Goal: Task Accomplishment & Management: Manage account settings

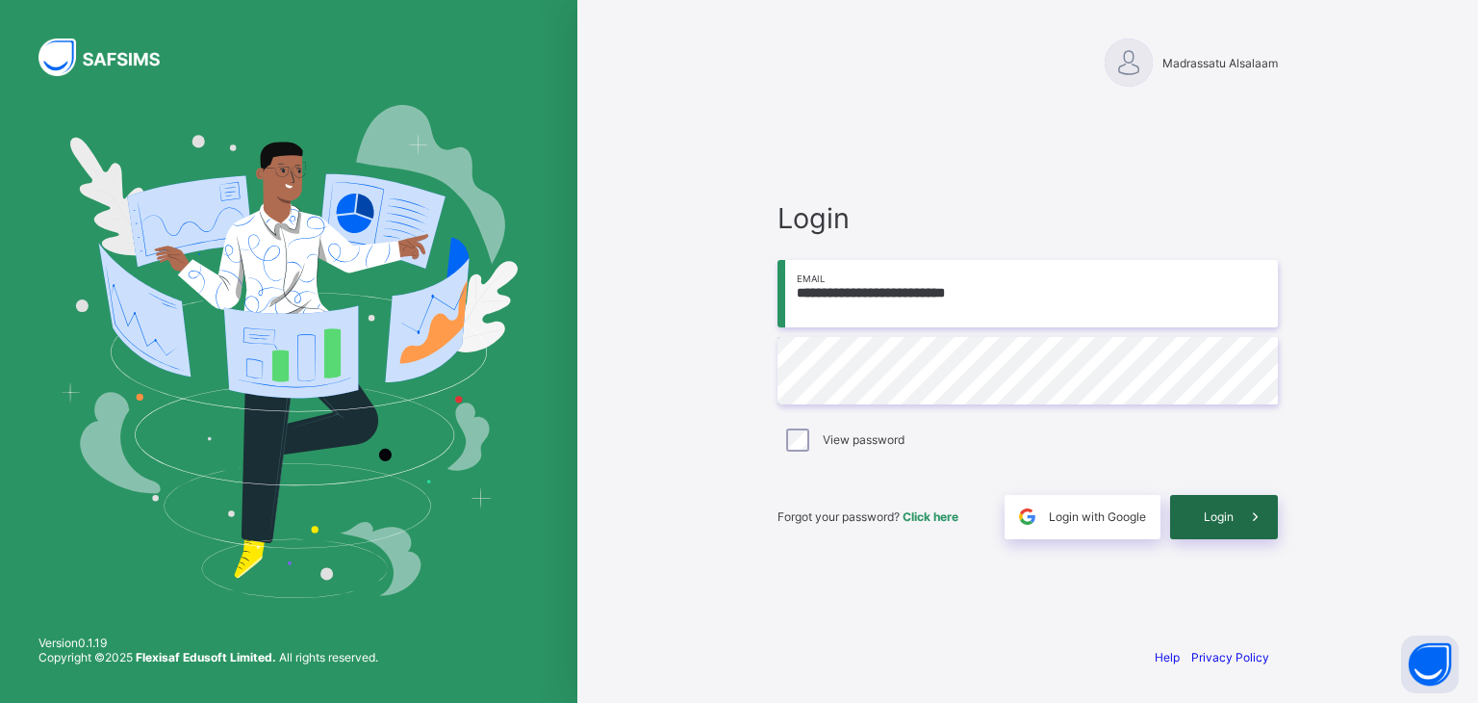
click at [1227, 524] on div "Login" at bounding box center [1224, 517] width 108 height 44
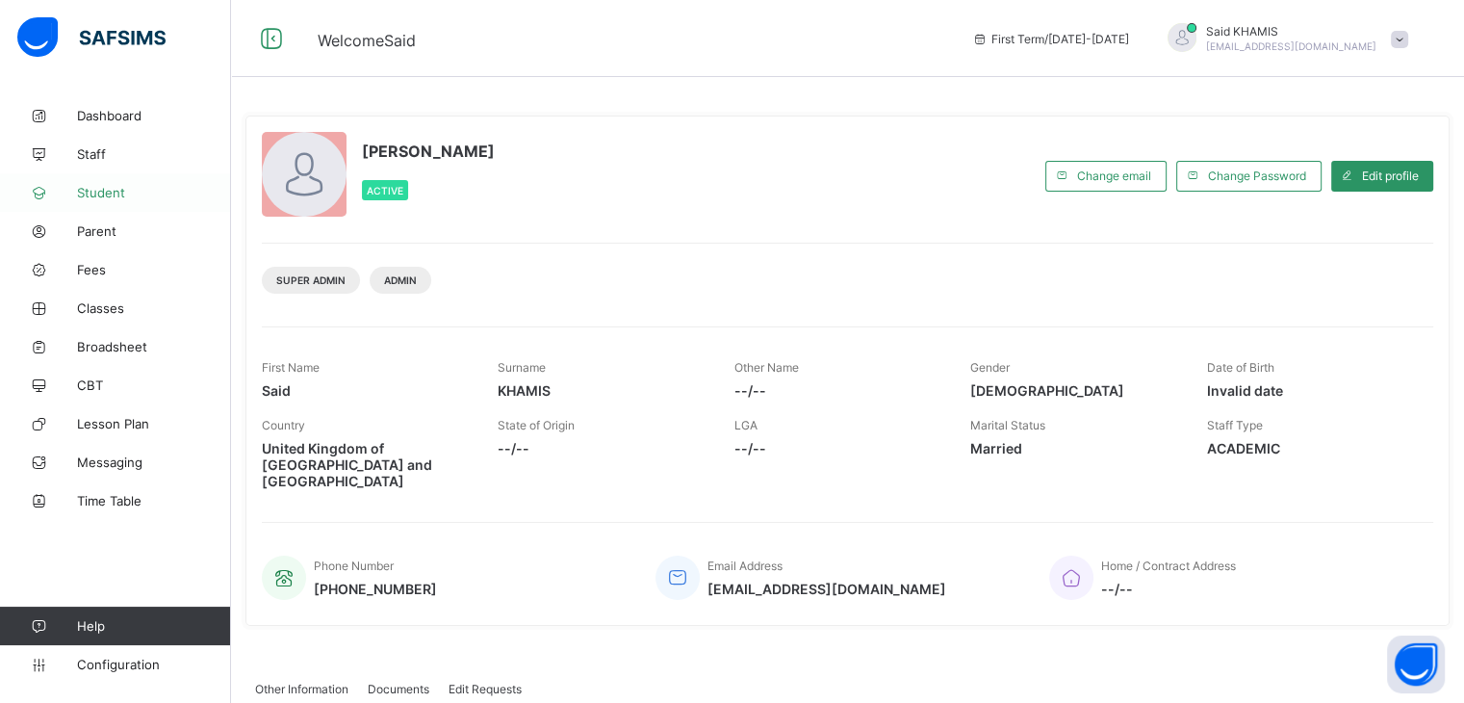
click at [107, 193] on span "Student" at bounding box center [154, 192] width 154 height 15
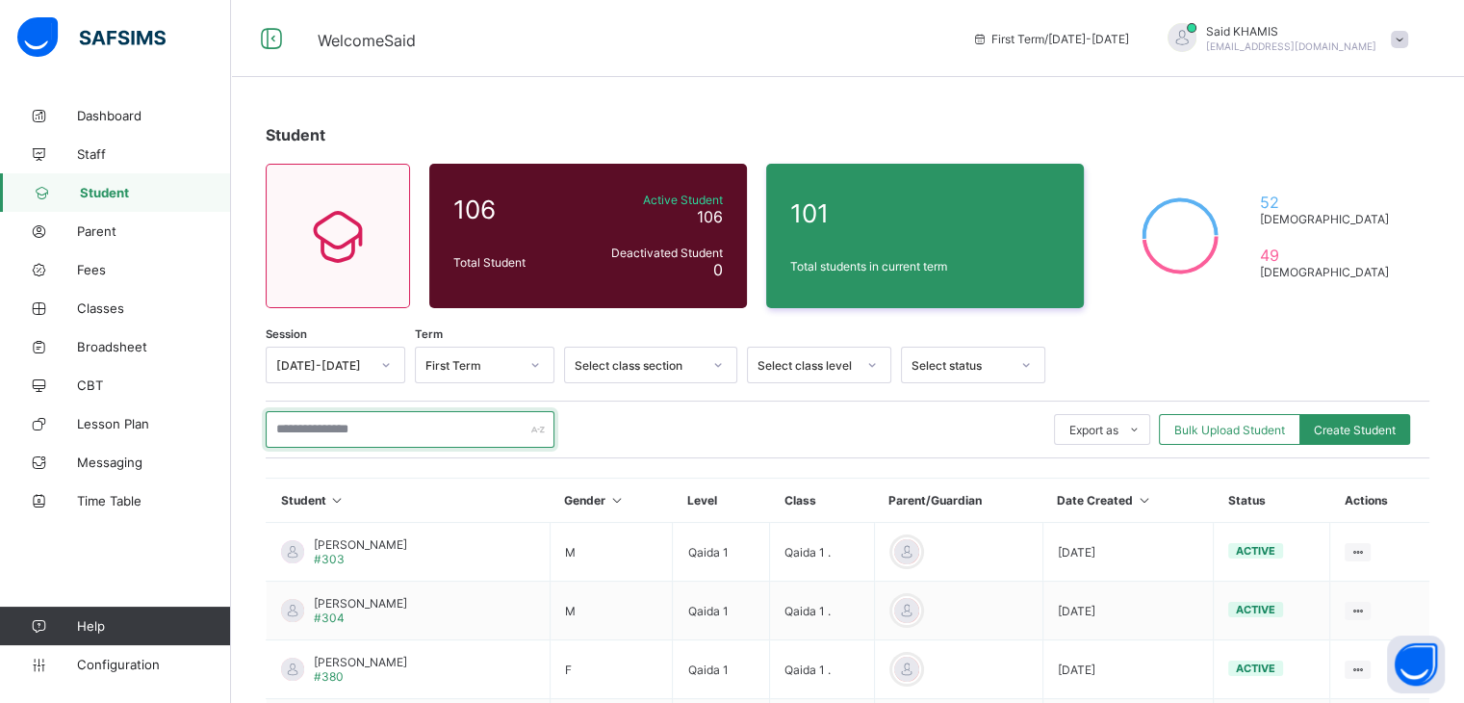
click at [472, 434] on input "text" at bounding box center [410, 429] width 289 height 37
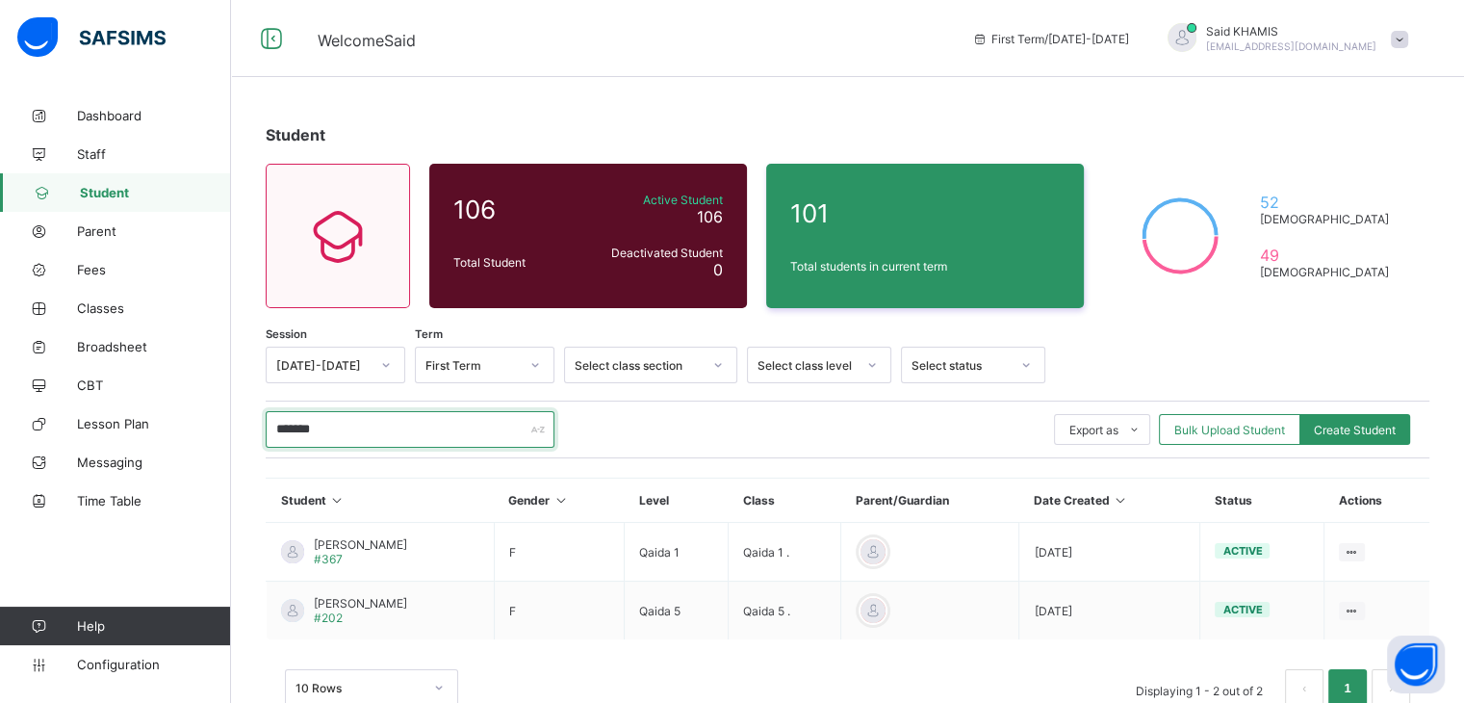
scroll to position [52, 0]
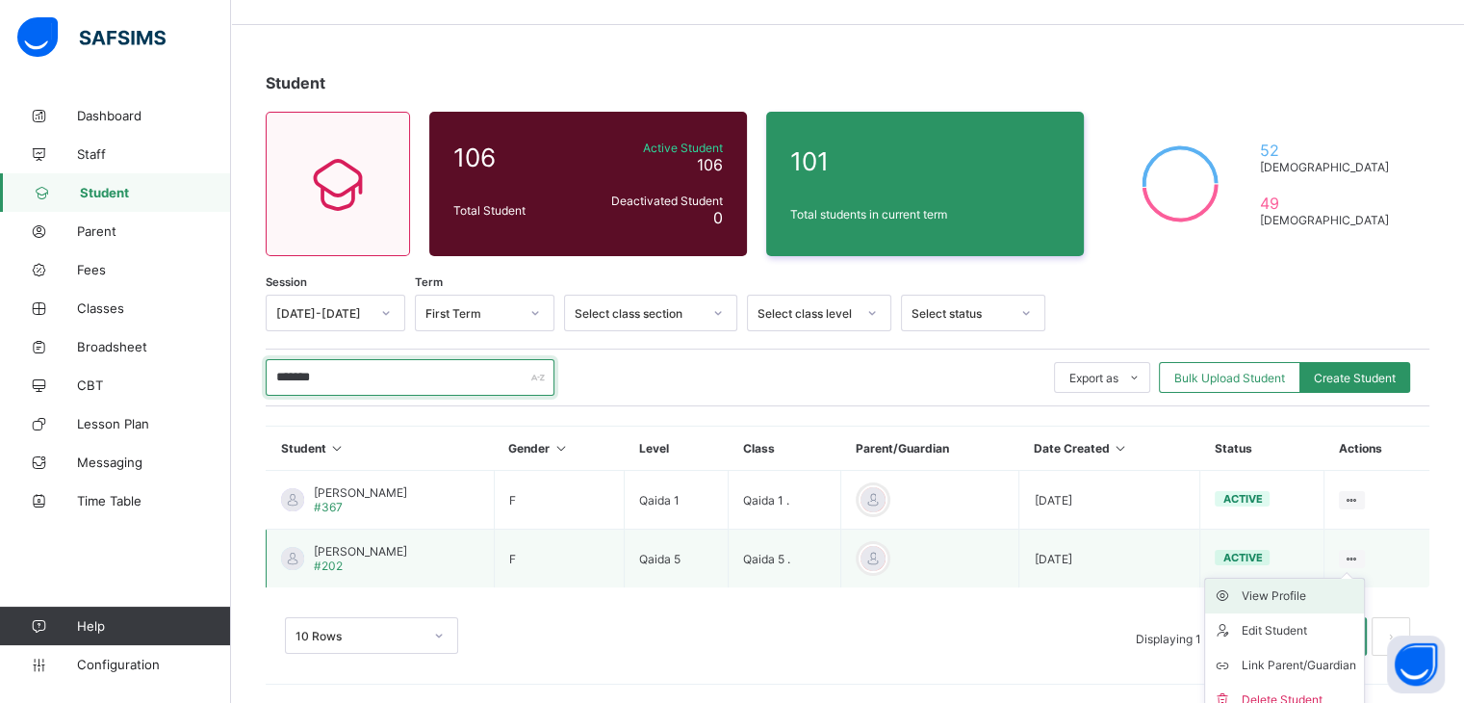
type input "*******"
click at [1278, 598] on div "View Profile" at bounding box center [1299, 595] width 115 height 19
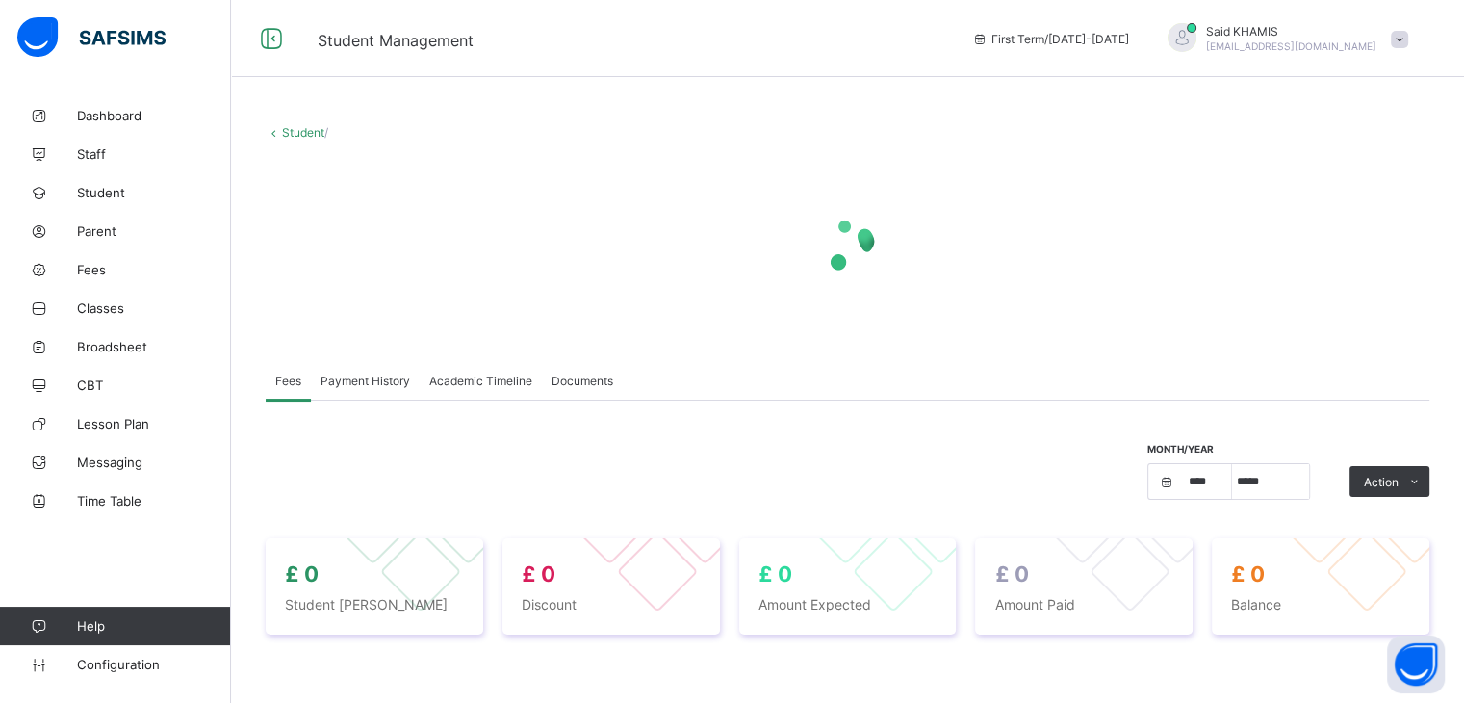
select select "****"
select select "*"
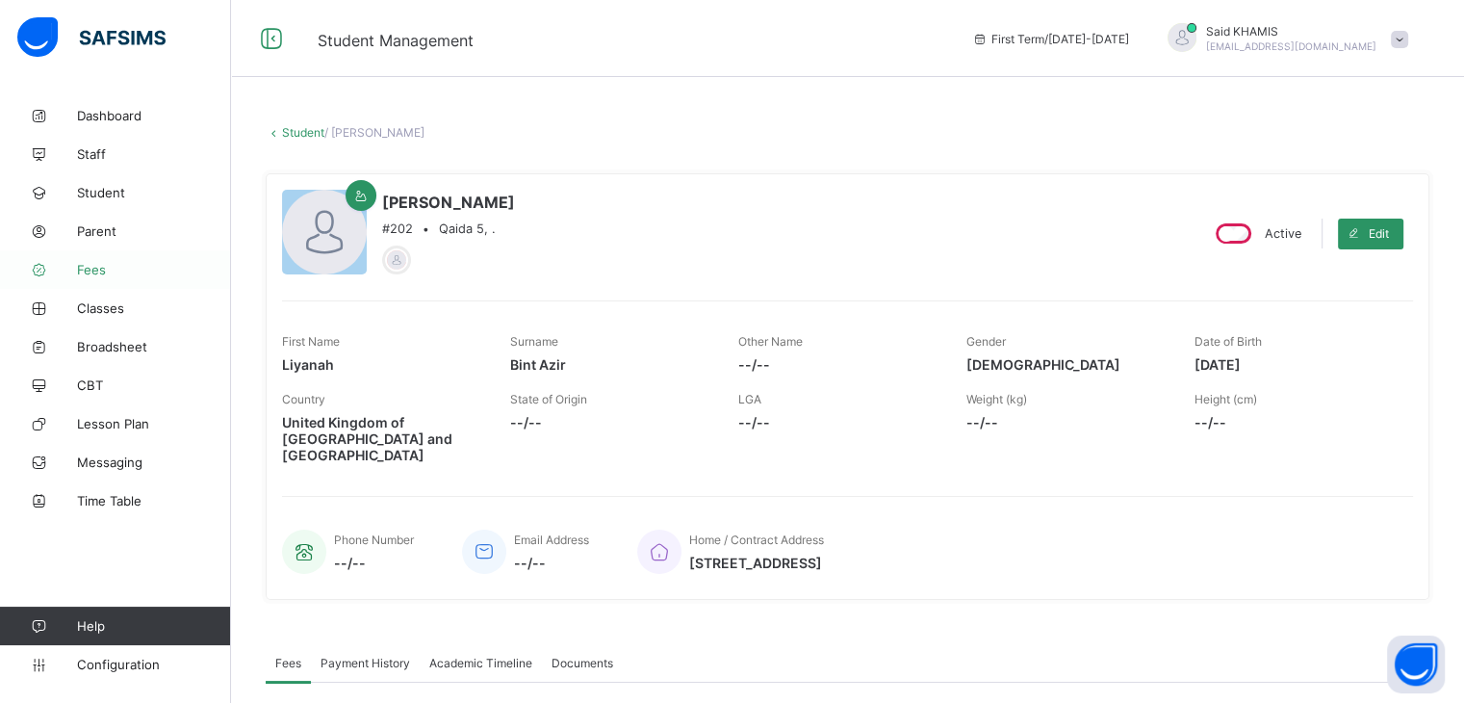
click at [102, 279] on link "Fees" at bounding box center [115, 269] width 231 height 39
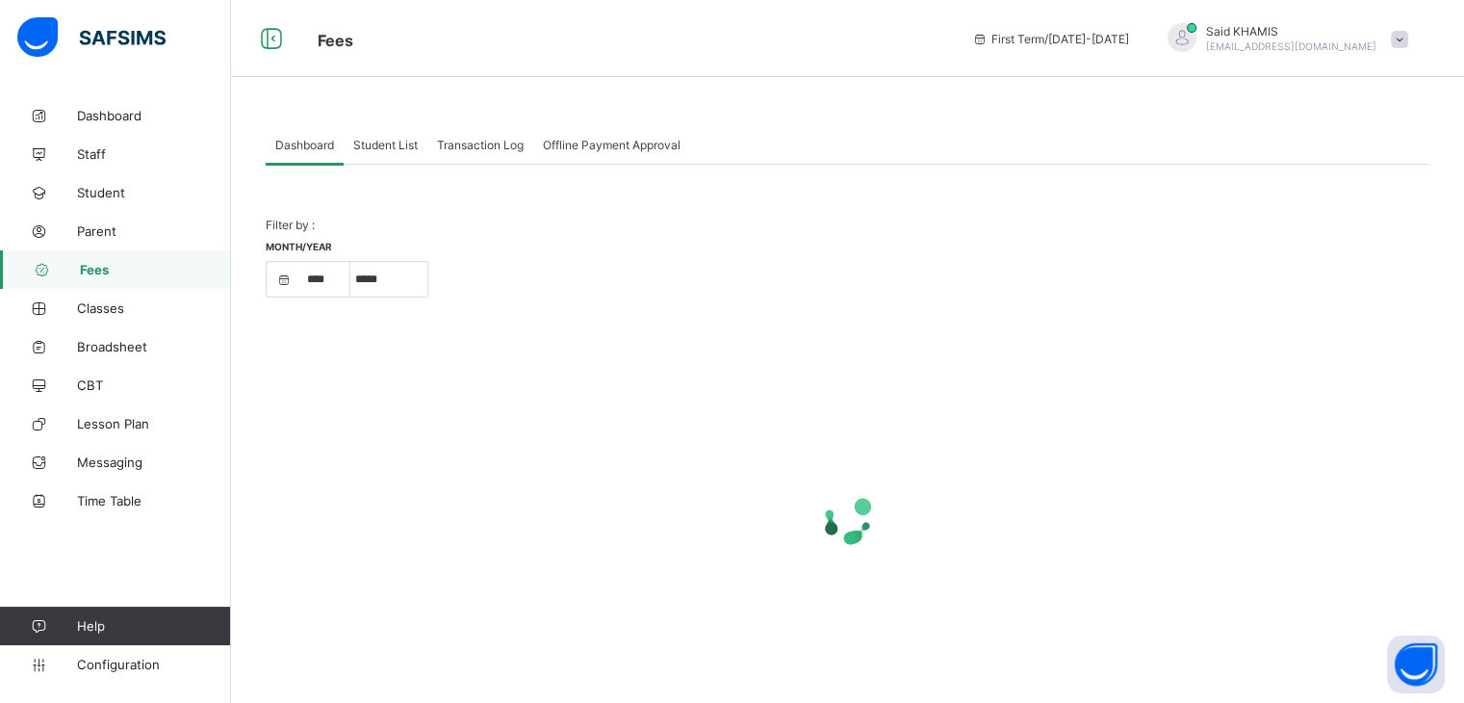
select select "****"
select select "*"
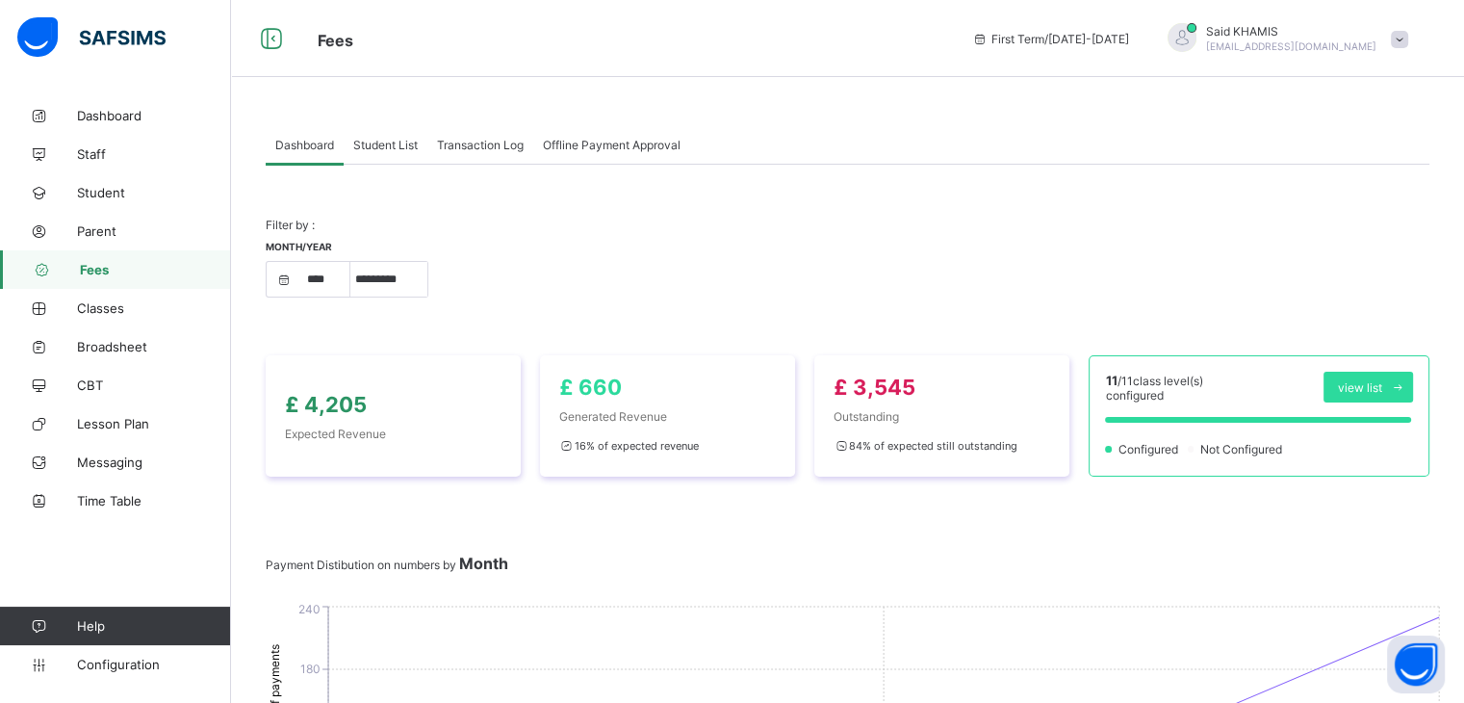
scroll to position [12, 0]
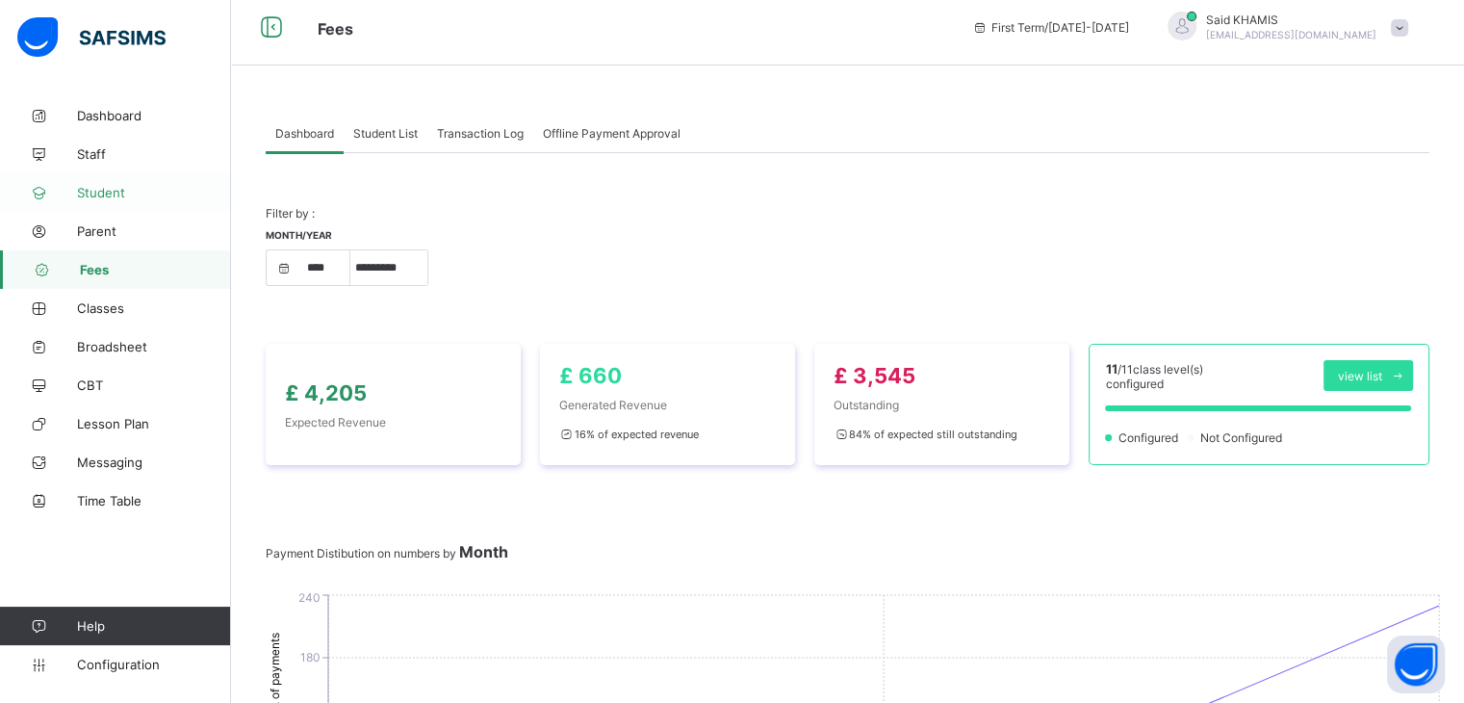
click at [102, 201] on link "Student" at bounding box center [115, 192] width 231 height 39
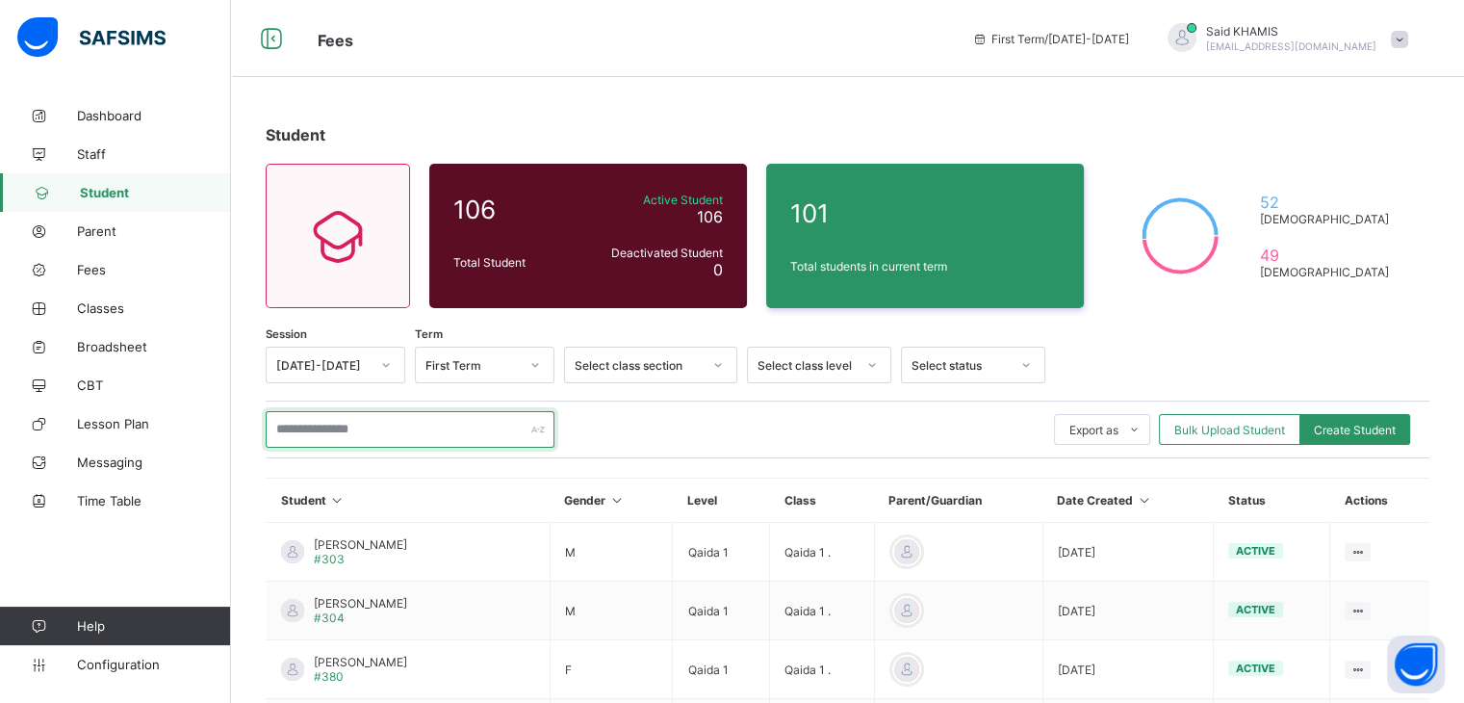
click at [416, 431] on input "text" at bounding box center [410, 429] width 289 height 37
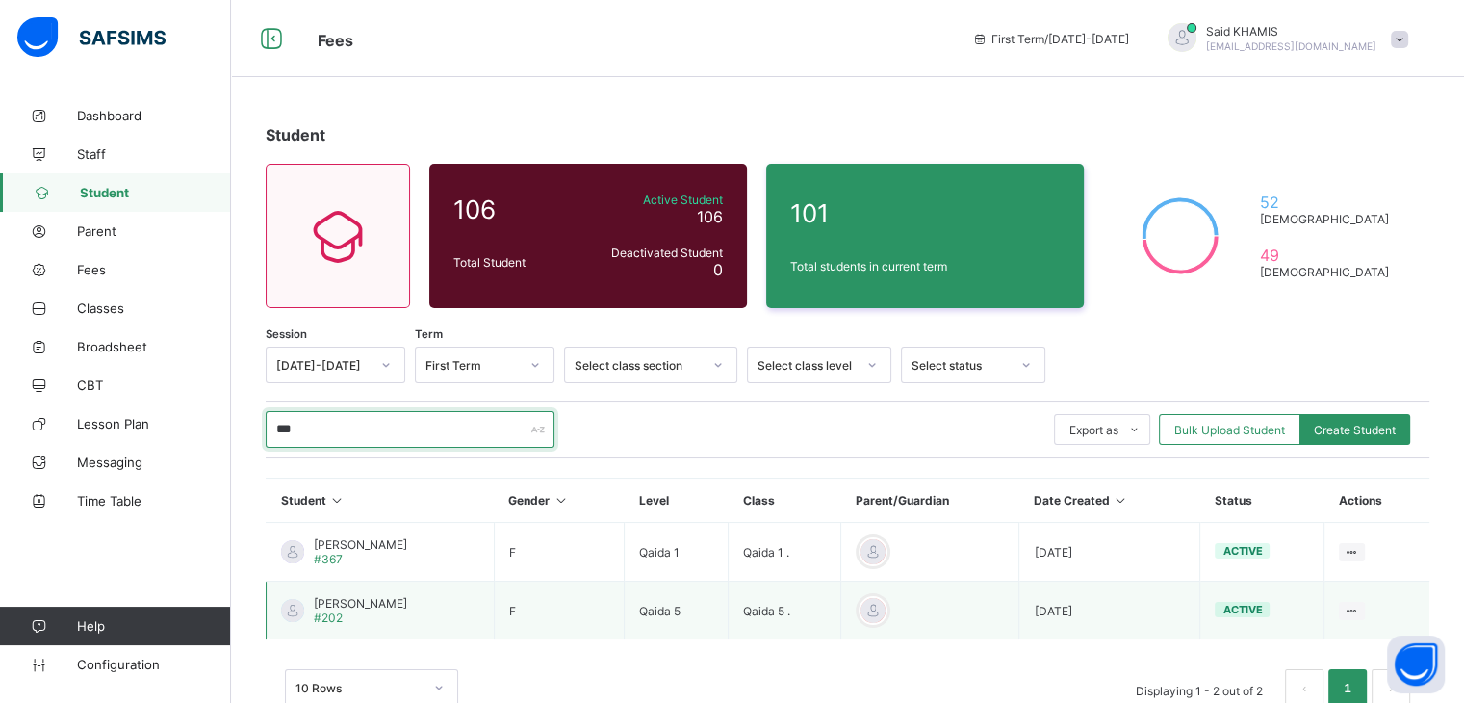
type input "***"
click at [352, 609] on div "[PERSON_NAME] #202" at bounding box center [360, 610] width 93 height 29
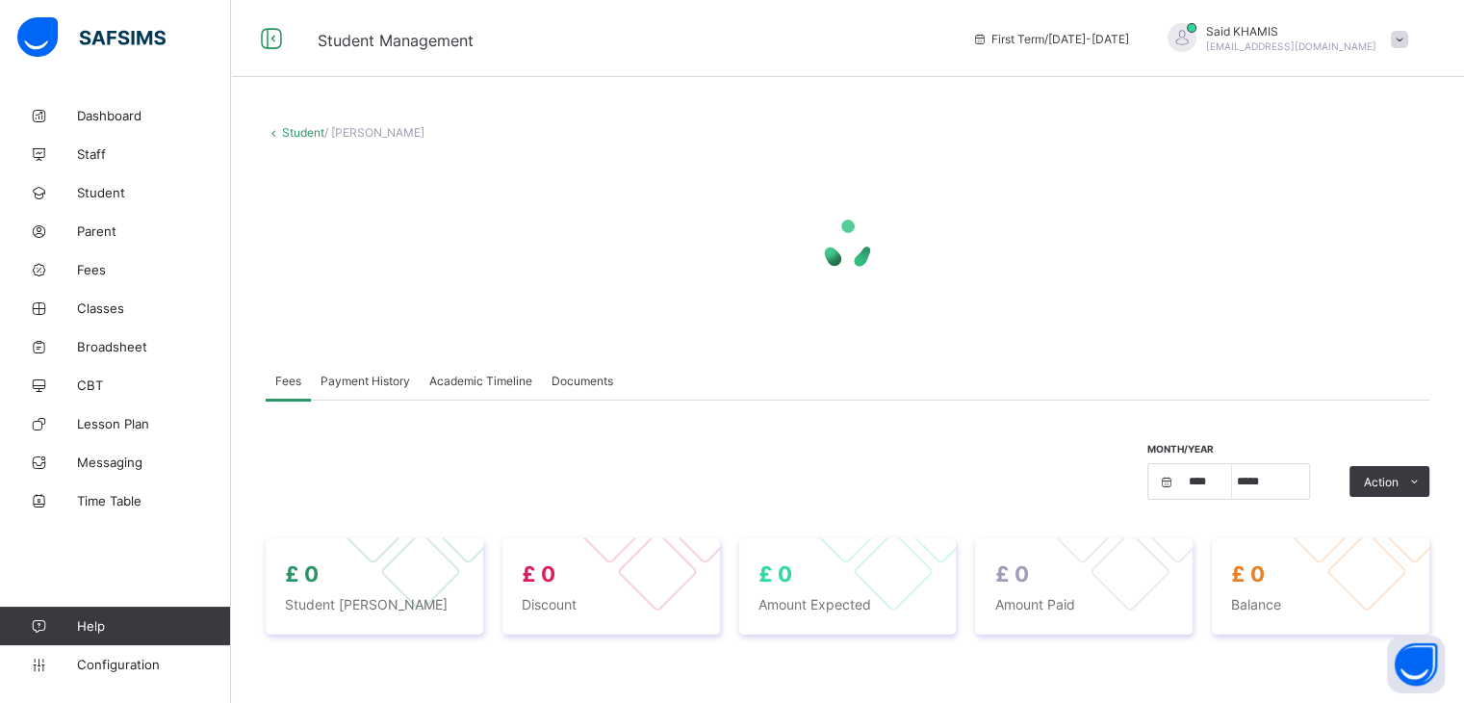
select select "****"
select select "*"
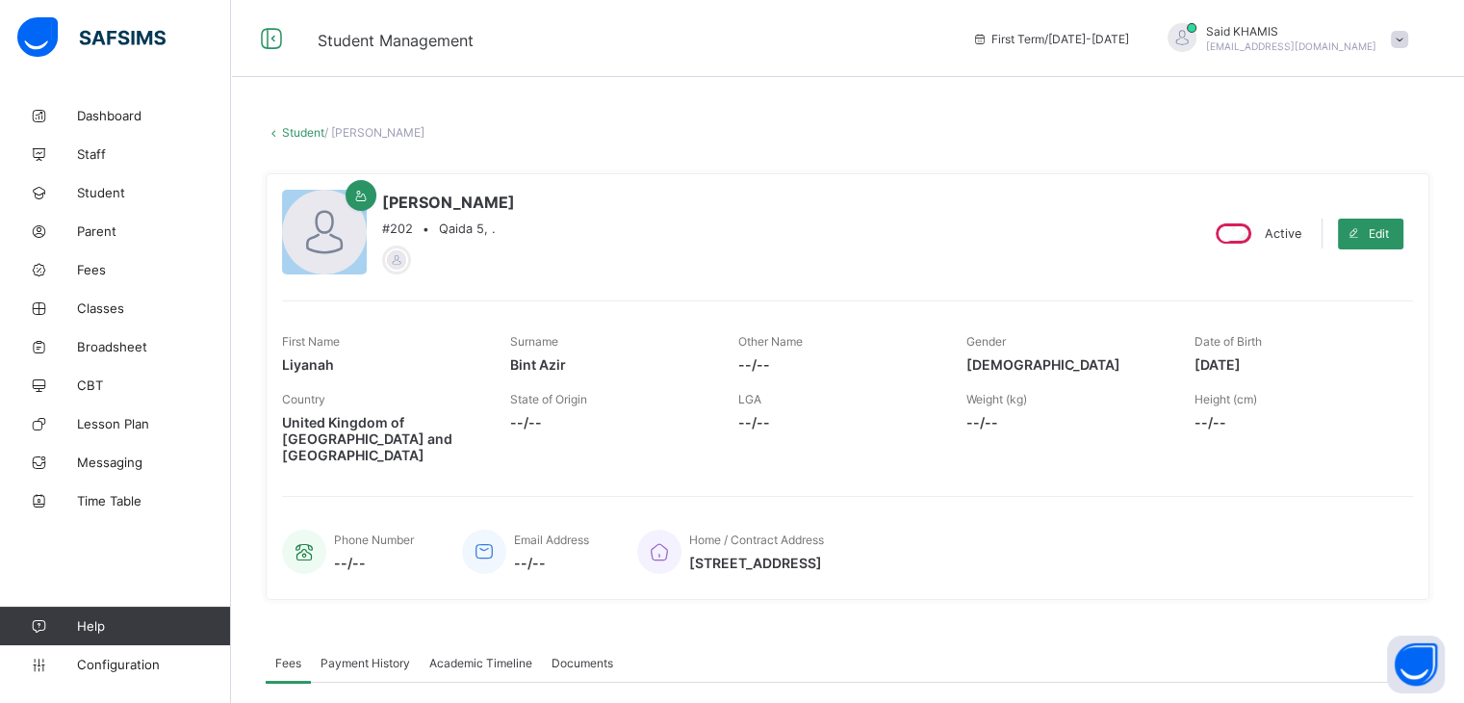
click at [874, 163] on div "[PERSON_NAME] #202 • Qaida 5, . Active Edit First Name Liyanah Surname [PERSON_…" at bounding box center [848, 386] width 1164 height 455
drag, startPoint x: 874, startPoint y: 163, endPoint x: 761, endPoint y: 147, distance: 113.7
click at [761, 147] on div "× Delete Document This action would delete the document with name: from the sys…" at bounding box center [847, 695] width 1233 height 1198
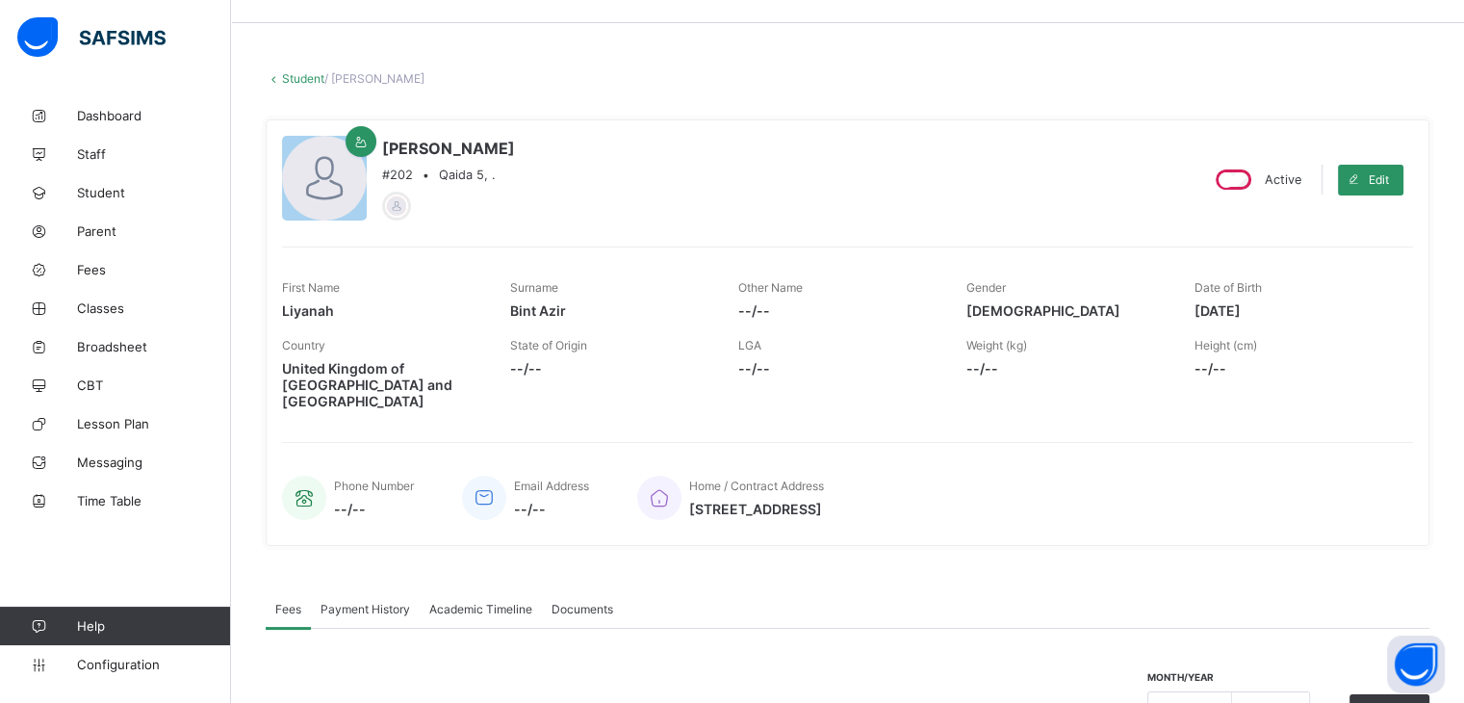
scroll to position [58, 0]
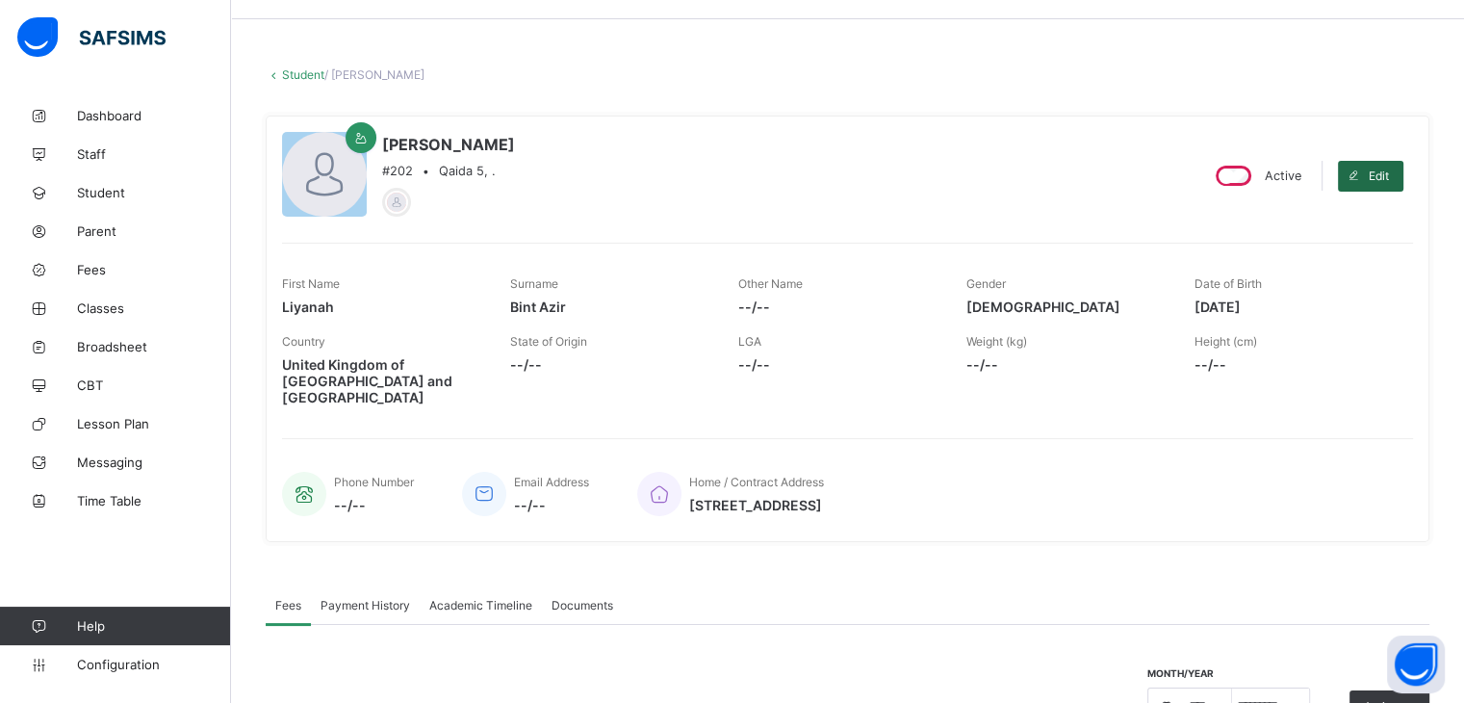
click at [1369, 167] on span at bounding box center [1353, 176] width 31 height 31
select select "**"
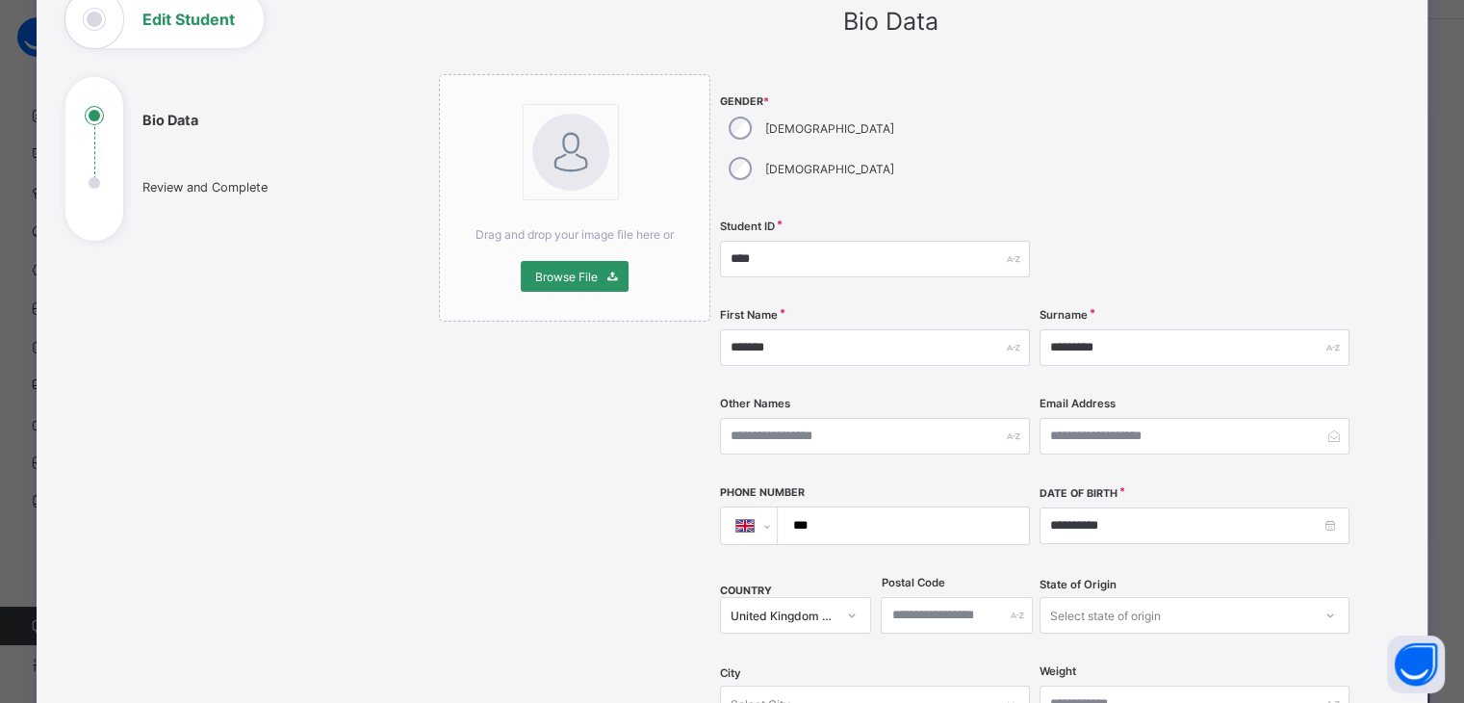
scroll to position [0, 0]
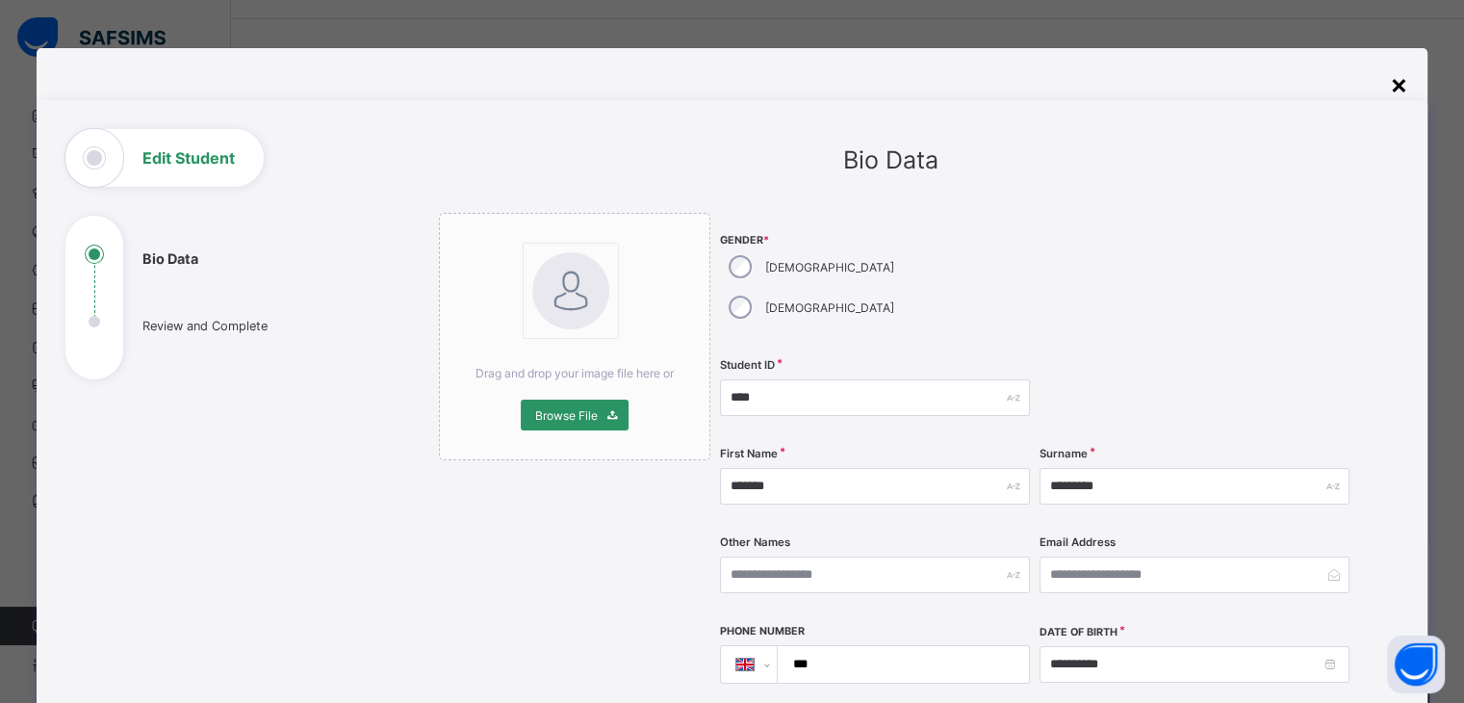
click at [1398, 86] on div "×" at bounding box center [1399, 83] width 18 height 33
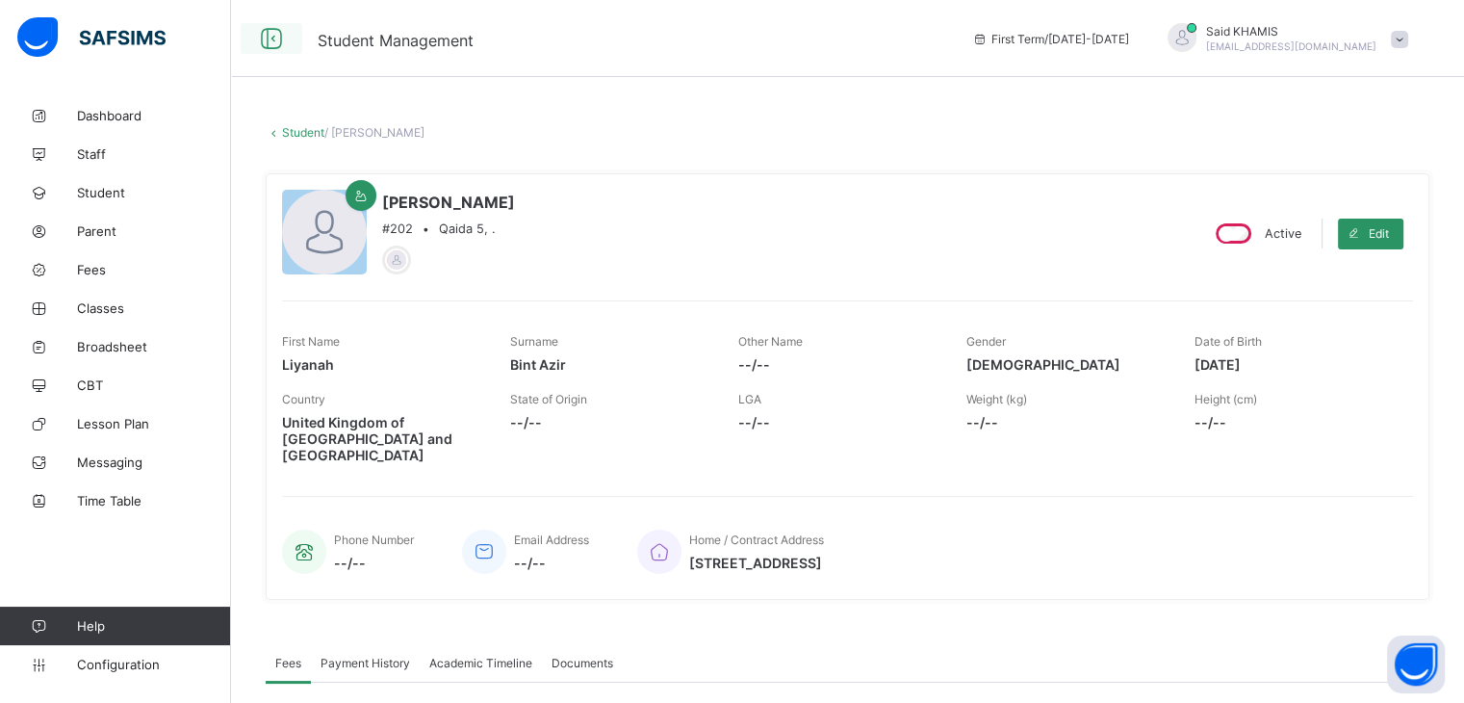
click at [276, 48] on icon at bounding box center [271, 39] width 33 height 28
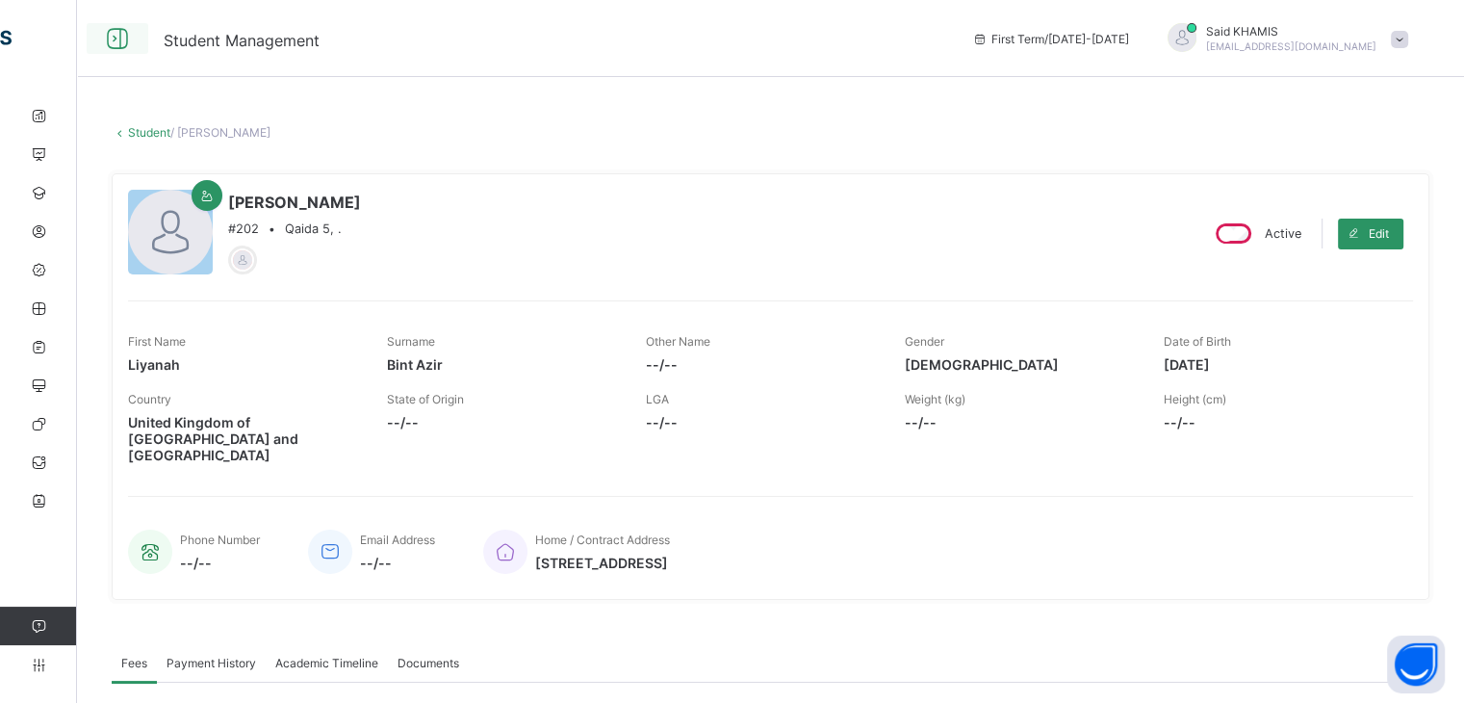
click at [114, 36] on icon at bounding box center [117, 39] width 33 height 28
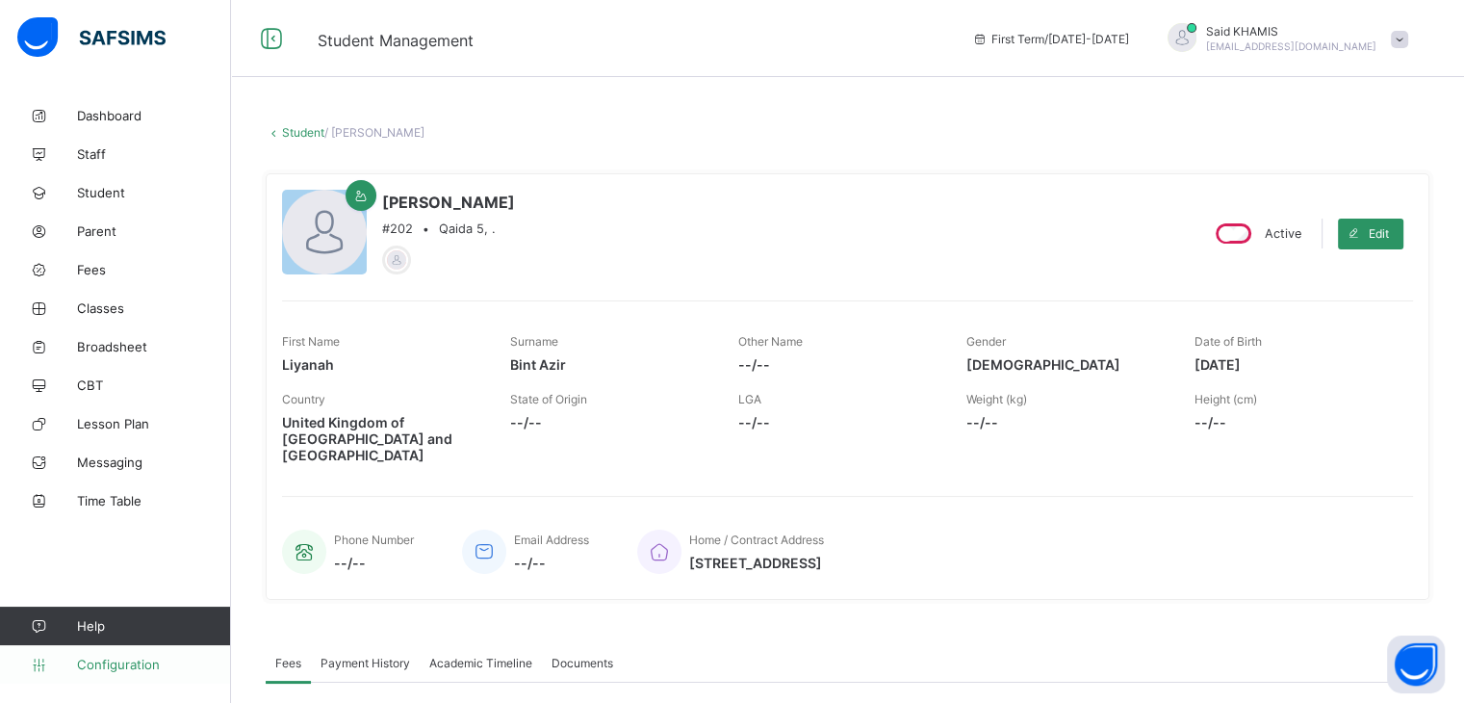
click at [101, 660] on span "Configuration" at bounding box center [153, 663] width 153 height 15
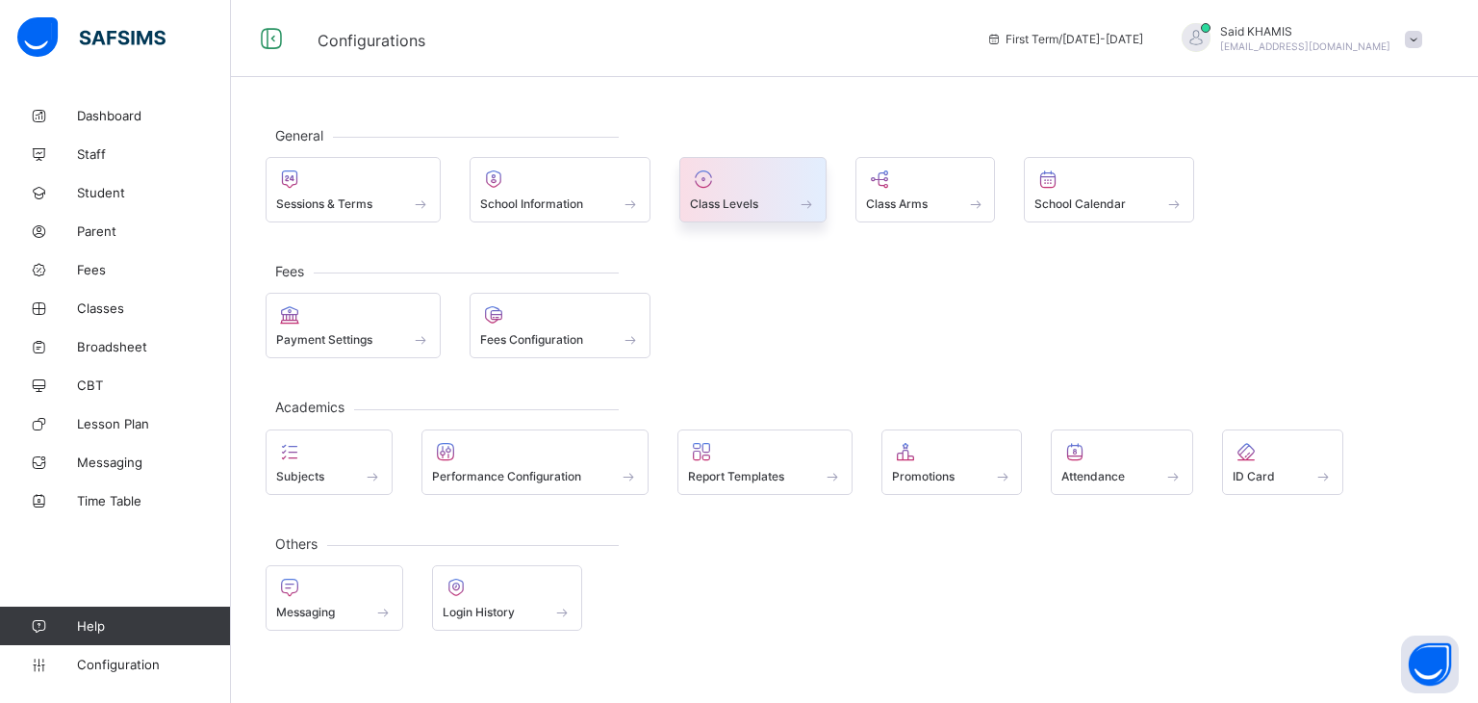
click at [817, 198] on div "Class Levels" at bounding box center [753, 189] width 147 height 65
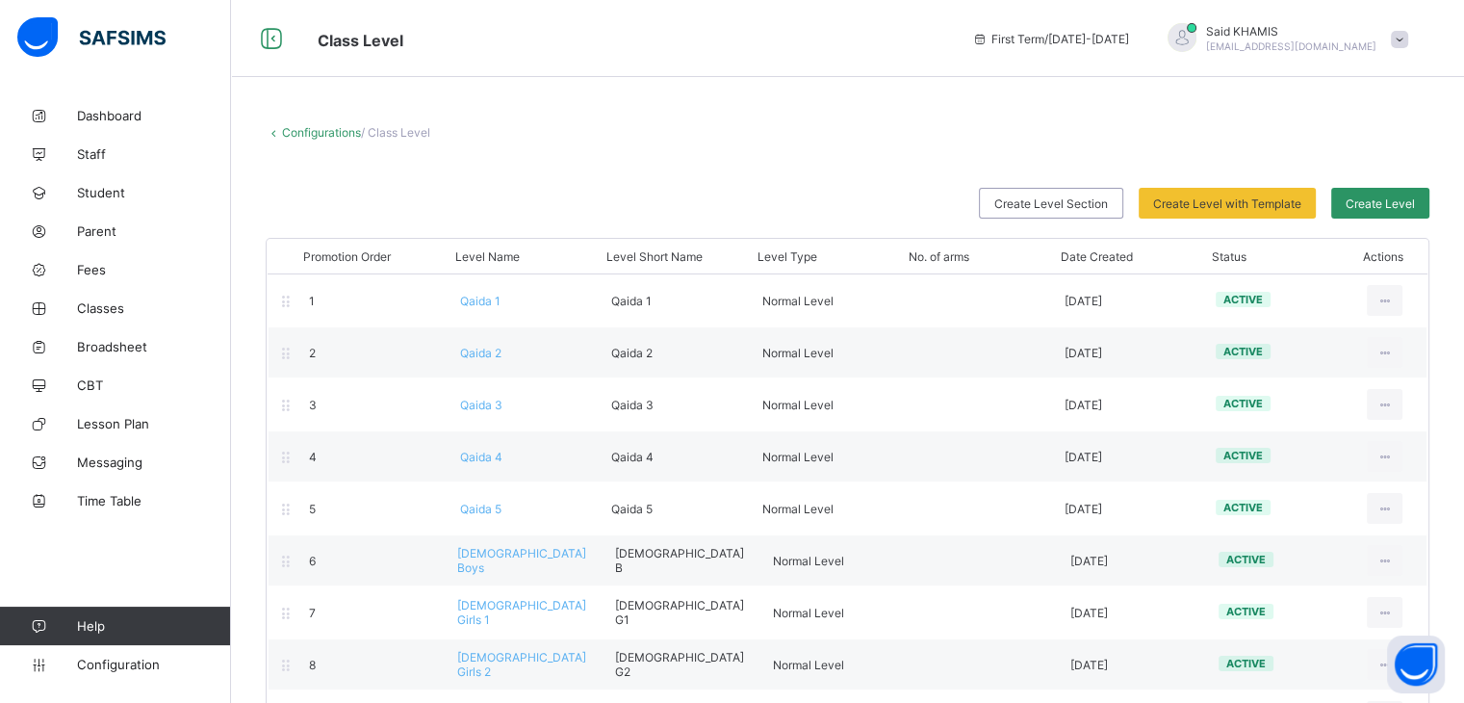
click at [294, 132] on link "Configurations" at bounding box center [321, 132] width 79 height 14
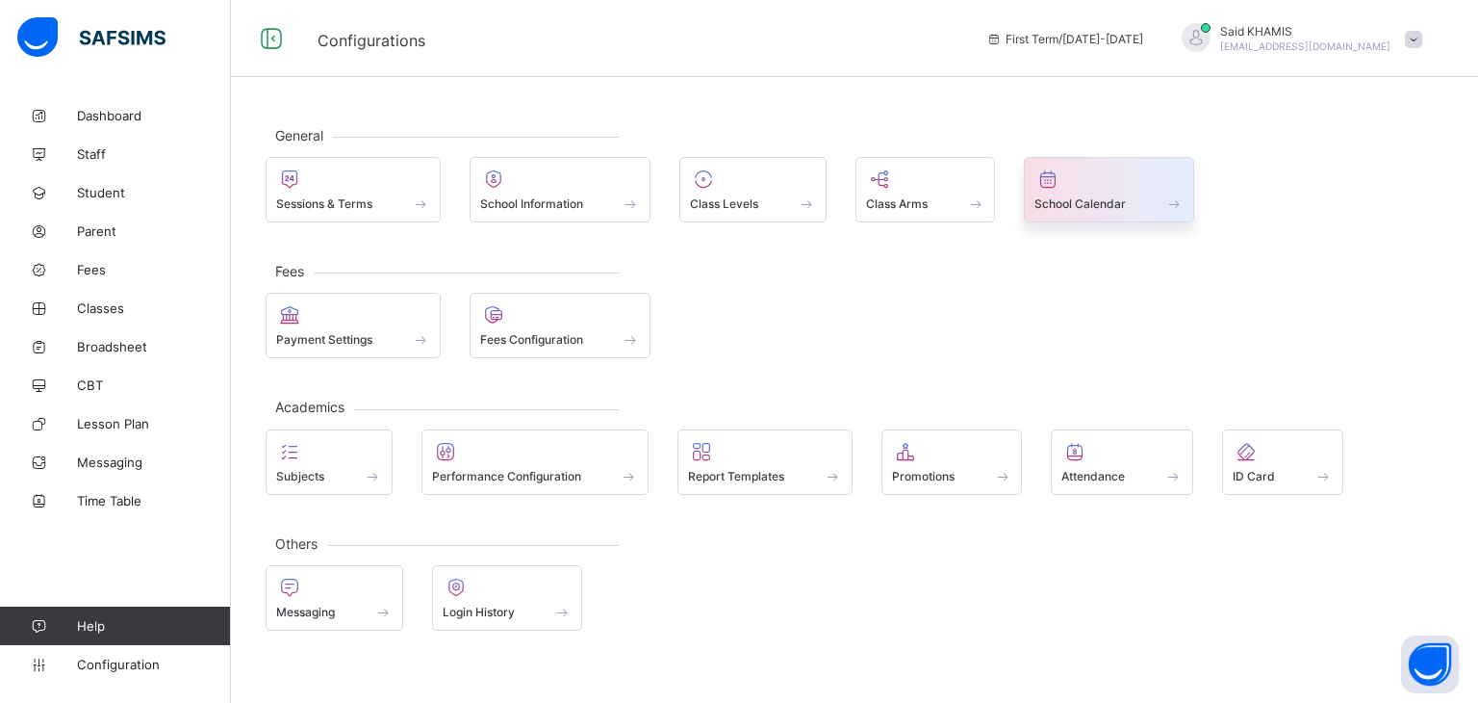
click at [1149, 189] on div at bounding box center [1109, 178] width 149 height 23
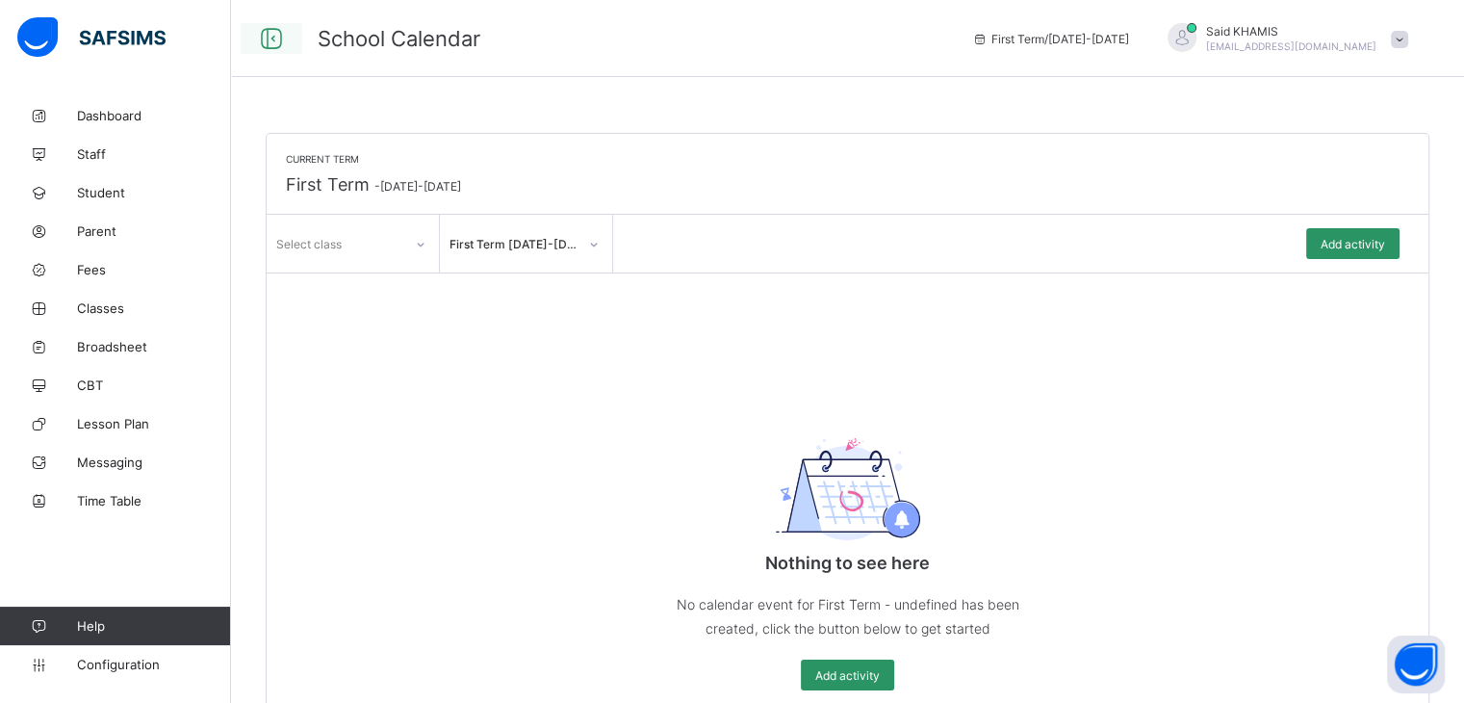
click at [272, 49] on icon at bounding box center [271, 39] width 33 height 28
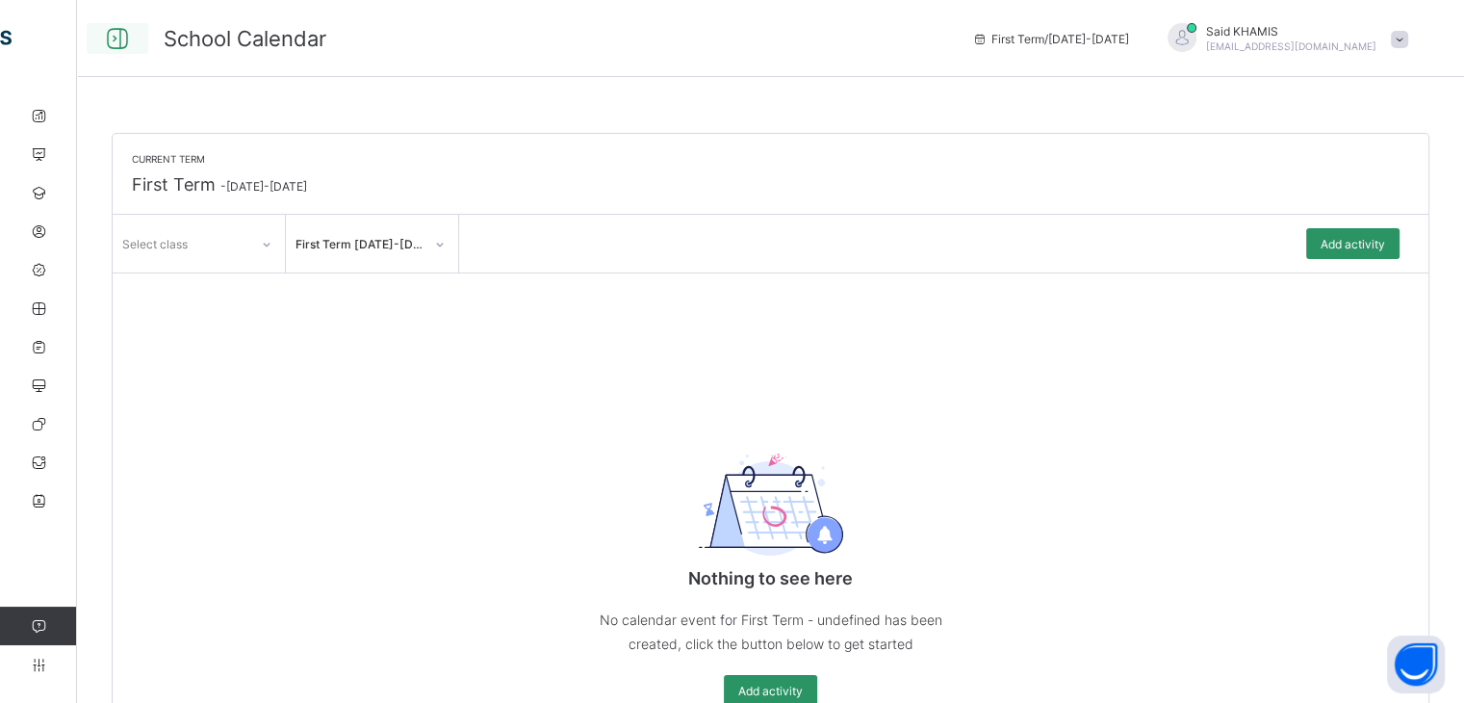
click at [121, 35] on icon at bounding box center [117, 39] width 33 height 28
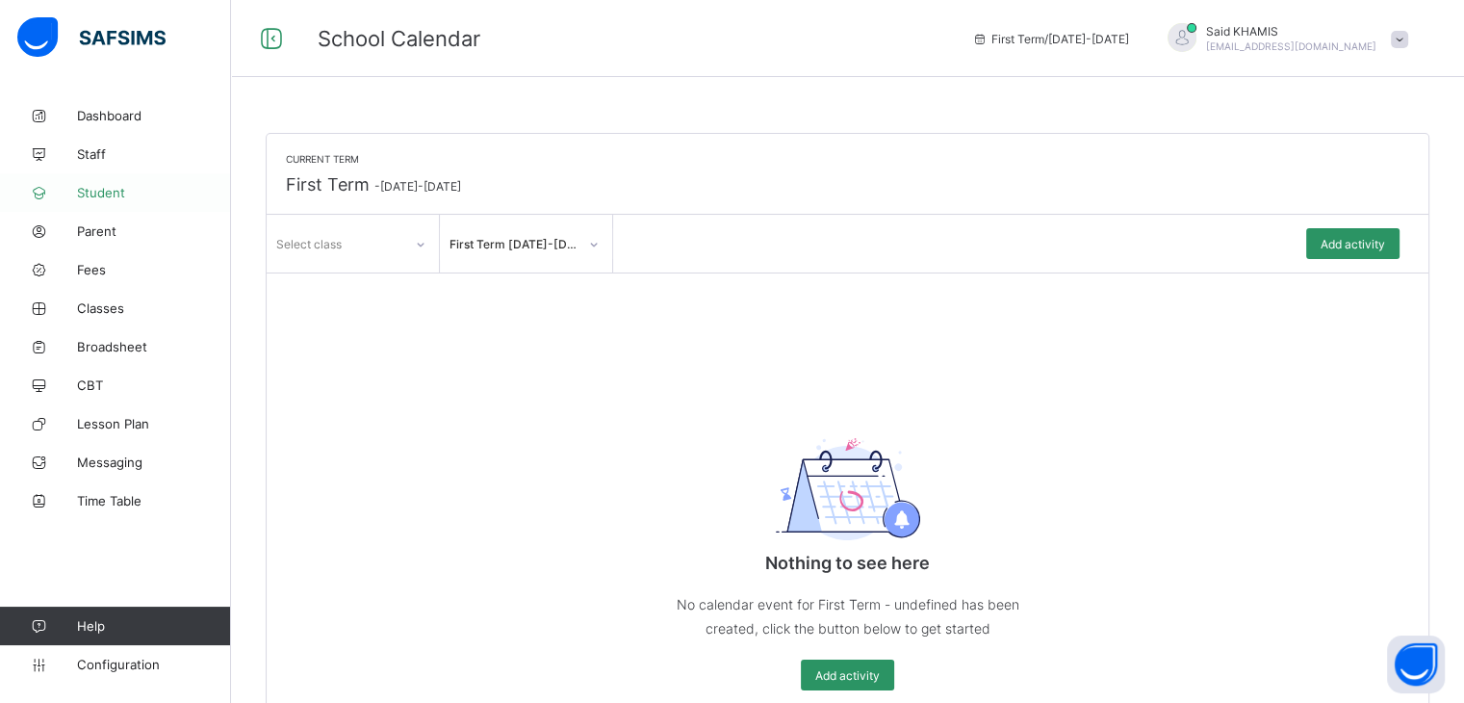
click at [83, 192] on span "Student" at bounding box center [154, 192] width 154 height 15
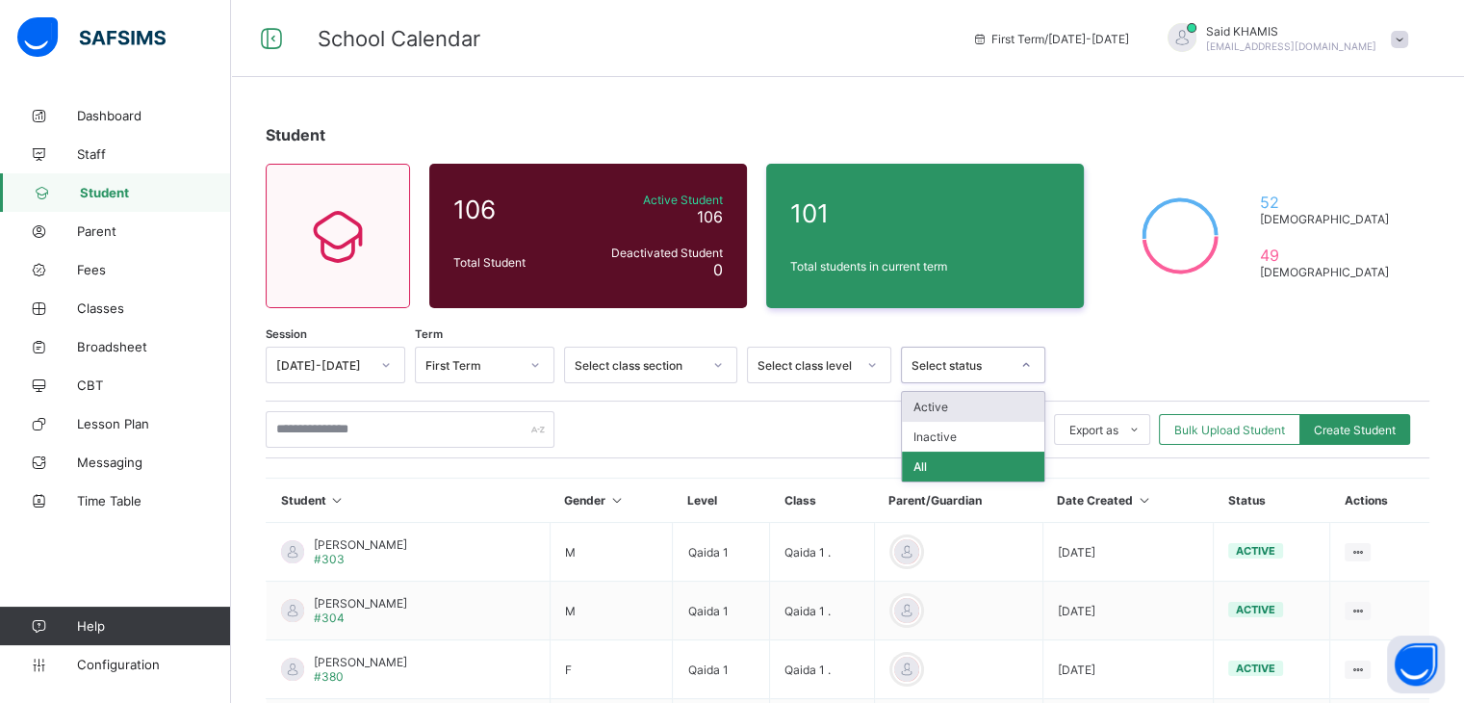
click at [1031, 367] on icon at bounding box center [1026, 364] width 12 height 19
click at [1105, 365] on div at bounding box center [1232, 365] width 355 height 37
click at [502, 96] on div "Student 106 Total Student Active Student 106 Deactivated Student 0 101 Total st…" at bounding box center [847, 660] width 1233 height 1129
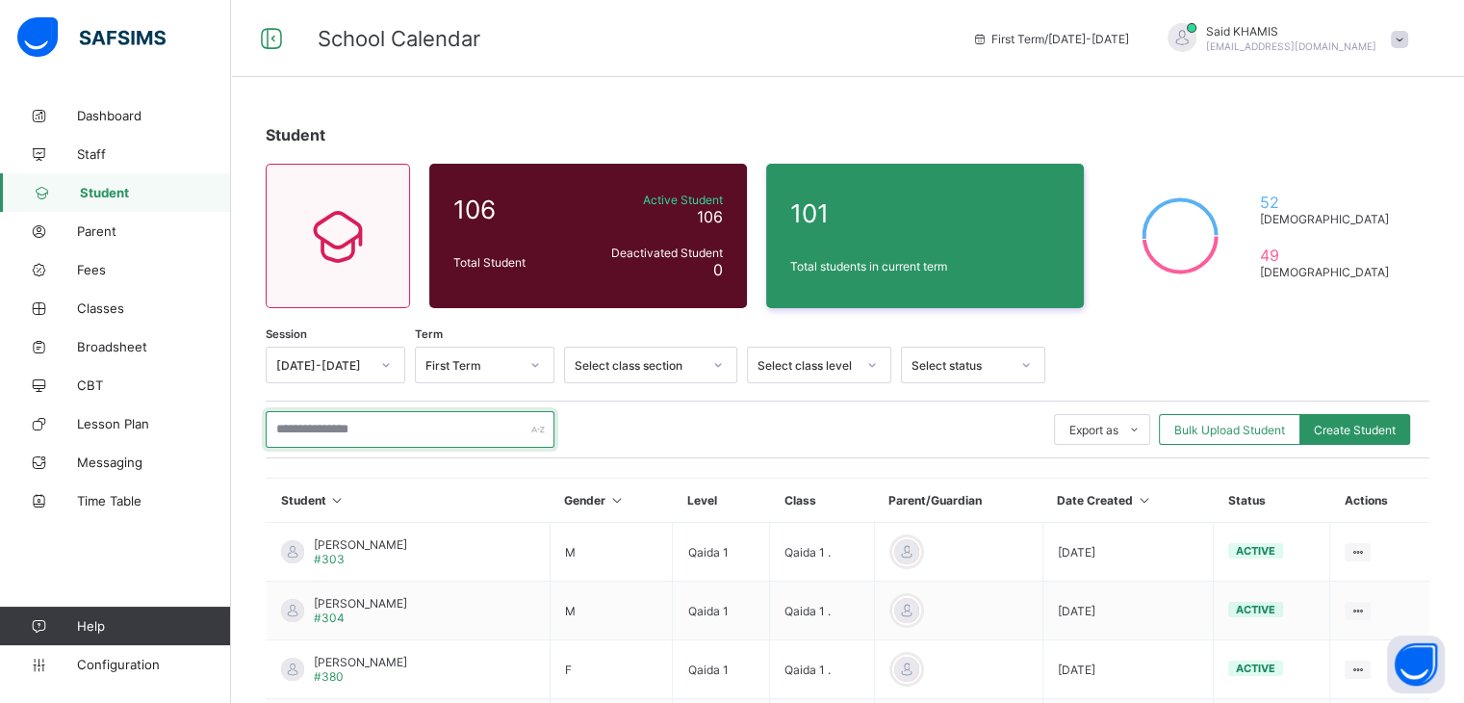
click at [353, 423] on input "text" at bounding box center [410, 429] width 289 height 37
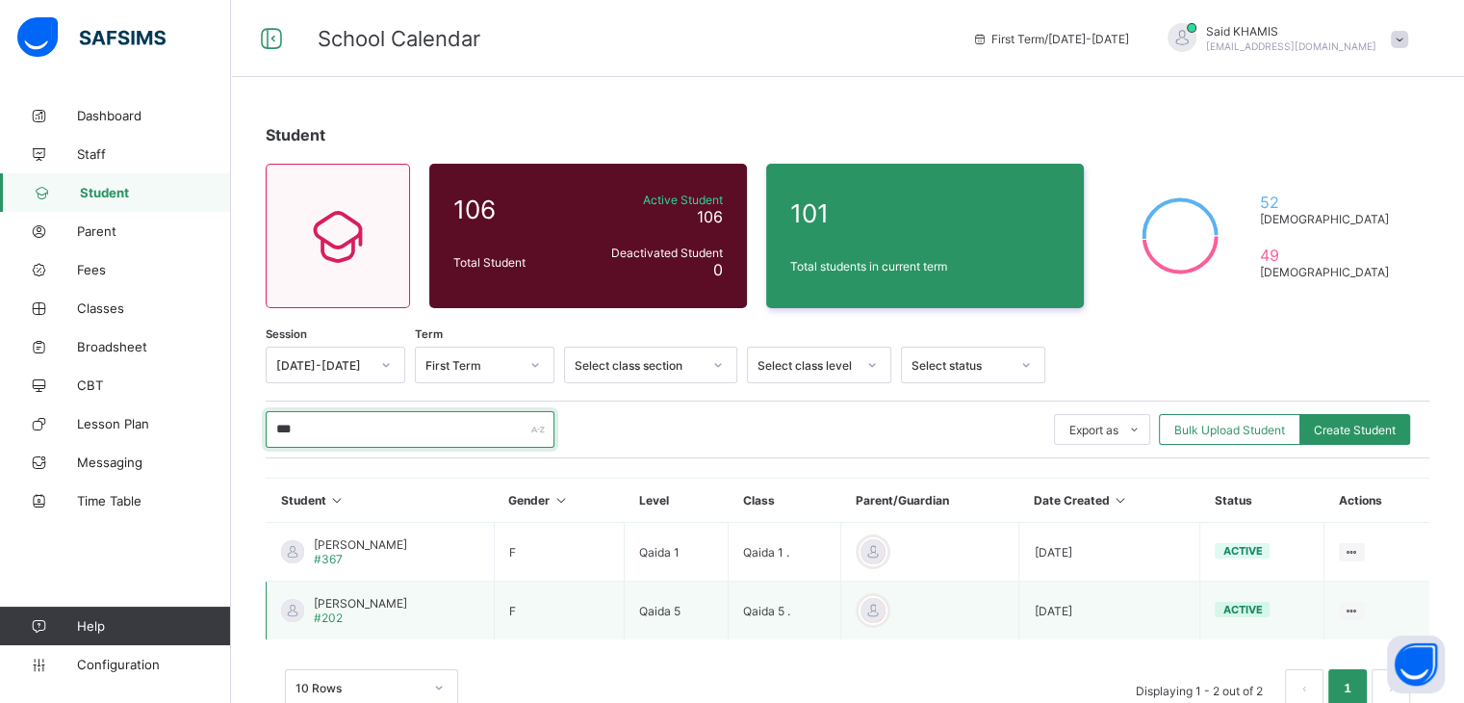
type input "***"
click at [347, 610] on div "[PERSON_NAME] #202" at bounding box center [360, 610] width 93 height 29
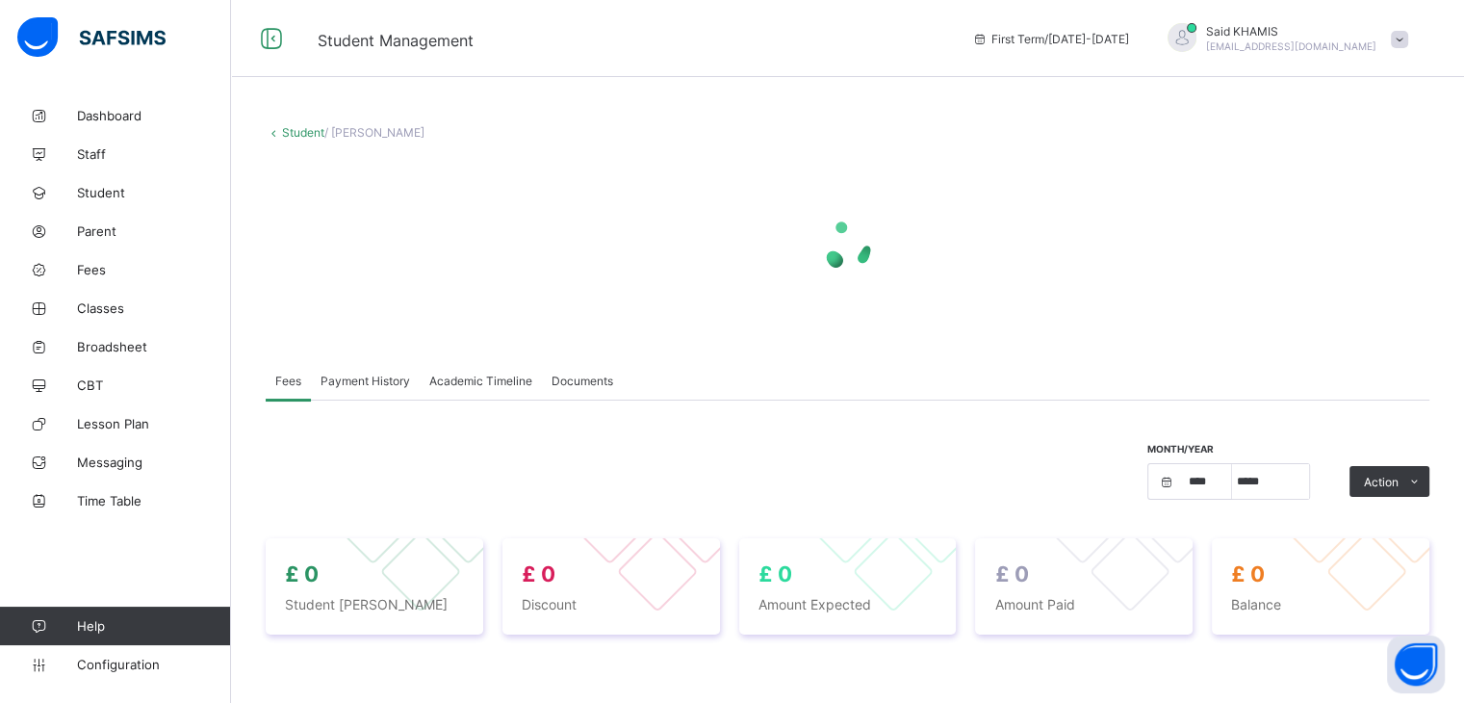
select select "****"
select select "*"
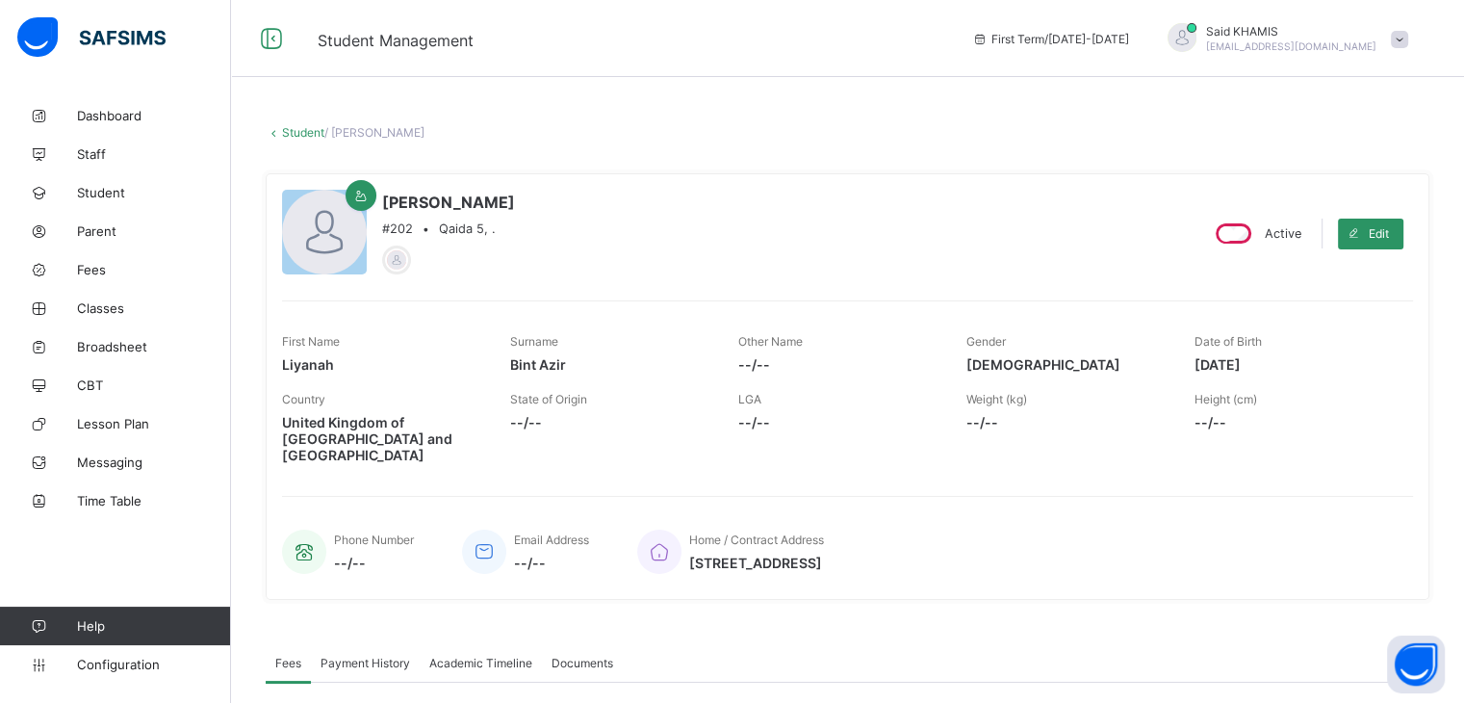
click at [304, 138] on link "Student" at bounding box center [303, 132] width 42 height 14
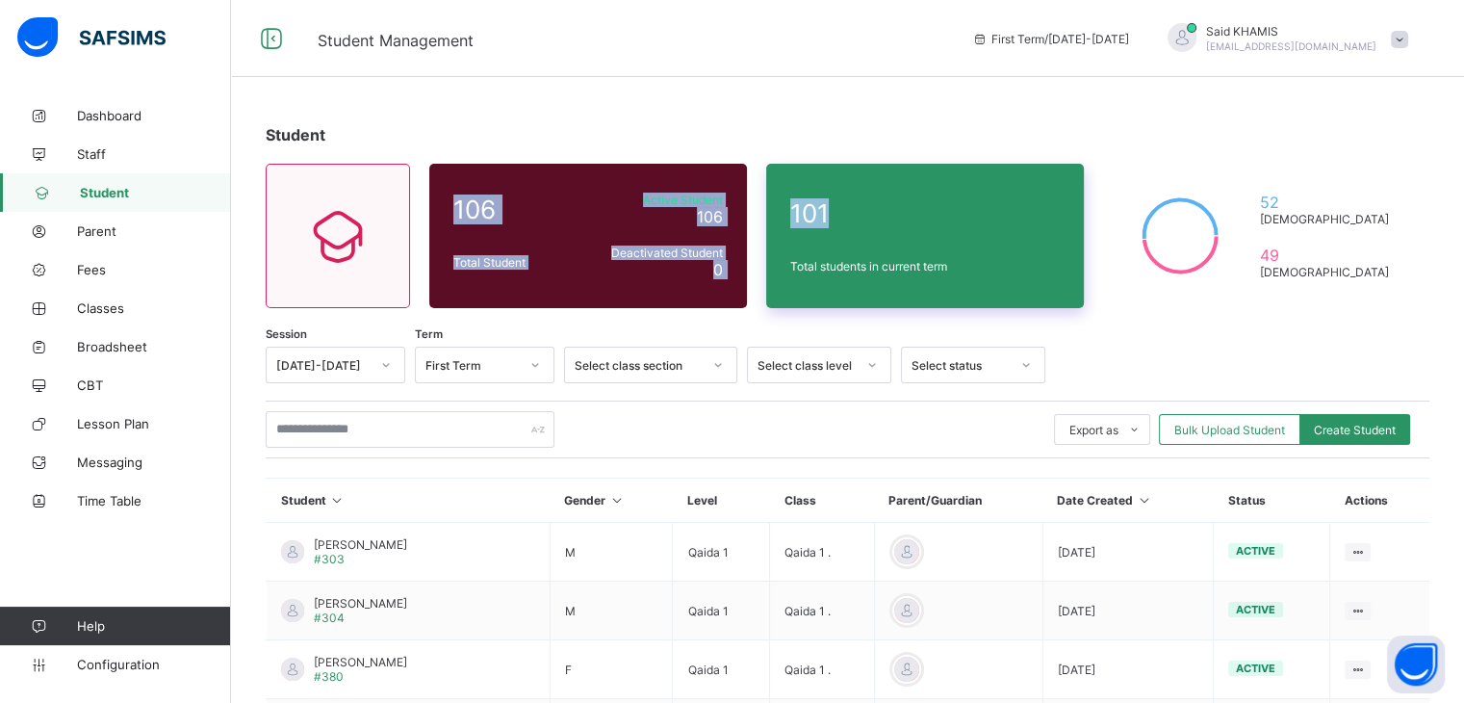
drag, startPoint x: 714, startPoint y: 104, endPoint x: 897, endPoint y: 236, distance: 225.5
click at [897, 236] on div "Student 106 Total Student Active Student 106 Deactivated Student 0 101 Total st…" at bounding box center [847, 660] width 1233 height 1129
click at [897, 236] on div "101 Total students in current term" at bounding box center [925, 236] width 318 height 144
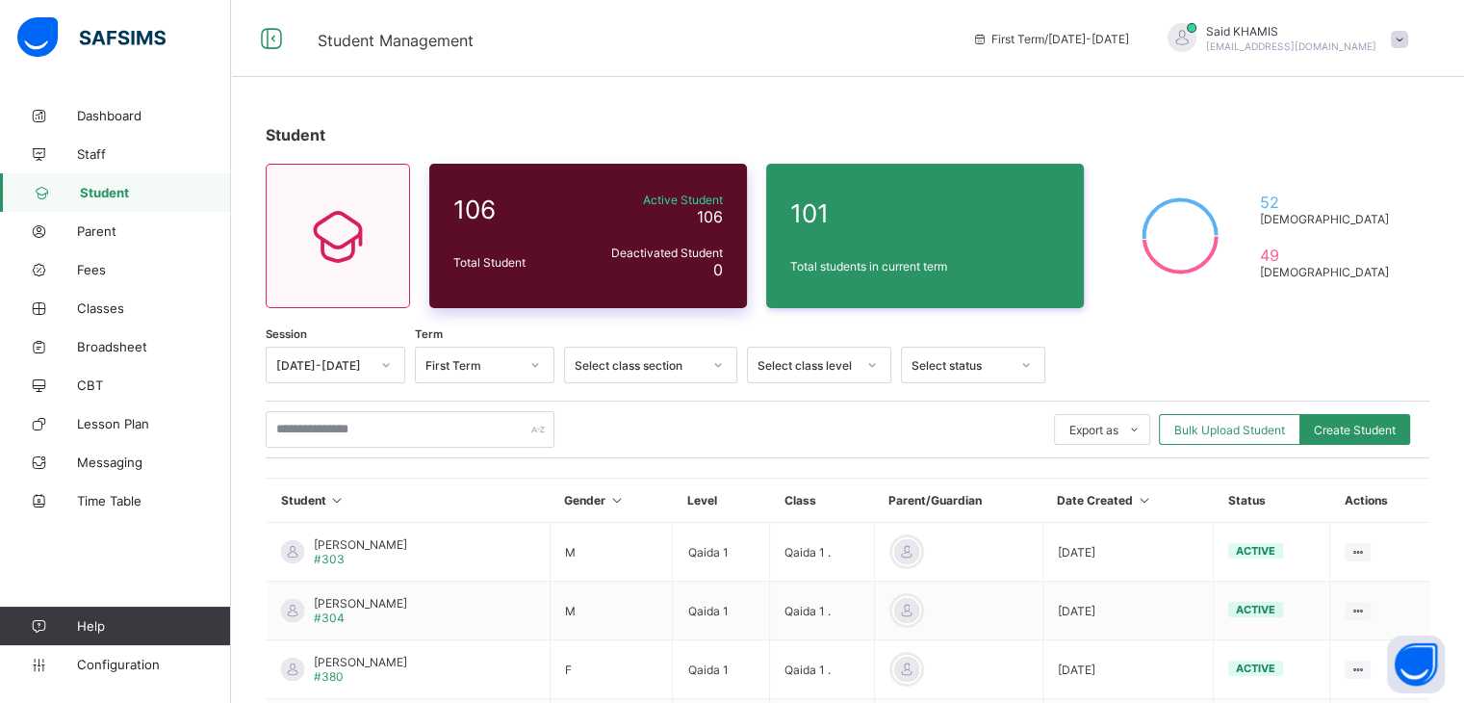
click at [527, 279] on div "106 Total Student Active Student 106 Deactivated Student 0" at bounding box center [588, 236] width 318 height 144
click at [405, 424] on input "text" at bounding box center [410, 429] width 289 height 37
click at [608, 430] on div "Export as Pdf Report Excel Report Excel Report (LMS) Bulk Upload Student Create…" at bounding box center [848, 429] width 1164 height 37
click at [1169, 126] on div "Student" at bounding box center [848, 134] width 1164 height 19
click at [121, 120] on span "Dashboard" at bounding box center [154, 115] width 154 height 15
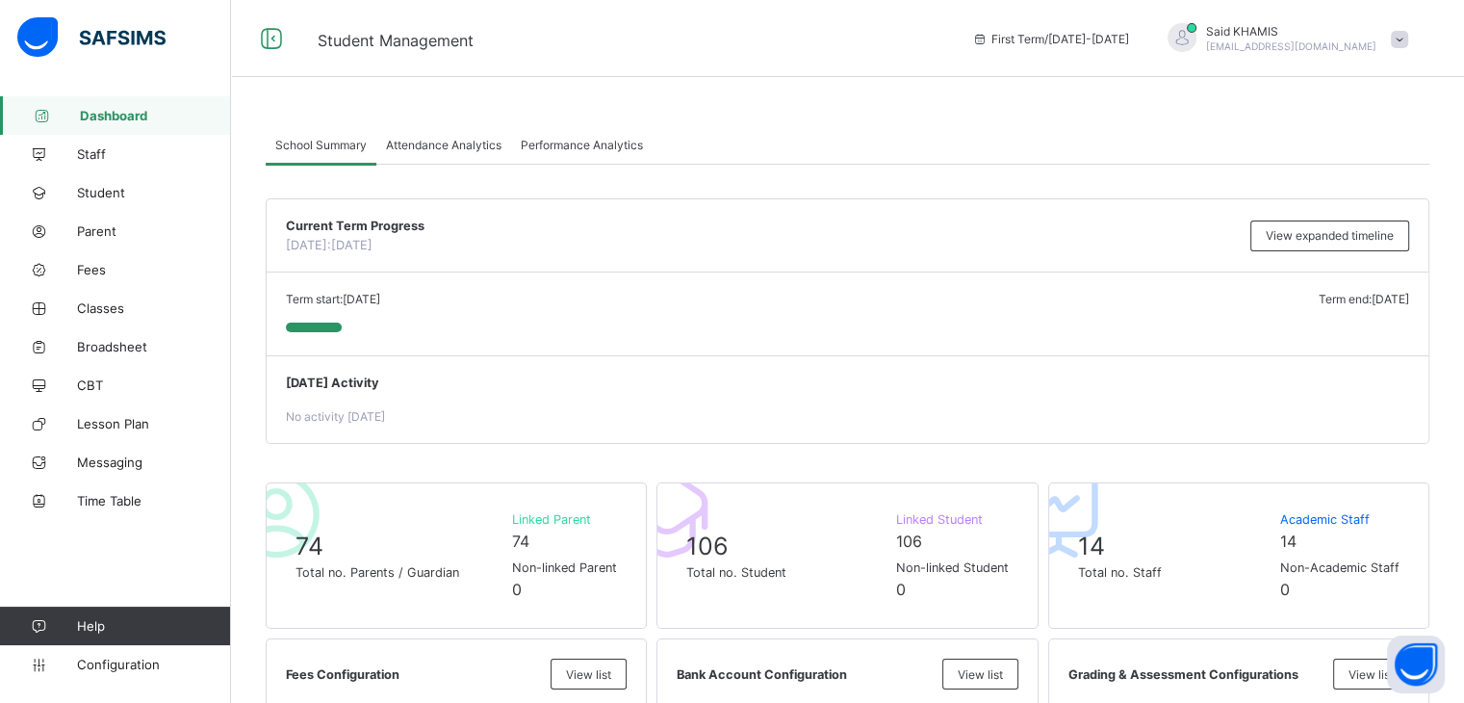
click at [280, 47] on icon at bounding box center [271, 39] width 33 height 28
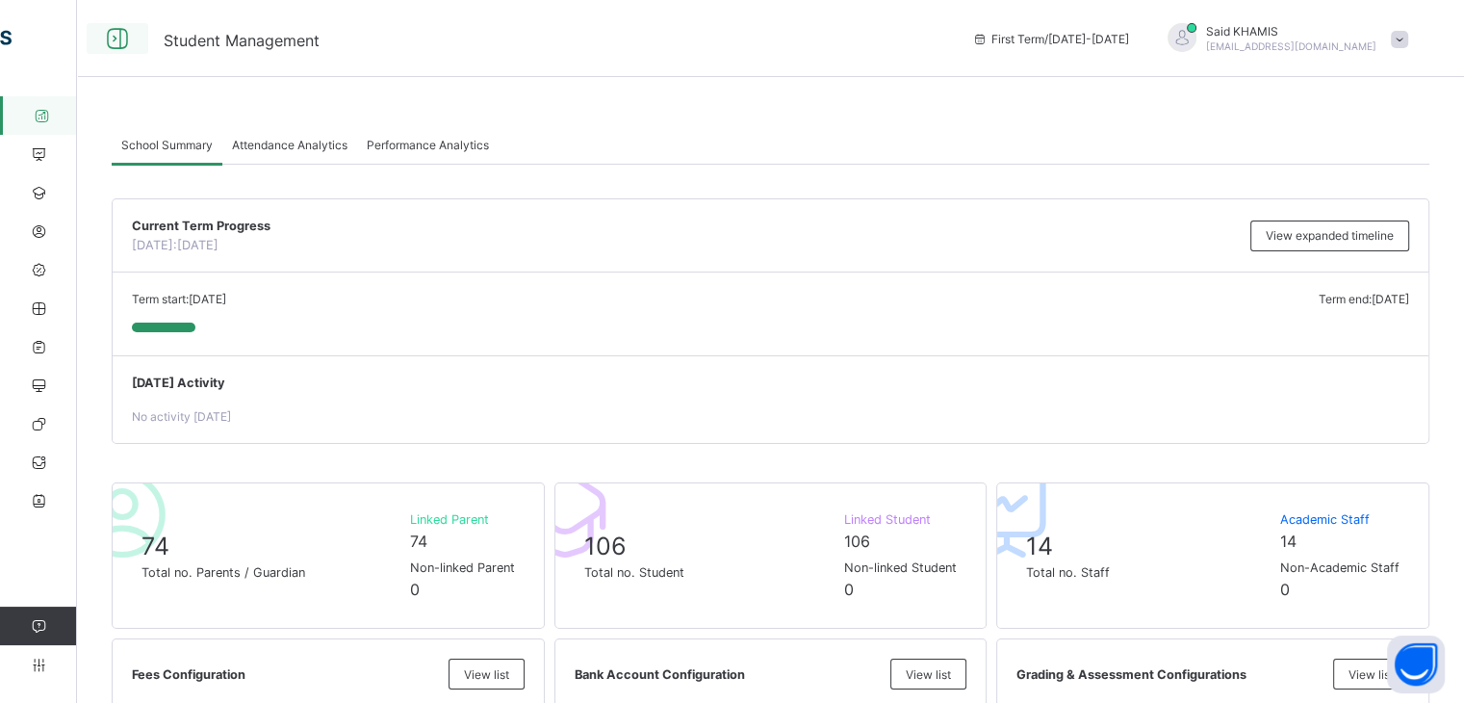
click at [116, 39] on icon at bounding box center [117, 39] width 33 height 28
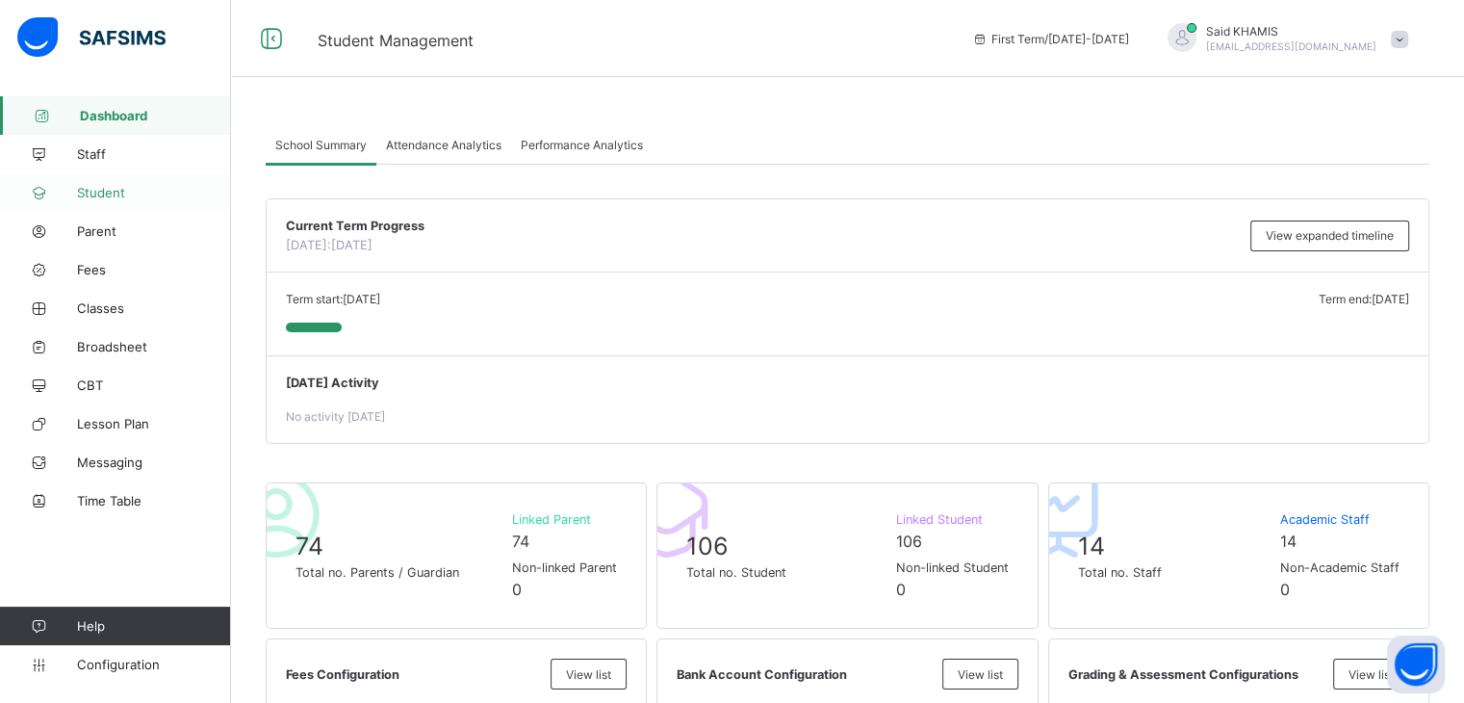
click at [55, 198] on icon at bounding box center [38, 193] width 77 height 14
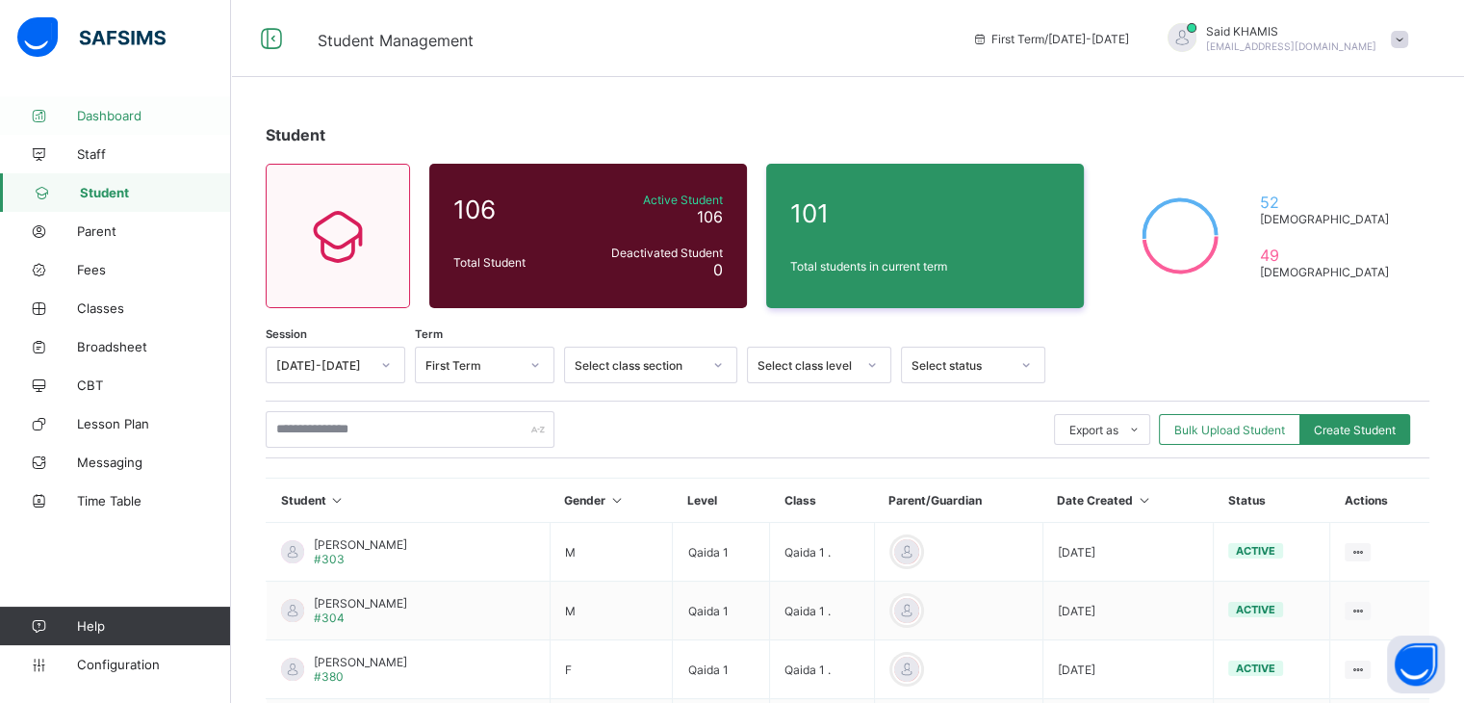
click at [106, 120] on span "Dashboard" at bounding box center [154, 115] width 154 height 15
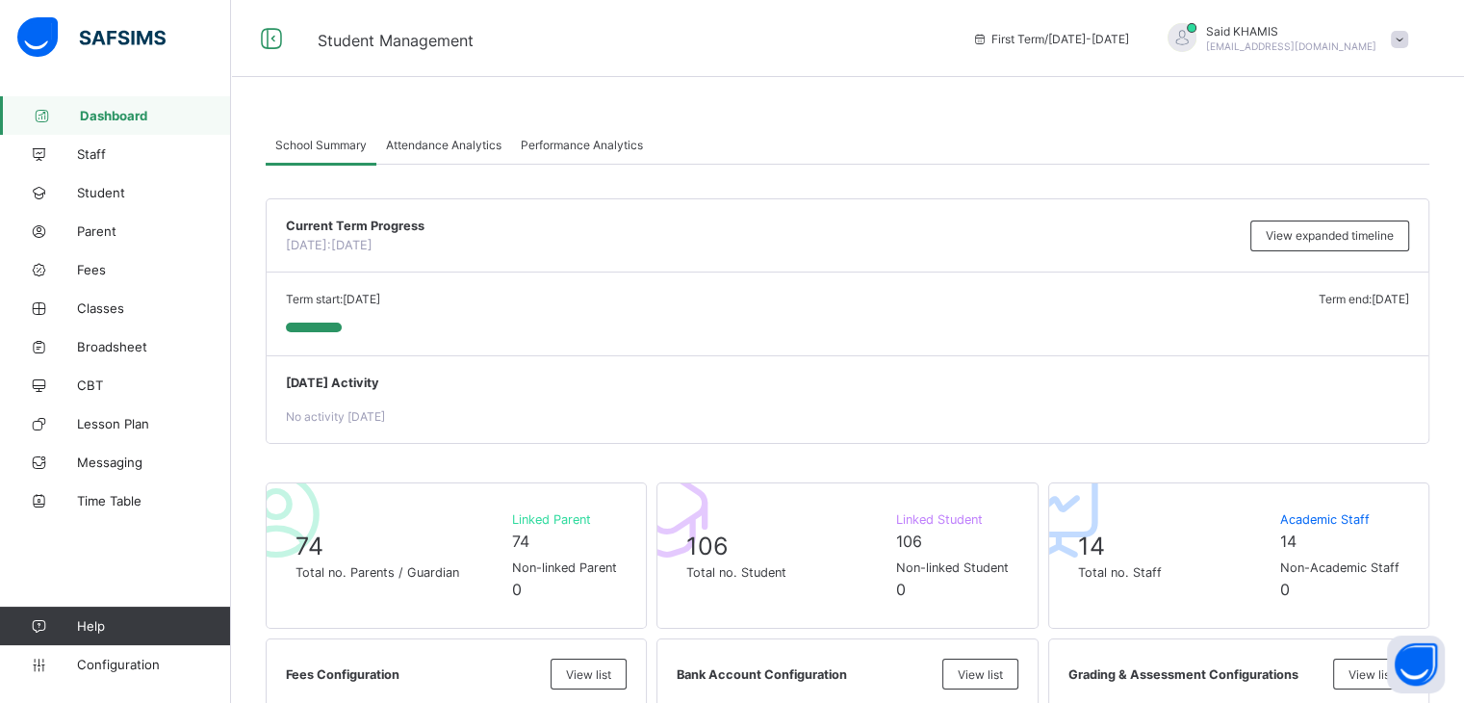
click at [451, 147] on span "Attendance Analytics" at bounding box center [444, 145] width 116 height 14
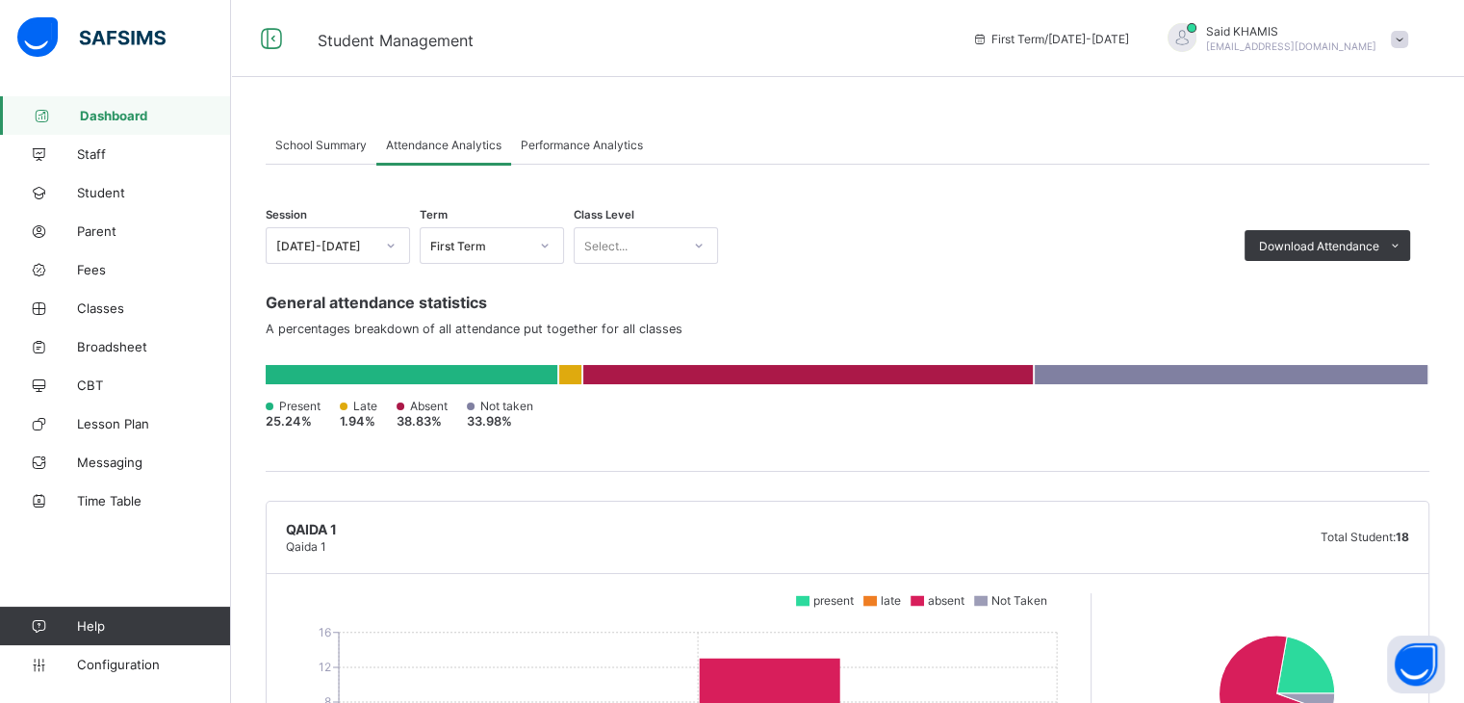
click at [340, 147] on span "School Summary" at bounding box center [320, 145] width 91 height 14
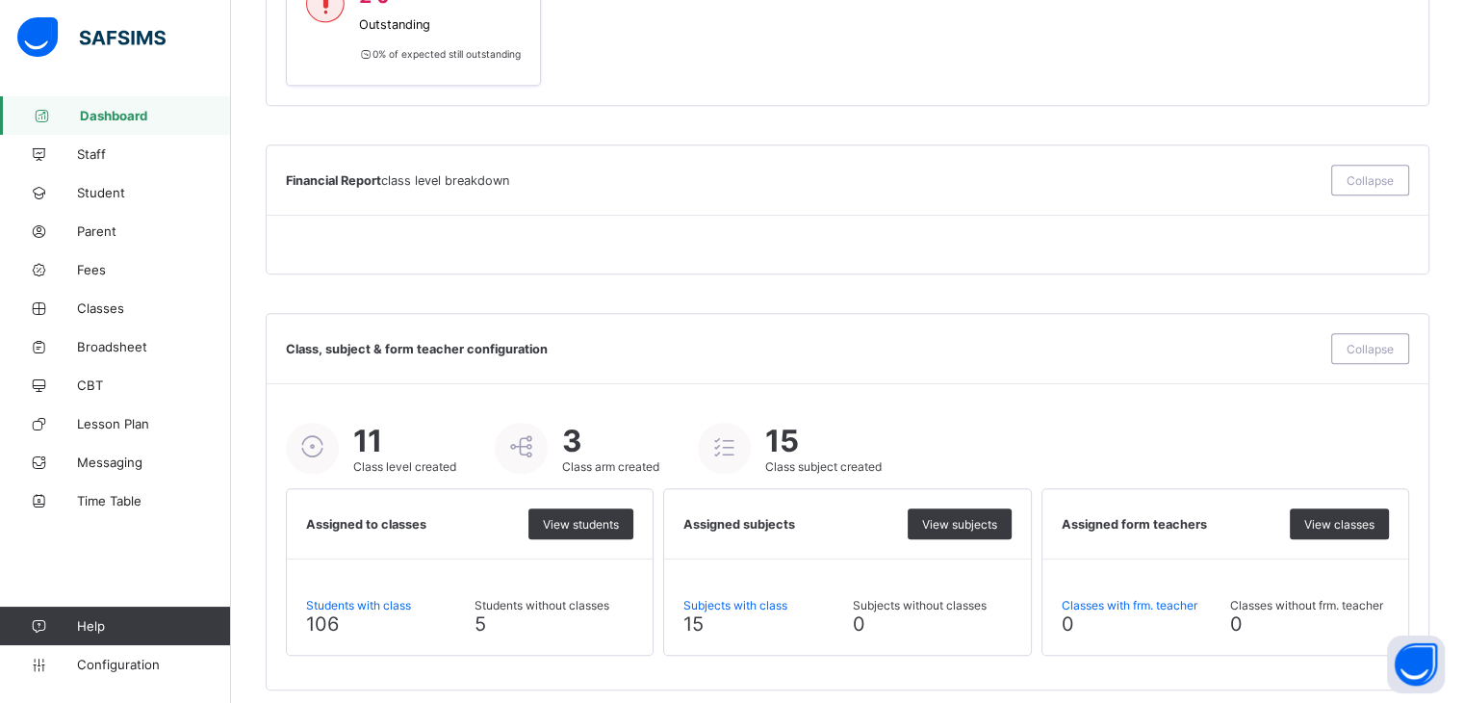
scroll to position [1247, 0]
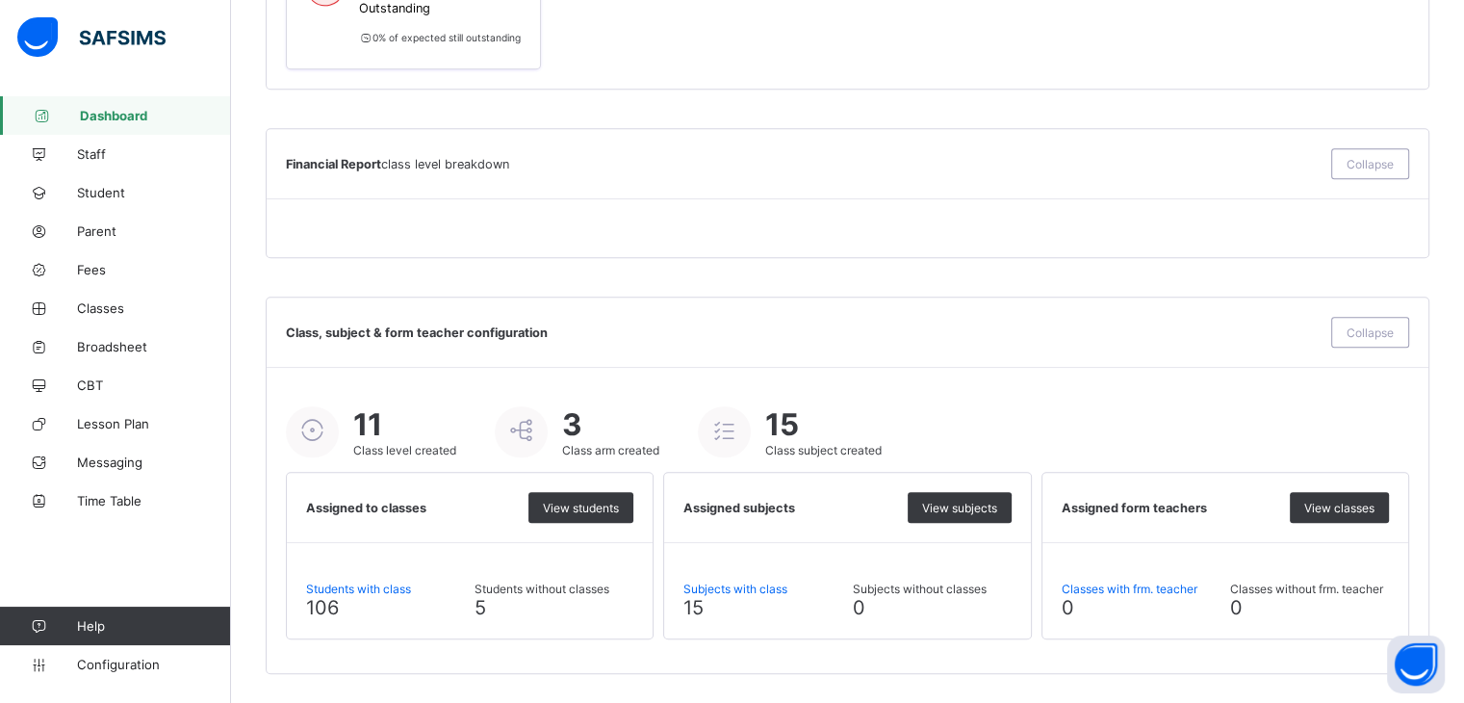
click at [1167, 363] on div "Class, subject & form teacher configuration Collapse" at bounding box center [848, 332] width 1162 height 70
click at [601, 510] on span "View students" at bounding box center [581, 508] width 76 height 14
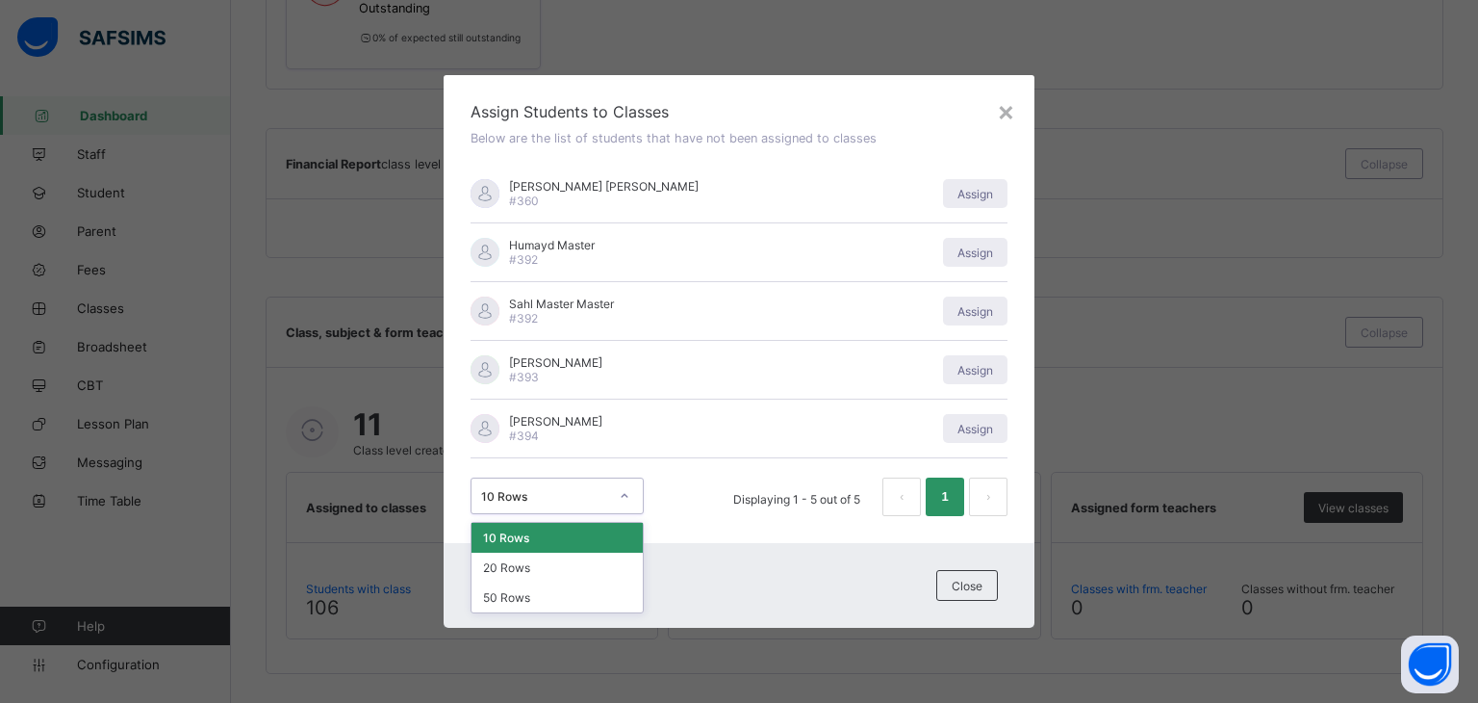
click at [601, 510] on div "10 Rows" at bounding box center [557, 495] width 173 height 37
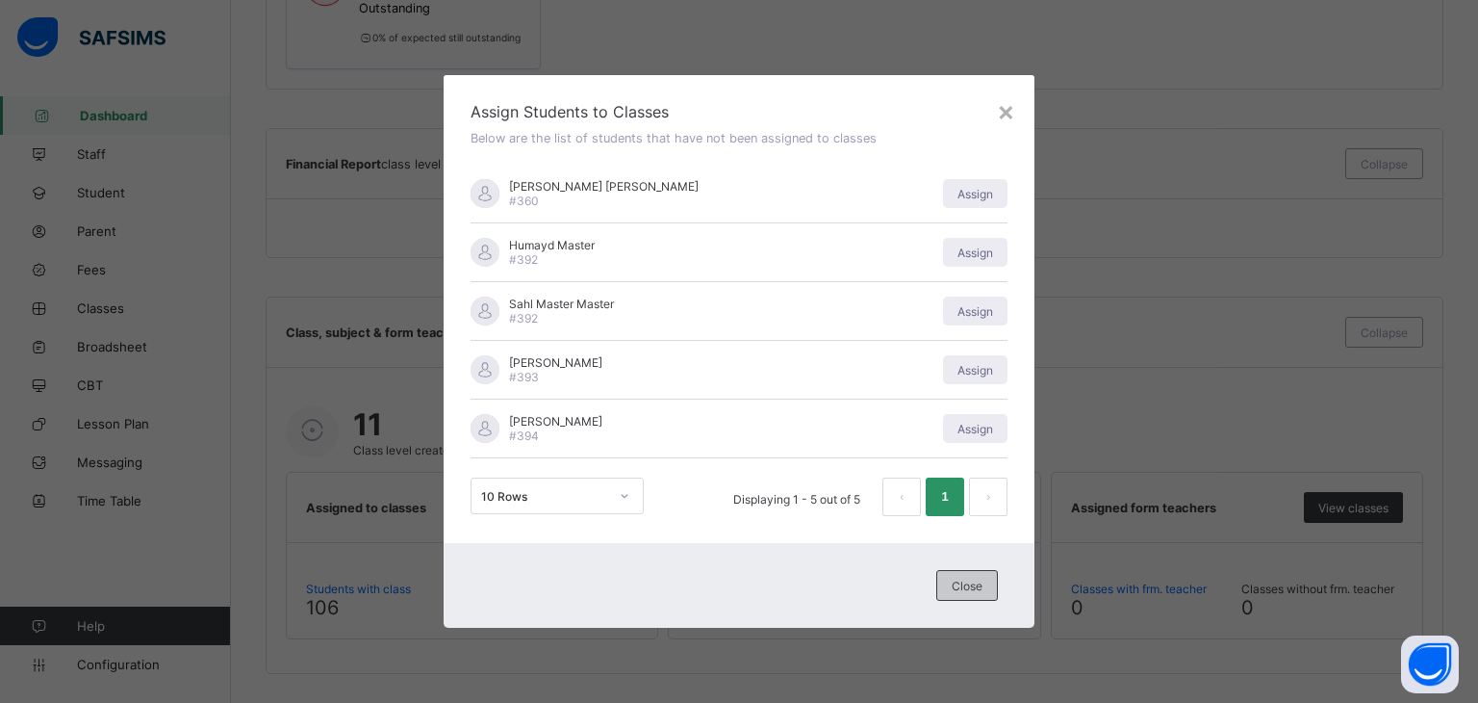
click at [951, 592] on div "Close" at bounding box center [968, 585] width 62 height 31
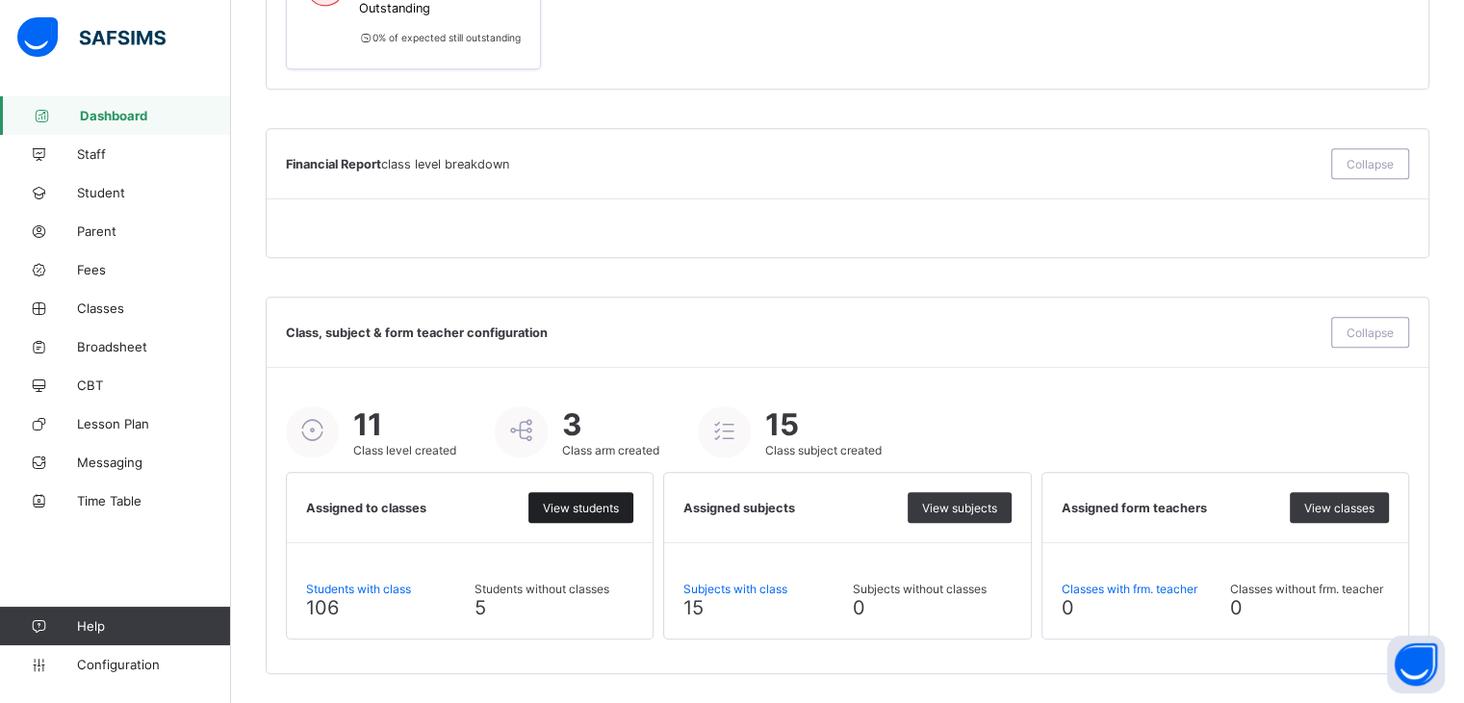
click at [603, 498] on div "View students" at bounding box center [580, 507] width 105 height 31
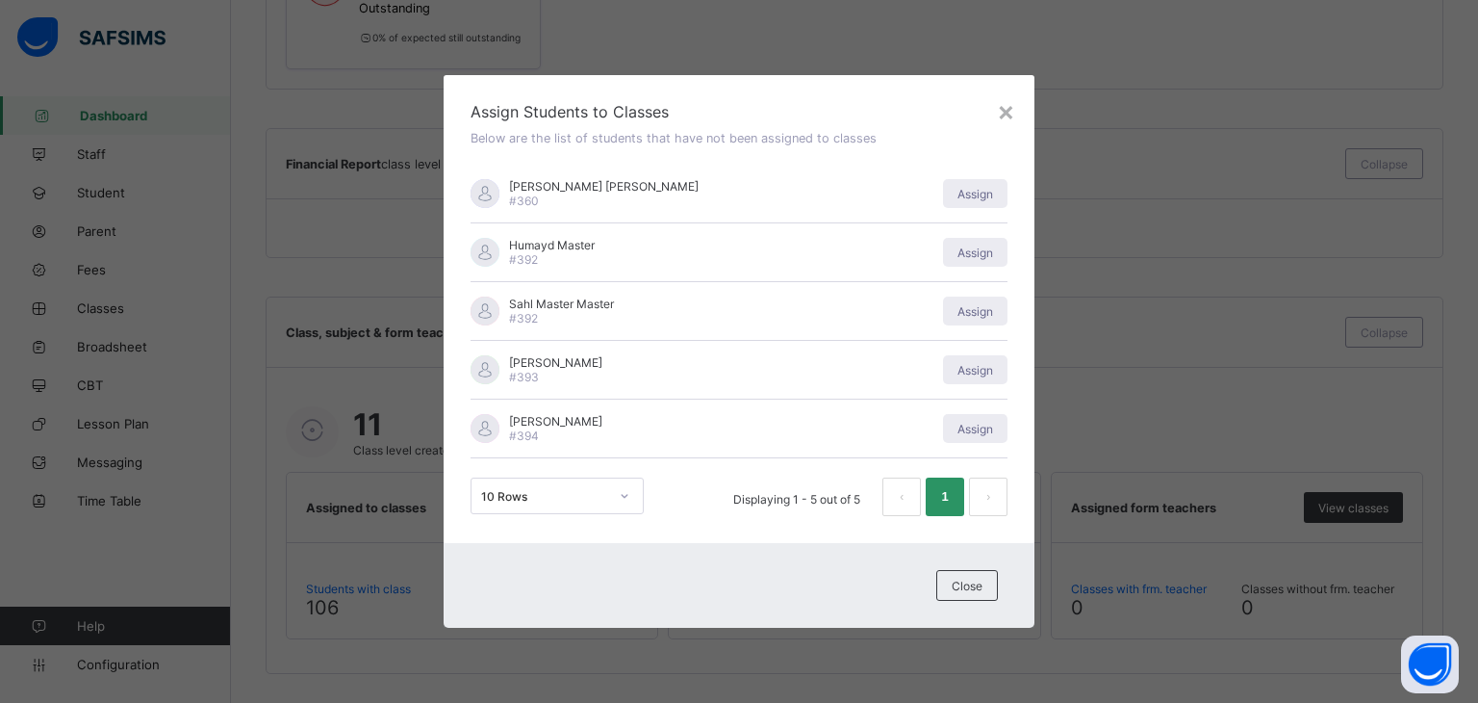
drag, startPoint x: 739, startPoint y: 82, endPoint x: 685, endPoint y: 49, distance: 63.1
click at [685, 49] on div "× Assign Students to Classes Below are the list of students that have not been …" at bounding box center [739, 351] width 1478 height 703
click at [755, 79] on div "Assign Students to Classes Below are the list of students that have not been as…" at bounding box center [739, 309] width 591 height 468
click at [693, 447] on div "[PERSON_NAME] #394 Assign" at bounding box center [739, 428] width 537 height 59
click at [978, 440] on div "Assign" at bounding box center [975, 428] width 64 height 29
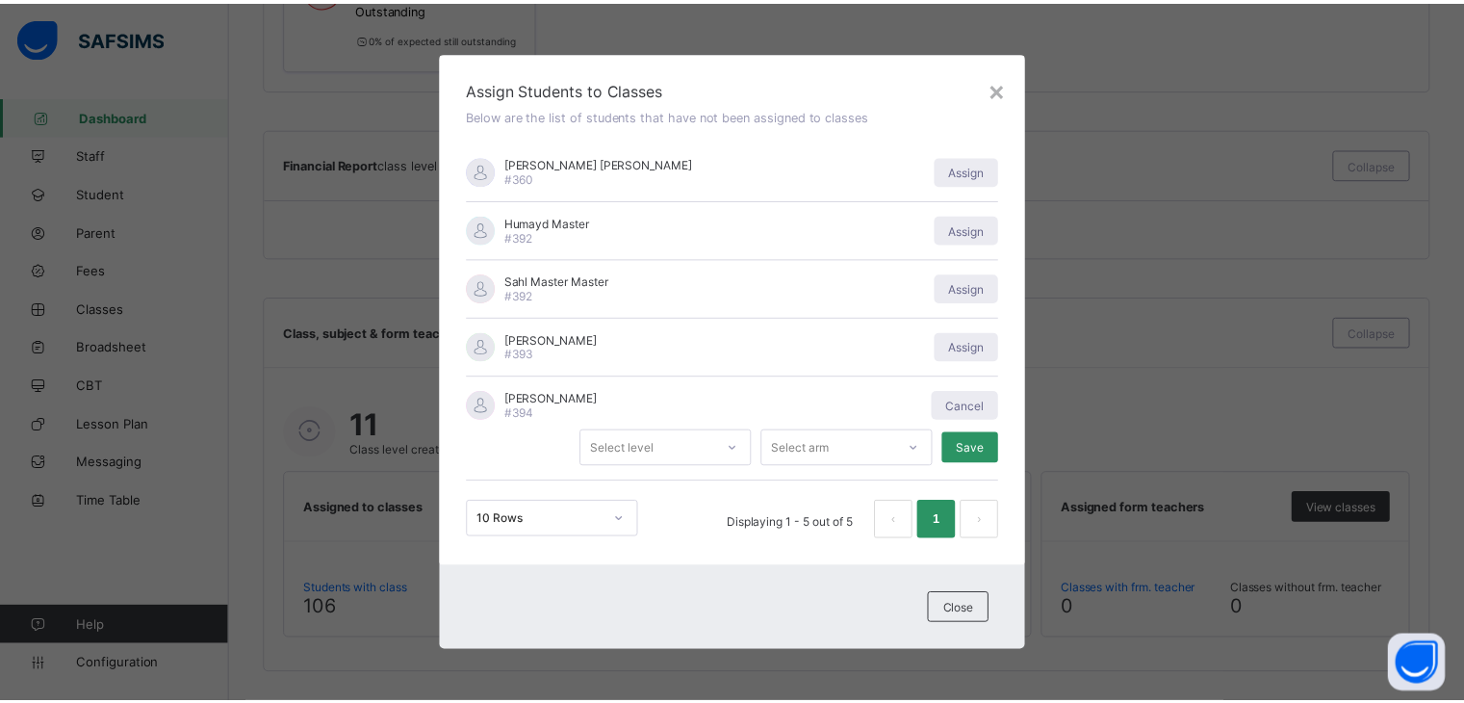
scroll to position [0, 0]
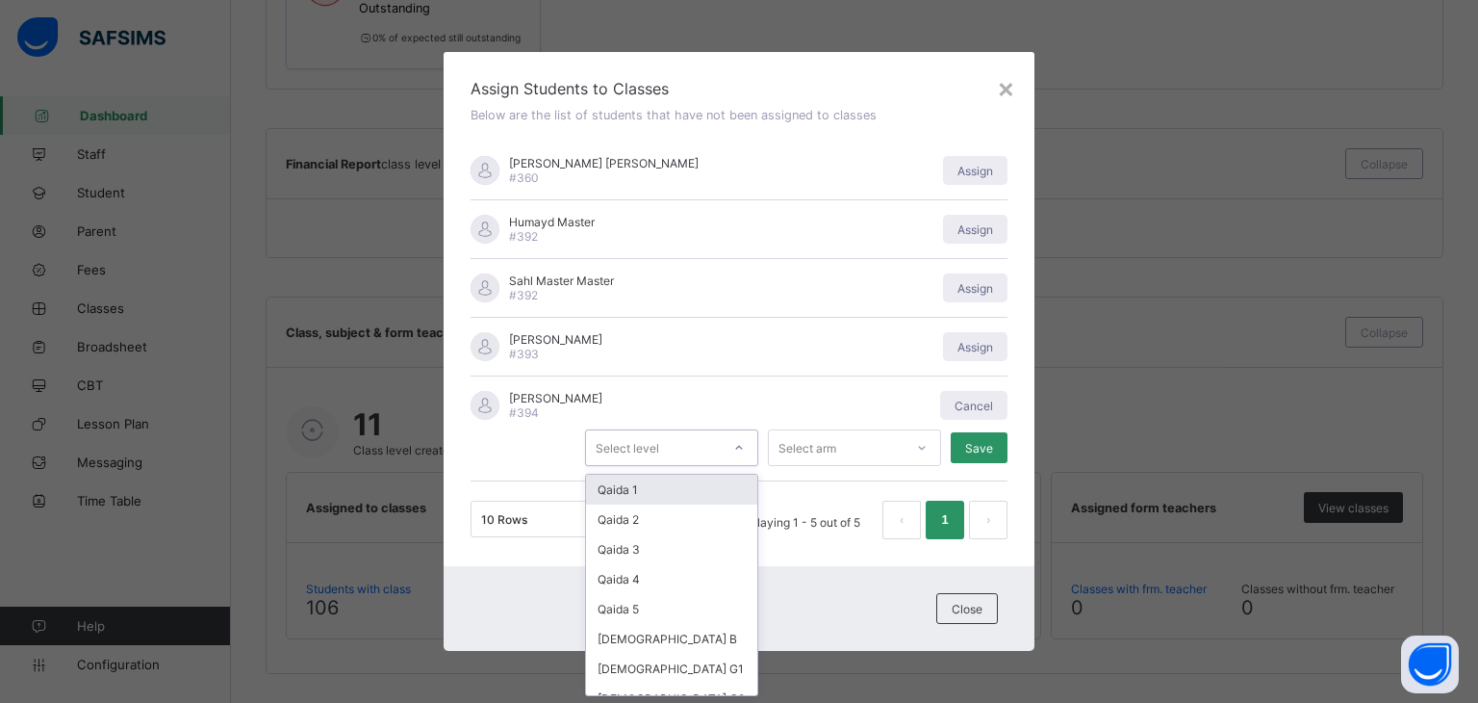
click at [740, 447] on icon at bounding box center [739, 447] width 12 height 19
click at [679, 489] on div "Qaida 1" at bounding box center [671, 490] width 171 height 30
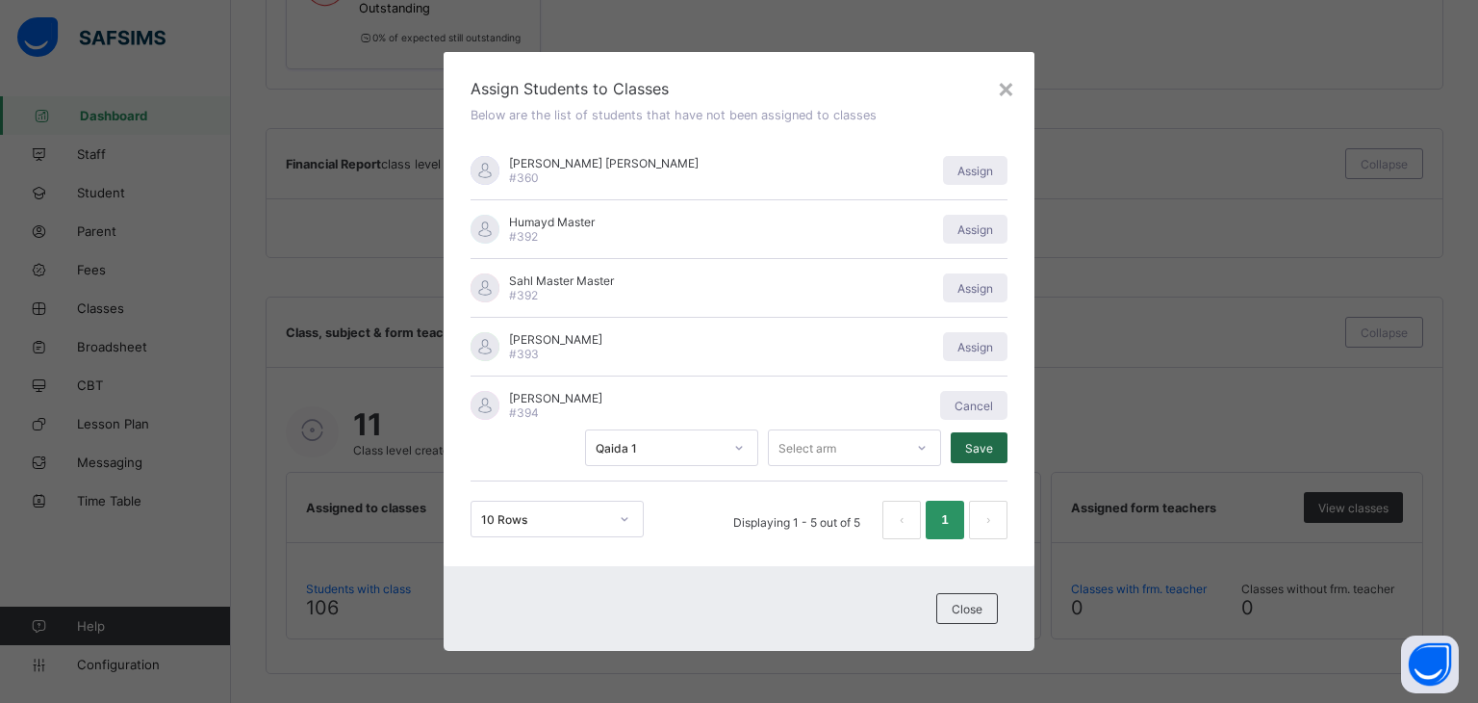
click at [992, 448] on span "Save" at bounding box center [979, 448] width 28 height 14
click at [926, 451] on icon at bounding box center [922, 447] width 12 height 19
click at [1011, 94] on div "×" at bounding box center [1006, 87] width 18 height 33
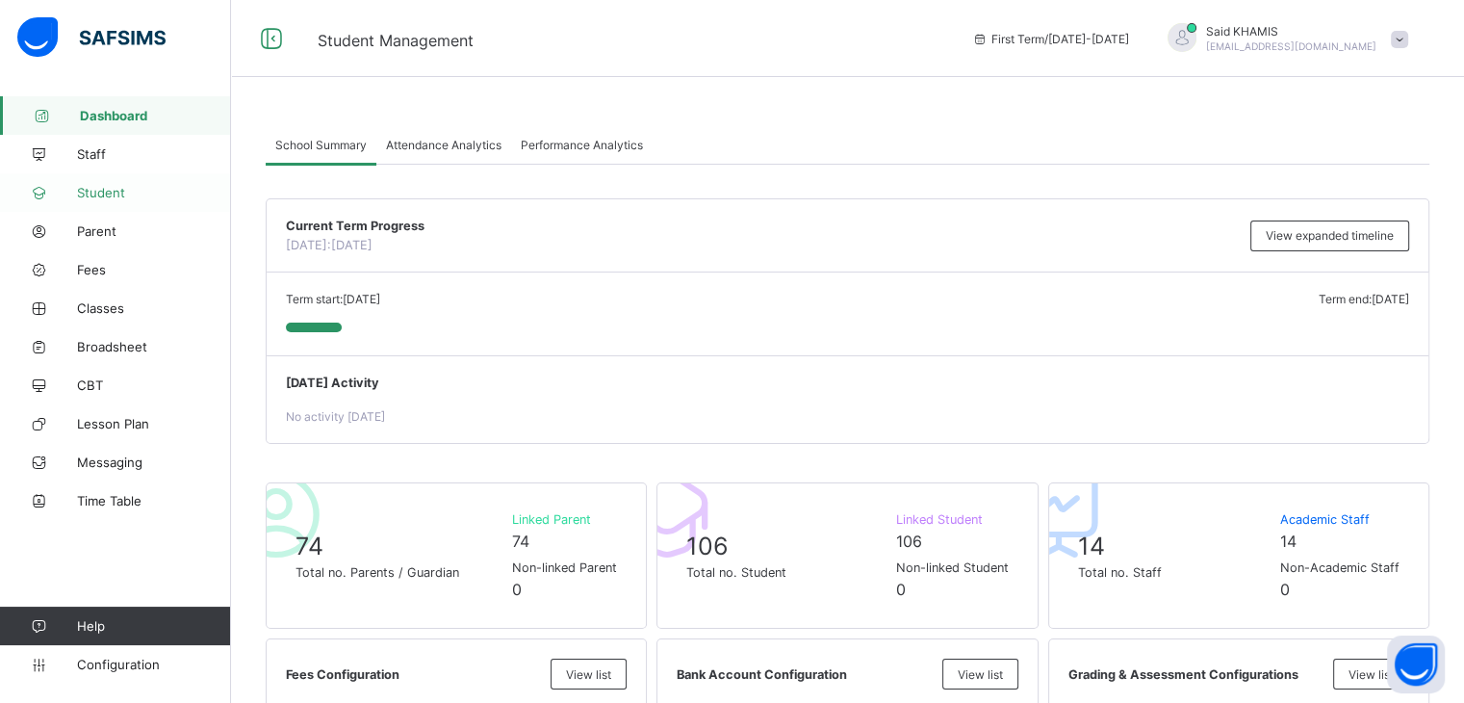
click at [112, 190] on span "Student" at bounding box center [154, 192] width 154 height 15
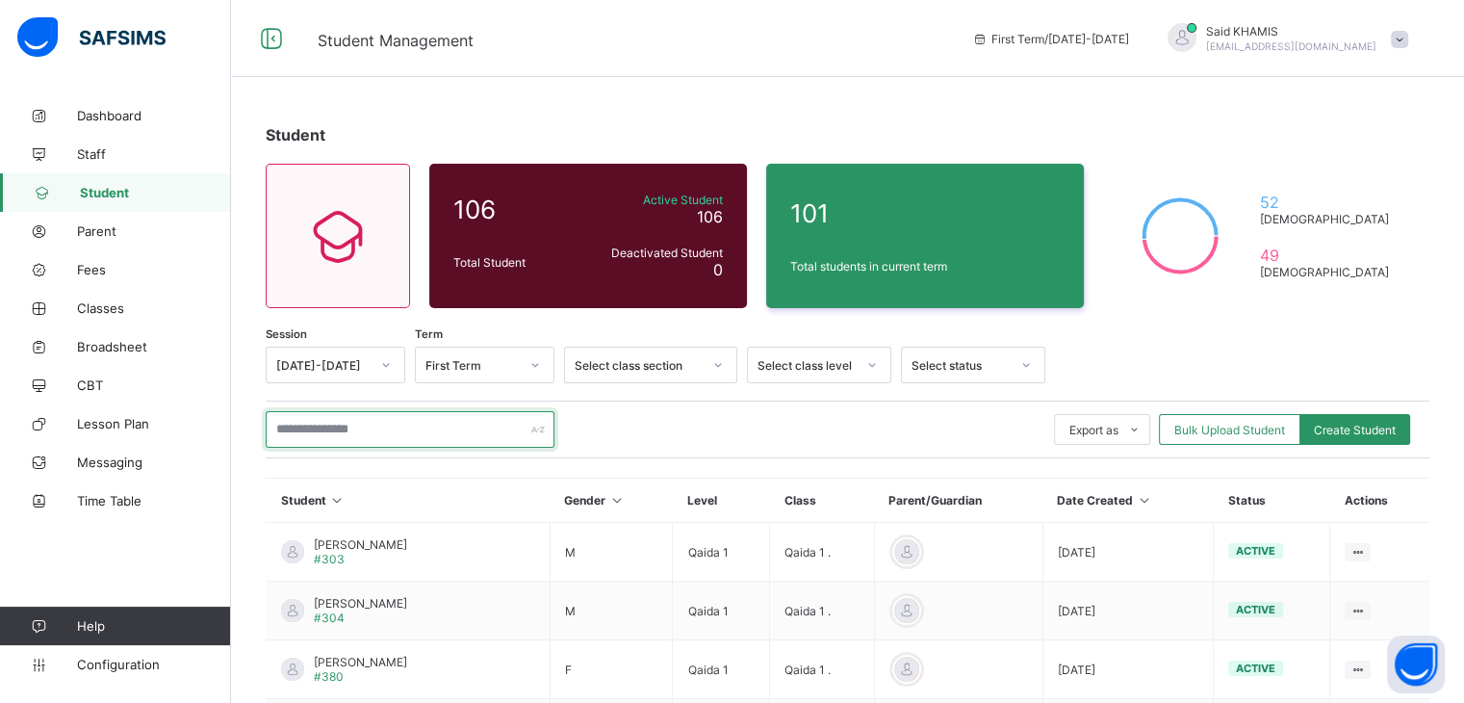
click at [450, 427] on input "text" at bounding box center [410, 429] width 289 height 37
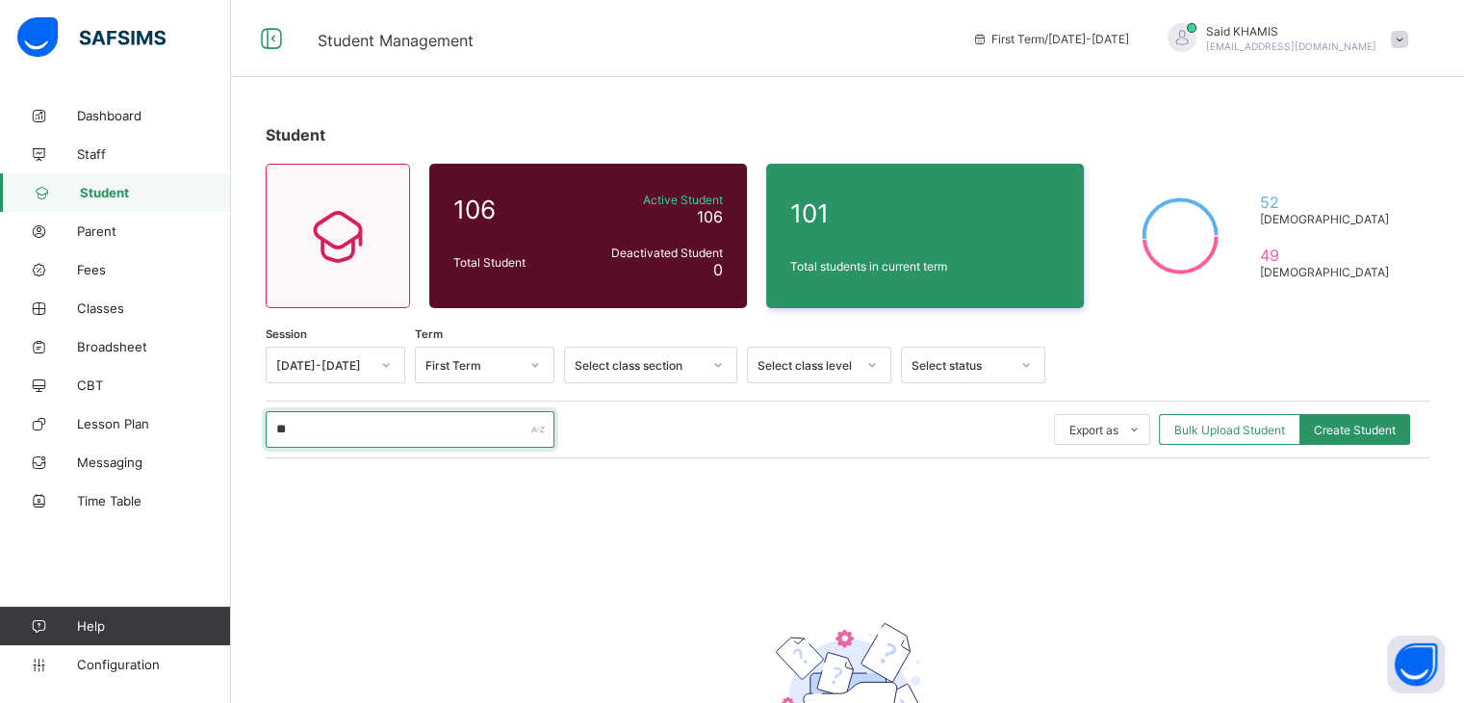
type input "*"
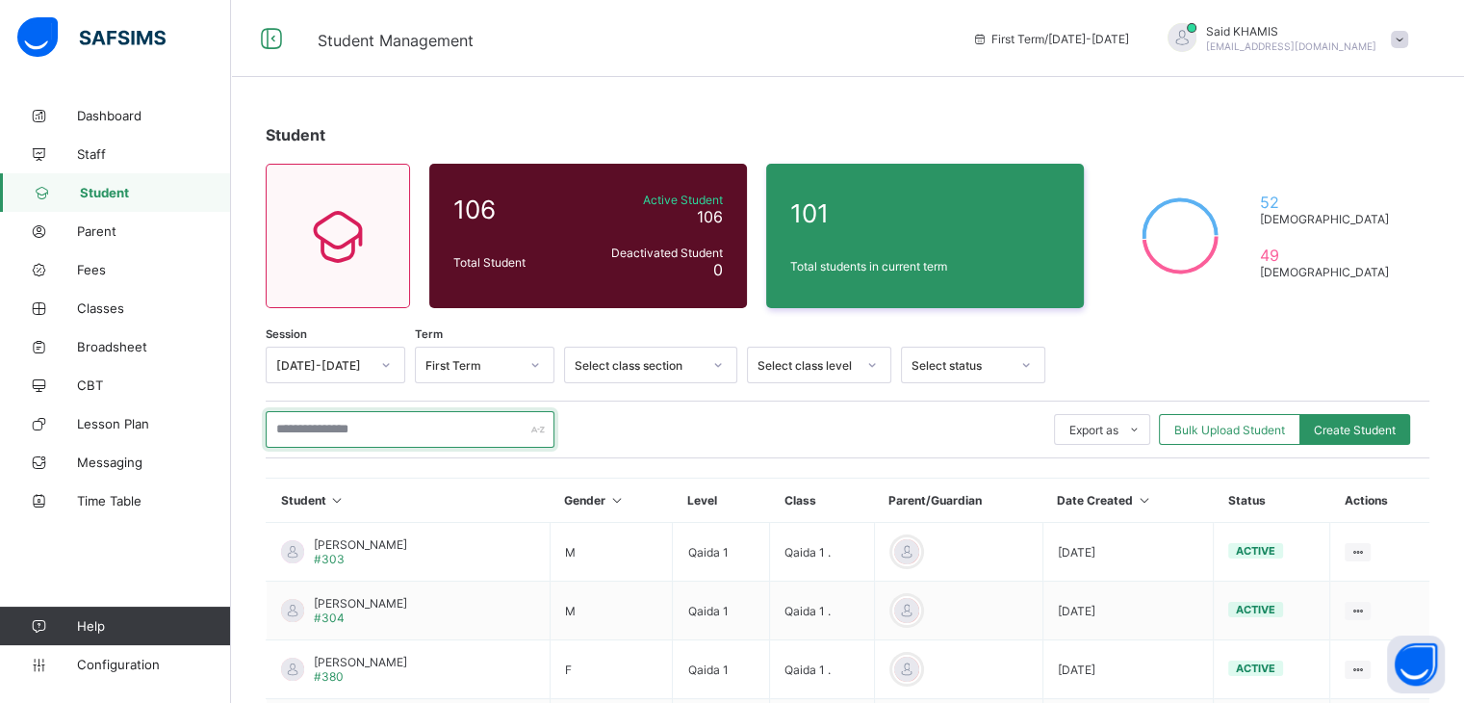
type input "*"
click at [439, 447] on div "Export as Pdf Report Excel Report Excel Report (LMS) Bulk Upload Student Create…" at bounding box center [848, 429] width 1164 height 58
click at [445, 435] on input "text" at bounding box center [410, 429] width 289 height 37
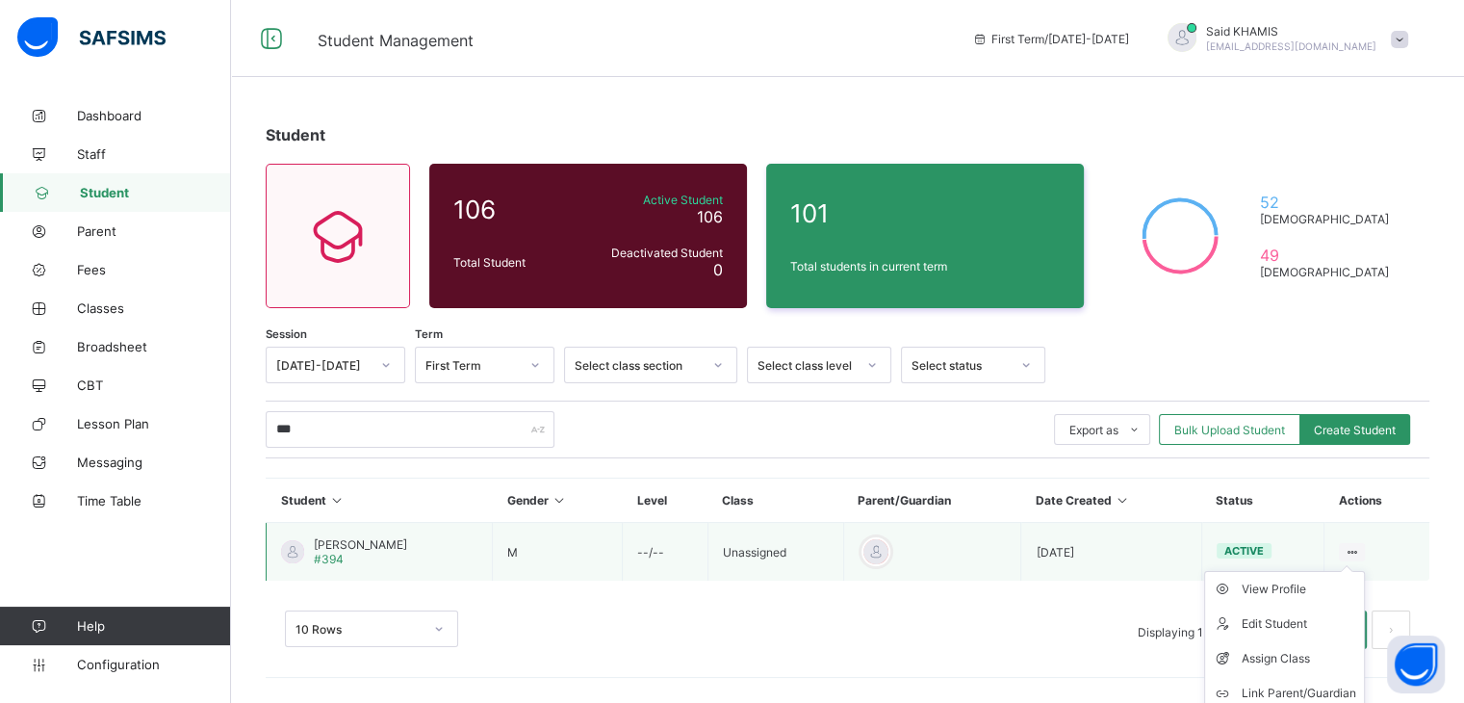
click at [1359, 571] on ul "View Profile Edit Student Assign Class Link Parent/Guardian Delete Student" at bounding box center [1284, 658] width 161 height 175
click at [1298, 664] on div "Assign Class" at bounding box center [1299, 658] width 115 height 19
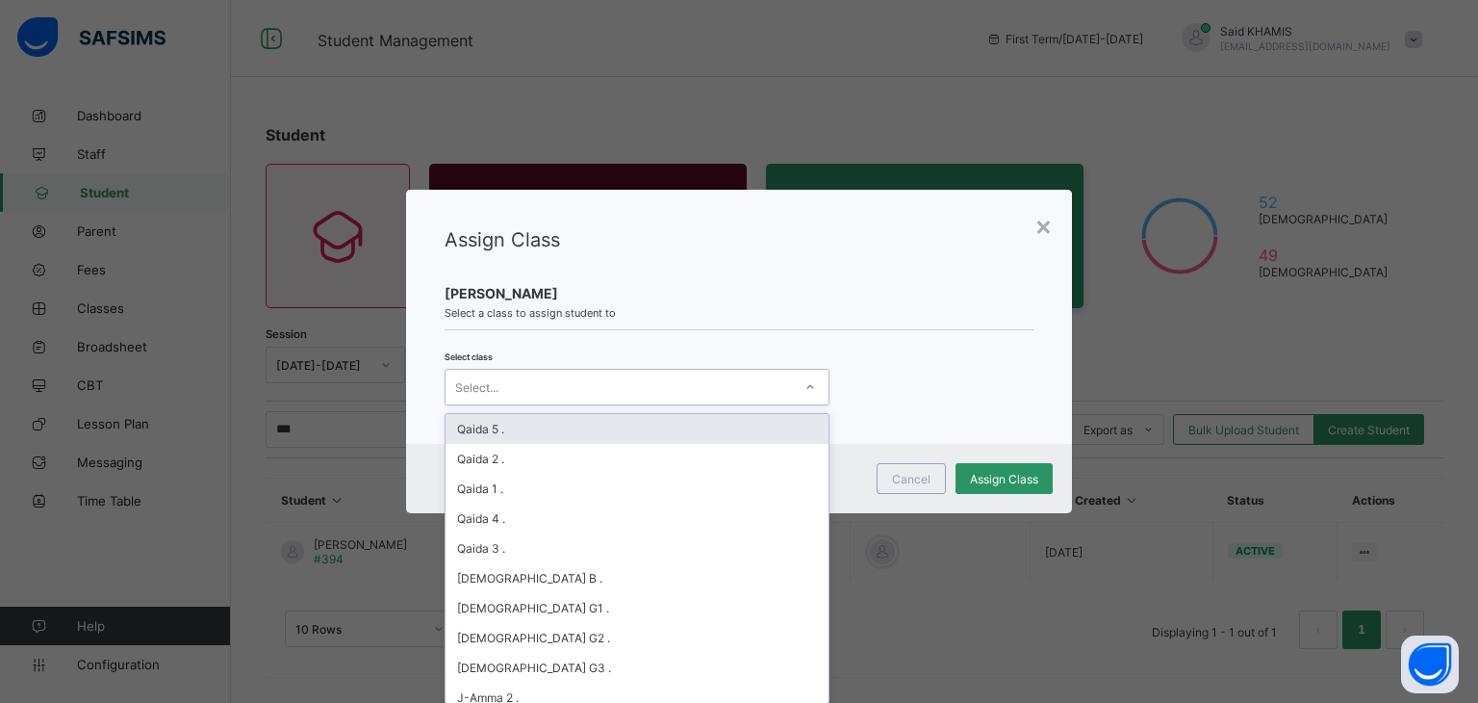
click at [807, 390] on icon at bounding box center [811, 386] width 12 height 19
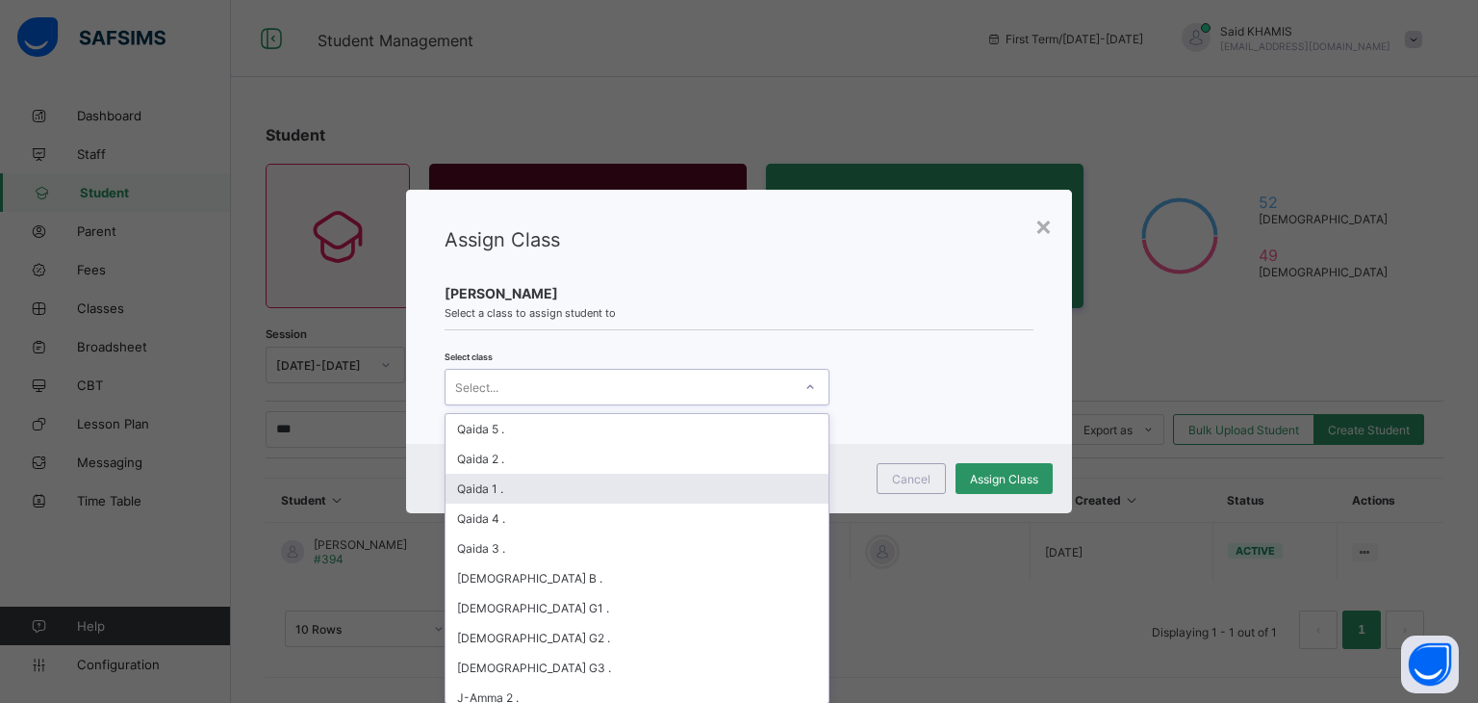
click at [694, 486] on div "Qaida 1 ." at bounding box center [637, 489] width 383 height 30
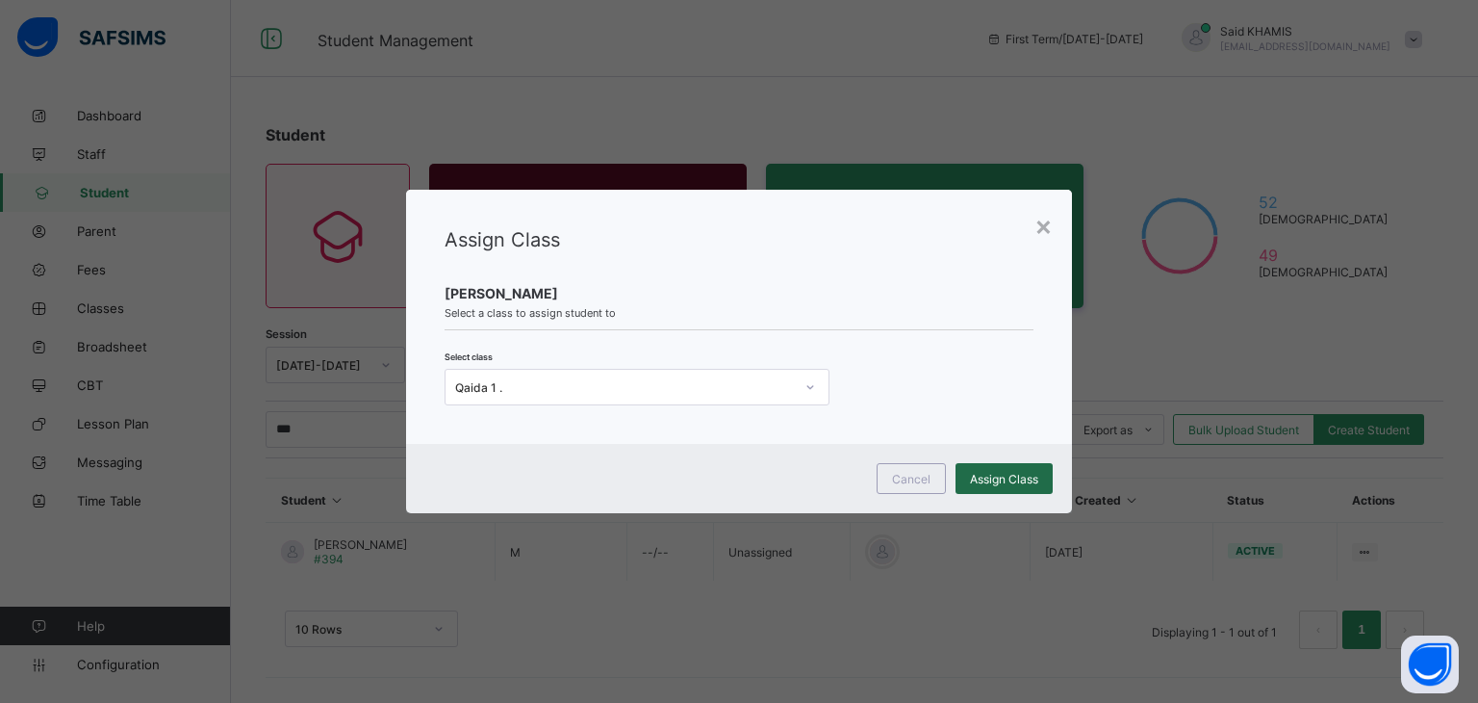
click at [1020, 478] on span "Assign Class" at bounding box center [1004, 479] width 68 height 14
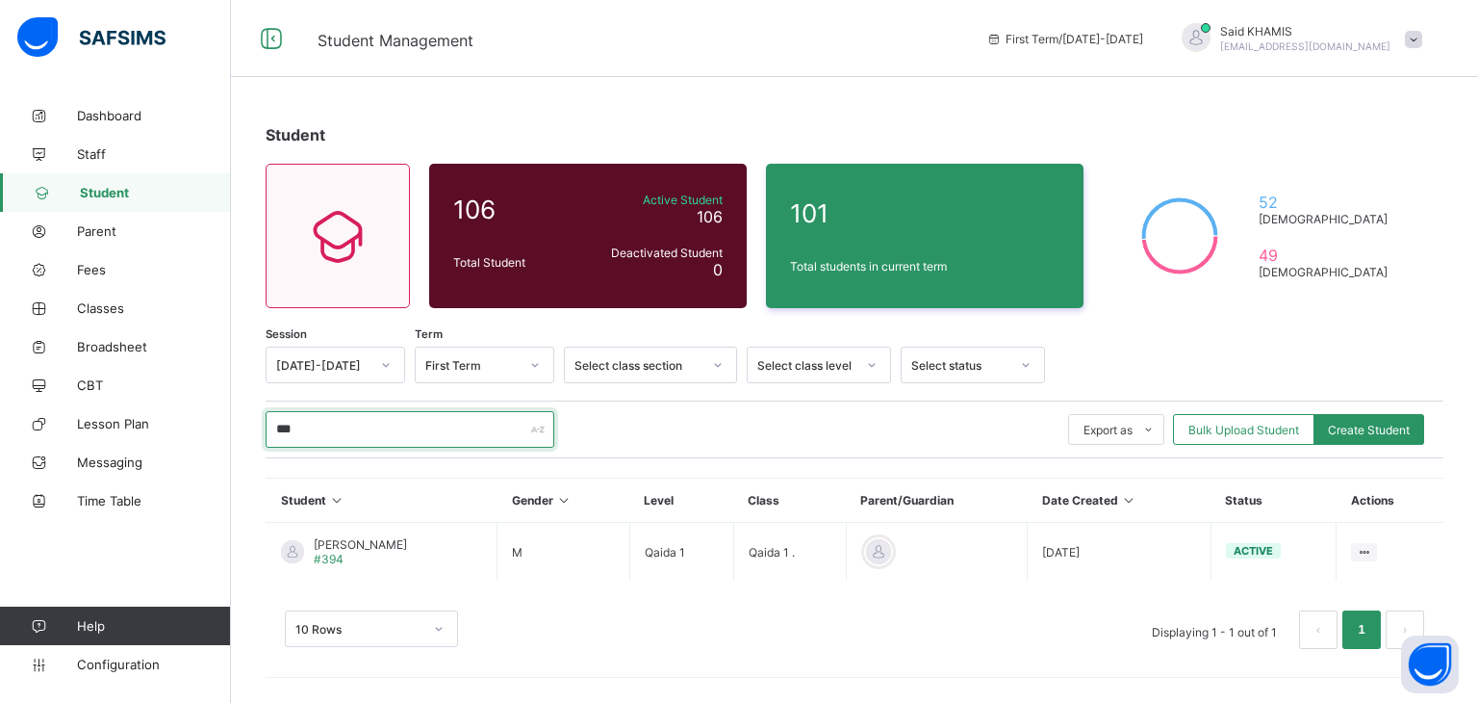
click at [423, 430] on input "***" at bounding box center [410, 429] width 289 height 37
type input "*"
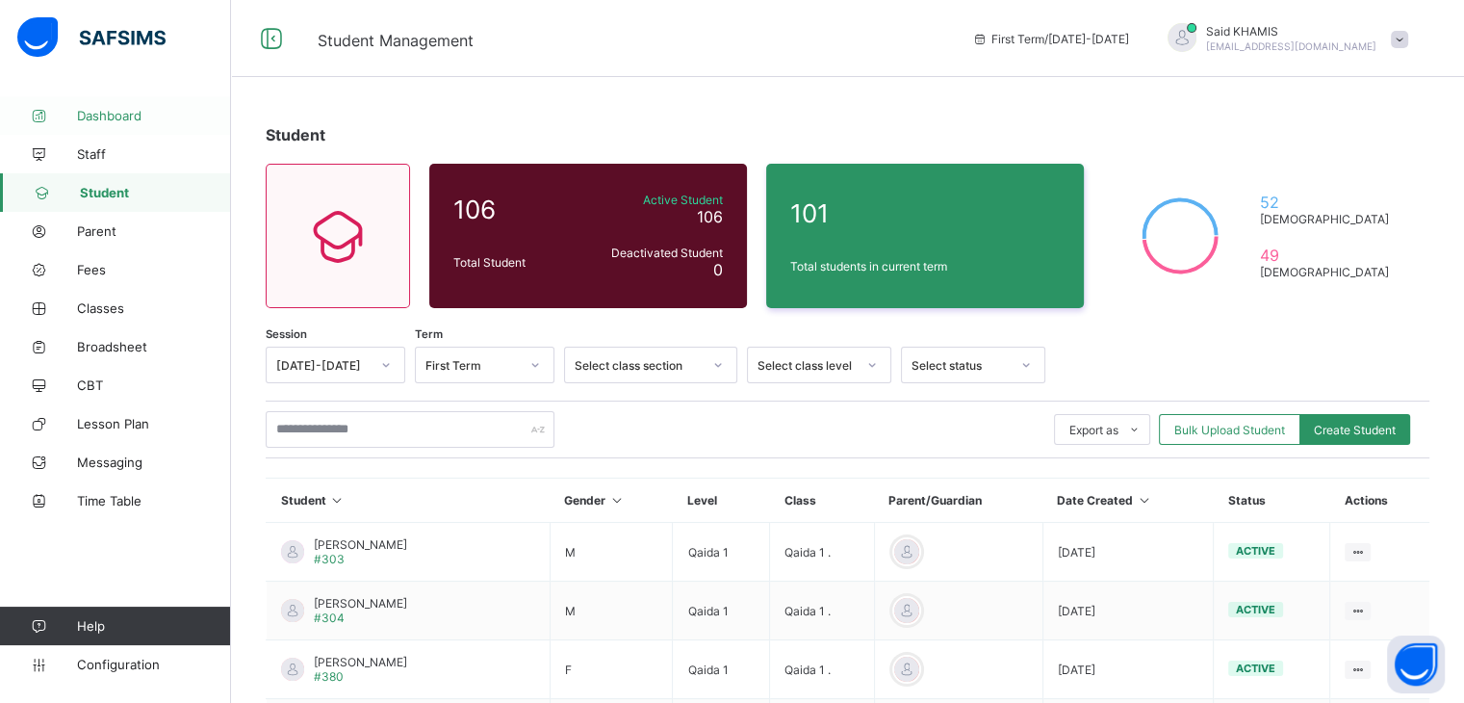
click at [117, 113] on span "Dashboard" at bounding box center [154, 115] width 154 height 15
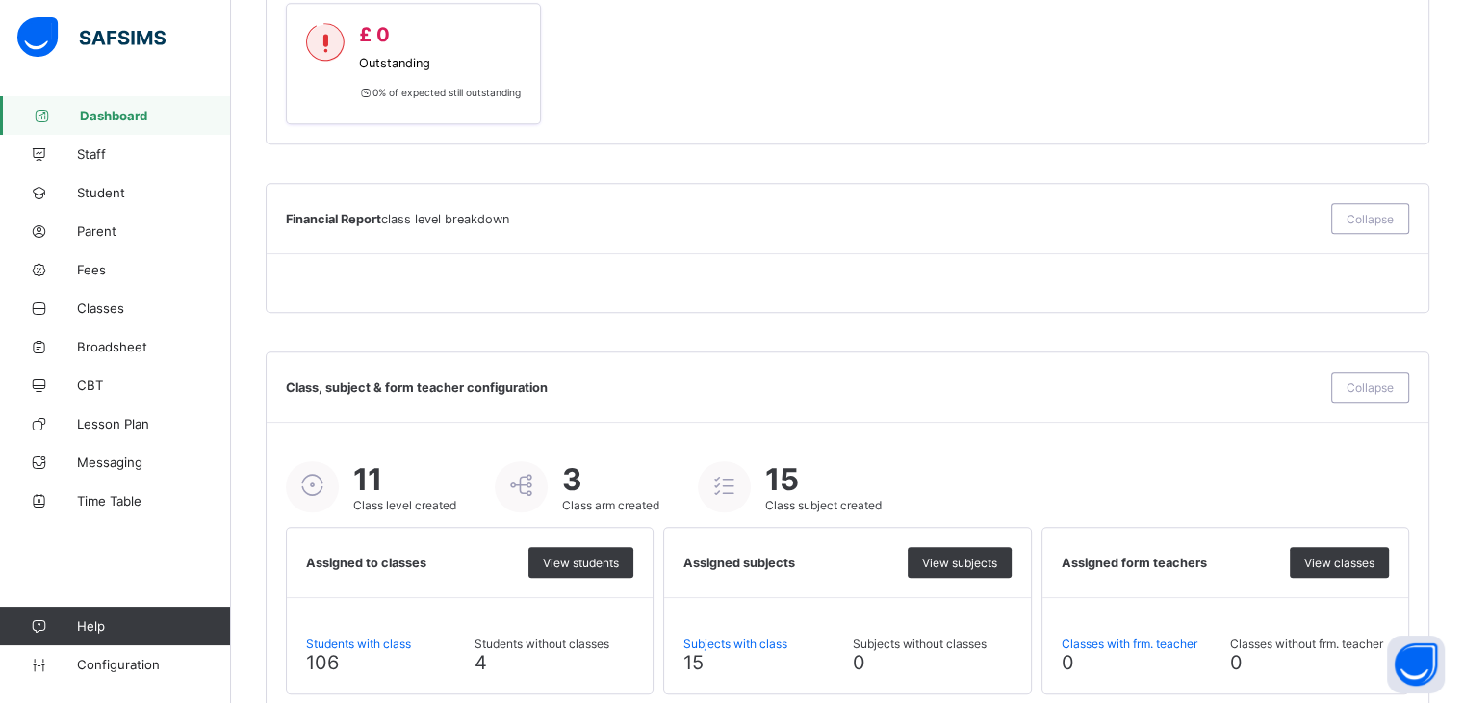
scroll to position [1247, 0]
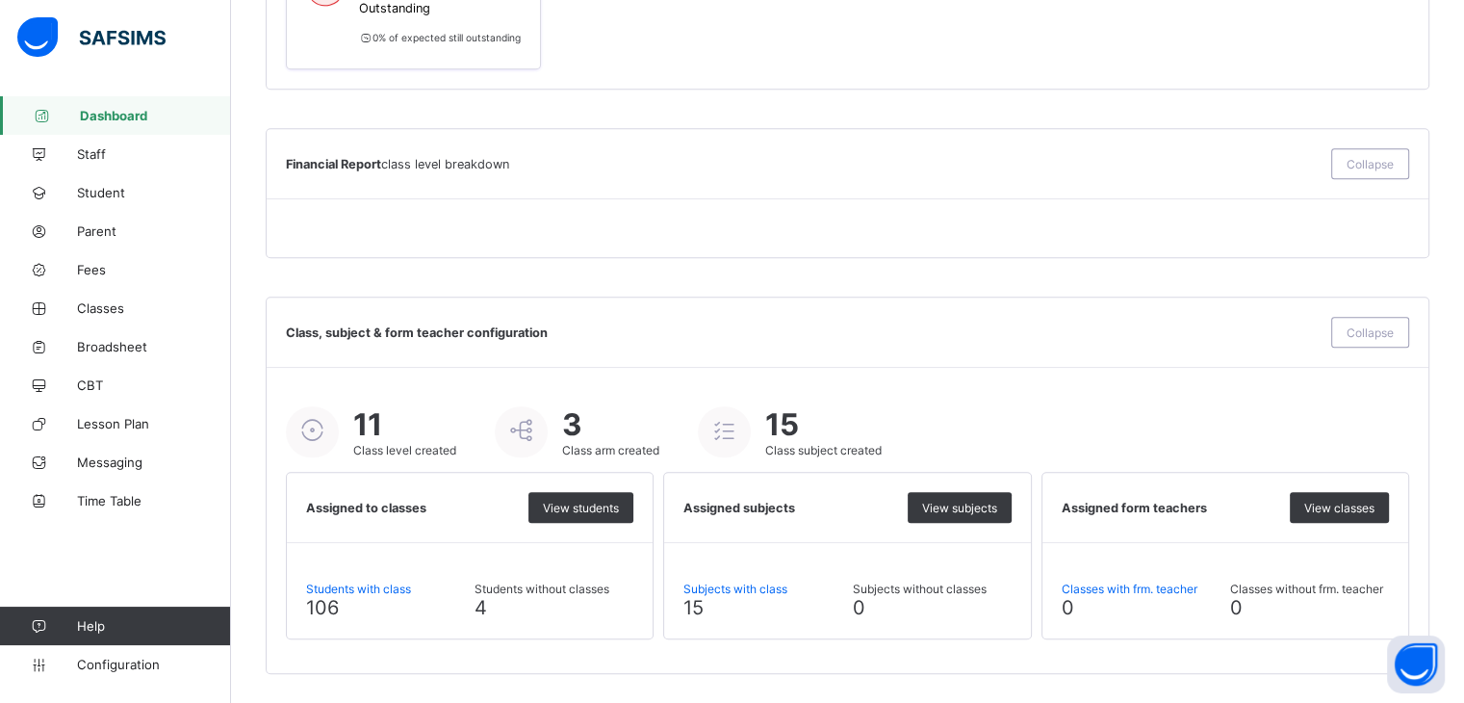
click at [549, 594] on span "Students without classes" at bounding box center [554, 588] width 159 height 14
drag, startPoint x: 549, startPoint y: 594, endPoint x: 531, endPoint y: 636, distance: 45.8
click at [531, 636] on div "Students with class 106 Students without classes 4" at bounding box center [470, 590] width 366 height 95
click at [577, 509] on span "View students" at bounding box center [581, 508] width 76 height 14
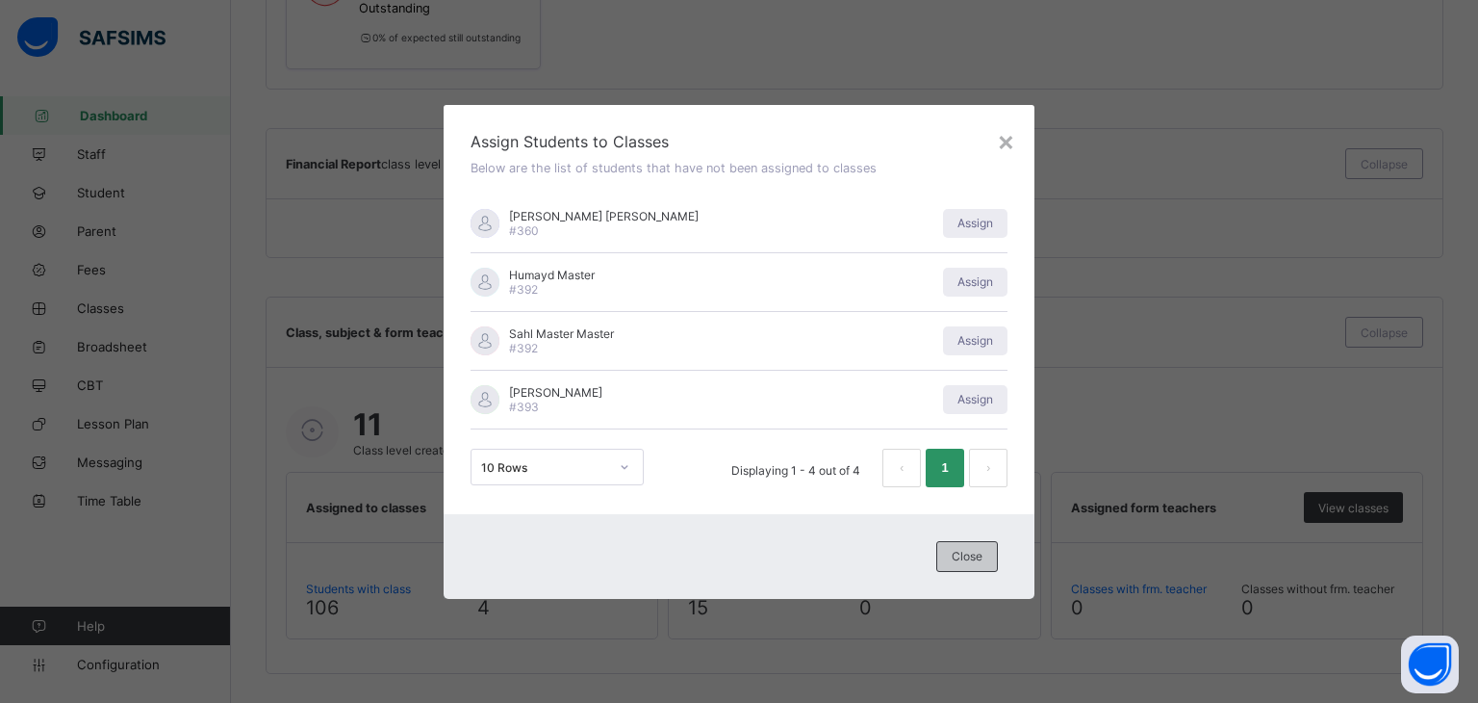
click at [970, 560] on span "Close" at bounding box center [967, 556] width 31 height 14
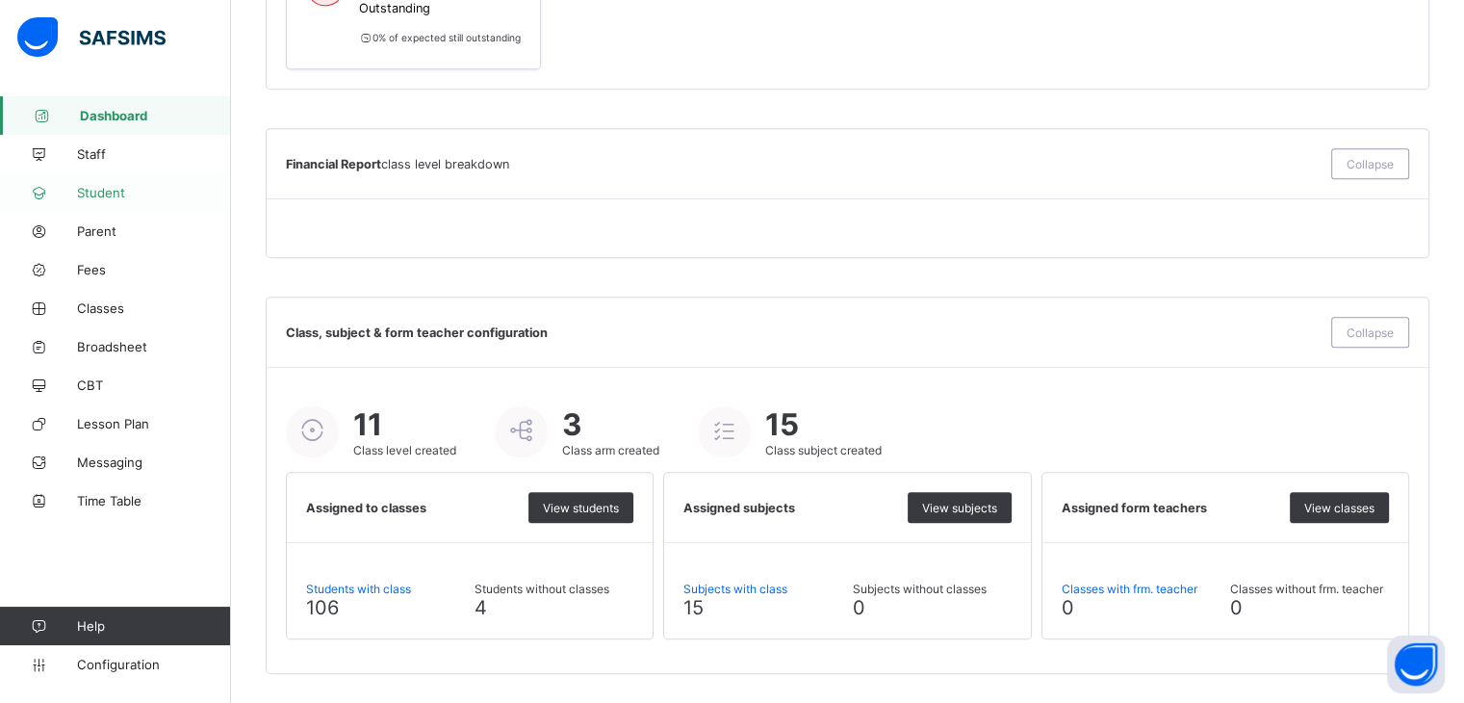
click at [126, 191] on span "Student" at bounding box center [154, 192] width 154 height 15
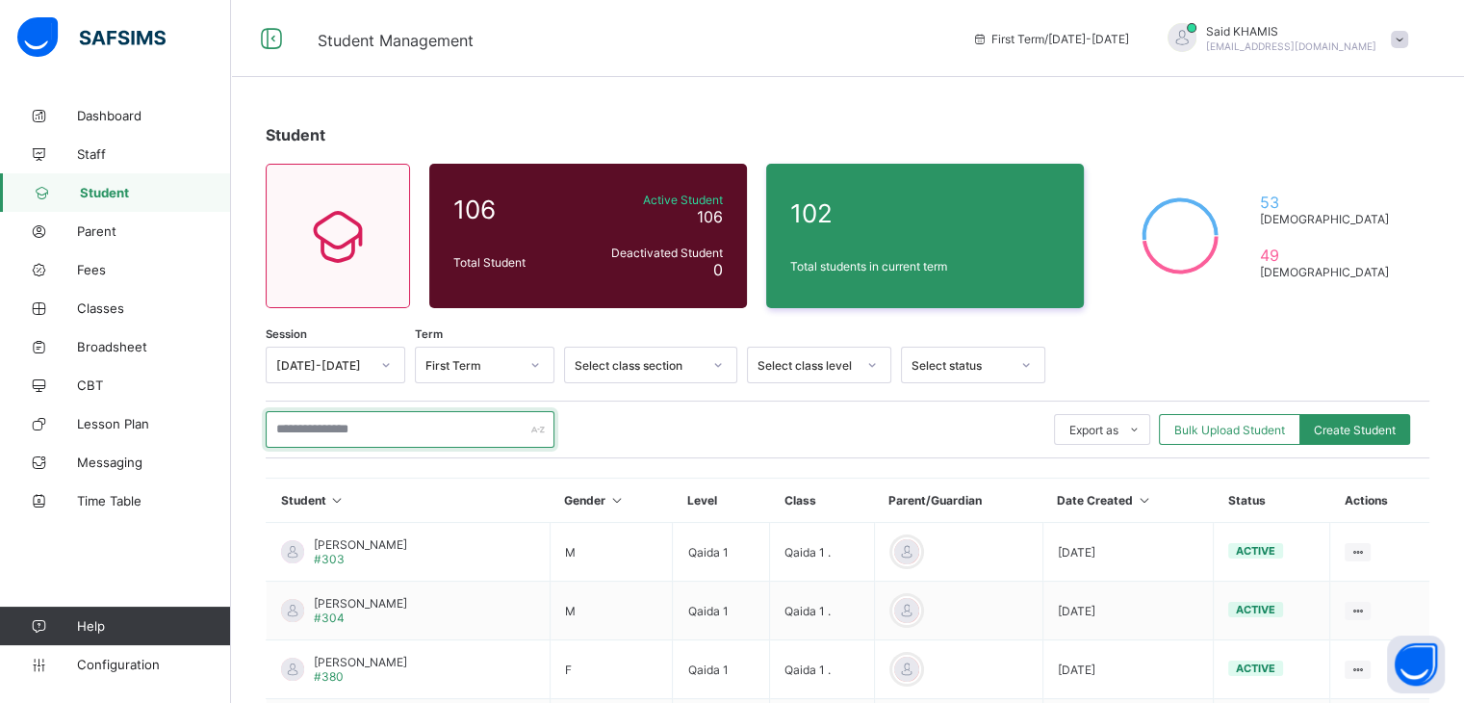
click at [389, 424] on input "text" at bounding box center [410, 429] width 289 height 37
type input "*"
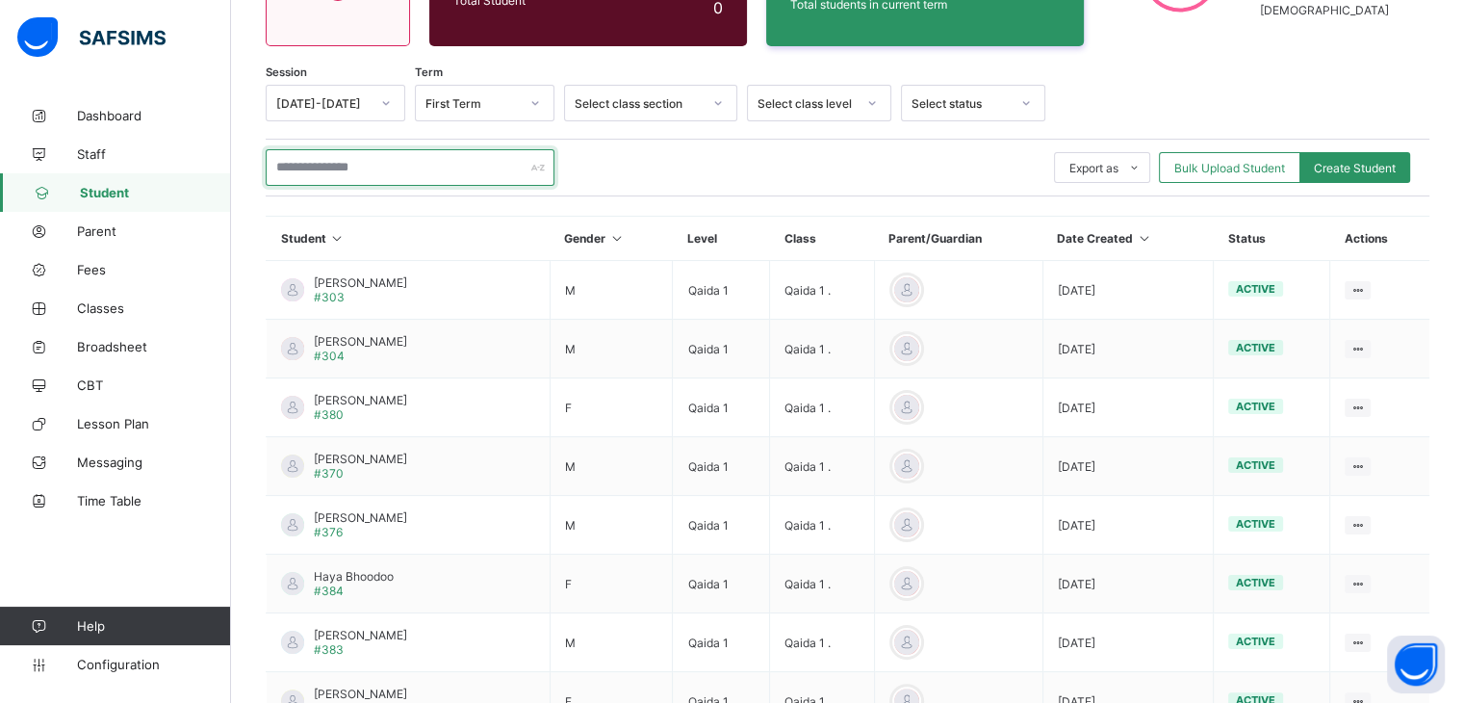
scroll to position [261, 0]
type input "*"
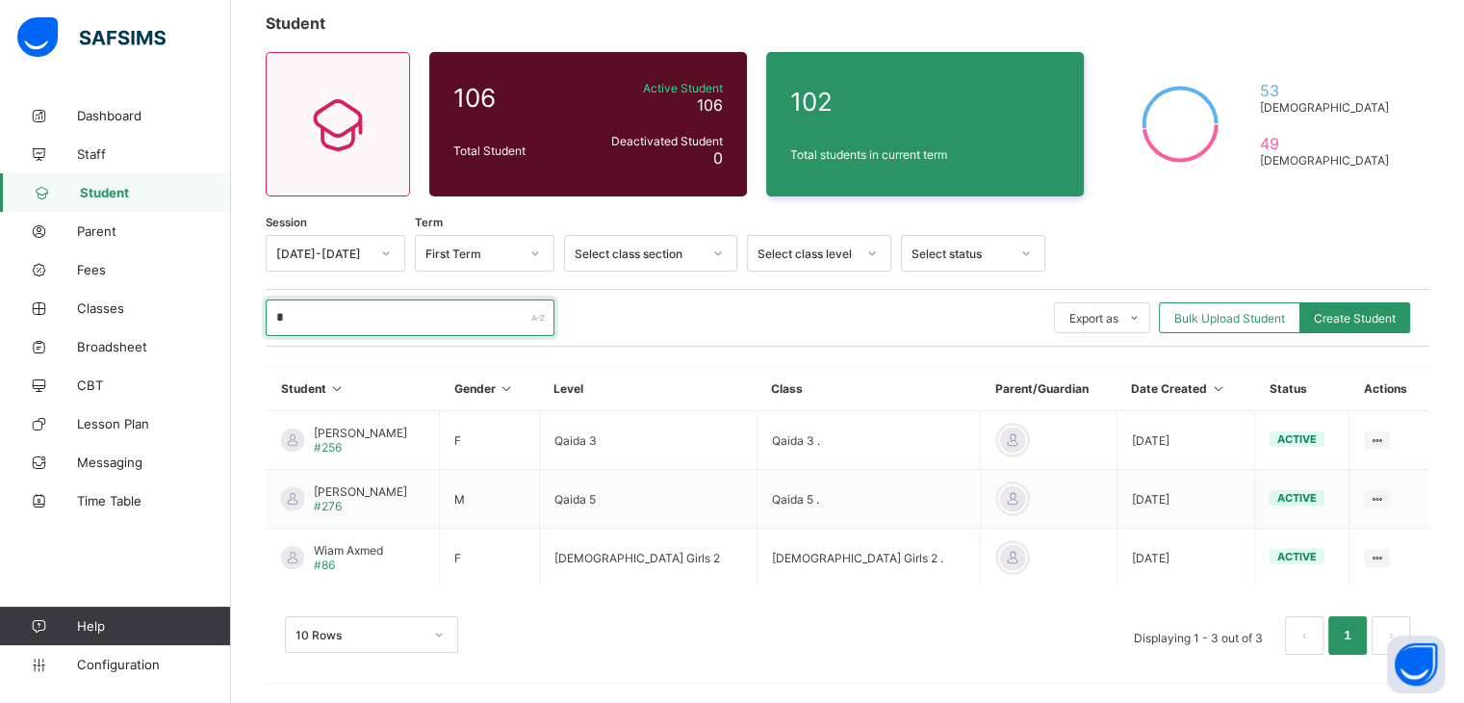
scroll to position [111, 0]
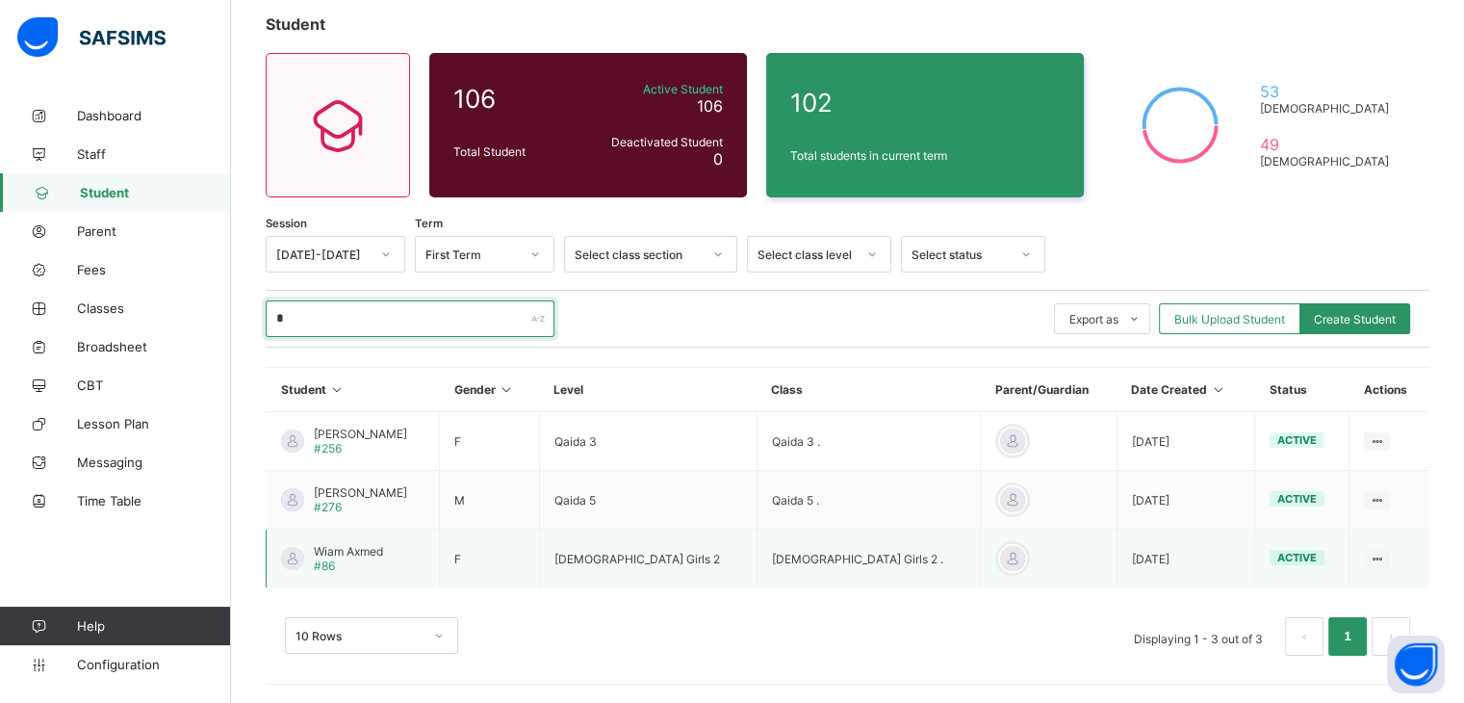
type input "*"
click at [376, 548] on span "Wiam Axmed" at bounding box center [348, 551] width 69 height 14
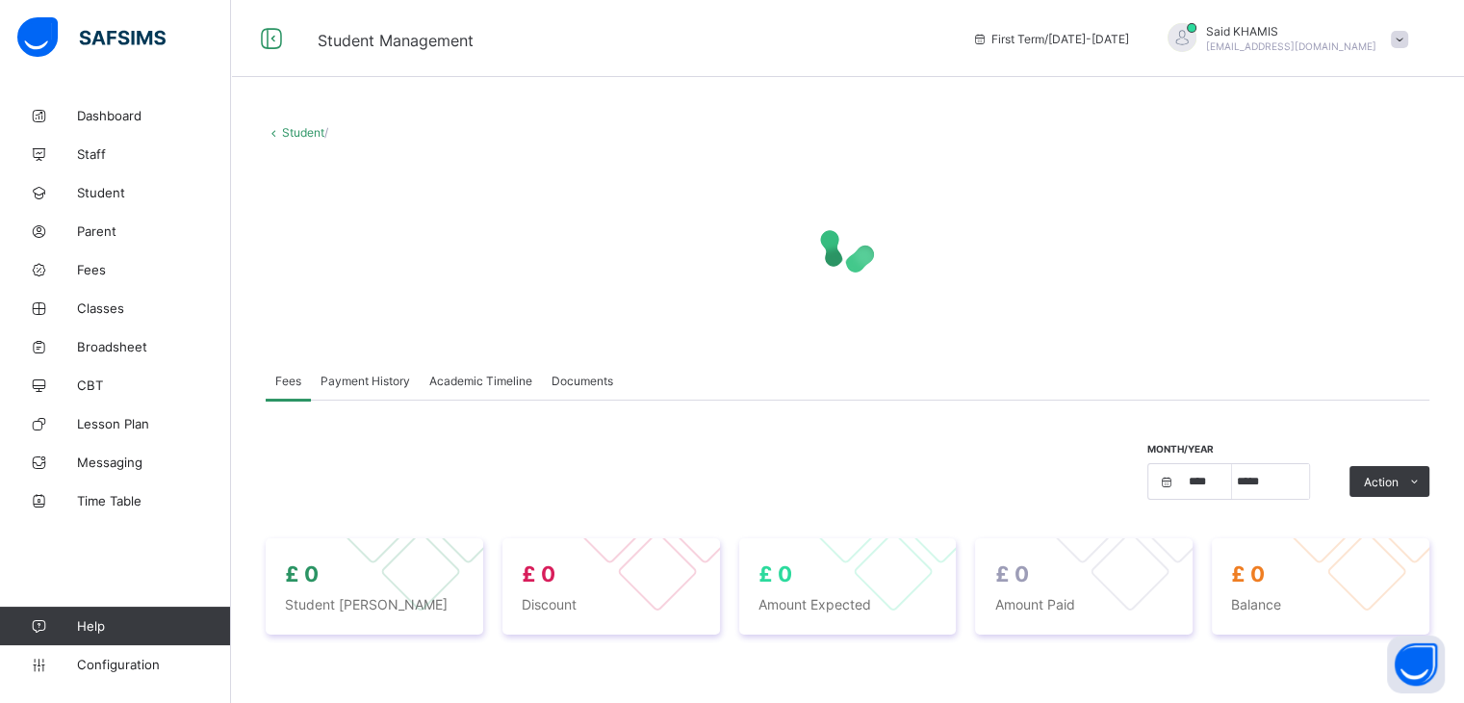
select select "****"
select select "*"
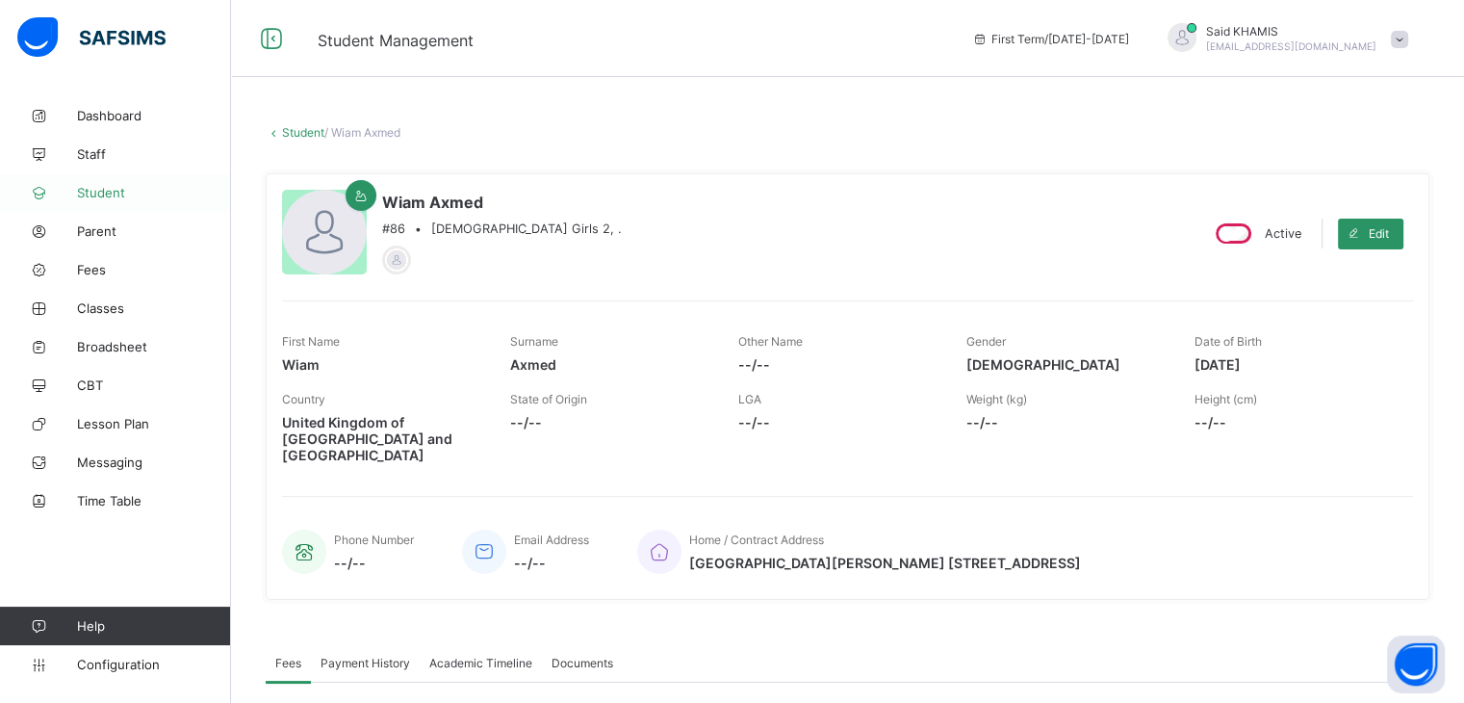
click at [125, 193] on span "Student" at bounding box center [154, 192] width 154 height 15
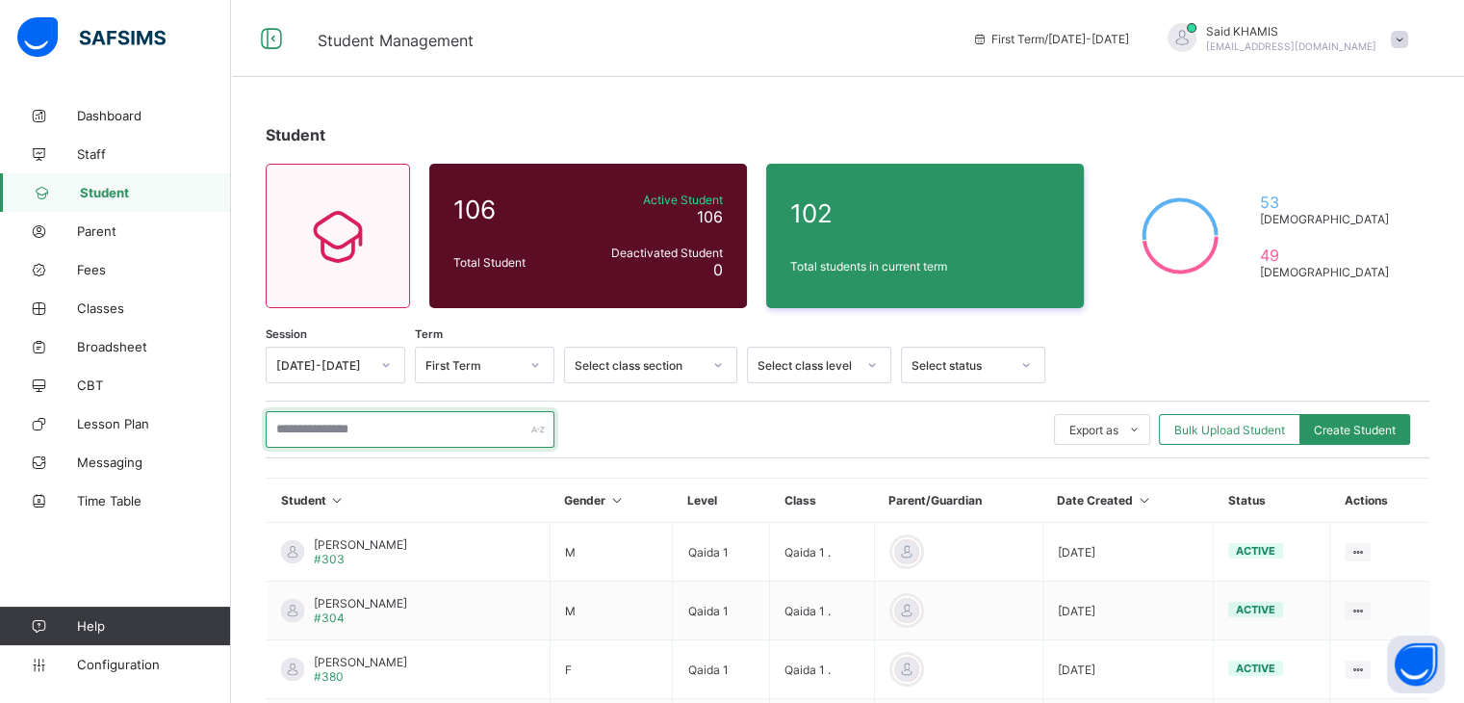
click at [389, 438] on input "text" at bounding box center [410, 429] width 289 height 37
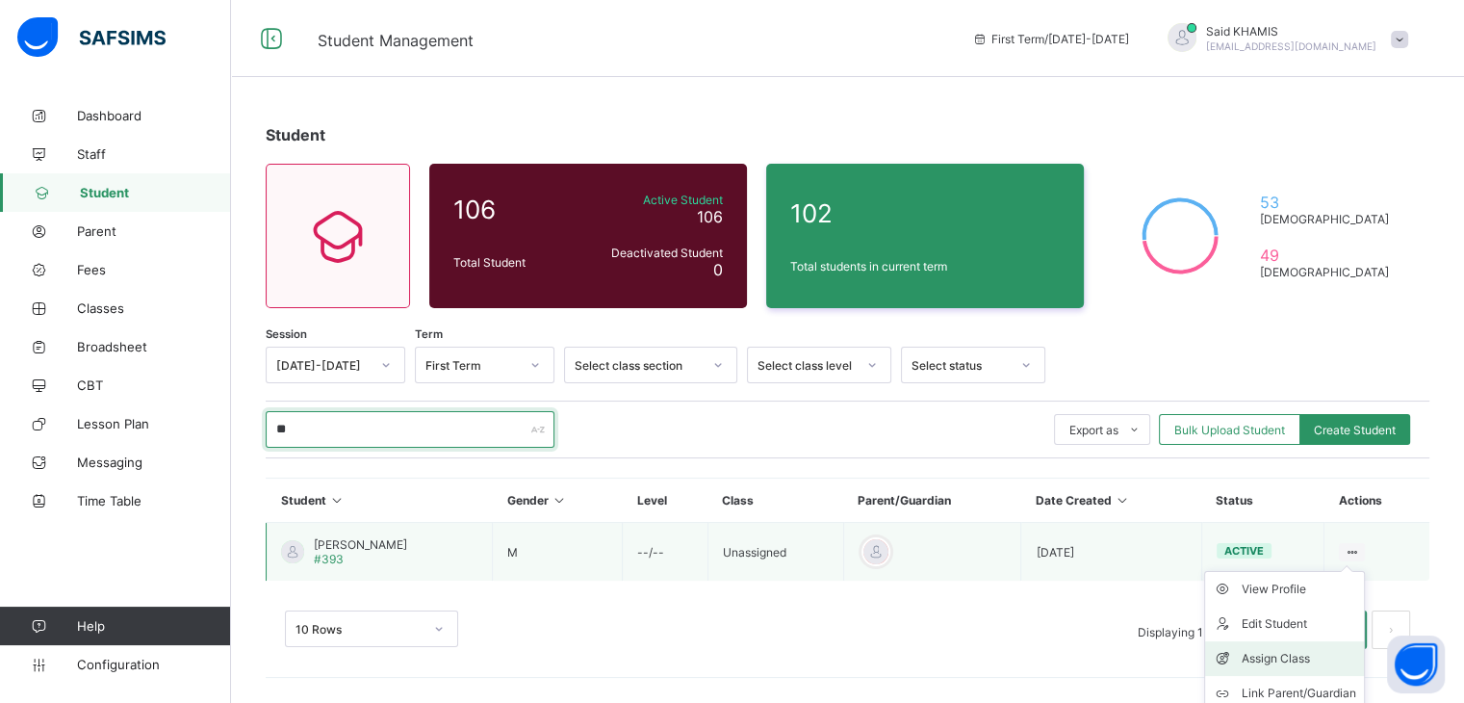
type input "**"
click at [1299, 661] on div "Assign Class" at bounding box center [1299, 658] width 115 height 19
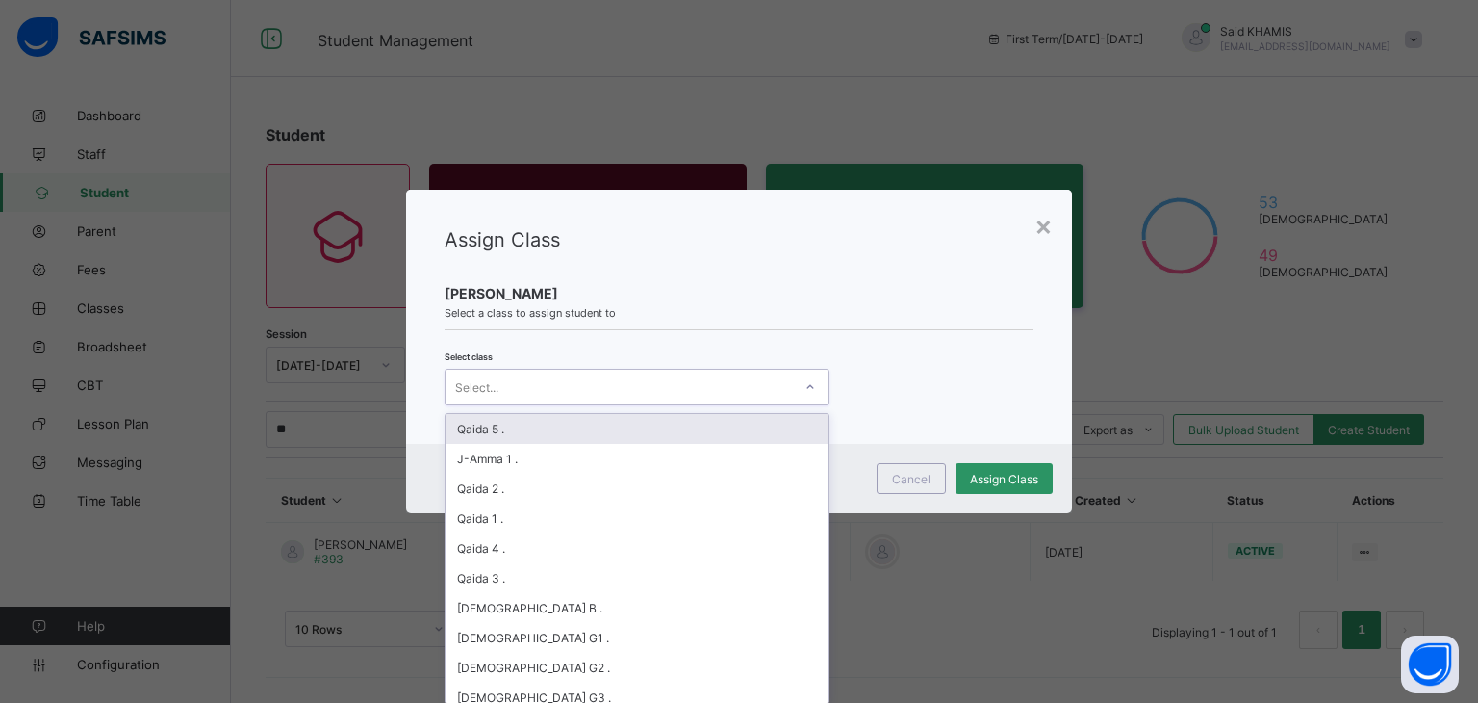
click at [809, 390] on icon at bounding box center [811, 386] width 12 height 19
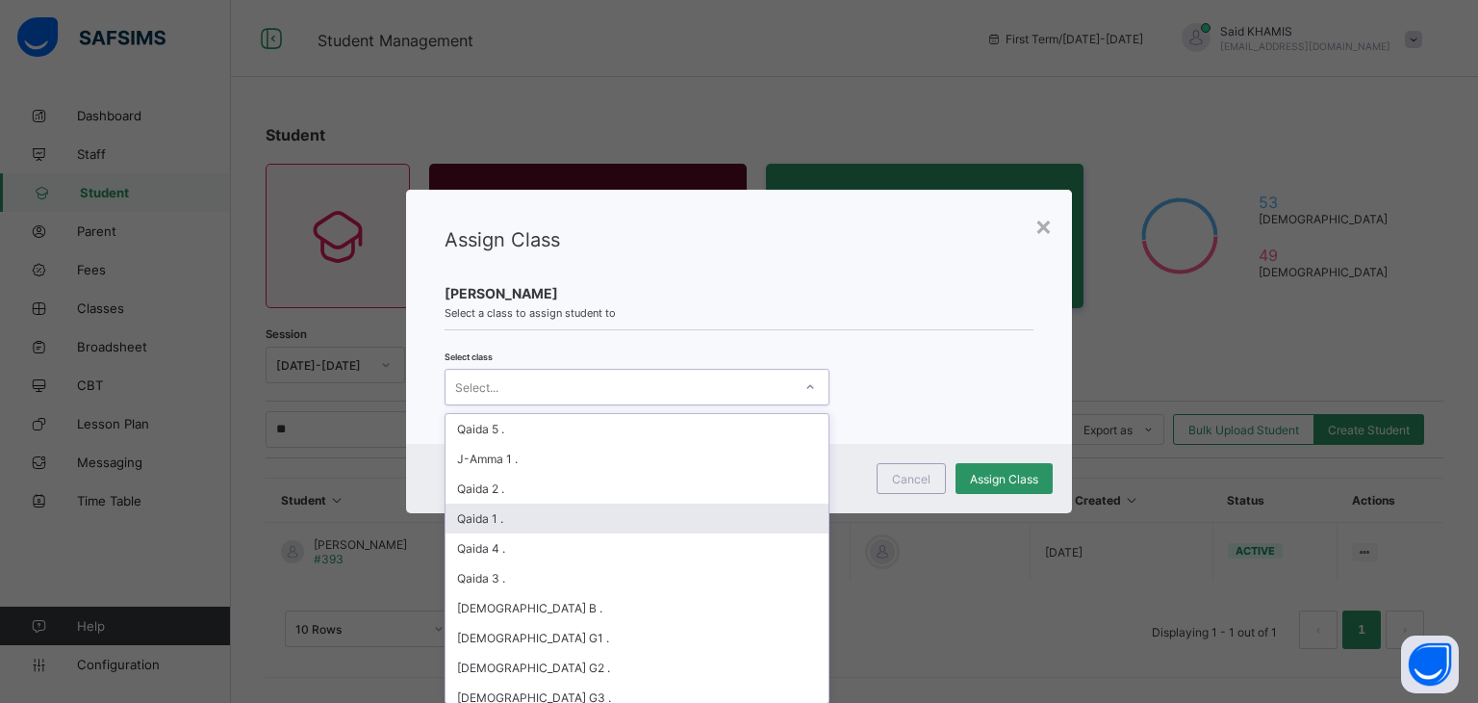
click at [613, 518] on div "Qaida 1 ." at bounding box center [637, 518] width 383 height 30
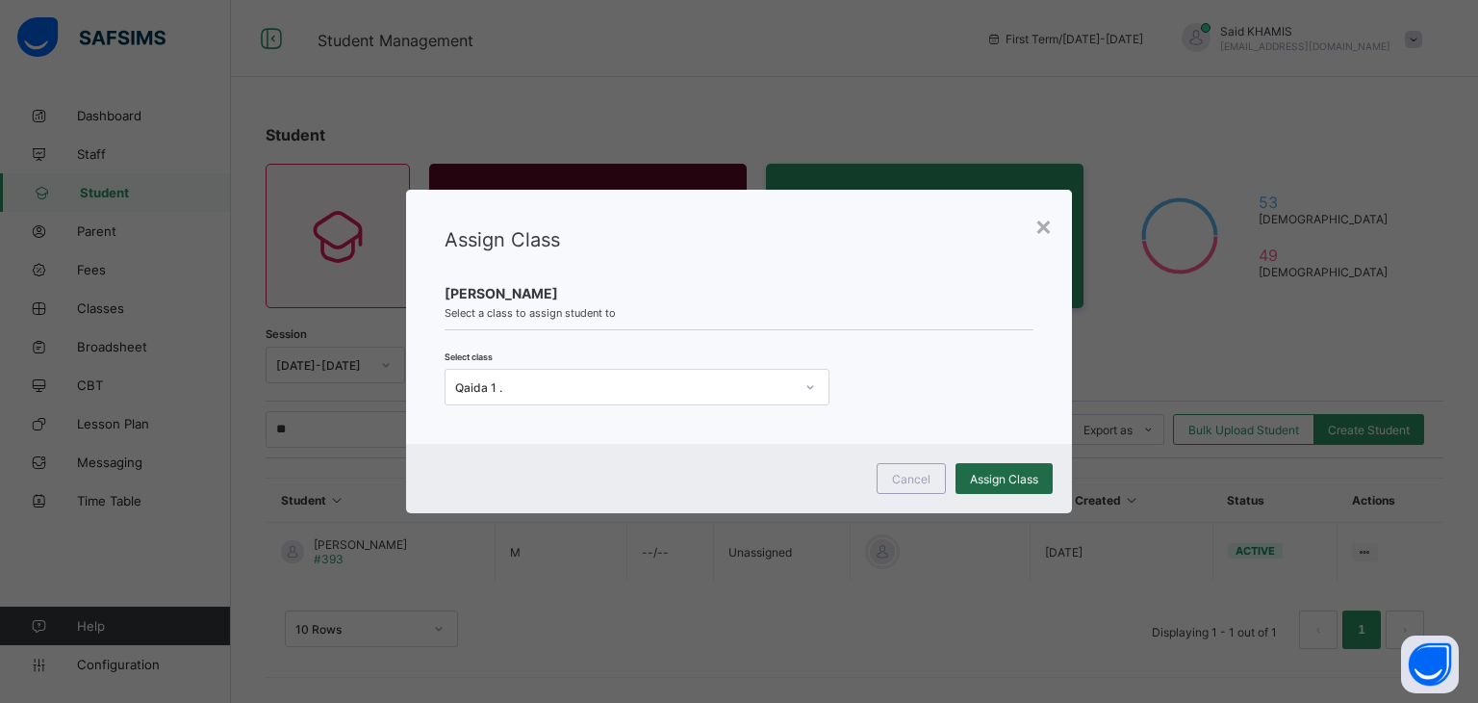
click at [997, 473] on span "Assign Class" at bounding box center [1004, 479] width 68 height 14
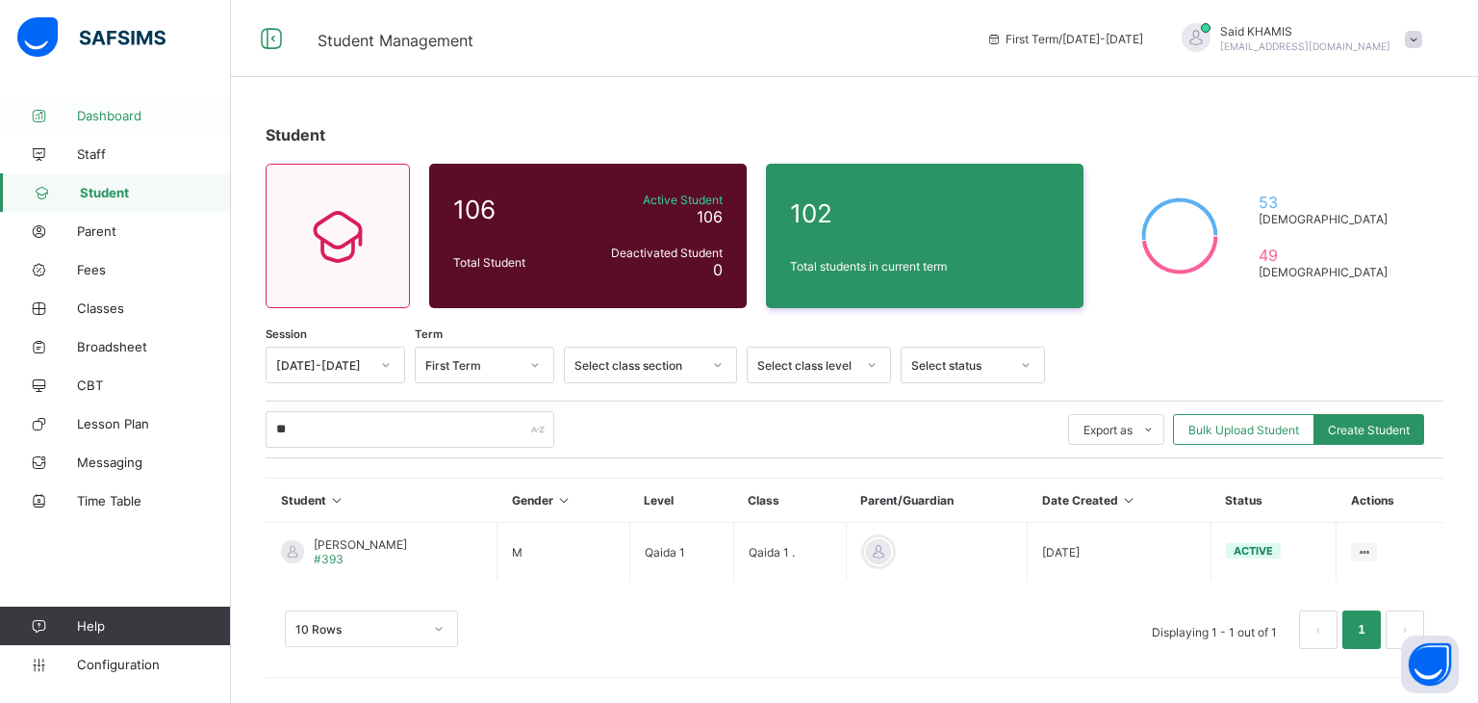
click at [123, 116] on span "Dashboard" at bounding box center [154, 115] width 154 height 15
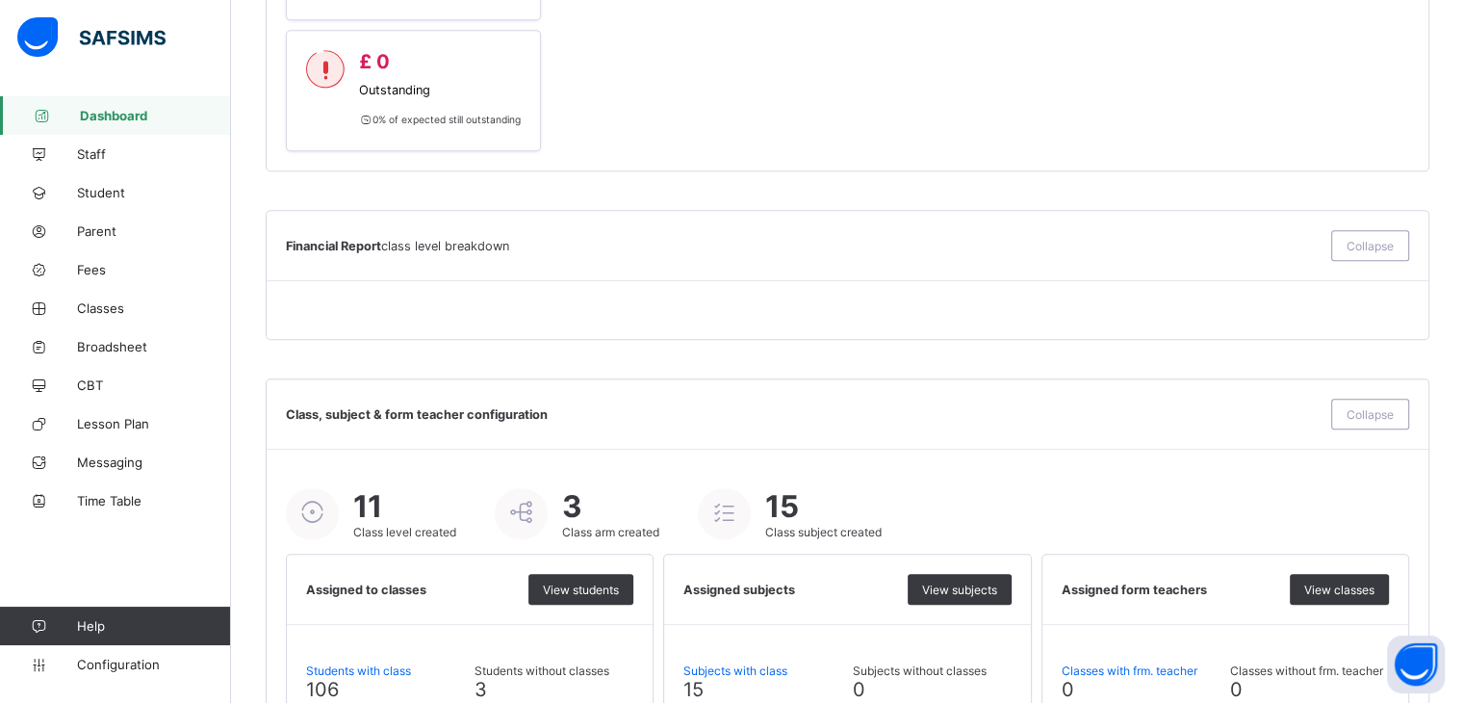
scroll to position [1247, 0]
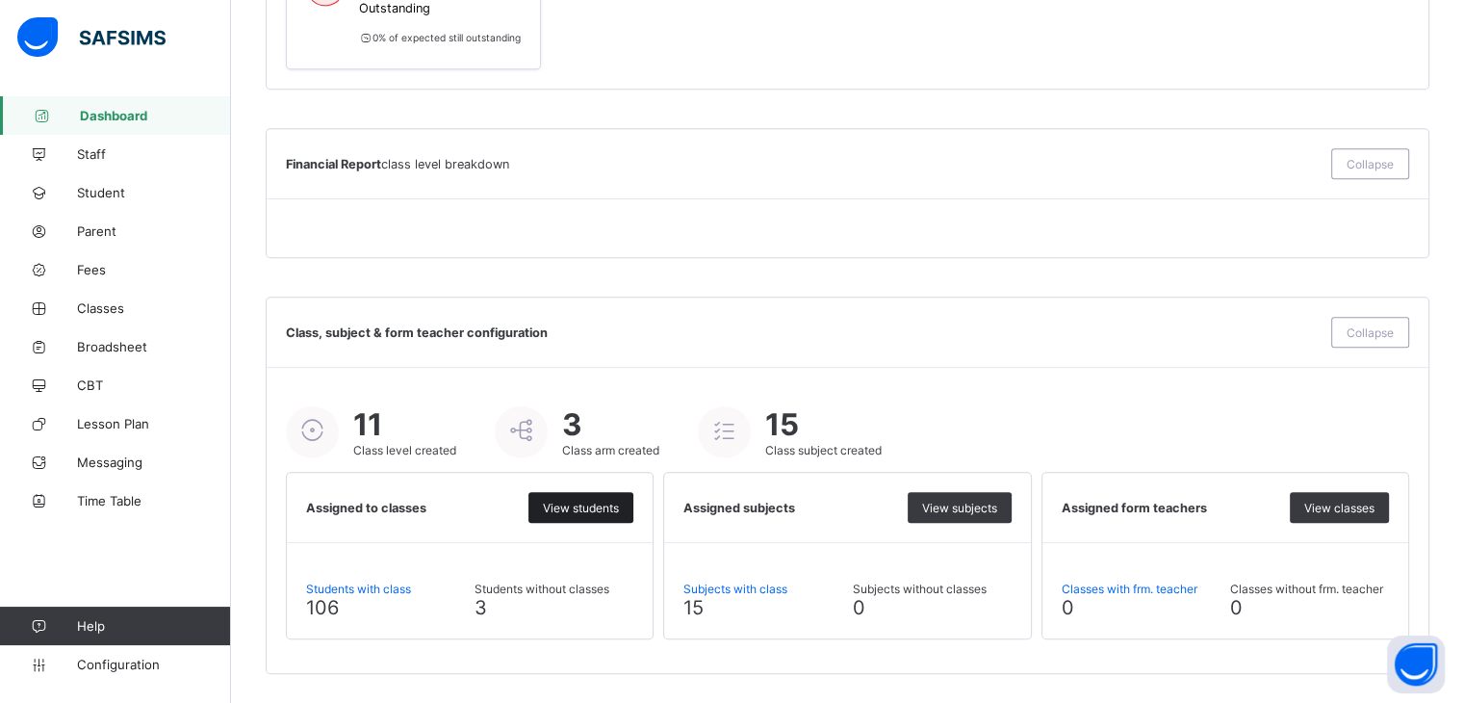
click at [610, 516] on div "View students" at bounding box center [580, 507] width 105 height 31
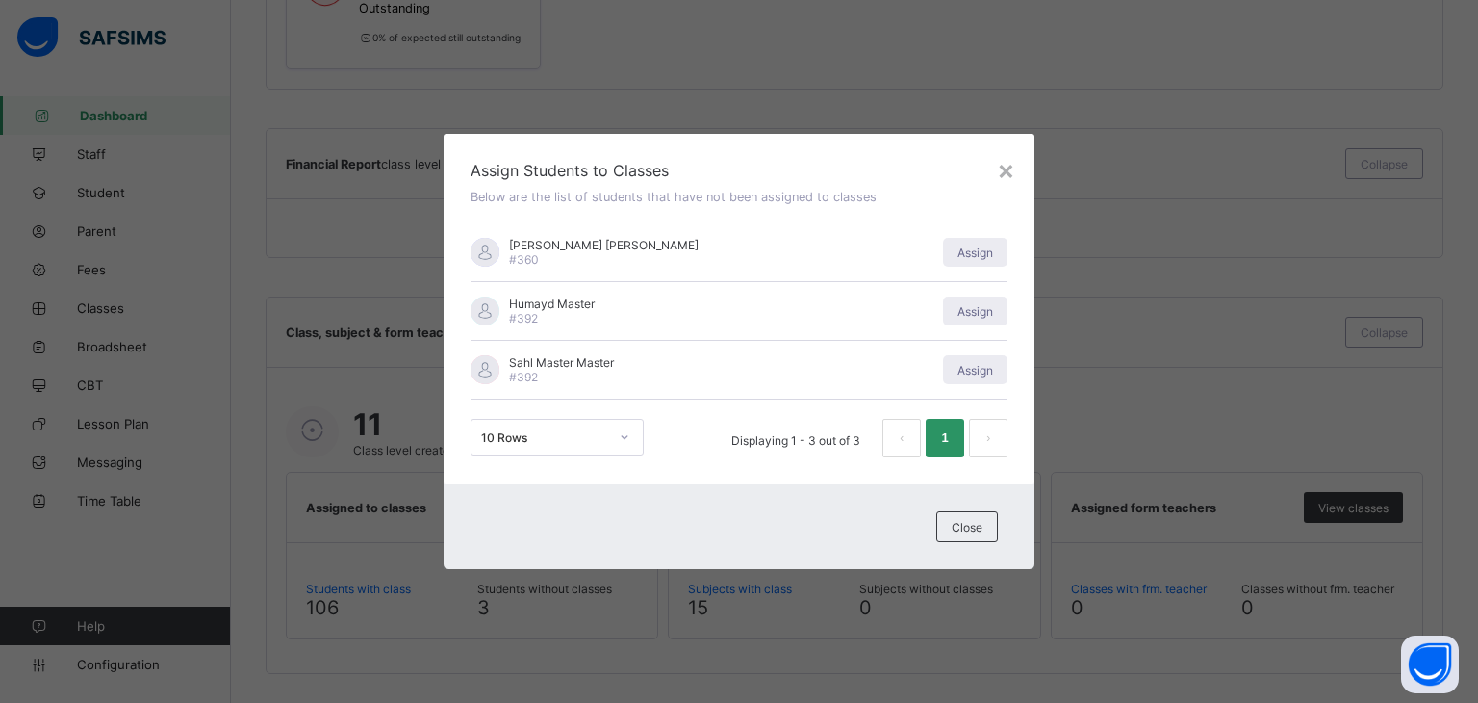
drag, startPoint x: 601, startPoint y: 305, endPoint x: 508, endPoint y: 302, distance: 92.5
click at [508, 302] on div "Humayd Master #392" at bounding box center [696, 310] width 450 height 29
copy span "Humayd Master"
click at [966, 524] on span "Close" at bounding box center [967, 527] width 31 height 14
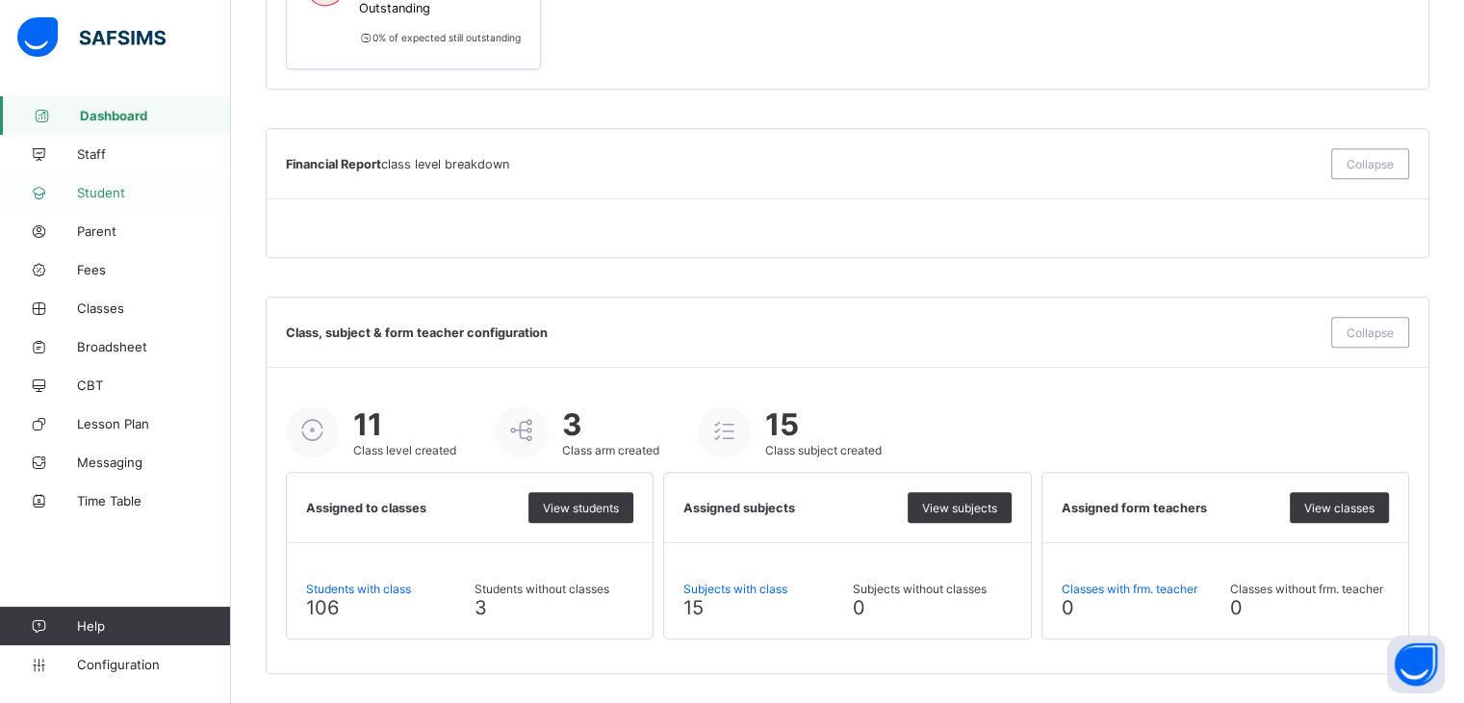
click at [111, 193] on span "Student" at bounding box center [154, 192] width 154 height 15
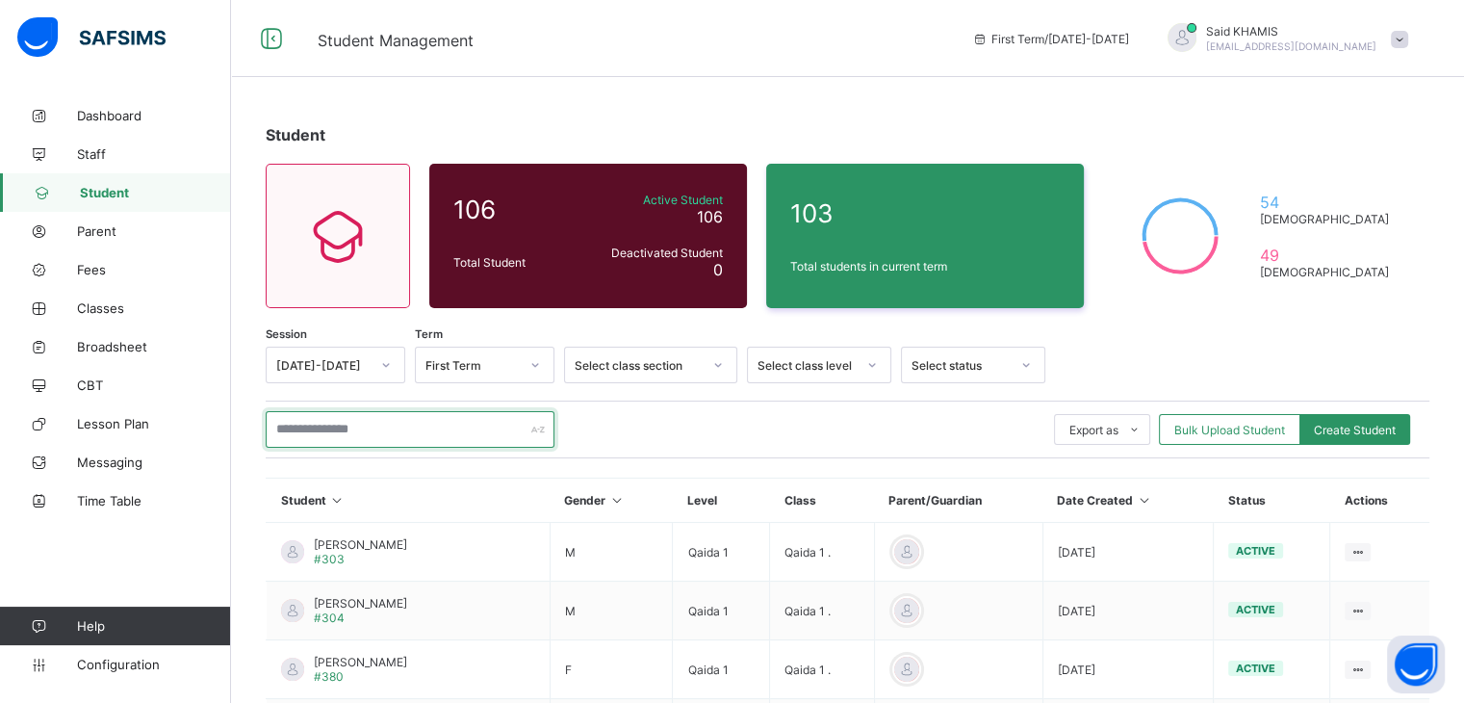
click at [358, 424] on input "text" at bounding box center [410, 429] width 289 height 37
paste input "**********"
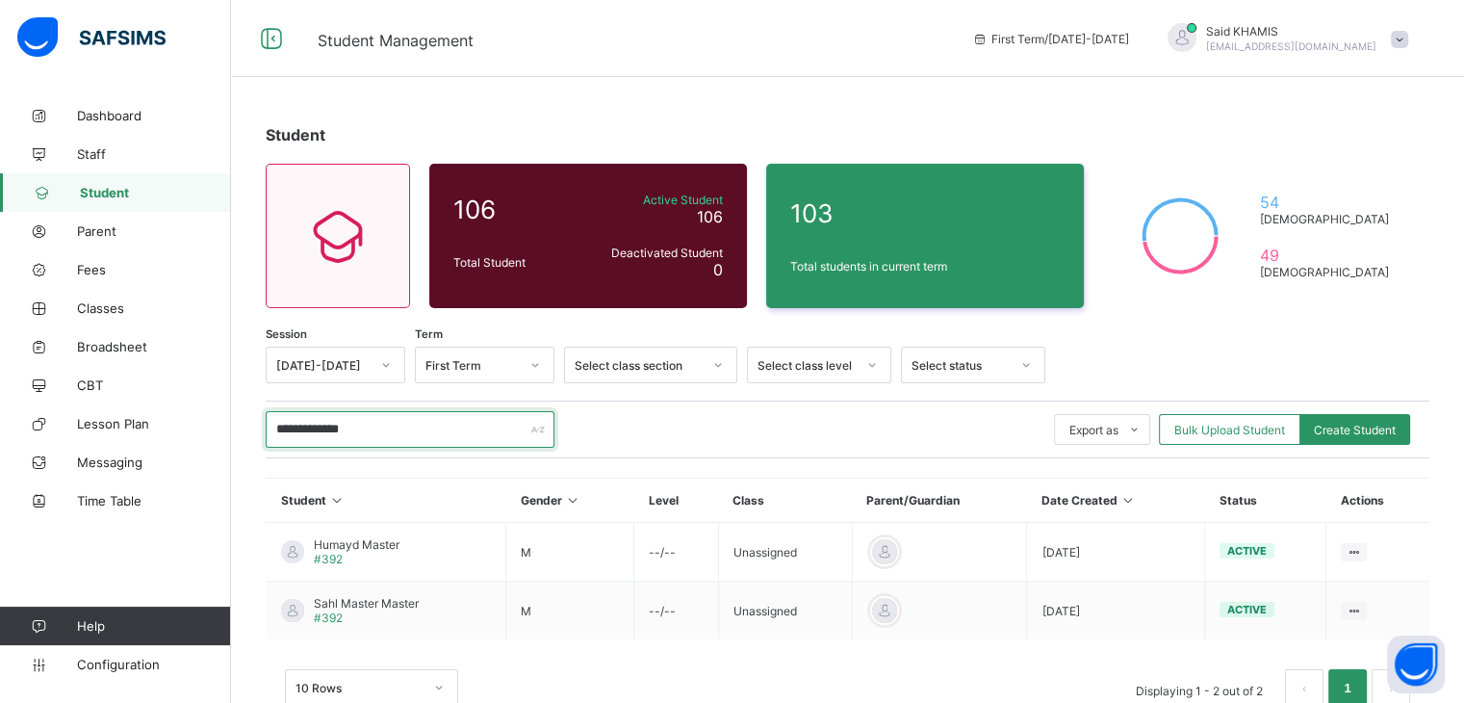
type input "**********"
click at [1207, 143] on div "Student" at bounding box center [848, 134] width 1164 height 19
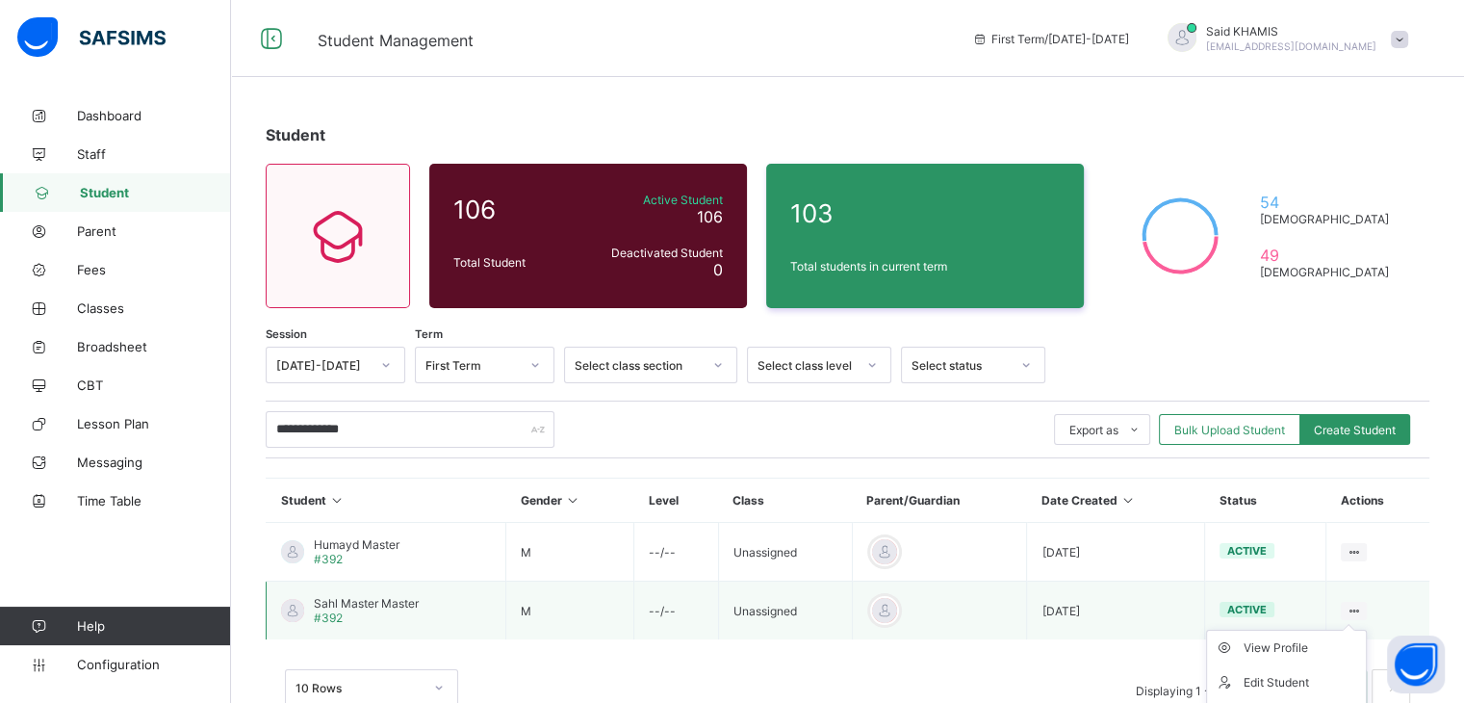
click at [1362, 605] on icon at bounding box center [1354, 611] width 16 height 14
click at [779, 675] on div "10 Rows Displaying 1 - 2 out of 2 1" at bounding box center [847, 688] width 1125 height 39
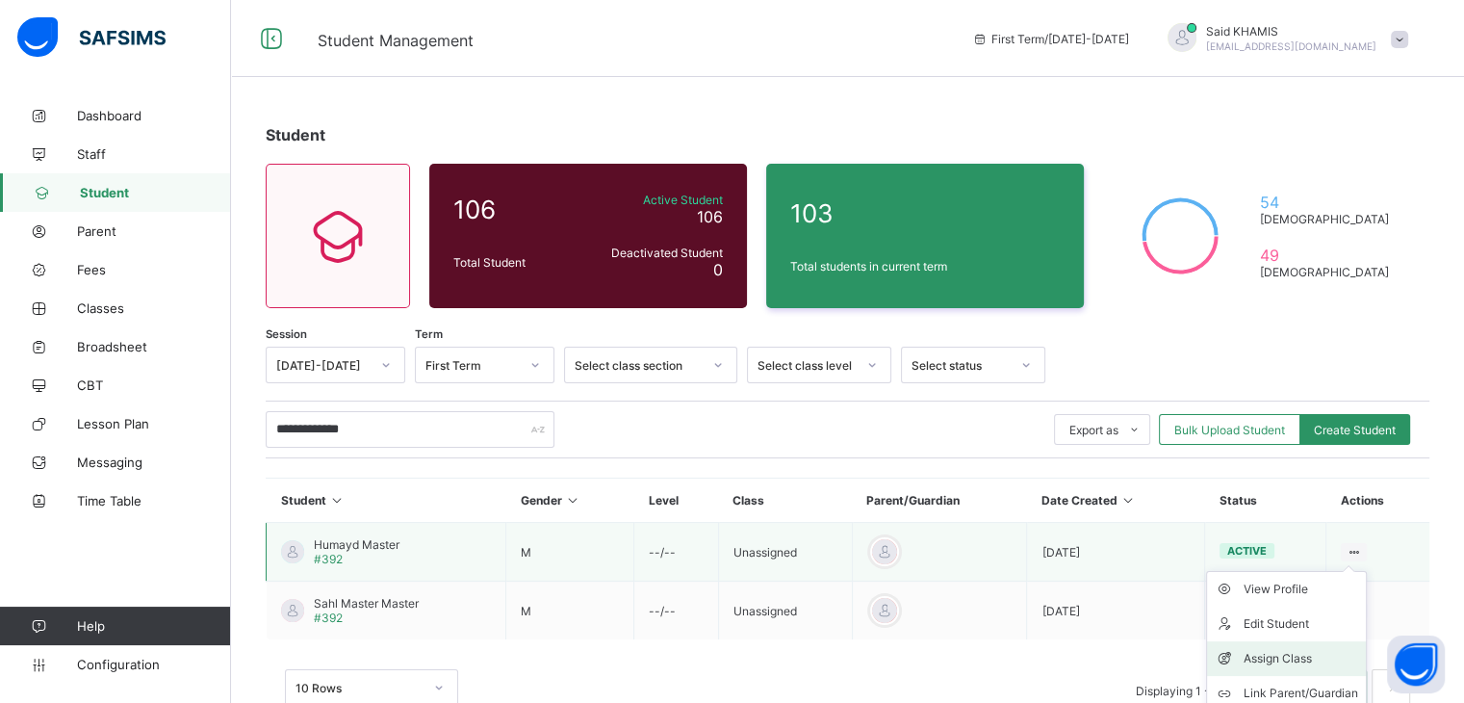
click at [1327, 660] on div "Assign Class" at bounding box center [1301, 658] width 115 height 19
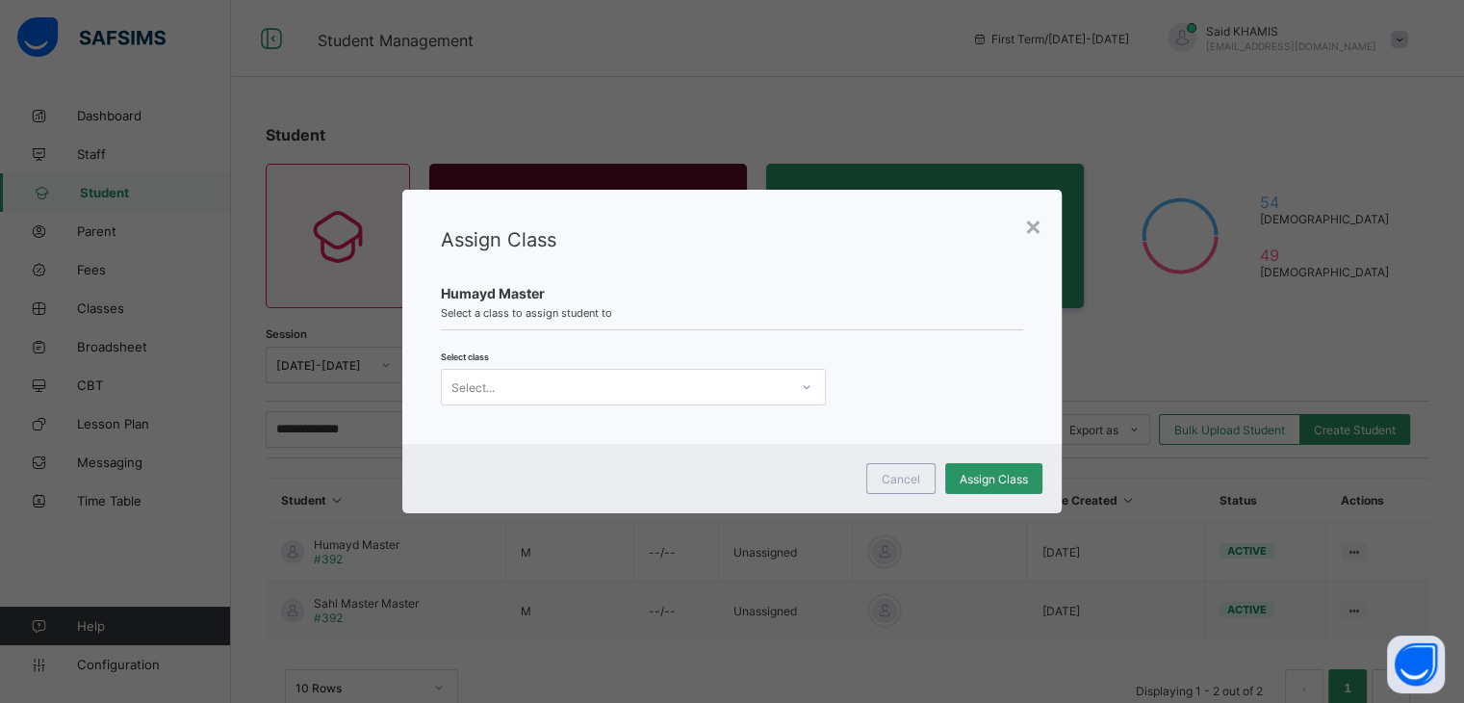
click at [764, 381] on div "Select..." at bounding box center [615, 386] width 347 height 27
click at [1036, 231] on div "×" at bounding box center [1033, 225] width 18 height 33
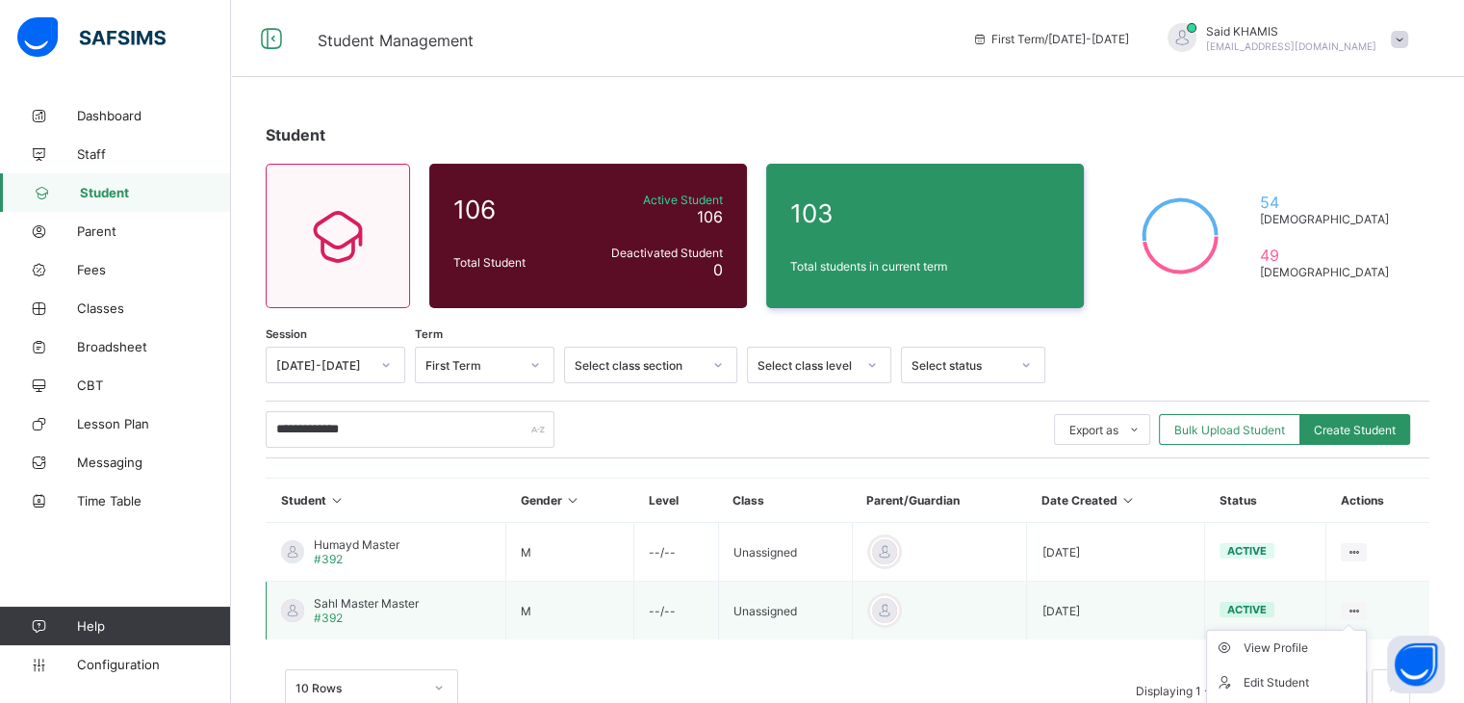
click at [1358, 606] on icon at bounding box center [1354, 611] width 16 height 14
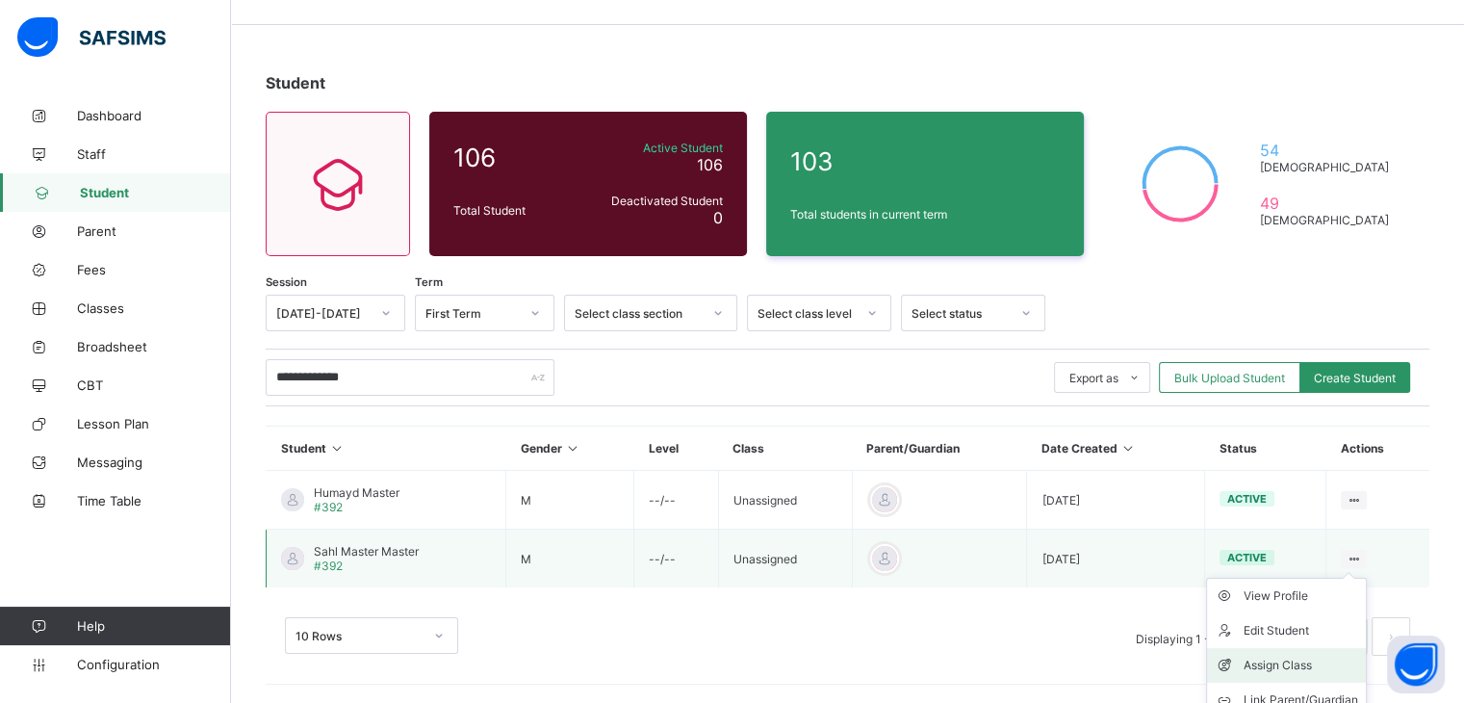
click at [1307, 665] on div "Assign Class" at bounding box center [1301, 665] width 115 height 19
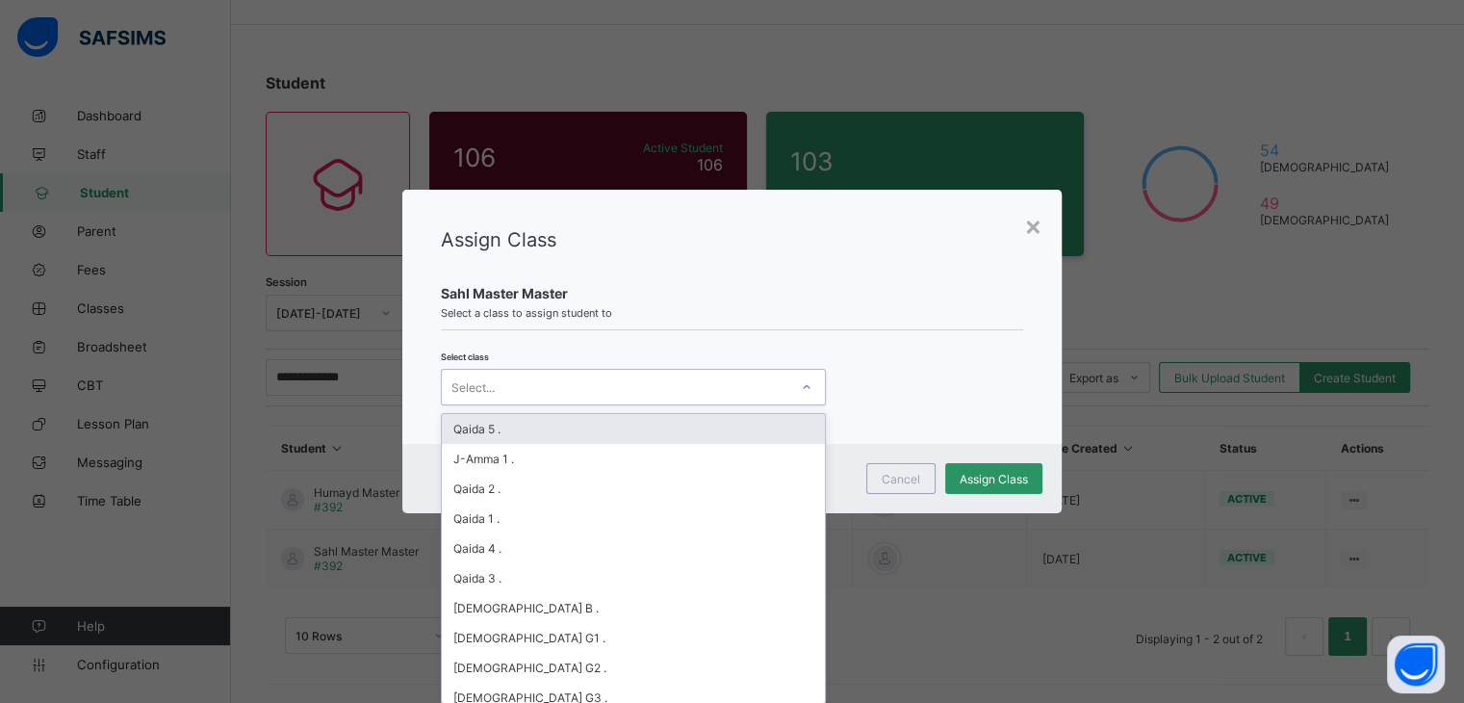
click at [808, 388] on icon at bounding box center [807, 386] width 12 height 19
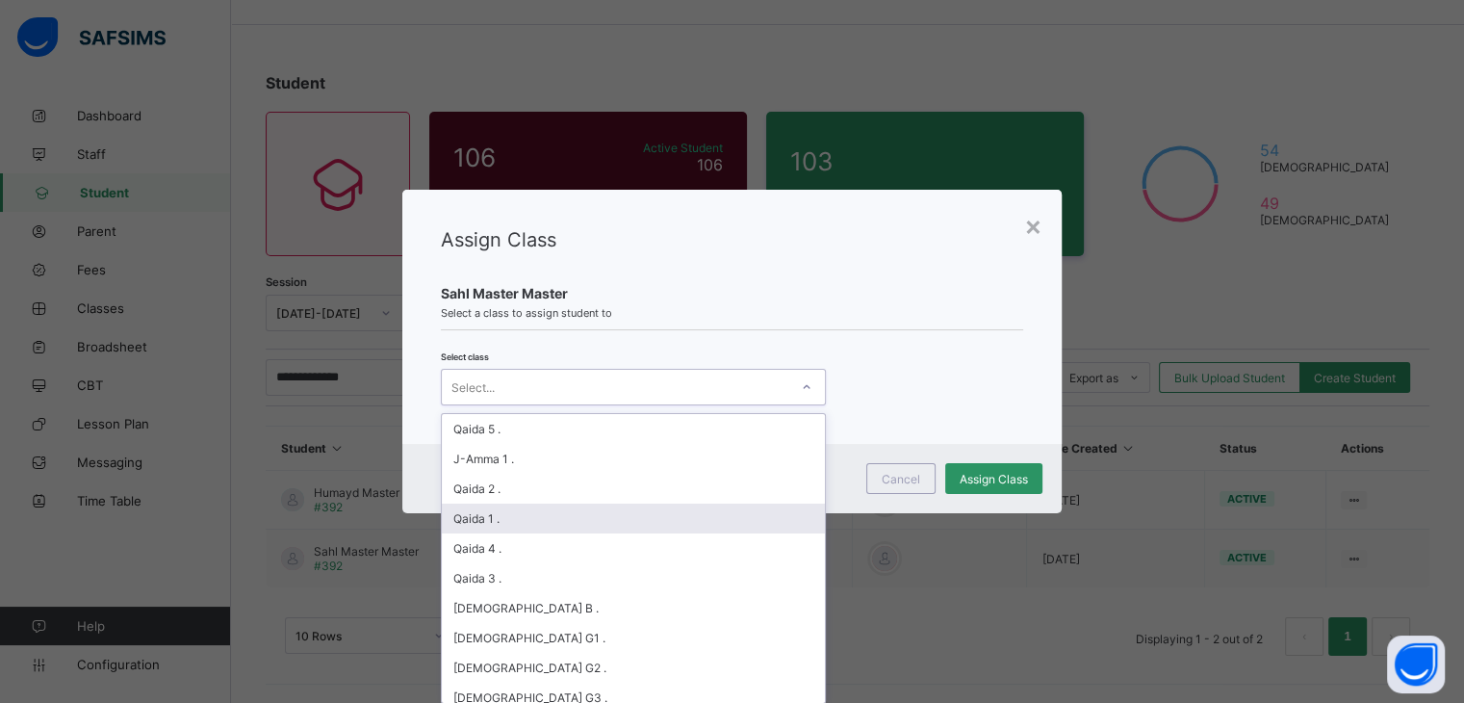
click at [677, 514] on div "Qaida 1 ." at bounding box center [633, 518] width 383 height 30
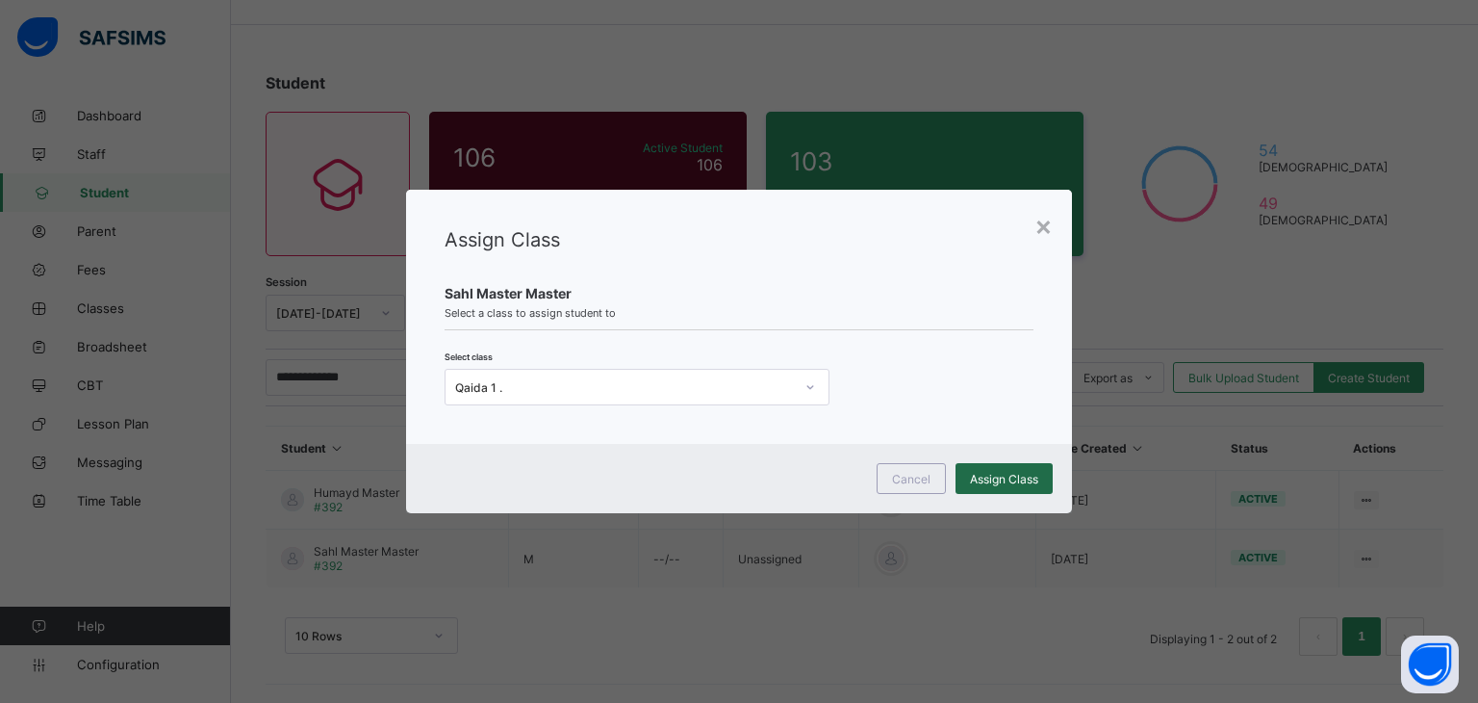
click at [995, 488] on div "Assign Class" at bounding box center [1004, 478] width 97 height 31
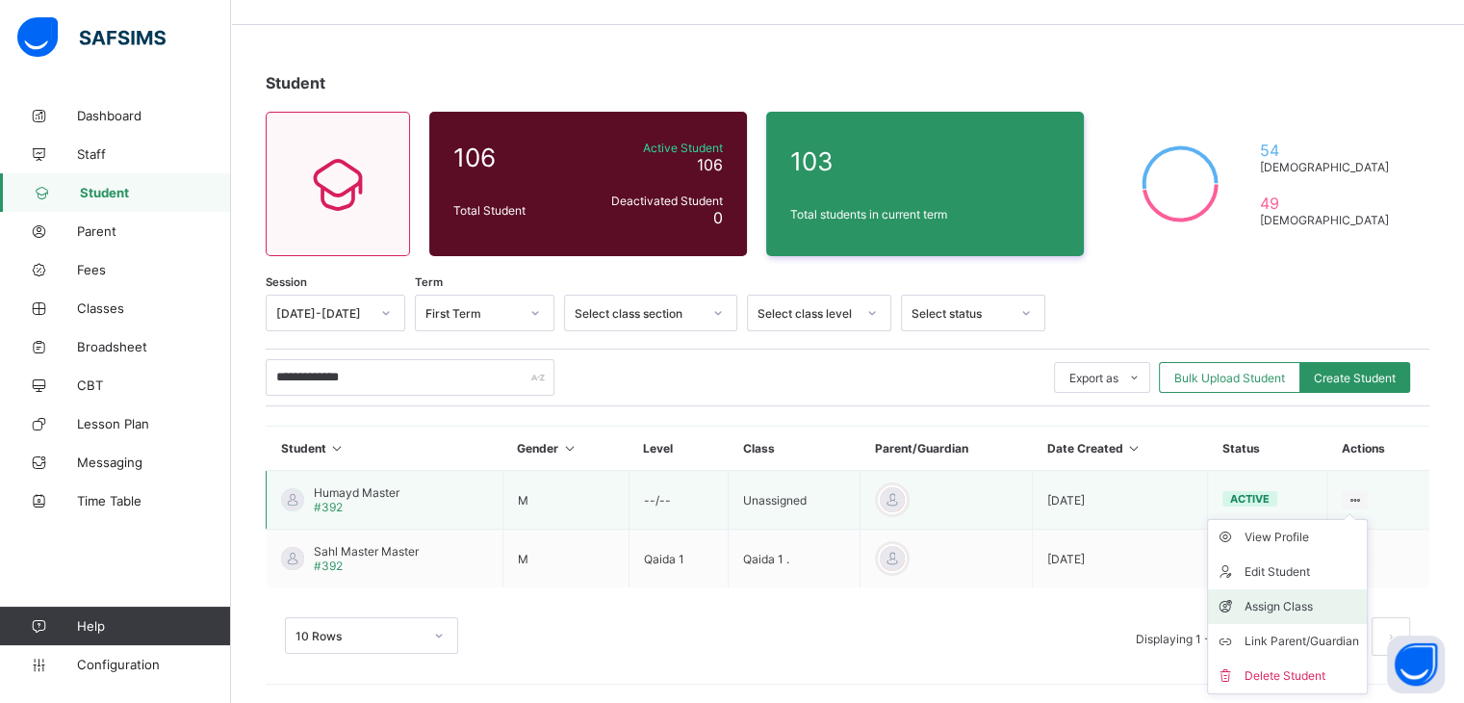
click at [1317, 601] on div "Assign Class" at bounding box center [1302, 606] width 115 height 19
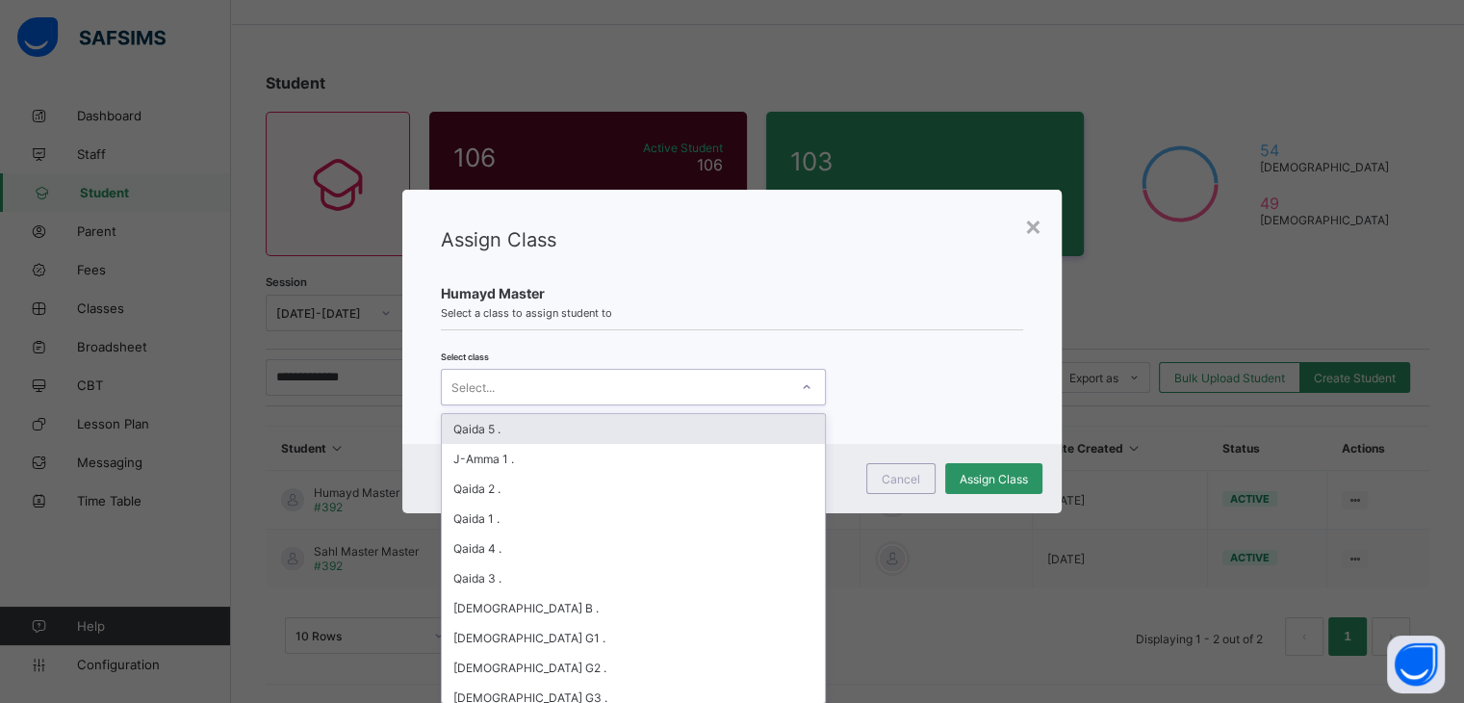
click at [806, 390] on icon at bounding box center [807, 386] width 12 height 19
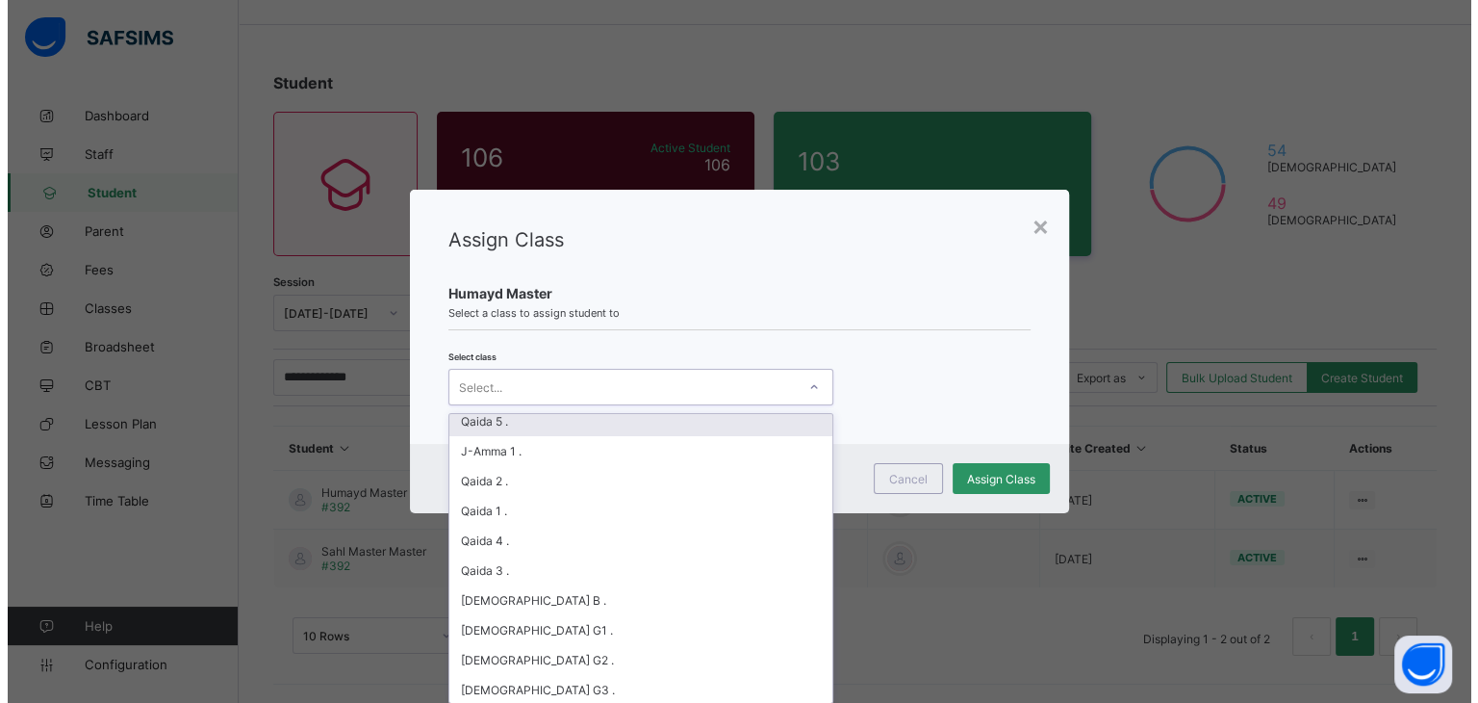
scroll to position [6, 0]
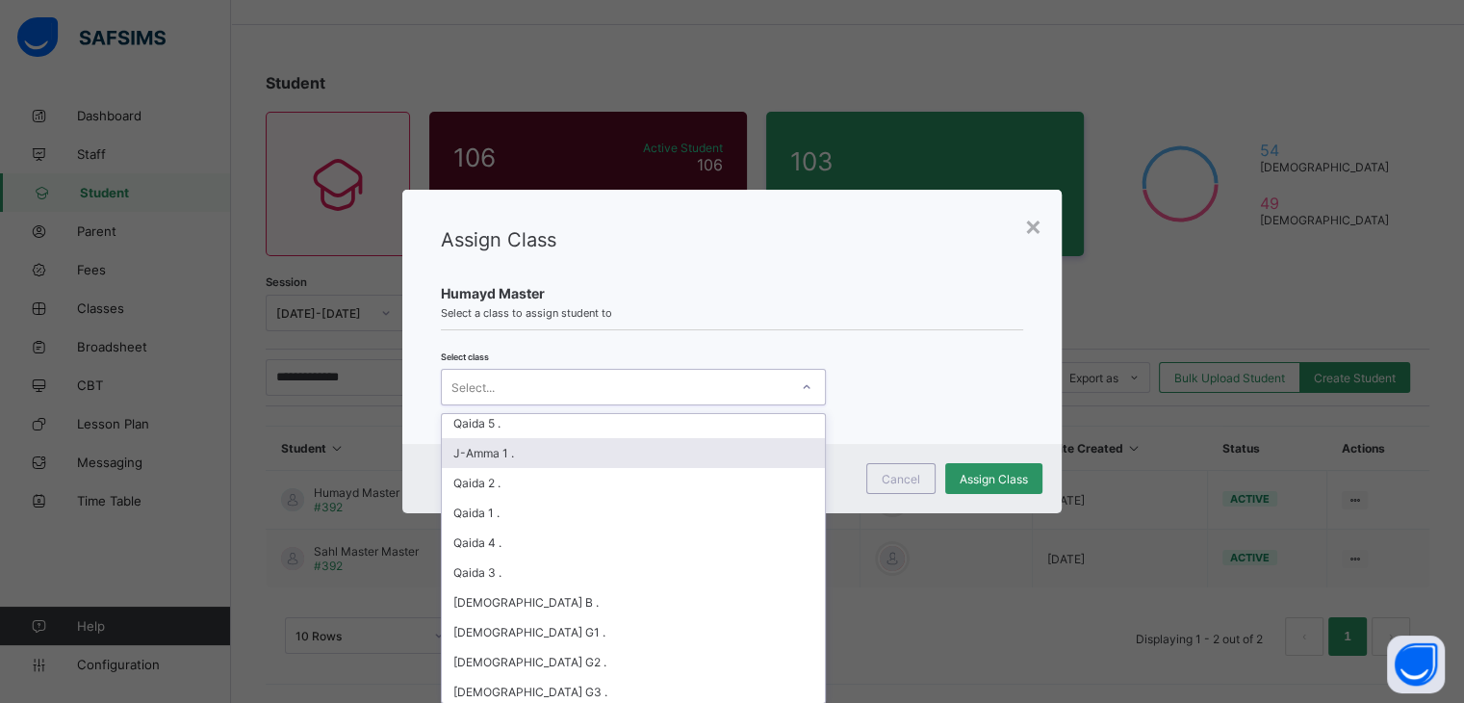
click at [607, 448] on div "J-Amma 1 ." at bounding box center [633, 453] width 383 height 30
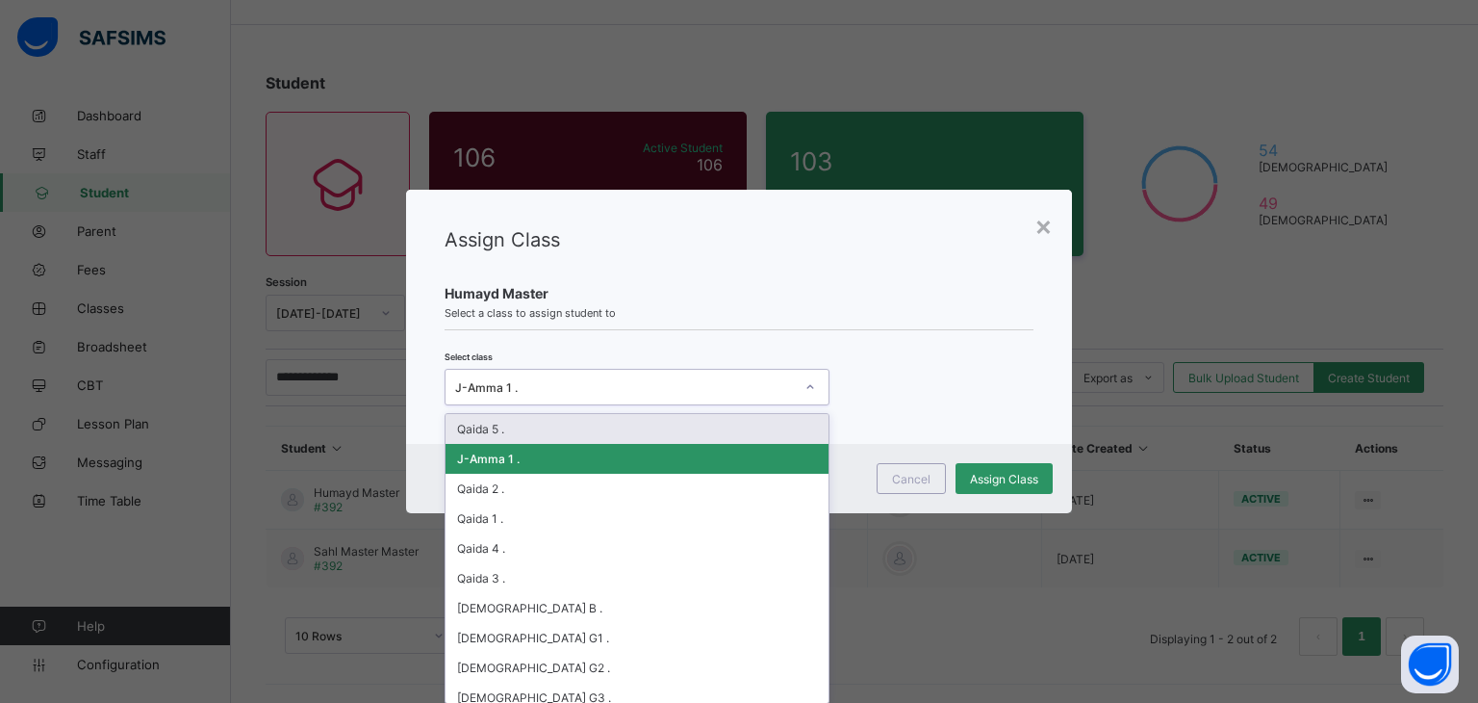
click at [812, 385] on icon at bounding box center [811, 386] width 12 height 19
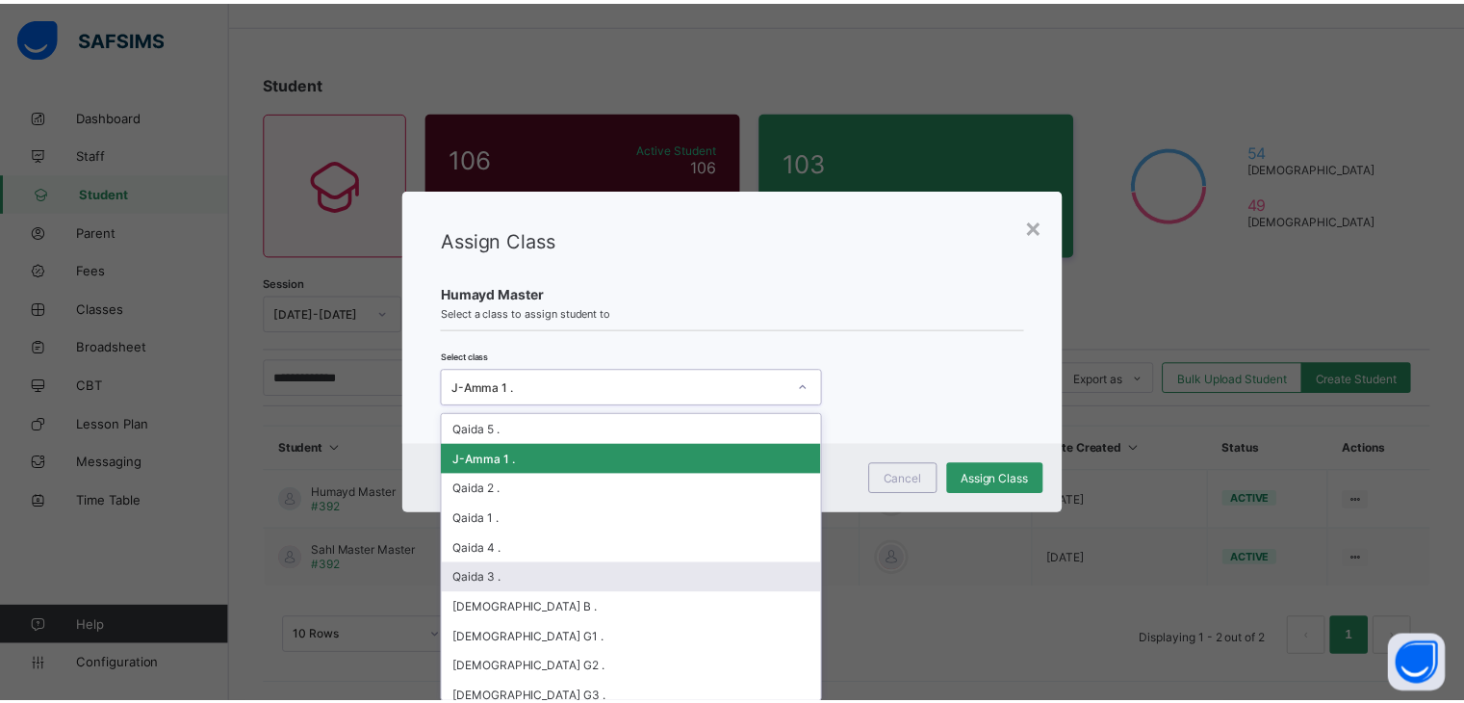
scroll to position [41, 0]
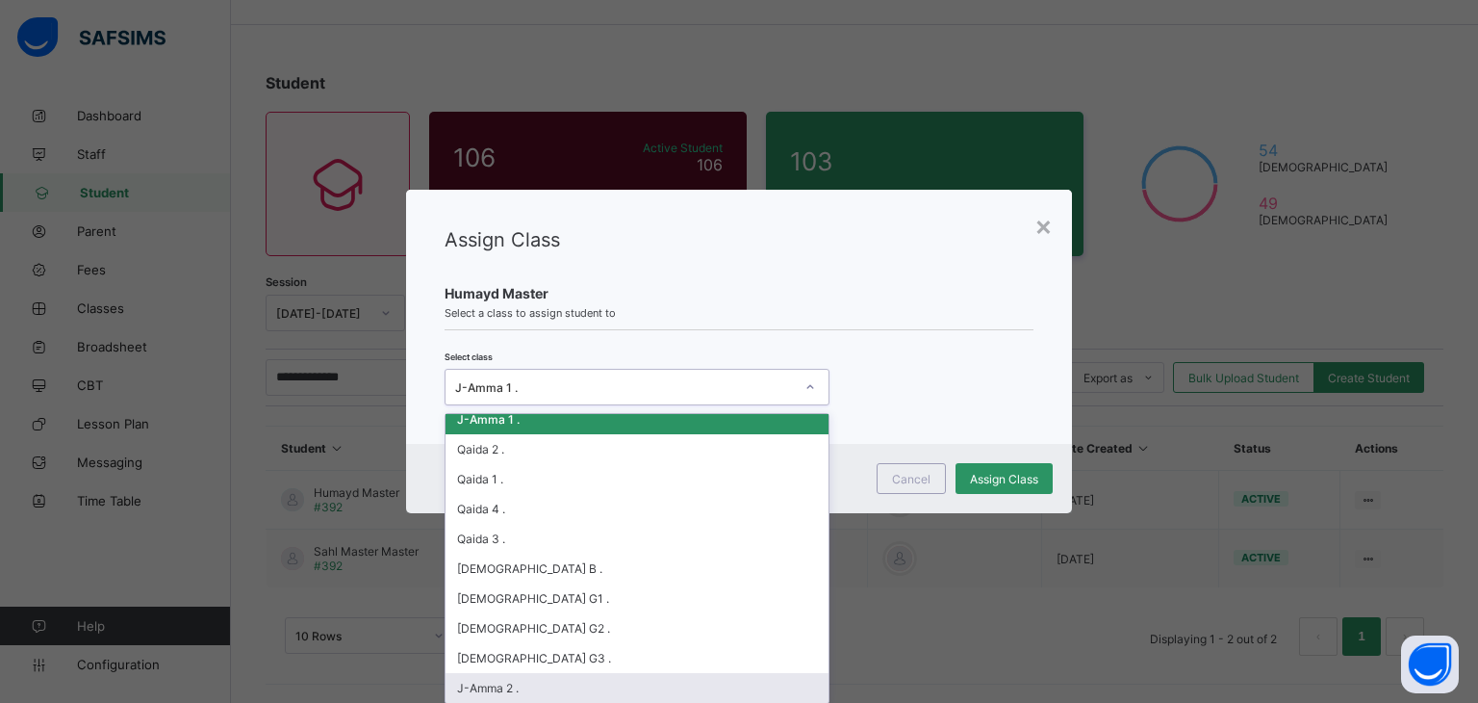
click at [671, 679] on div "J-Amma 2 ." at bounding box center [637, 688] width 383 height 30
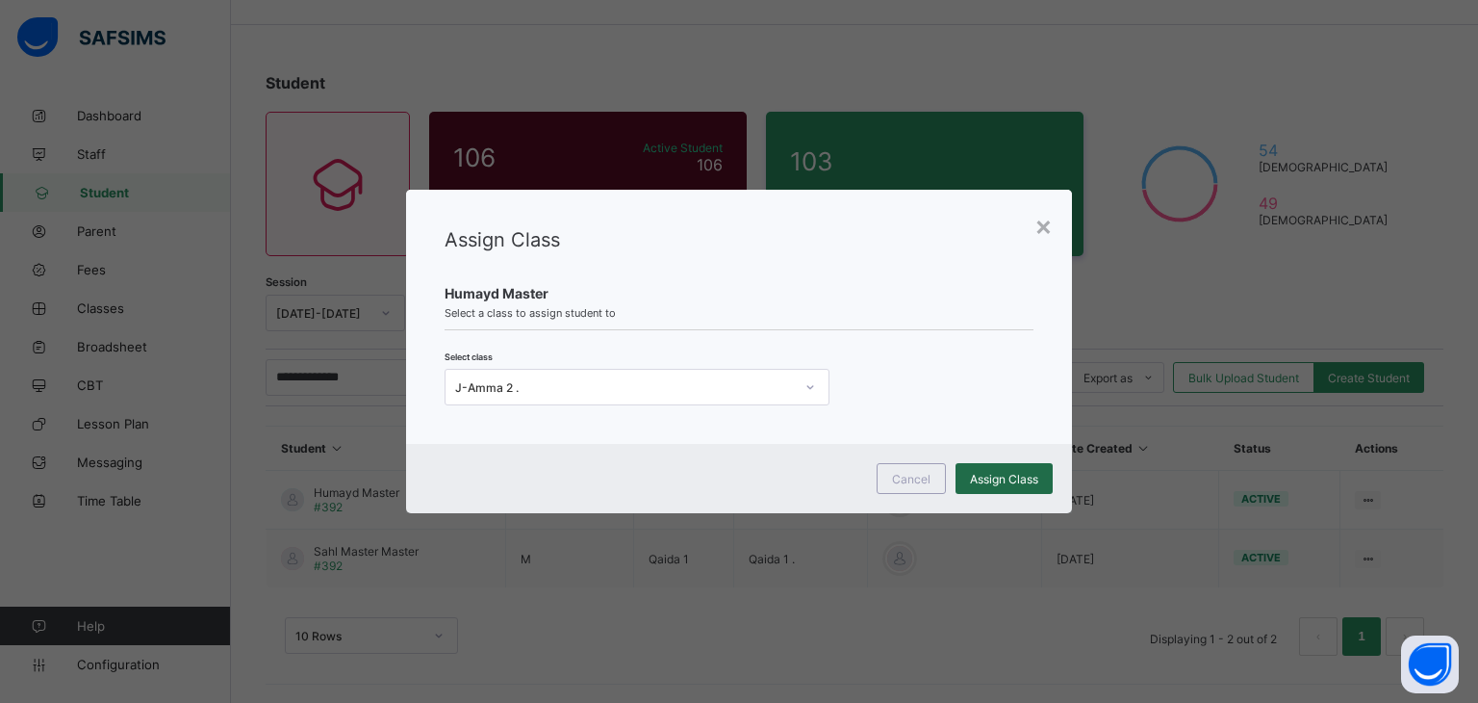
click at [1002, 479] on span "Assign Class" at bounding box center [1004, 479] width 68 height 14
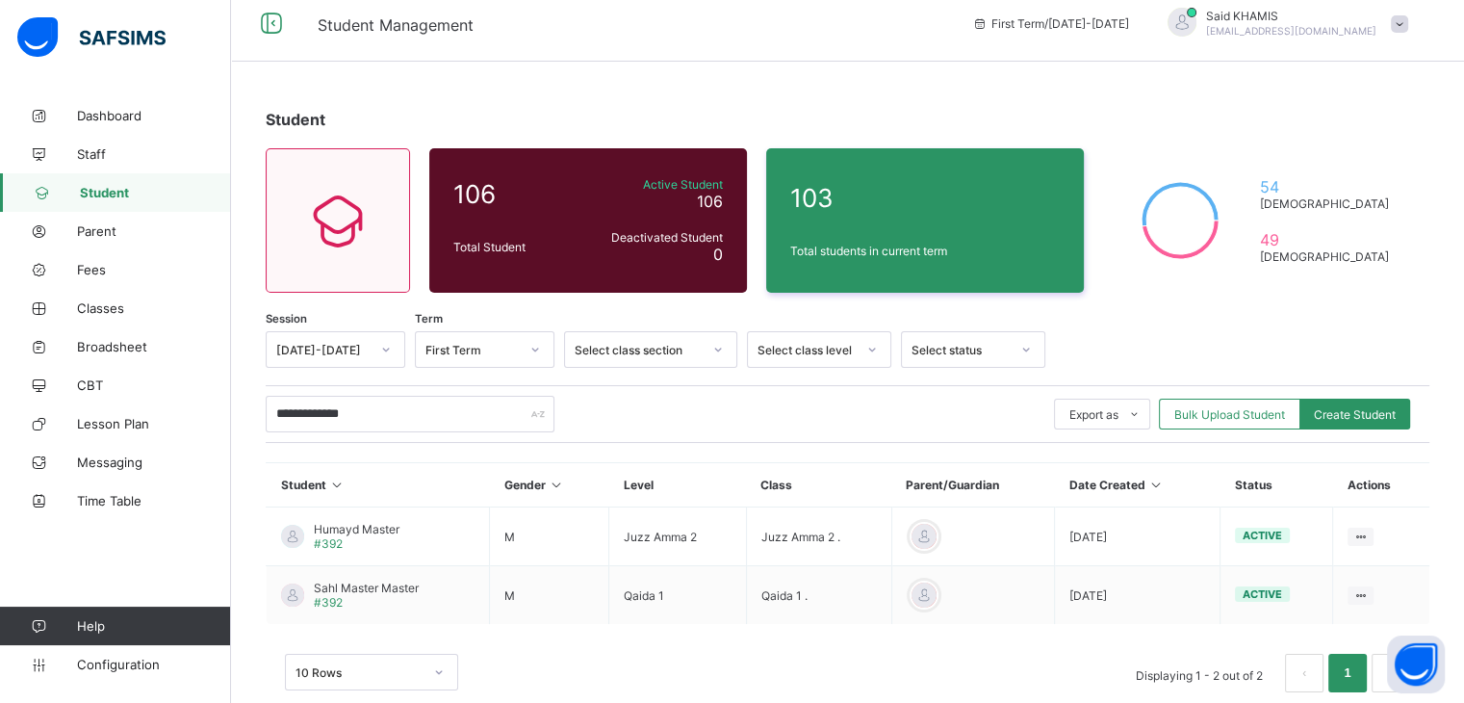
scroll to position [0, 0]
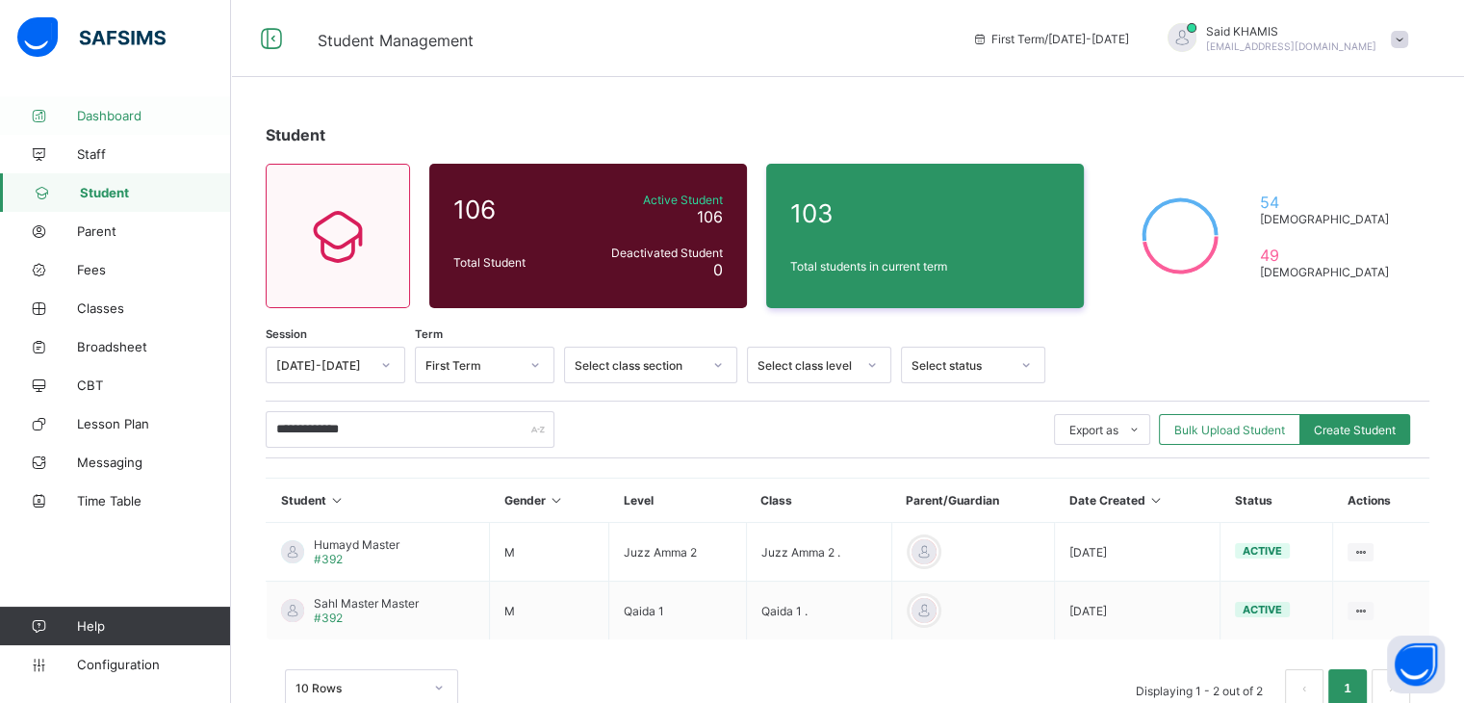
click at [129, 120] on span "Dashboard" at bounding box center [154, 115] width 154 height 15
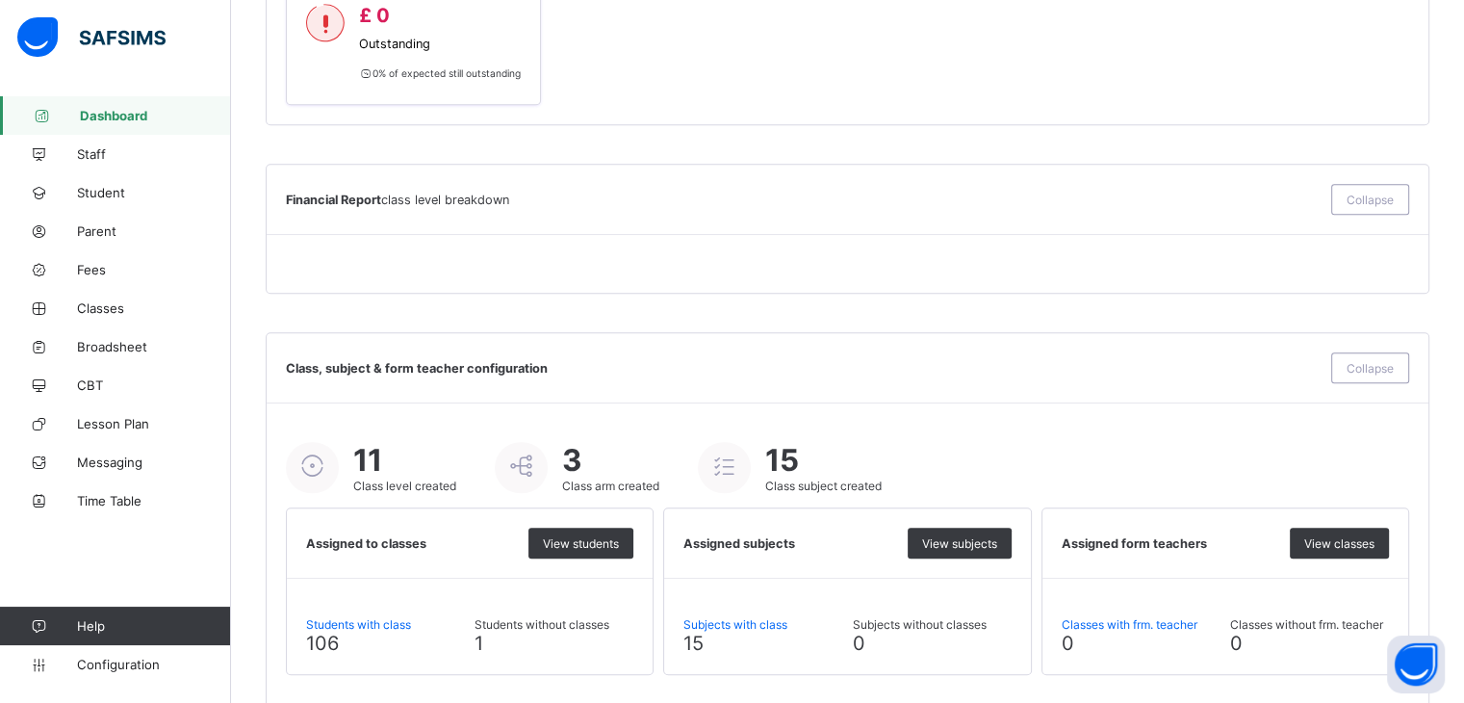
scroll to position [1247, 0]
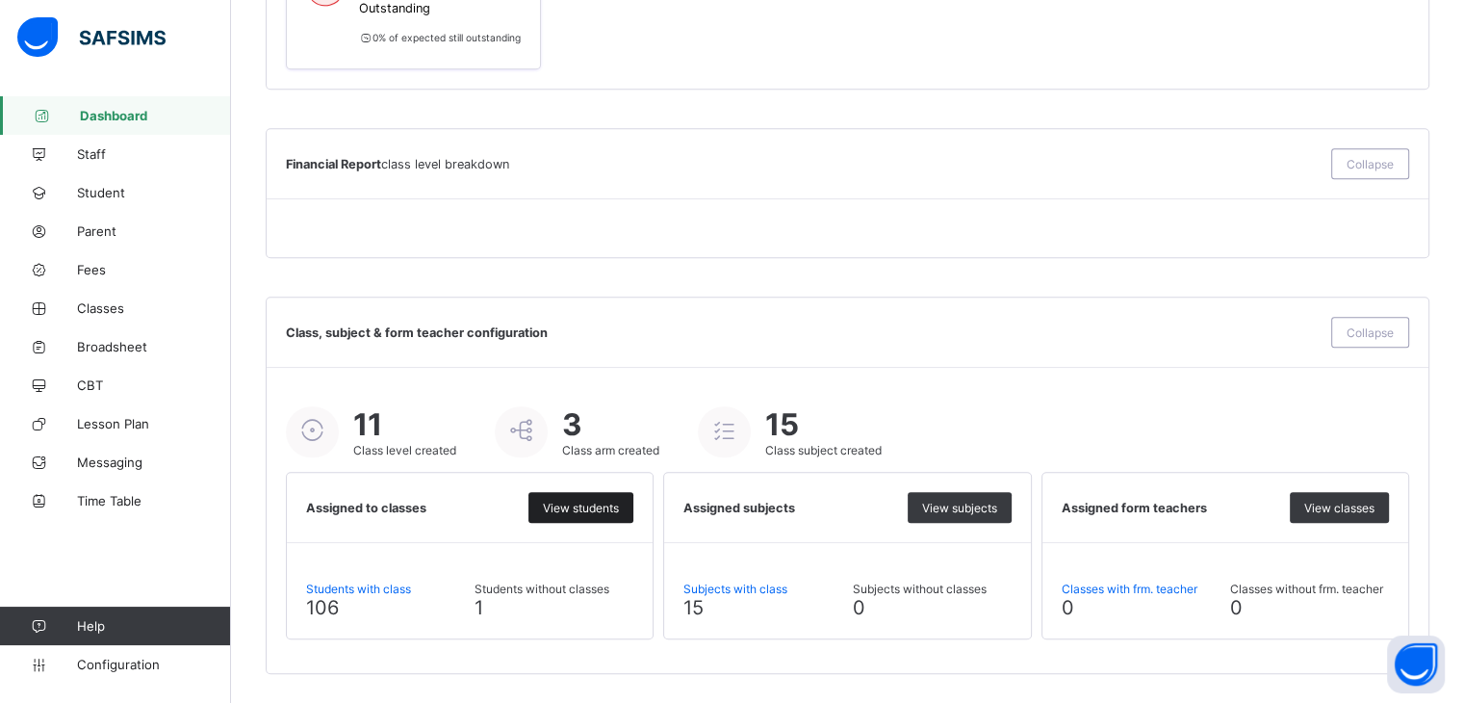
click at [591, 507] on span "View students" at bounding box center [581, 508] width 76 height 14
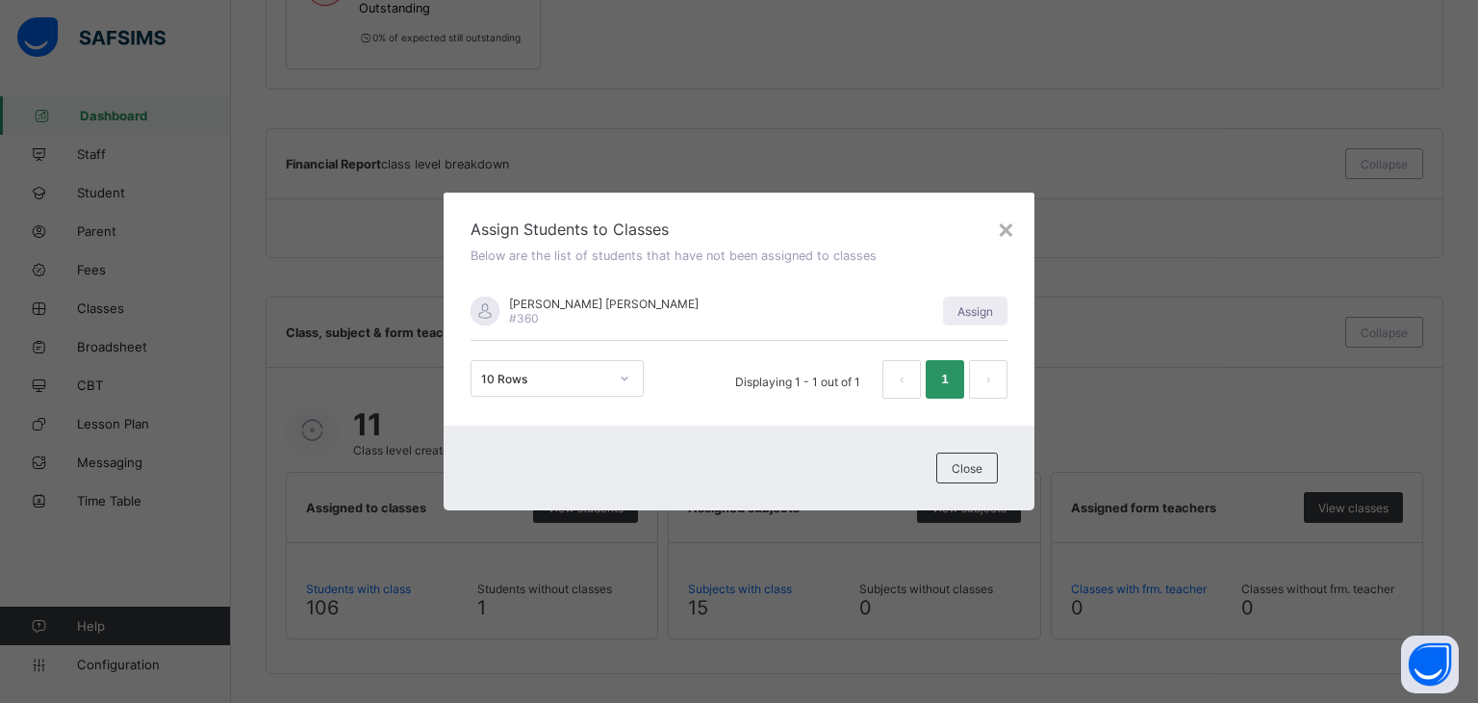
drag, startPoint x: 698, startPoint y: 305, endPoint x: 512, endPoint y: 290, distance: 186.4
click at [512, 290] on div "[PERSON_NAME] [PERSON_NAME] #360 Assign" at bounding box center [739, 311] width 537 height 59
copy span "[PERSON_NAME] [PERSON_NAME]"
click at [956, 472] on span "Close" at bounding box center [967, 468] width 31 height 14
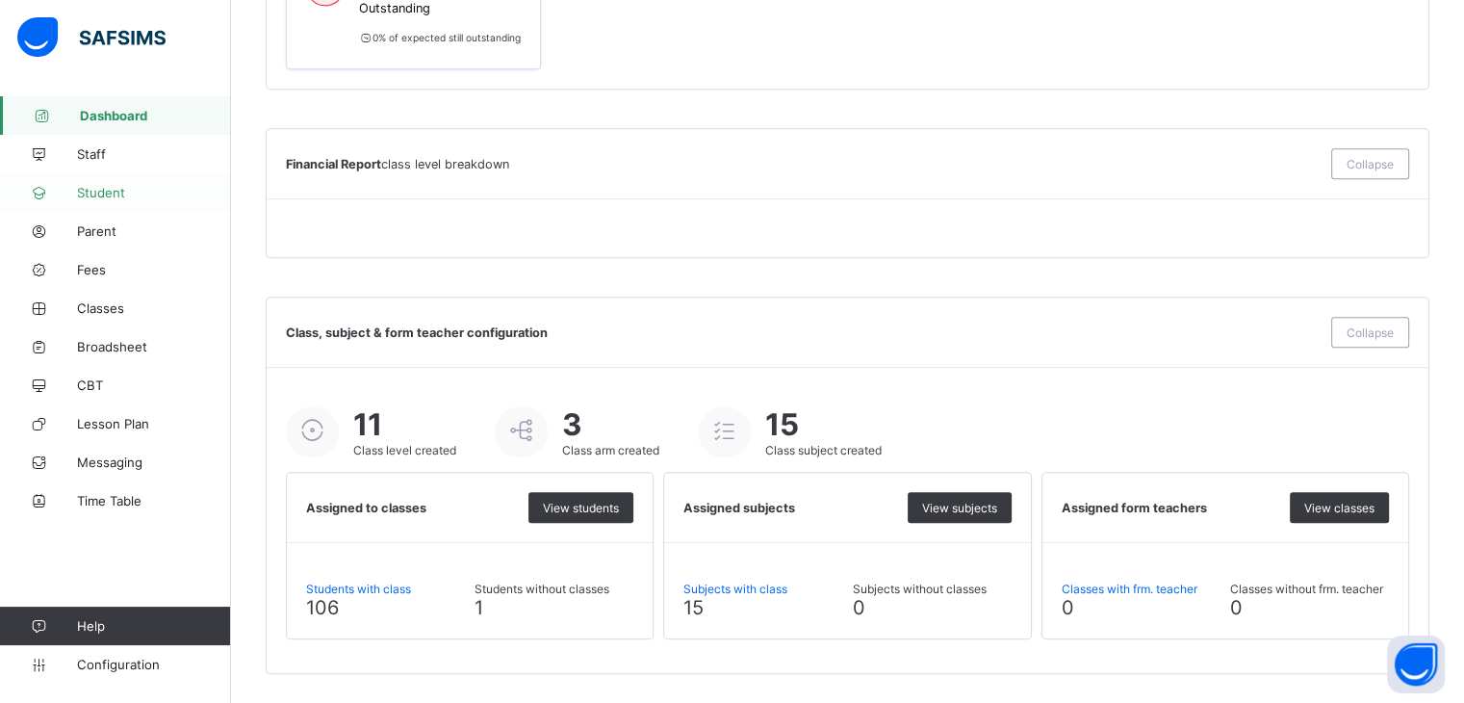
click at [85, 193] on span "Student" at bounding box center [154, 192] width 154 height 15
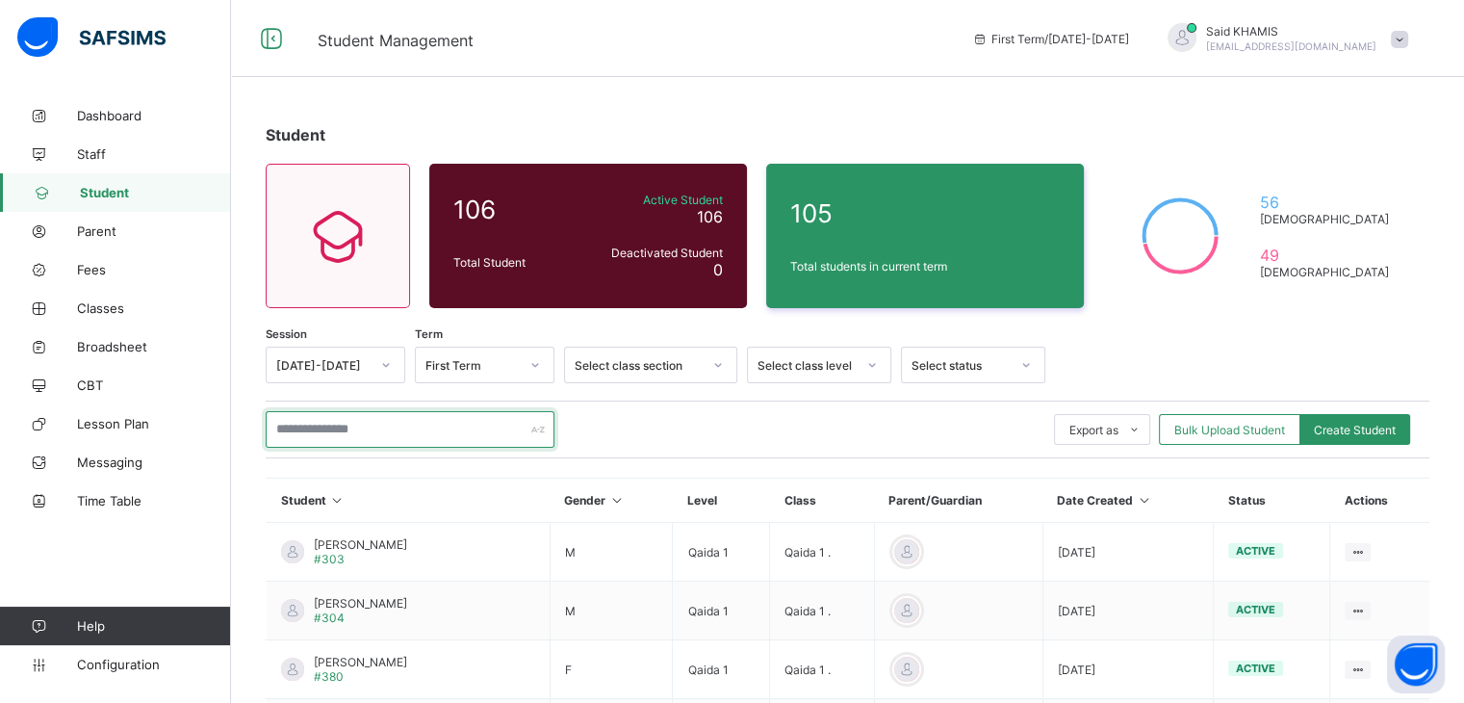
click at [409, 427] on input "text" at bounding box center [410, 429] width 289 height 37
paste input "**********"
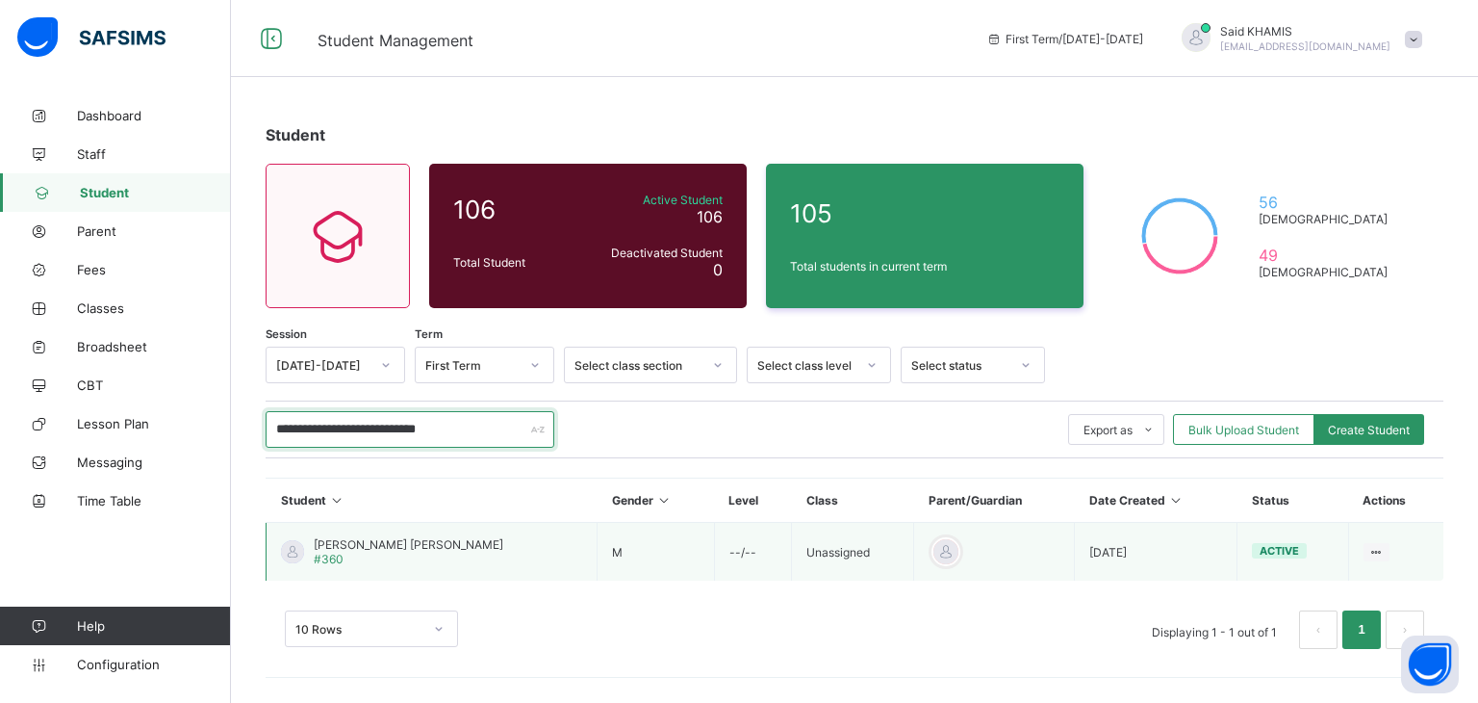
type input "**********"
click at [426, 541] on span "[PERSON_NAME] [PERSON_NAME]" at bounding box center [409, 544] width 190 height 14
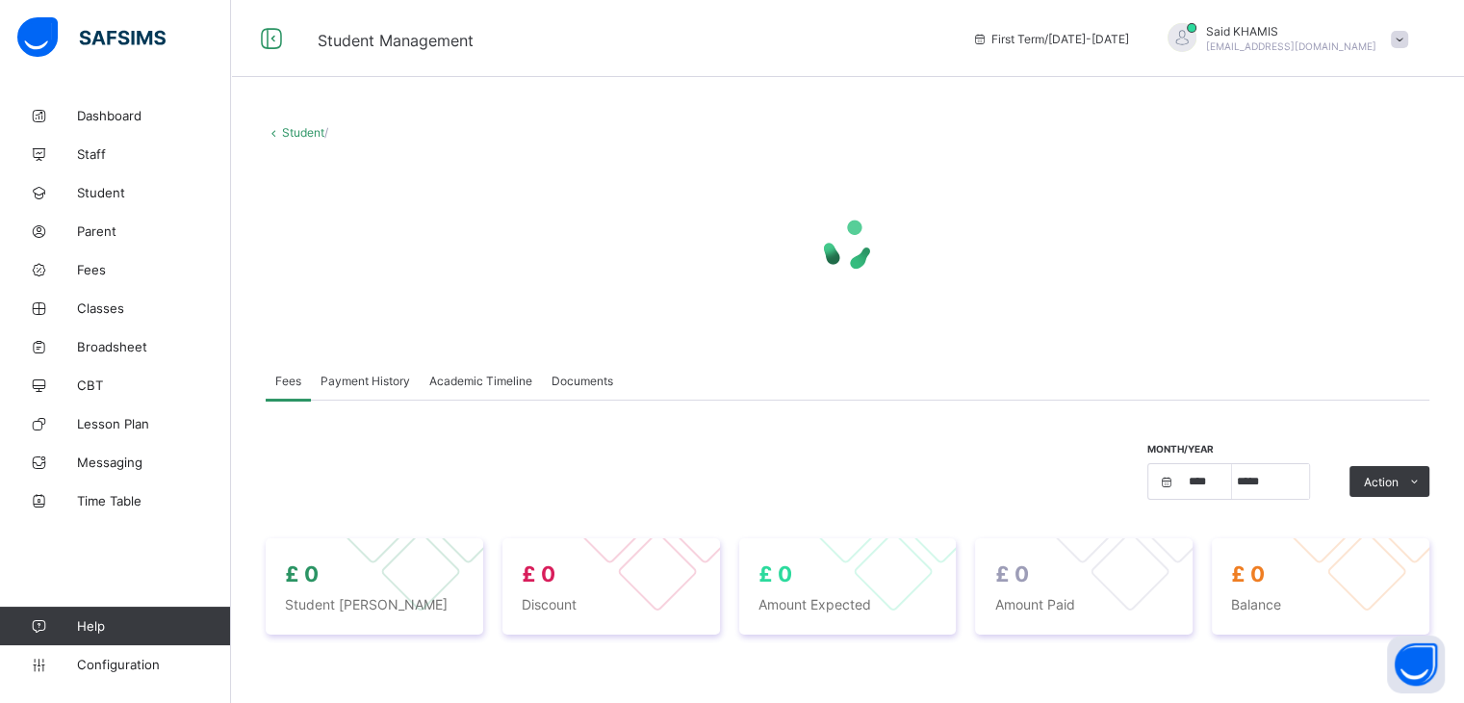
select select "****"
select select "*"
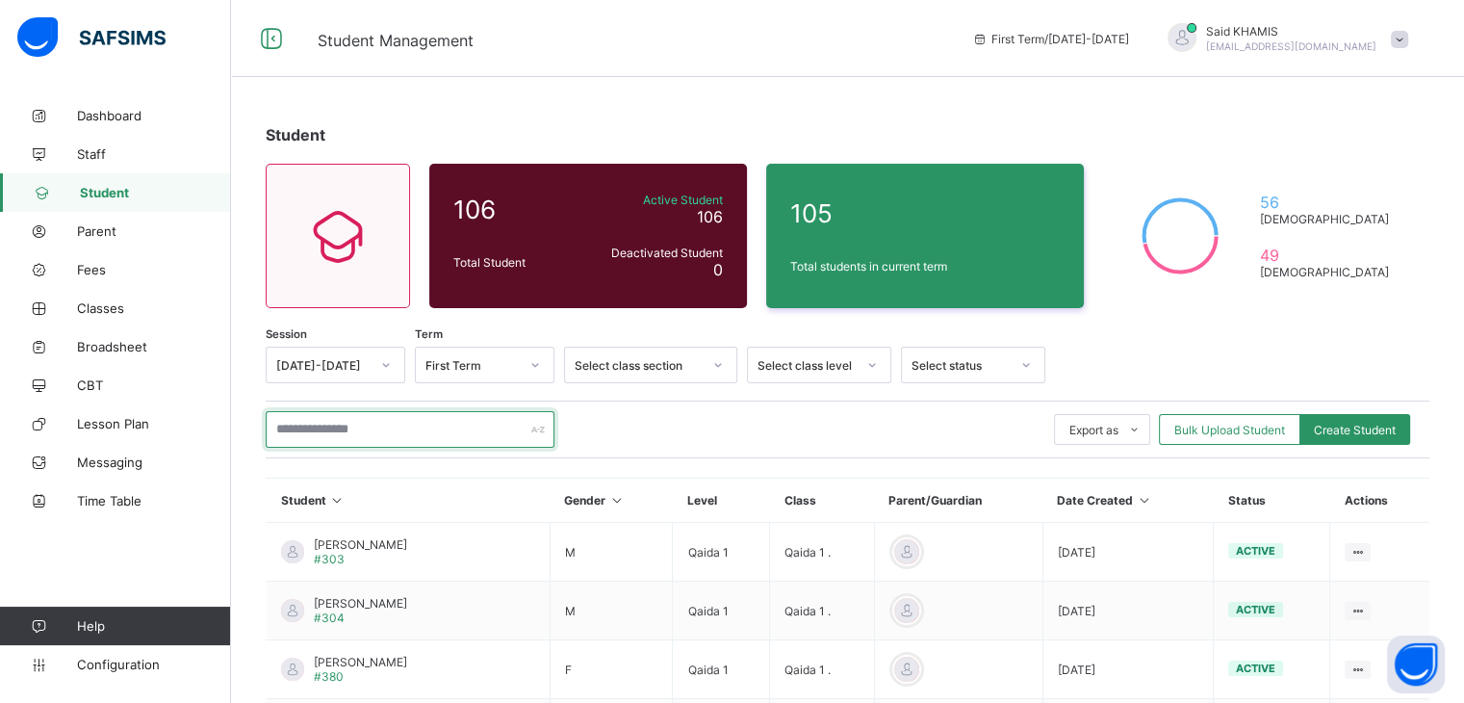
click at [347, 428] on input "text" at bounding box center [410, 429] width 289 height 37
paste input "**********"
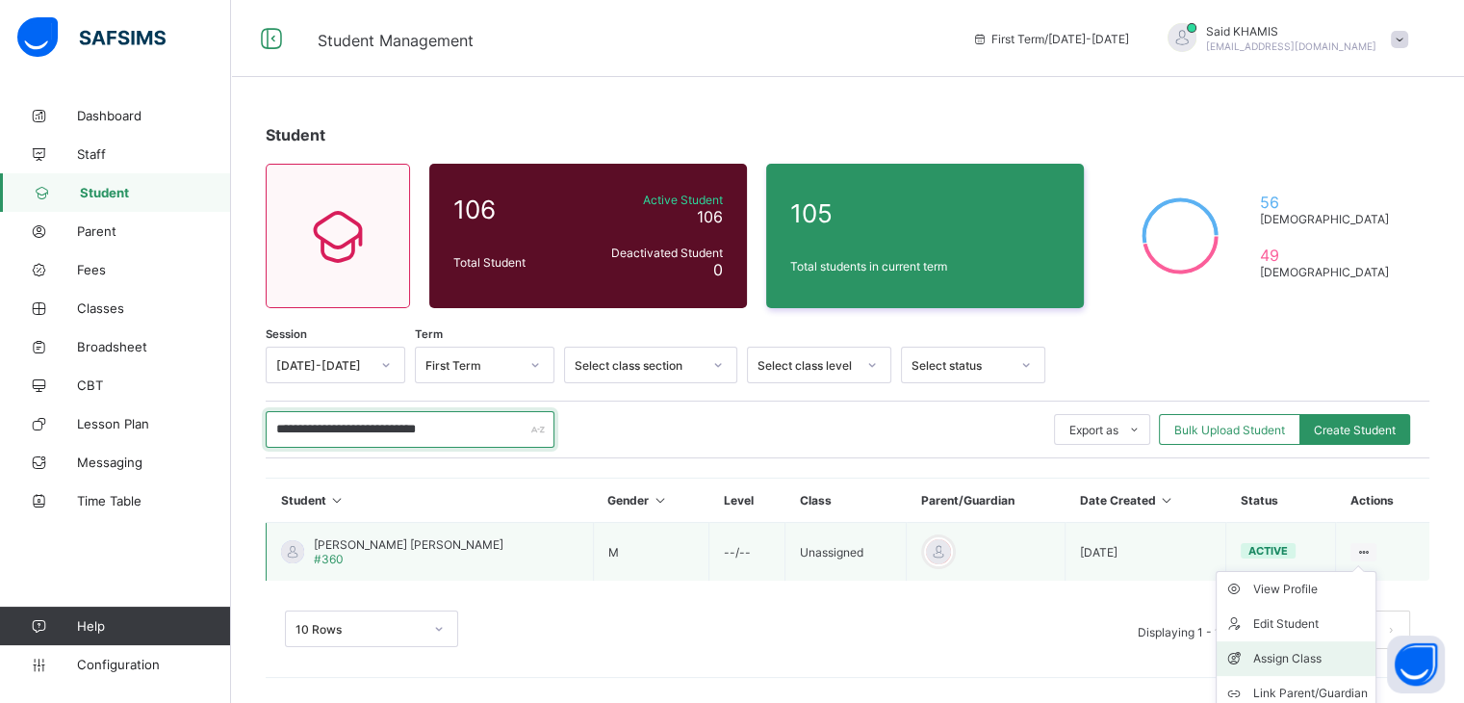
type input "**********"
click at [1274, 653] on div "Assign Class" at bounding box center [1310, 658] width 115 height 19
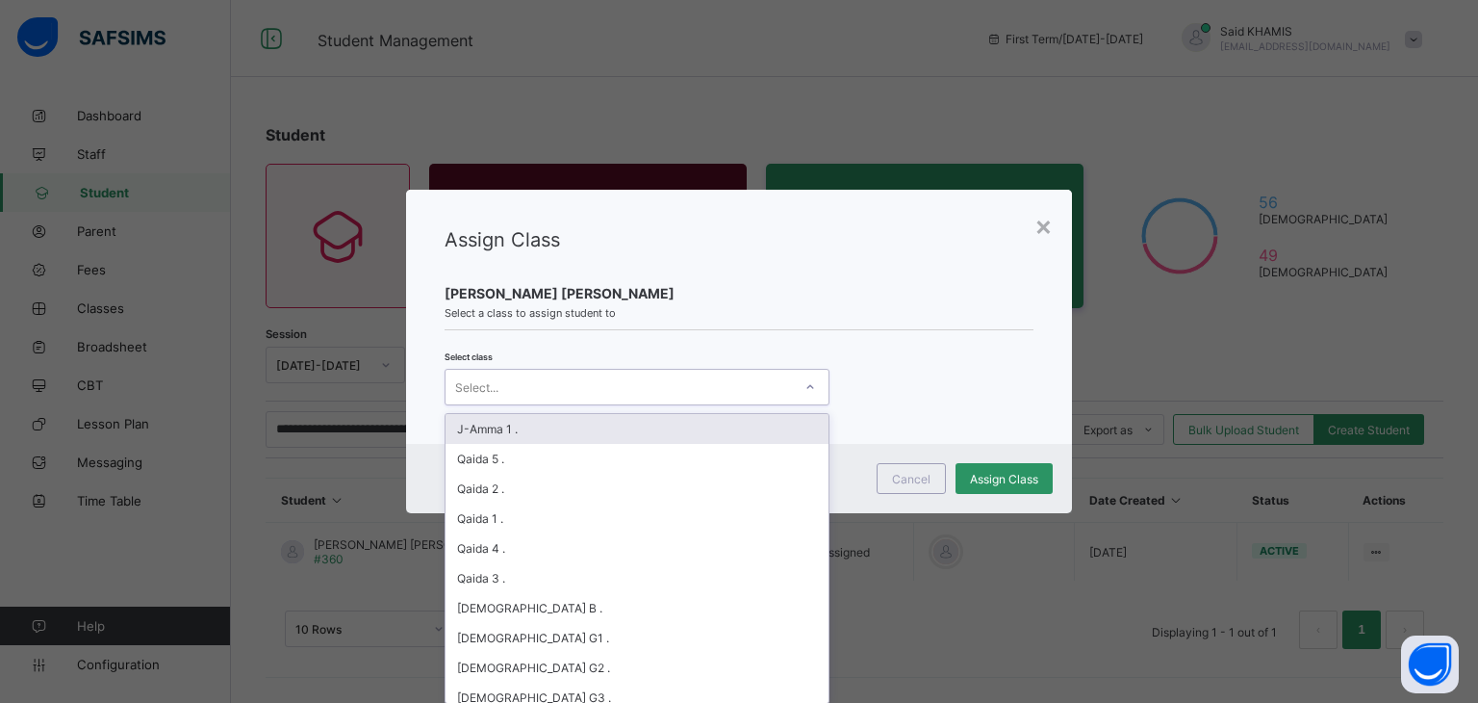
click at [725, 391] on div "Select..." at bounding box center [619, 386] width 347 height 27
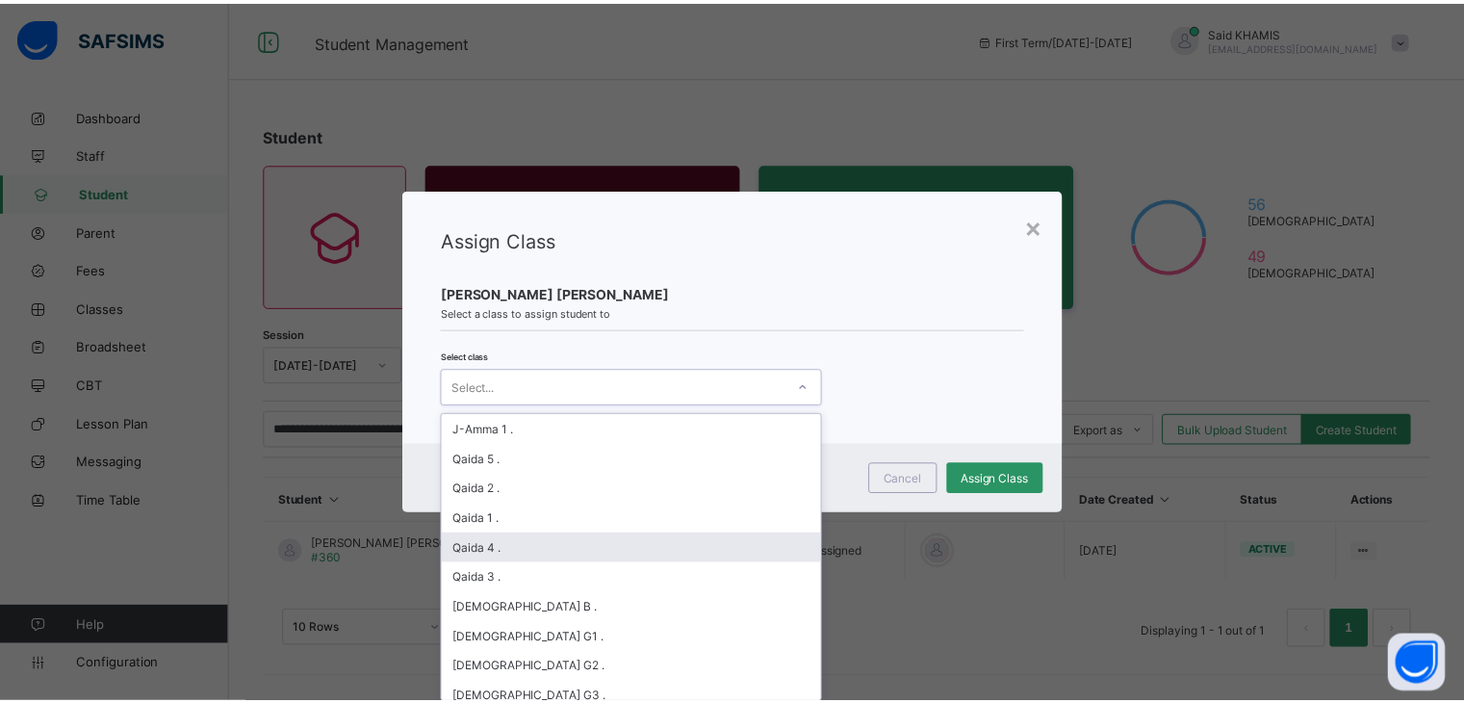
scroll to position [41, 0]
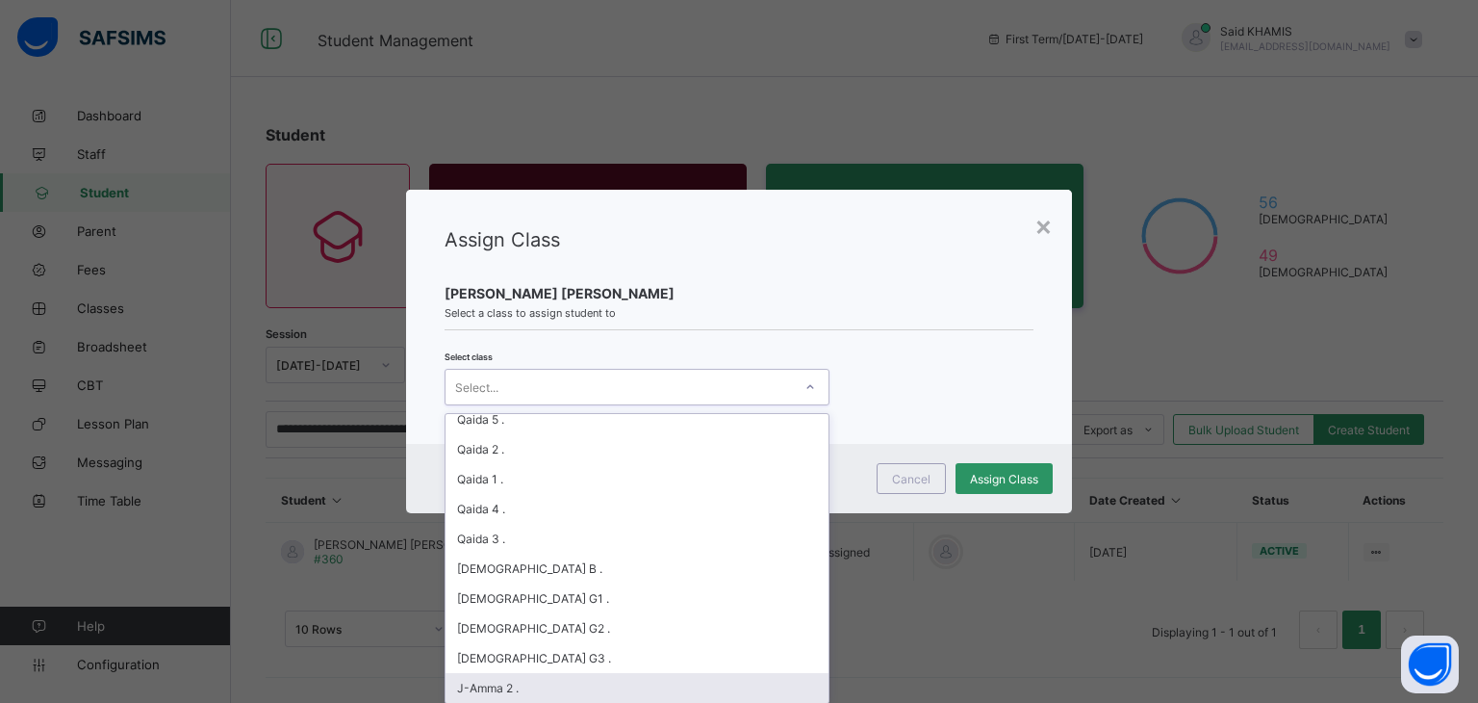
click at [543, 693] on div "J-Amma 2 ." at bounding box center [637, 688] width 383 height 30
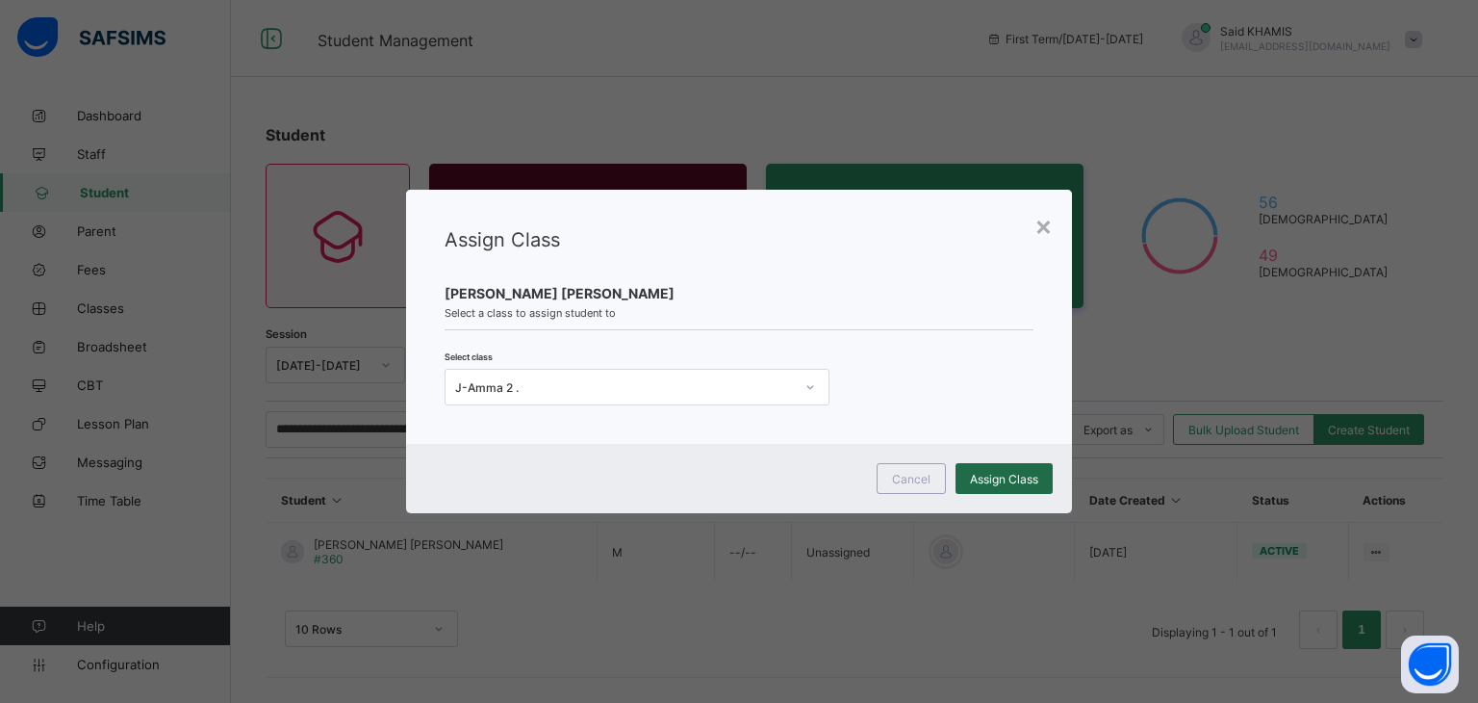
click at [982, 482] on span "Assign Class" at bounding box center [1004, 479] width 68 height 14
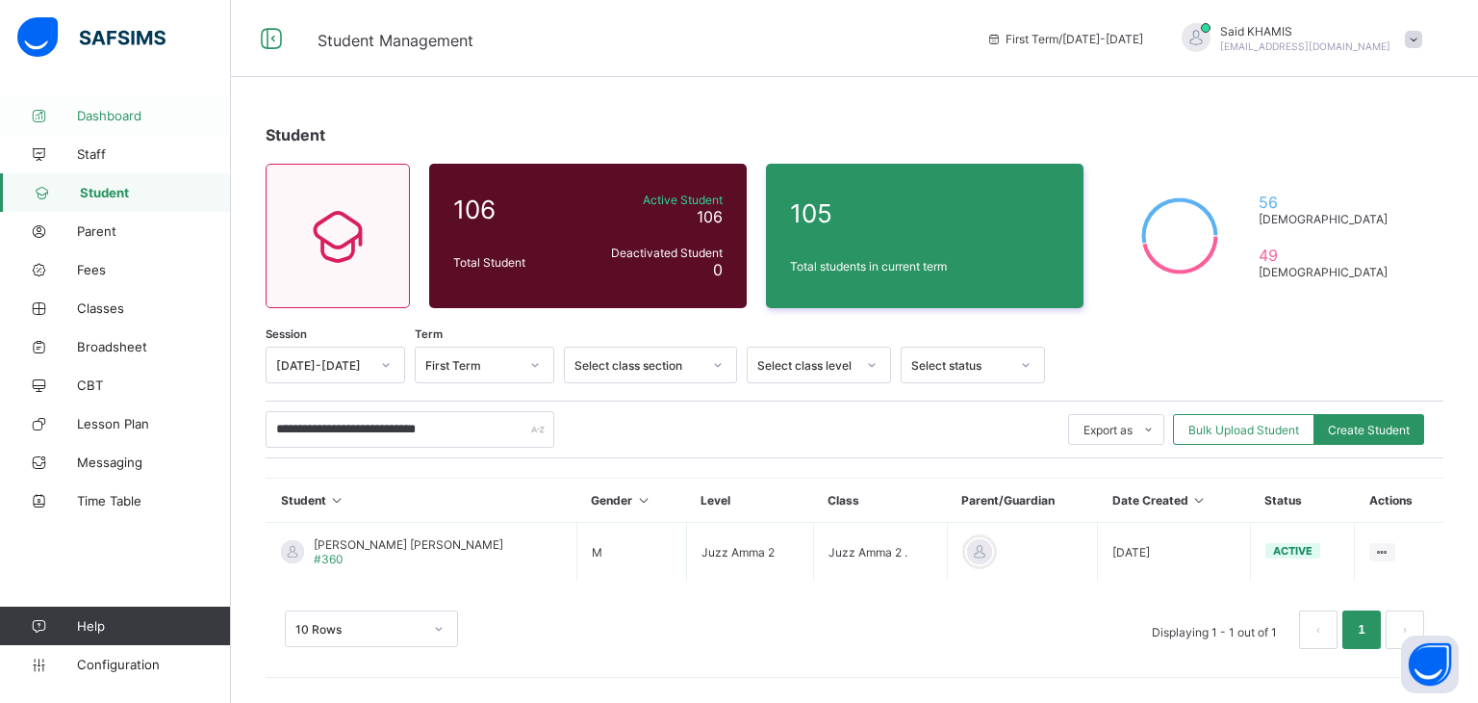
click at [90, 119] on span "Dashboard" at bounding box center [154, 115] width 154 height 15
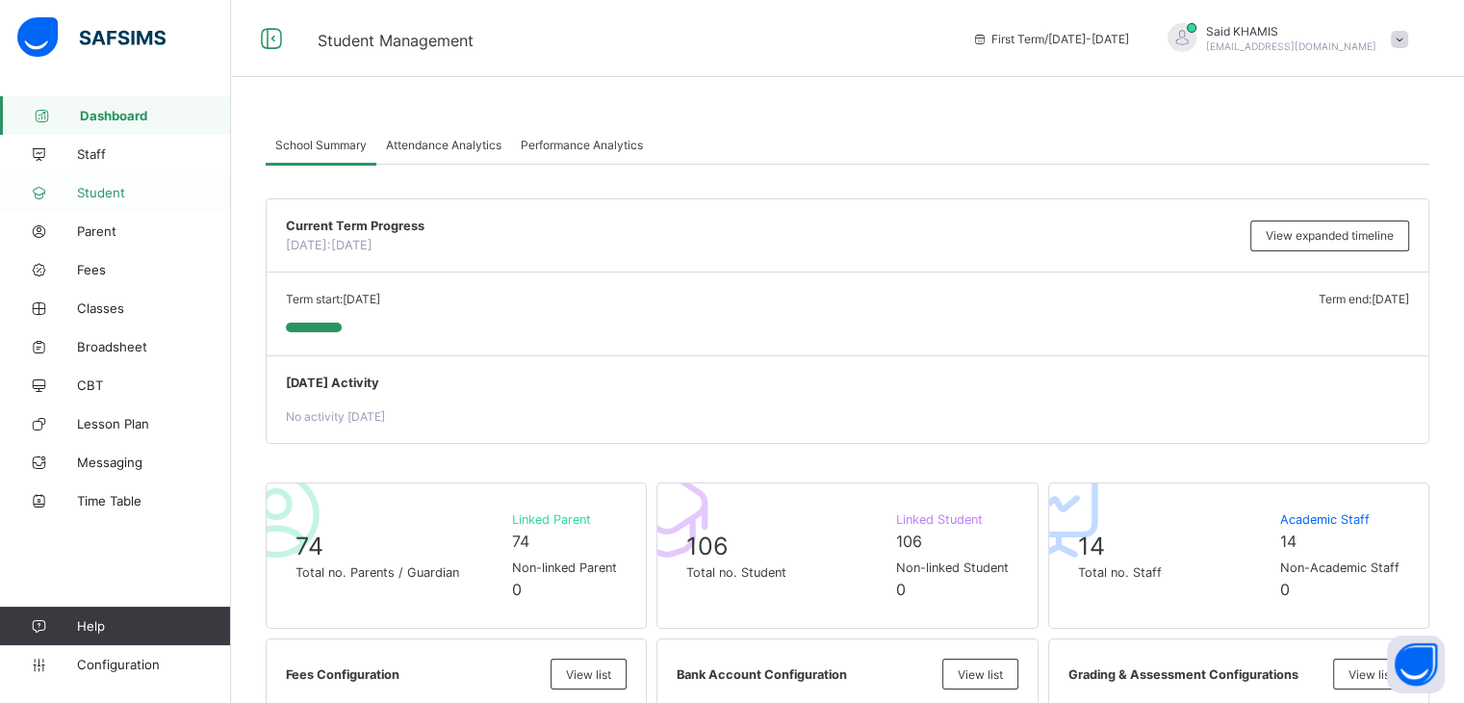
click at [105, 190] on span "Student" at bounding box center [154, 192] width 154 height 15
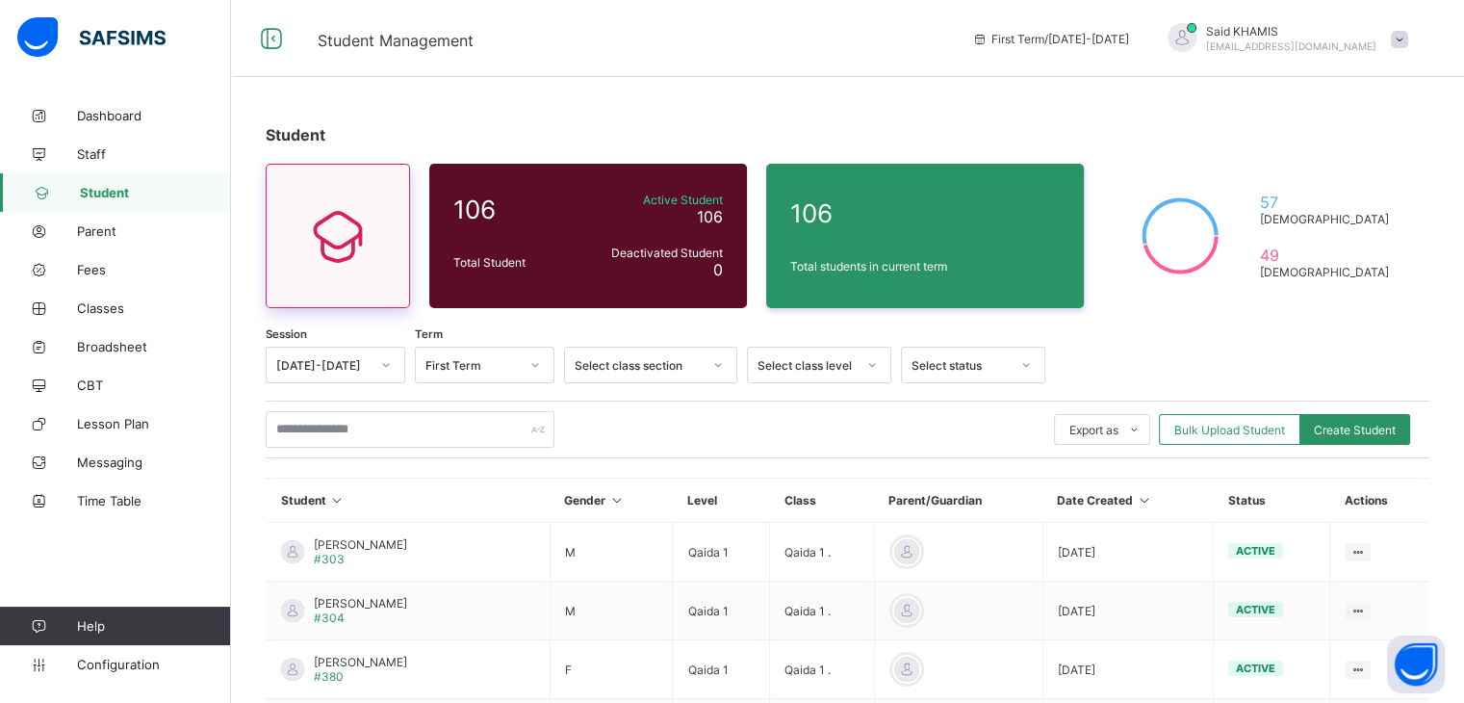
click at [342, 228] on icon at bounding box center [337, 235] width 81 height 69
click at [331, 240] on icon at bounding box center [337, 235] width 81 height 69
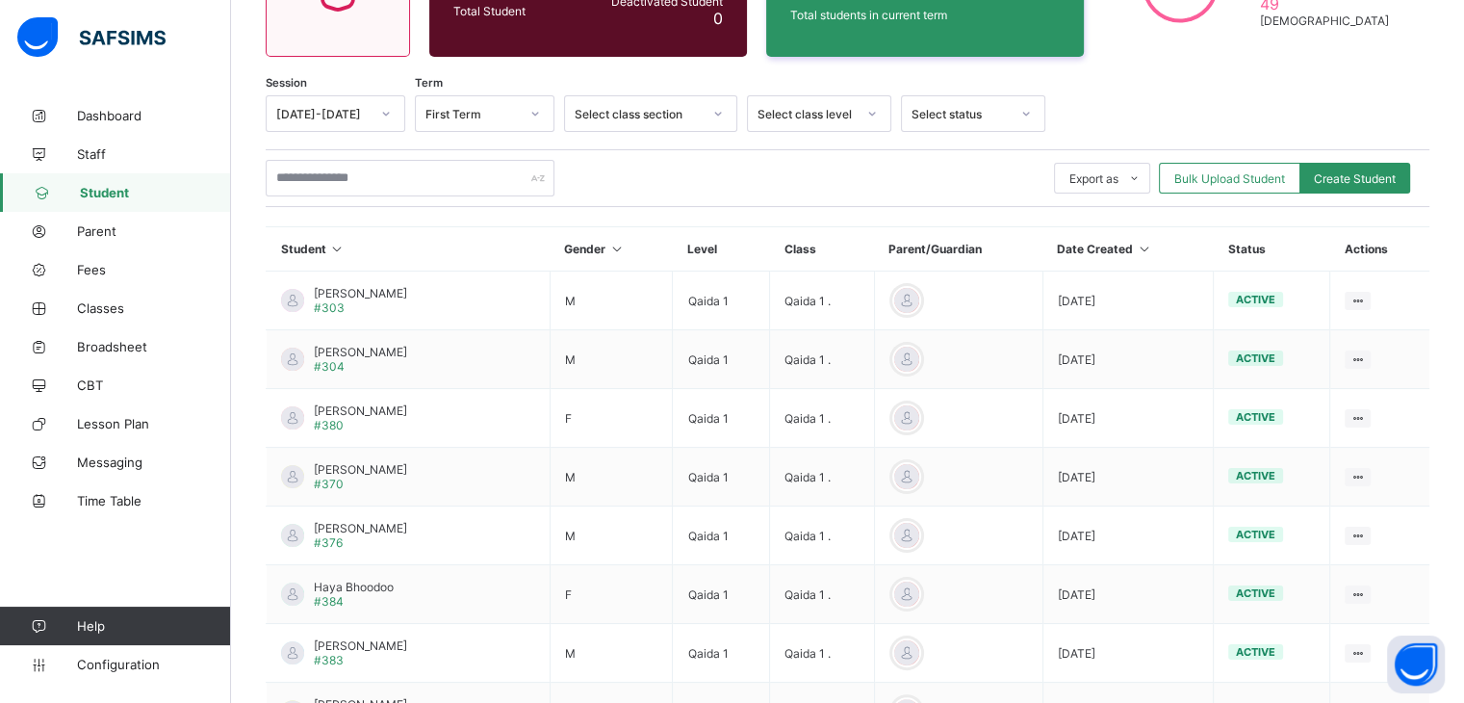
scroll to position [245, 0]
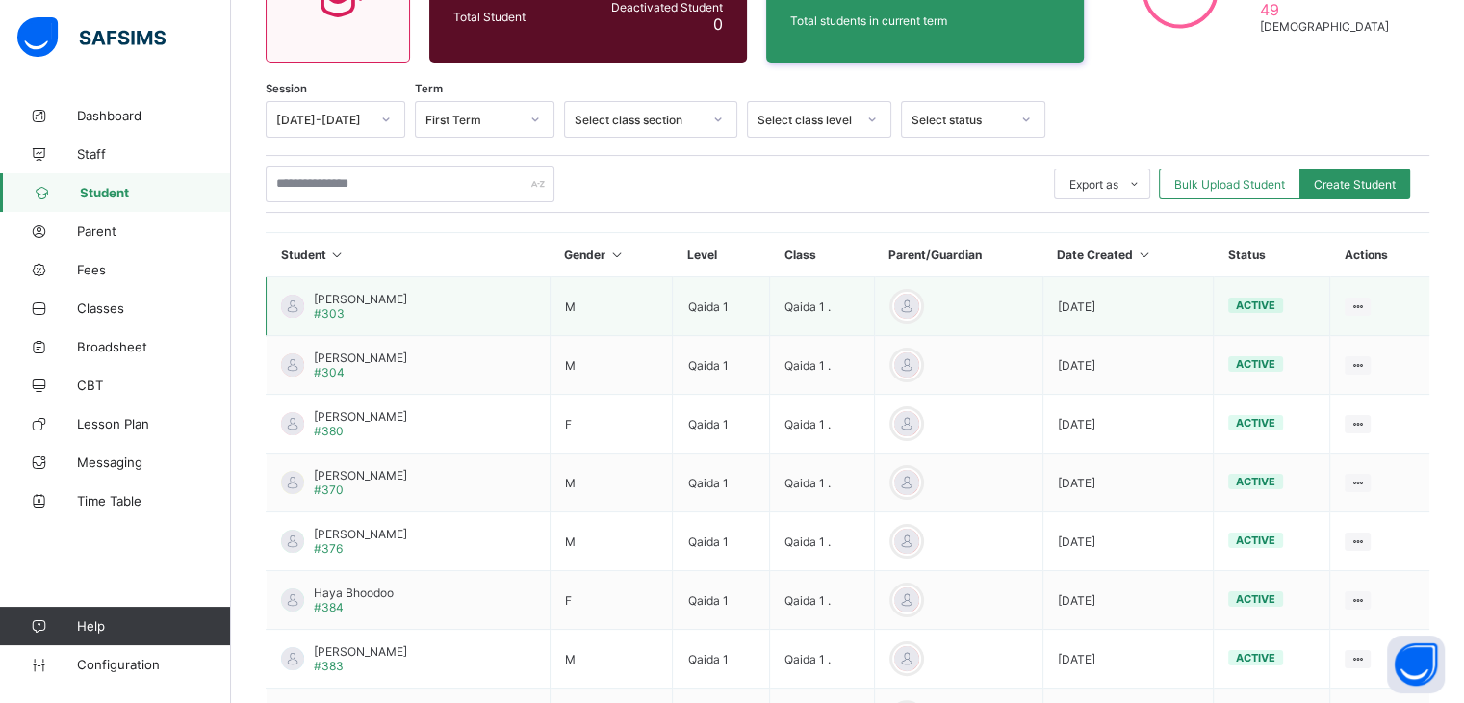
click at [727, 304] on td "Qaida 1" at bounding box center [721, 306] width 97 height 59
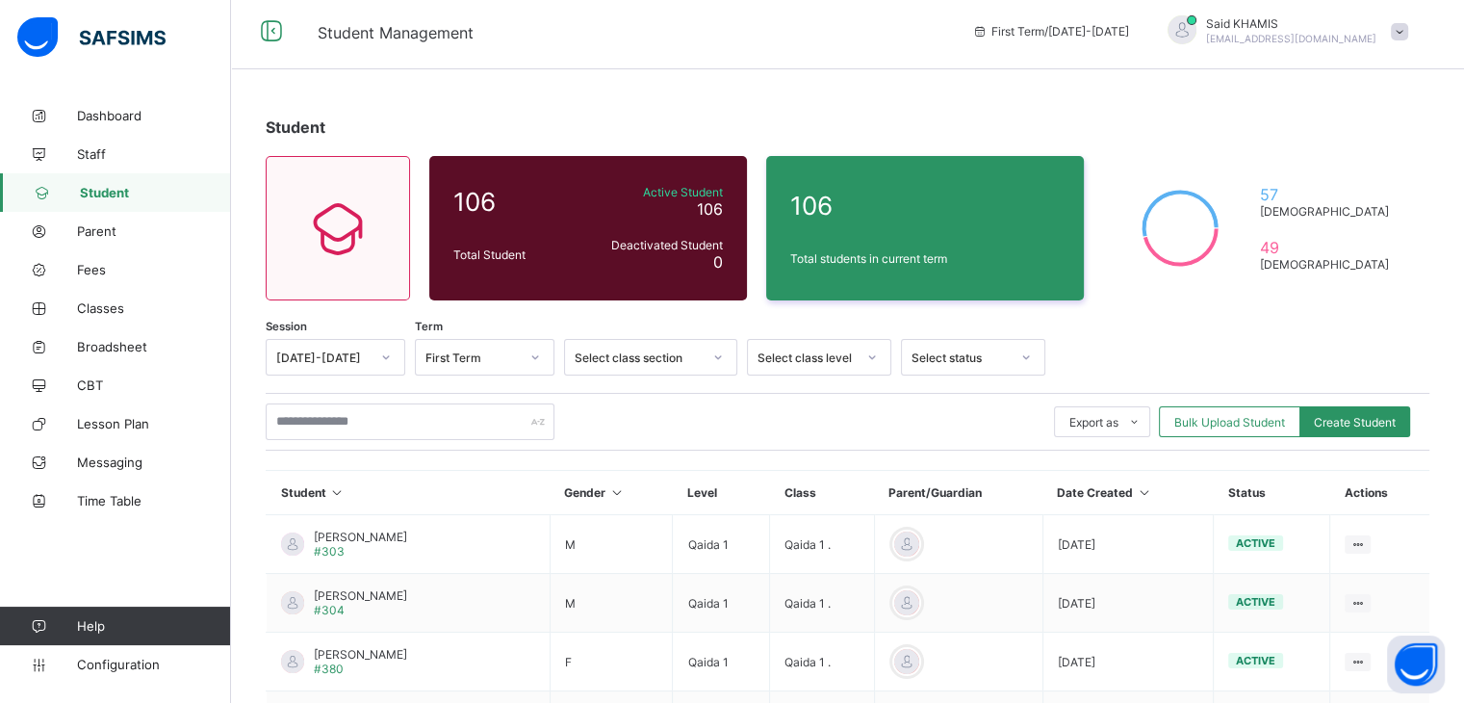
scroll to position [0, 0]
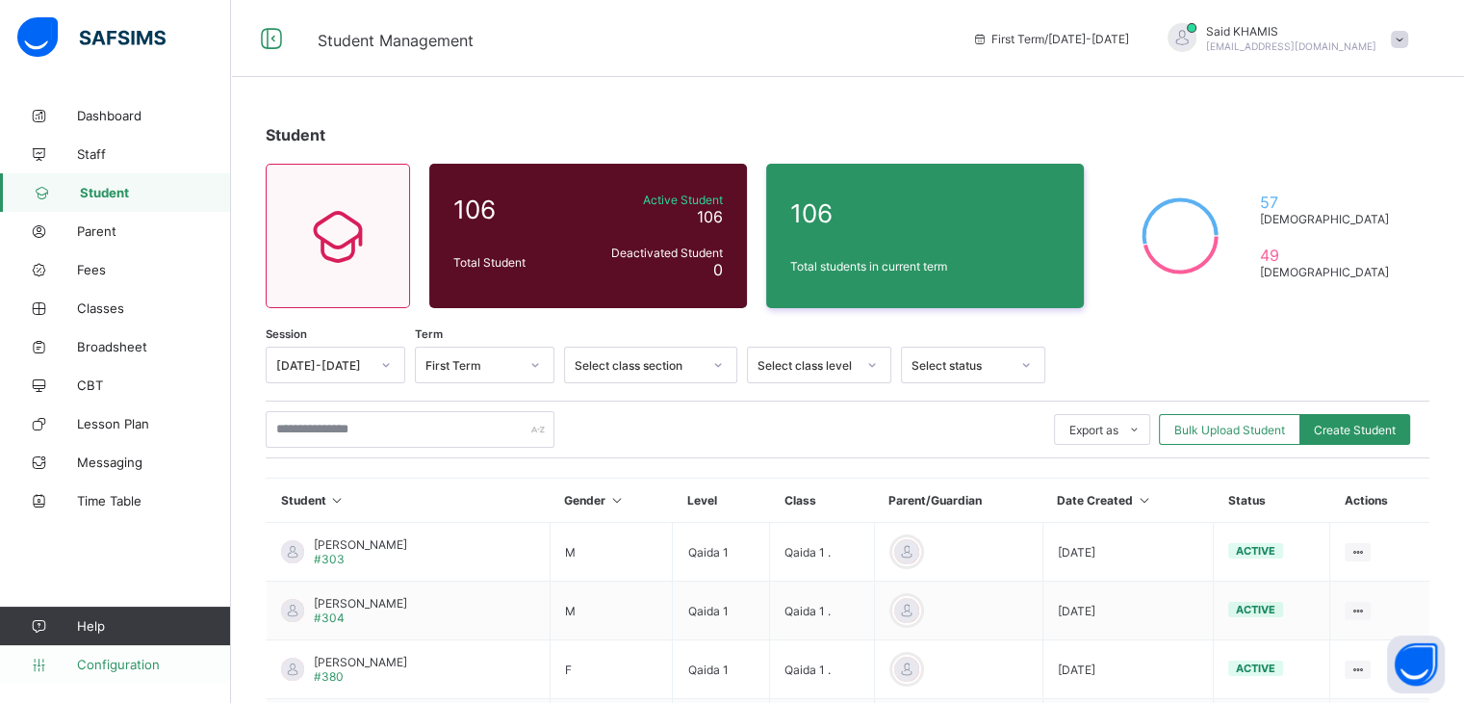
click at [148, 657] on span "Configuration" at bounding box center [153, 663] width 153 height 15
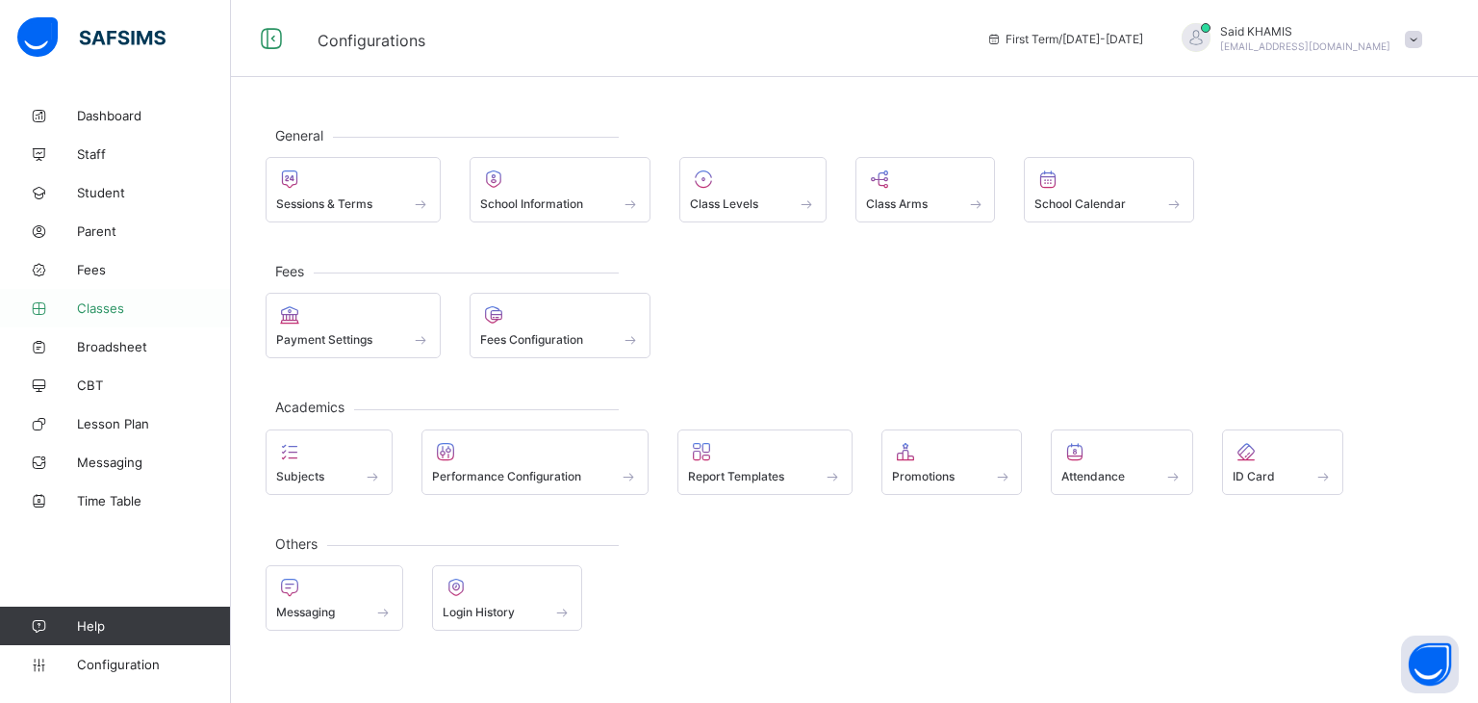
click at [109, 304] on span "Classes" at bounding box center [154, 307] width 154 height 15
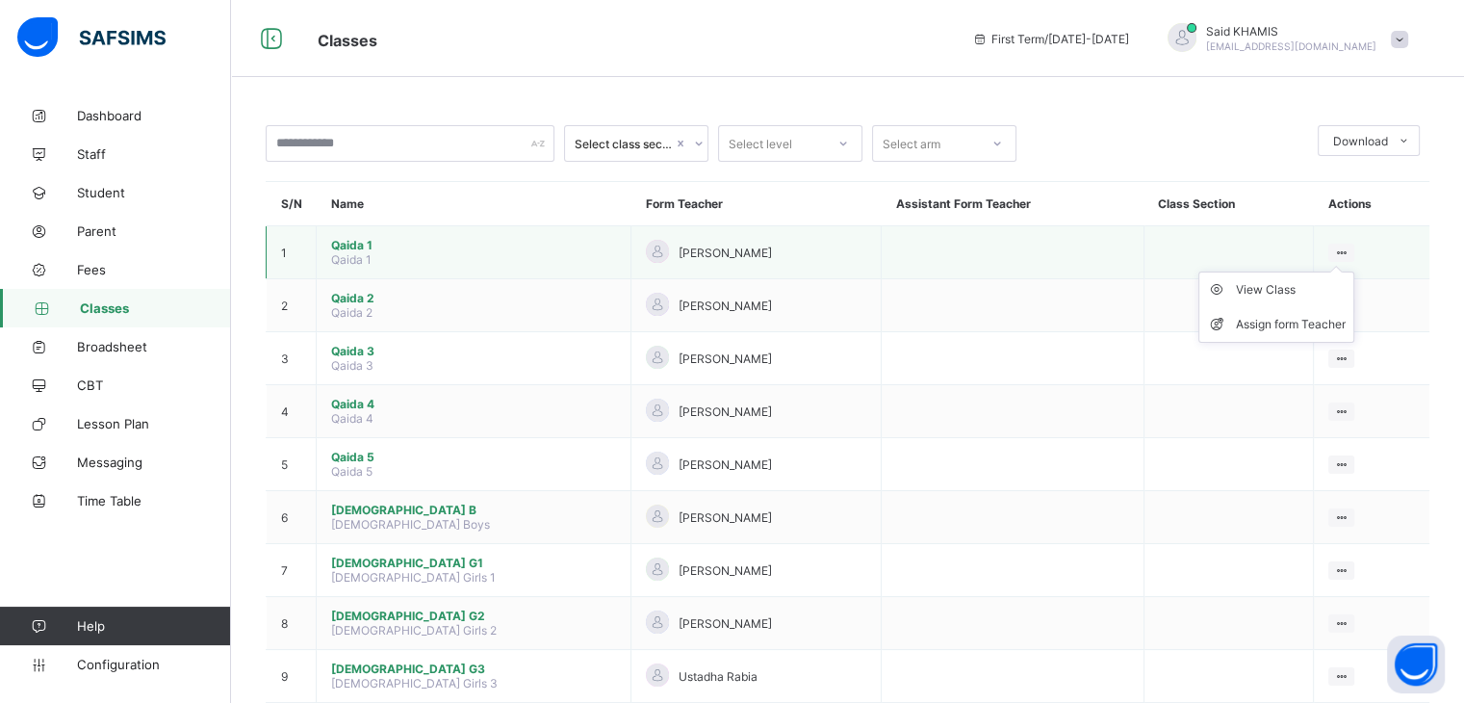
click at [1340, 244] on div at bounding box center [1341, 253] width 26 height 18
click at [1262, 290] on div "View Class" at bounding box center [1291, 289] width 110 height 19
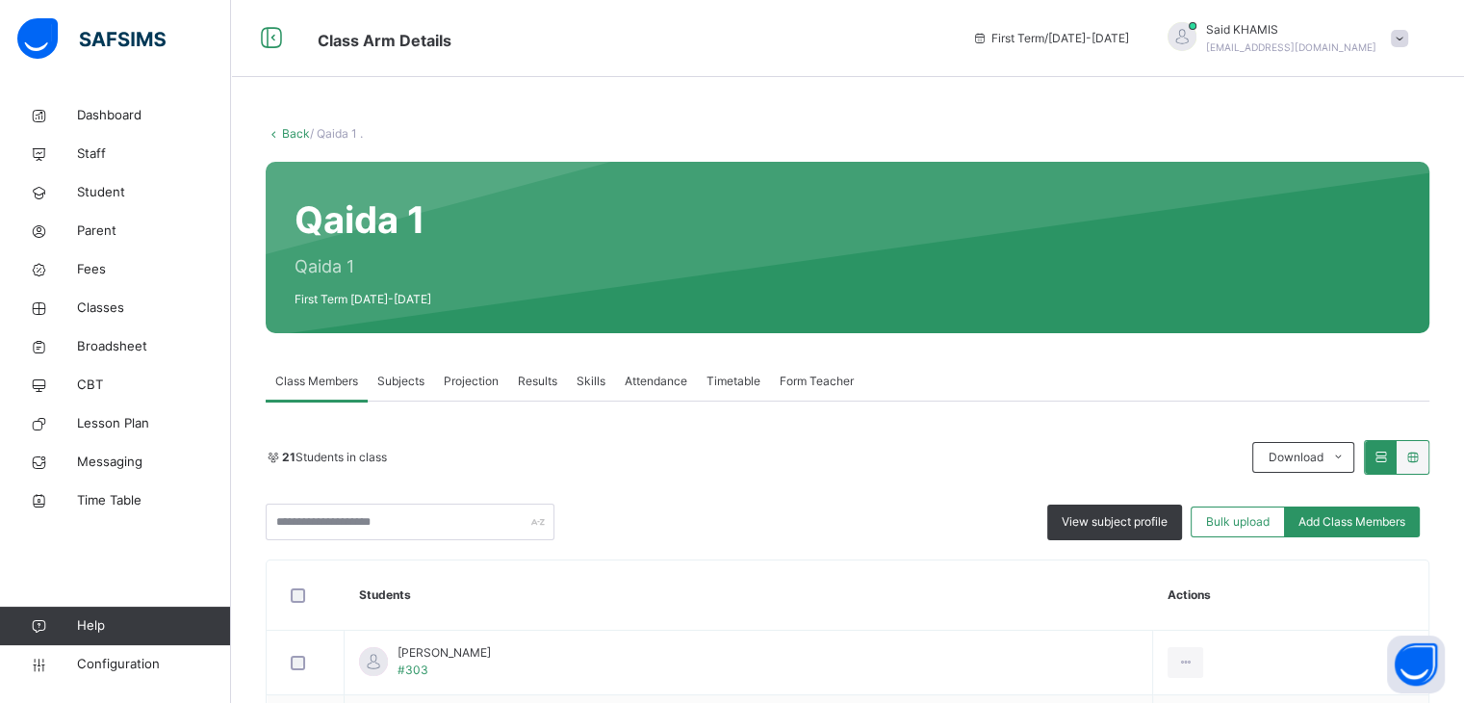
click at [293, 136] on link "Back" at bounding box center [296, 133] width 28 height 14
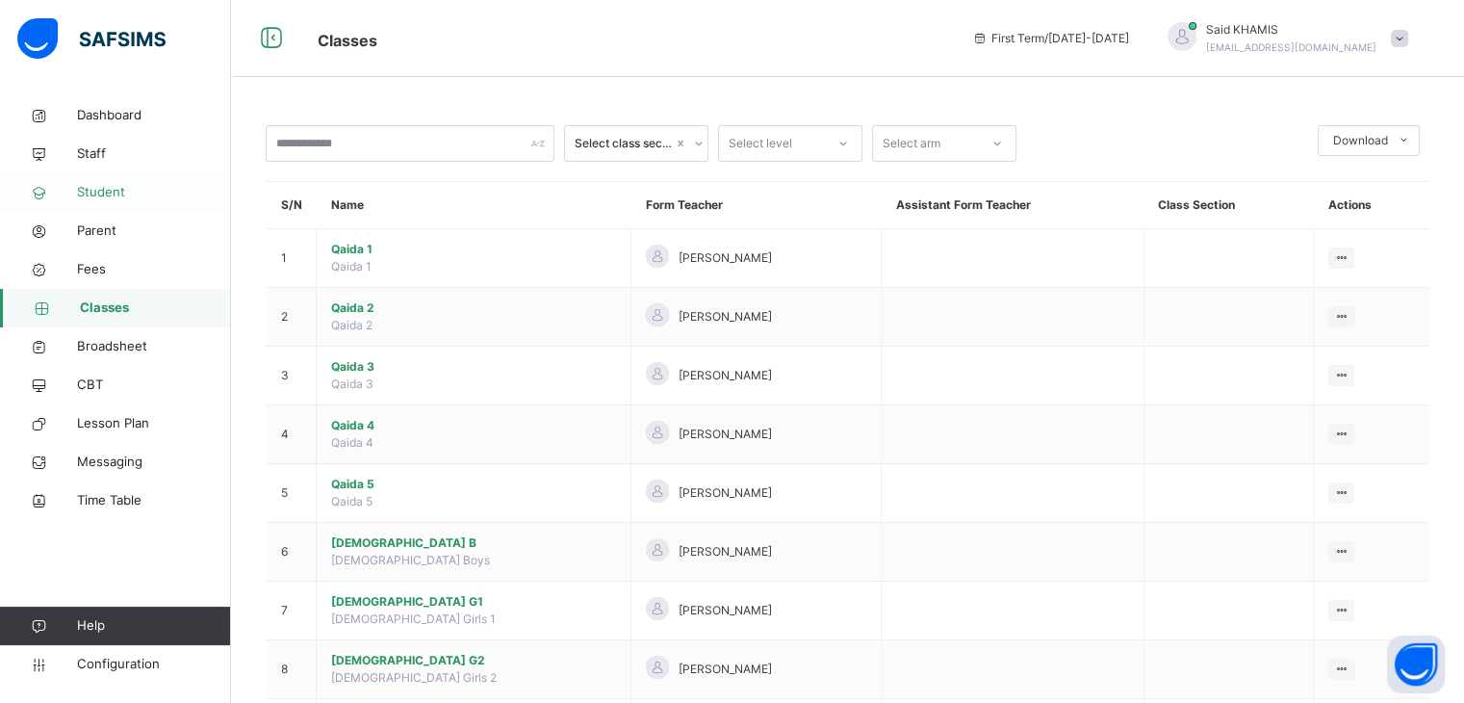
click at [116, 193] on span "Student" at bounding box center [154, 192] width 154 height 19
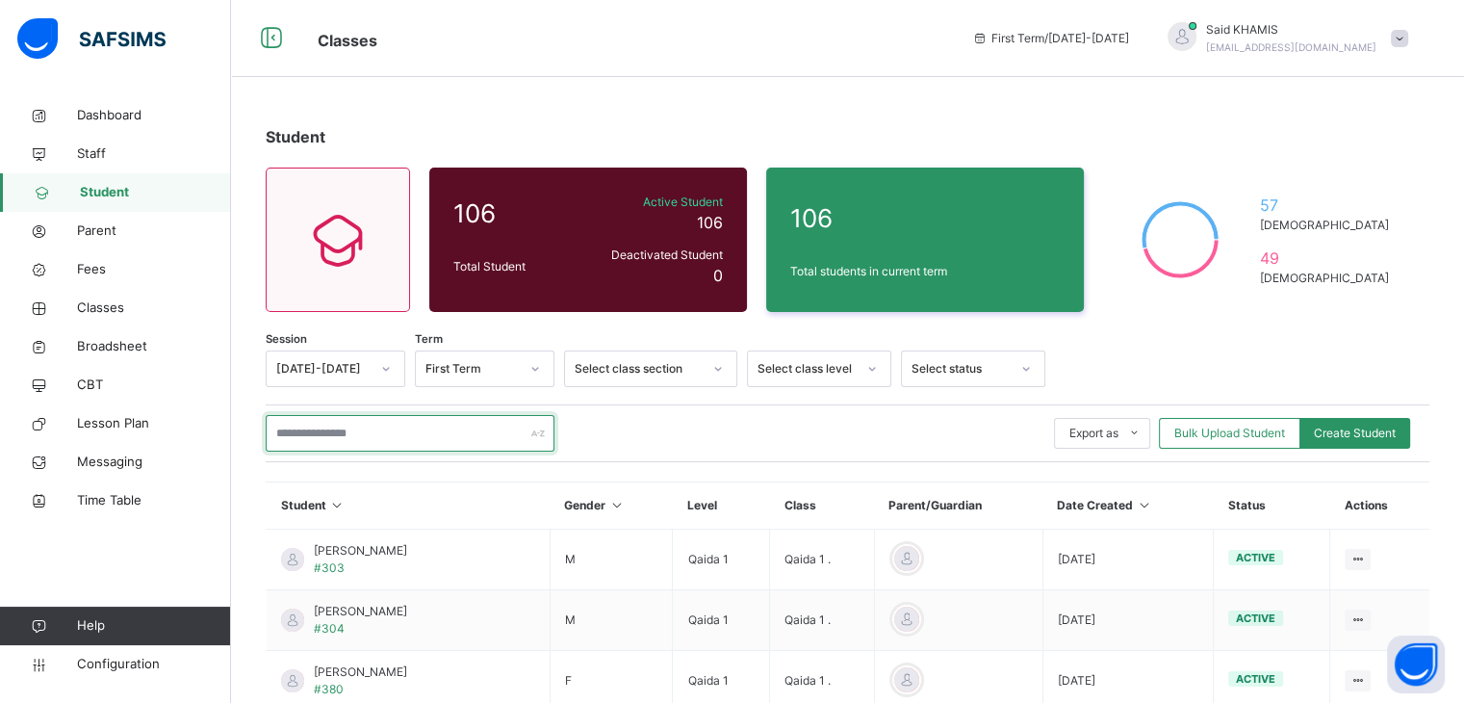
click at [412, 424] on input "text" at bounding box center [410, 433] width 289 height 37
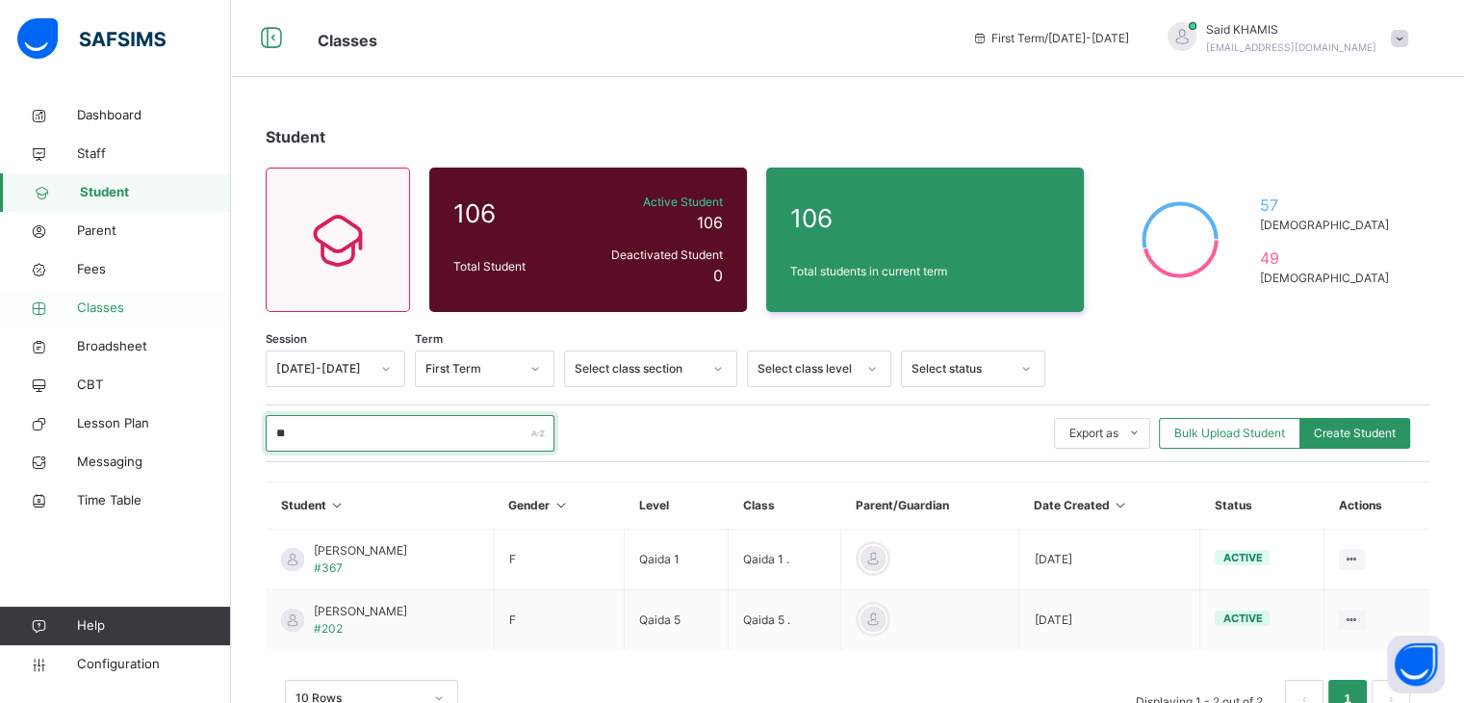
type input "**"
click at [94, 309] on span "Classes" at bounding box center [154, 307] width 154 height 19
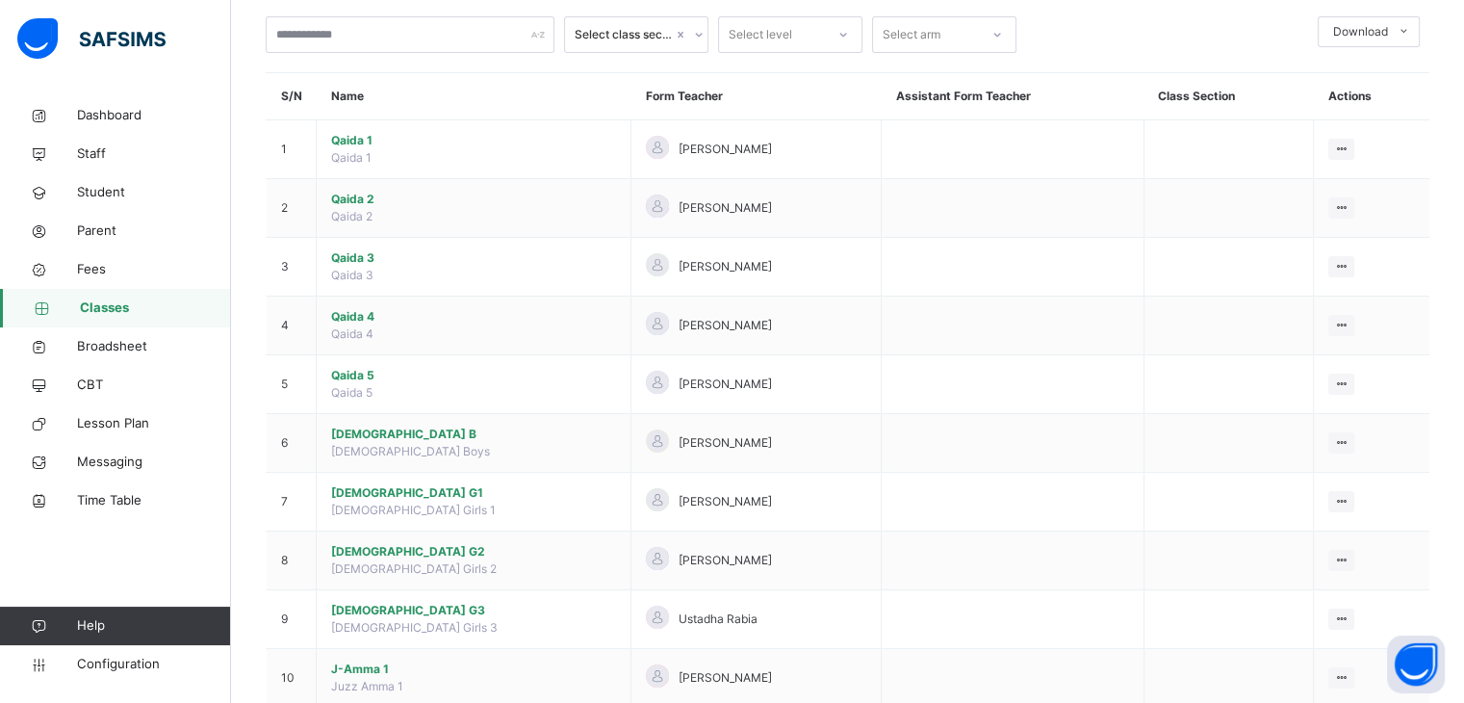
scroll to position [96, 0]
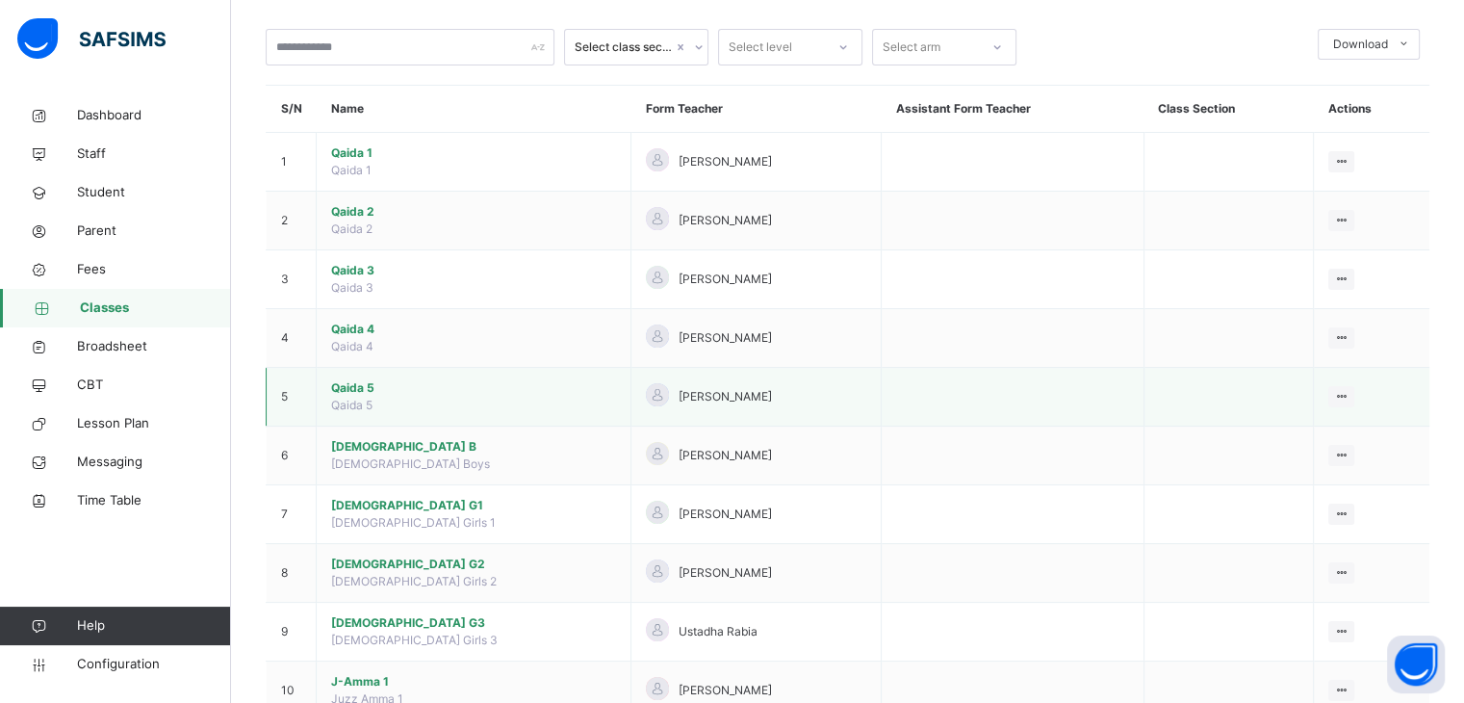
click at [365, 390] on span "Qaida 5" at bounding box center [473, 387] width 285 height 17
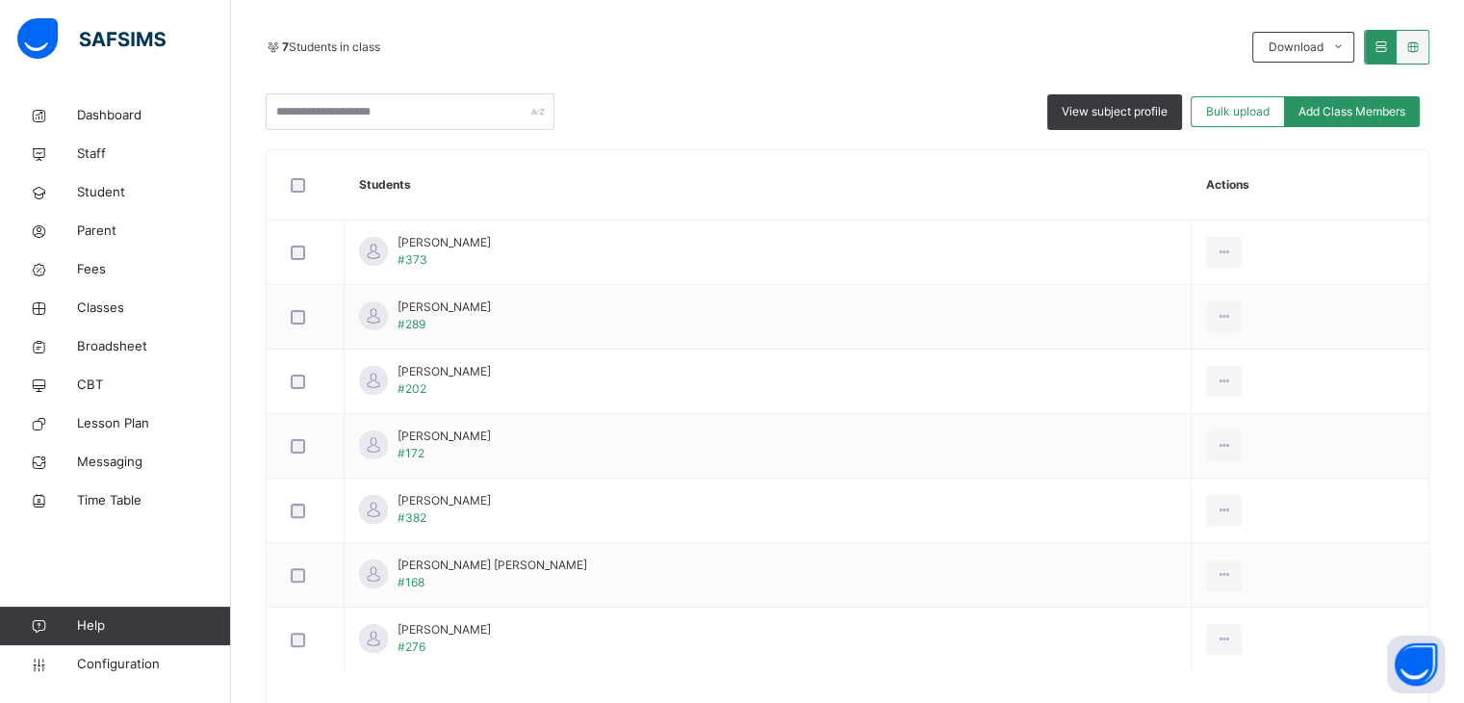
scroll to position [404, 0]
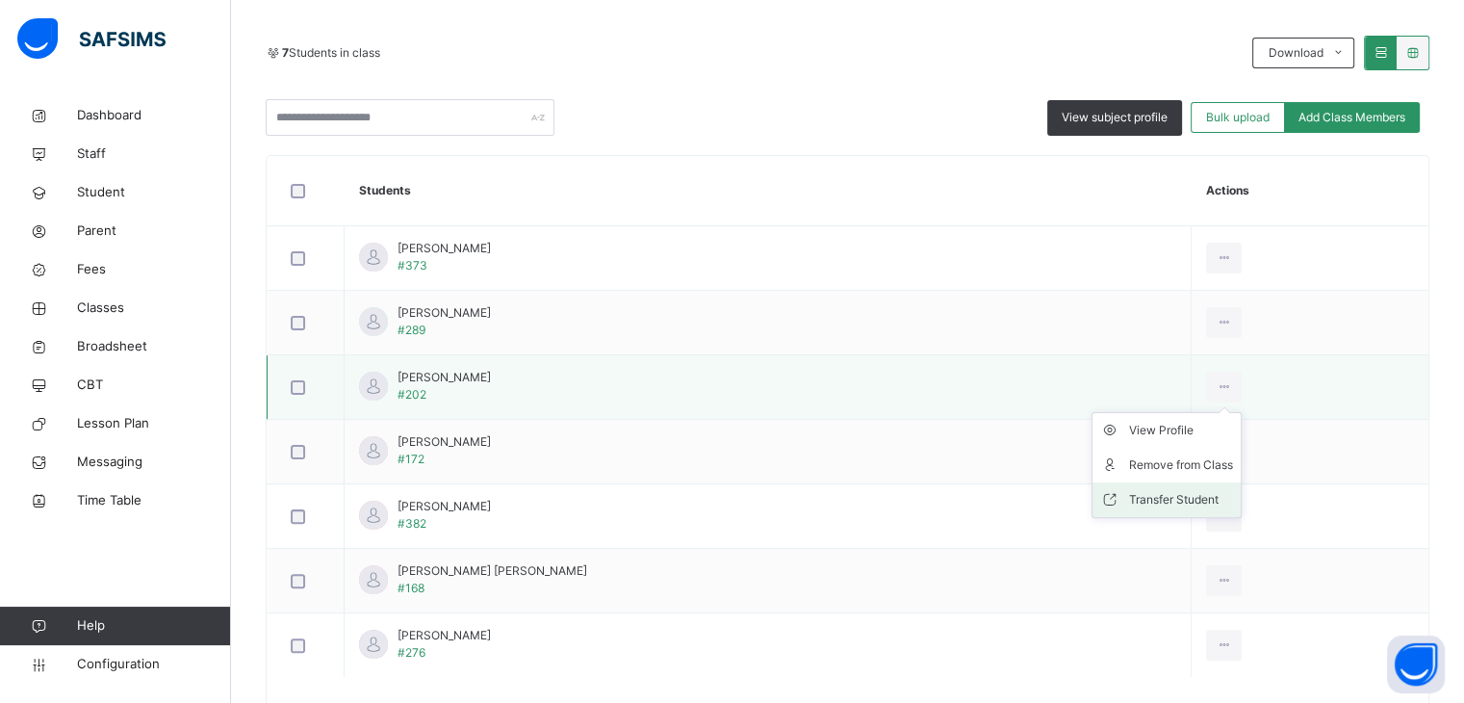
click at [1159, 497] on div "Transfer Student" at bounding box center [1181, 499] width 104 height 19
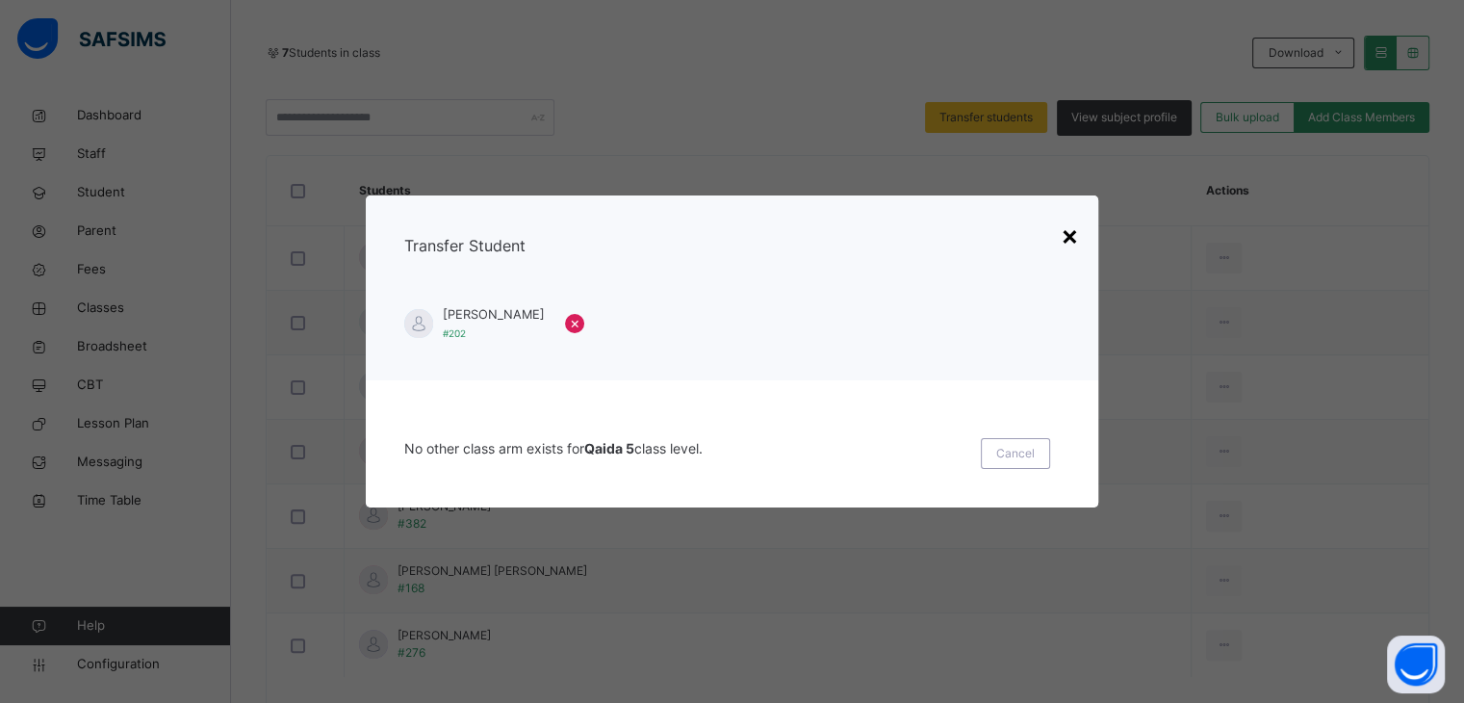
click at [1070, 233] on div "×" at bounding box center [1070, 235] width 18 height 40
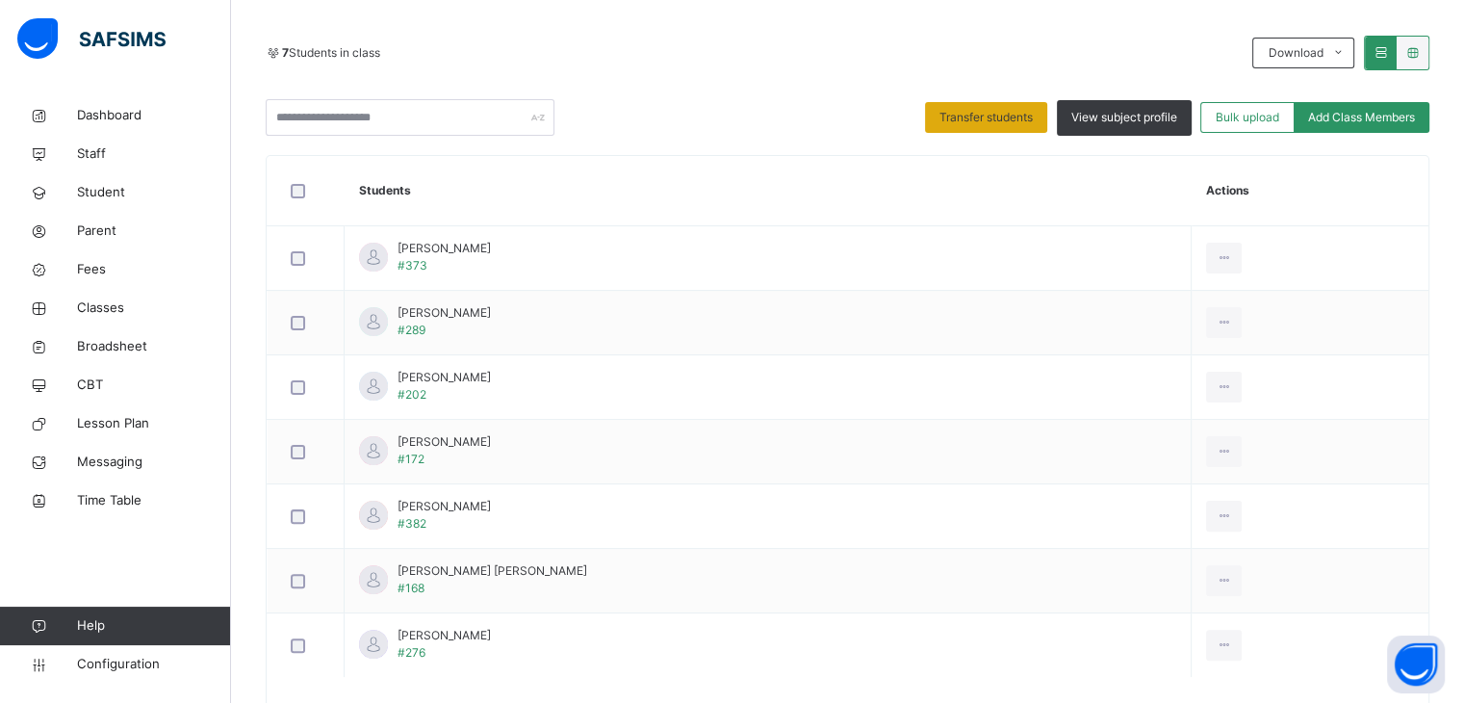
click at [1000, 126] on div "Transfer students" at bounding box center [986, 117] width 122 height 31
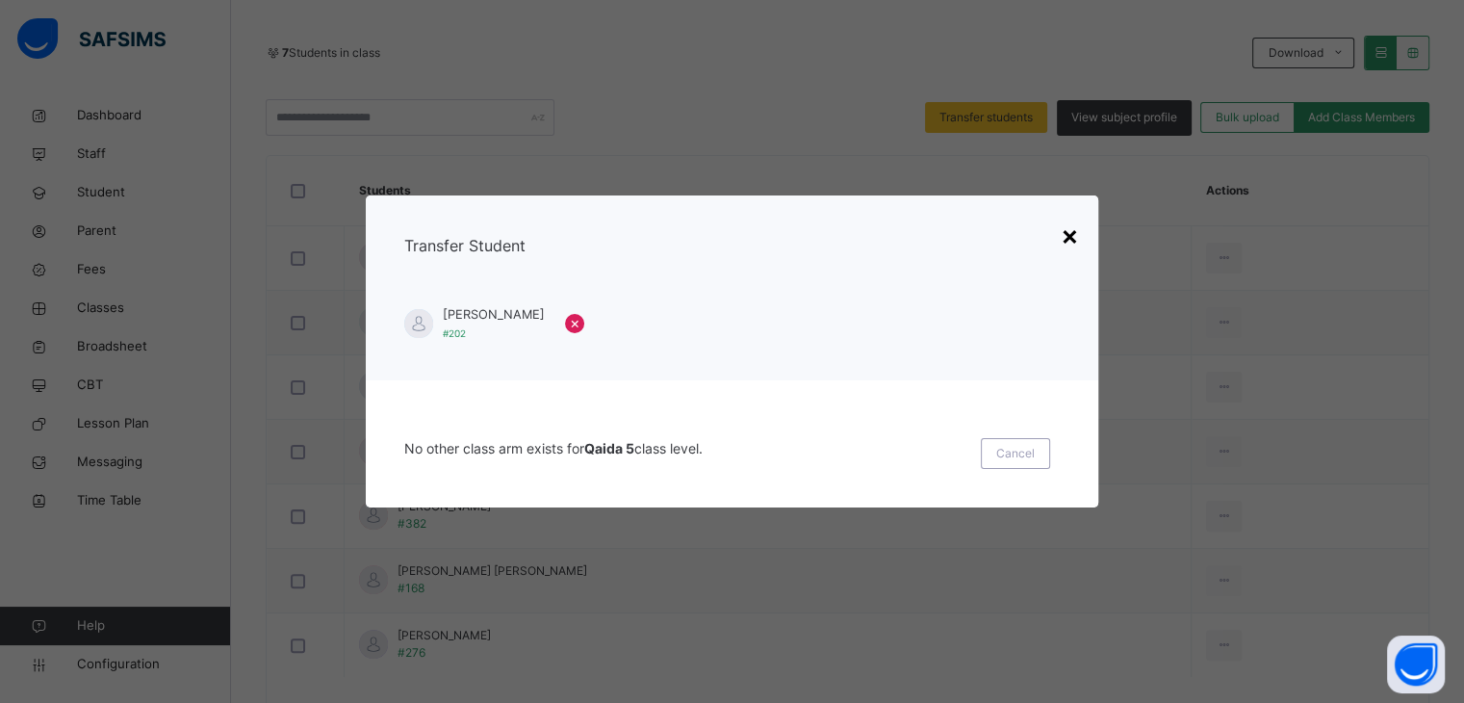
click at [1069, 231] on div "×" at bounding box center [1070, 235] width 18 height 40
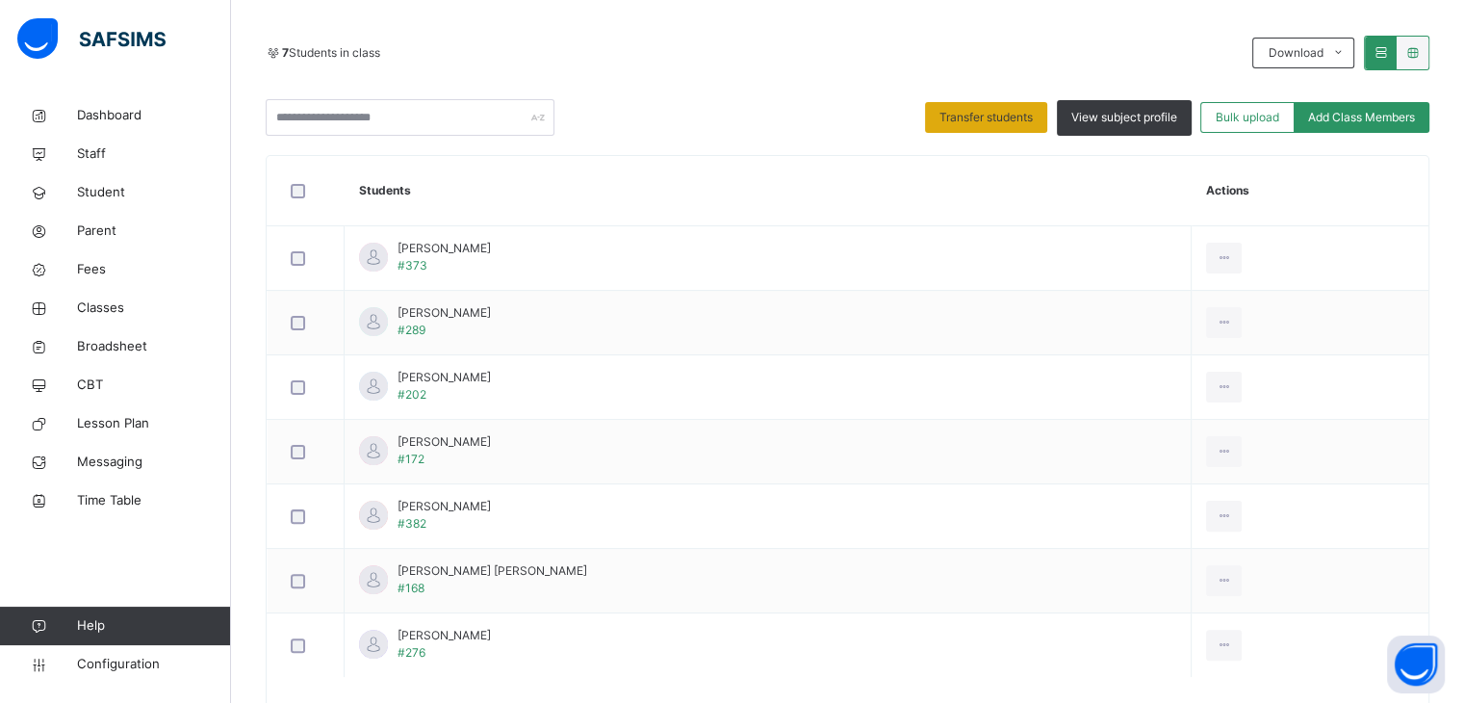
click at [1028, 126] on div "Transfer students" at bounding box center [986, 117] width 122 height 31
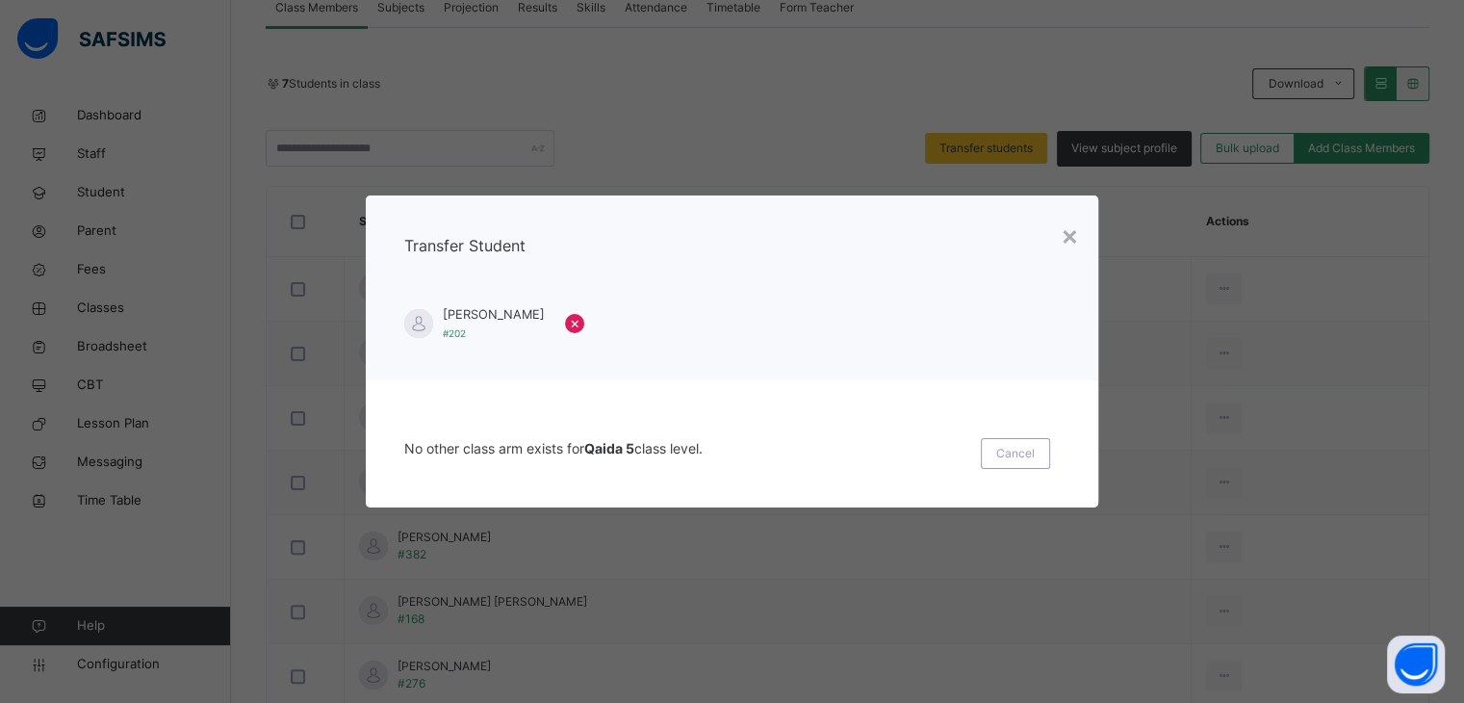
scroll to position [362, 0]
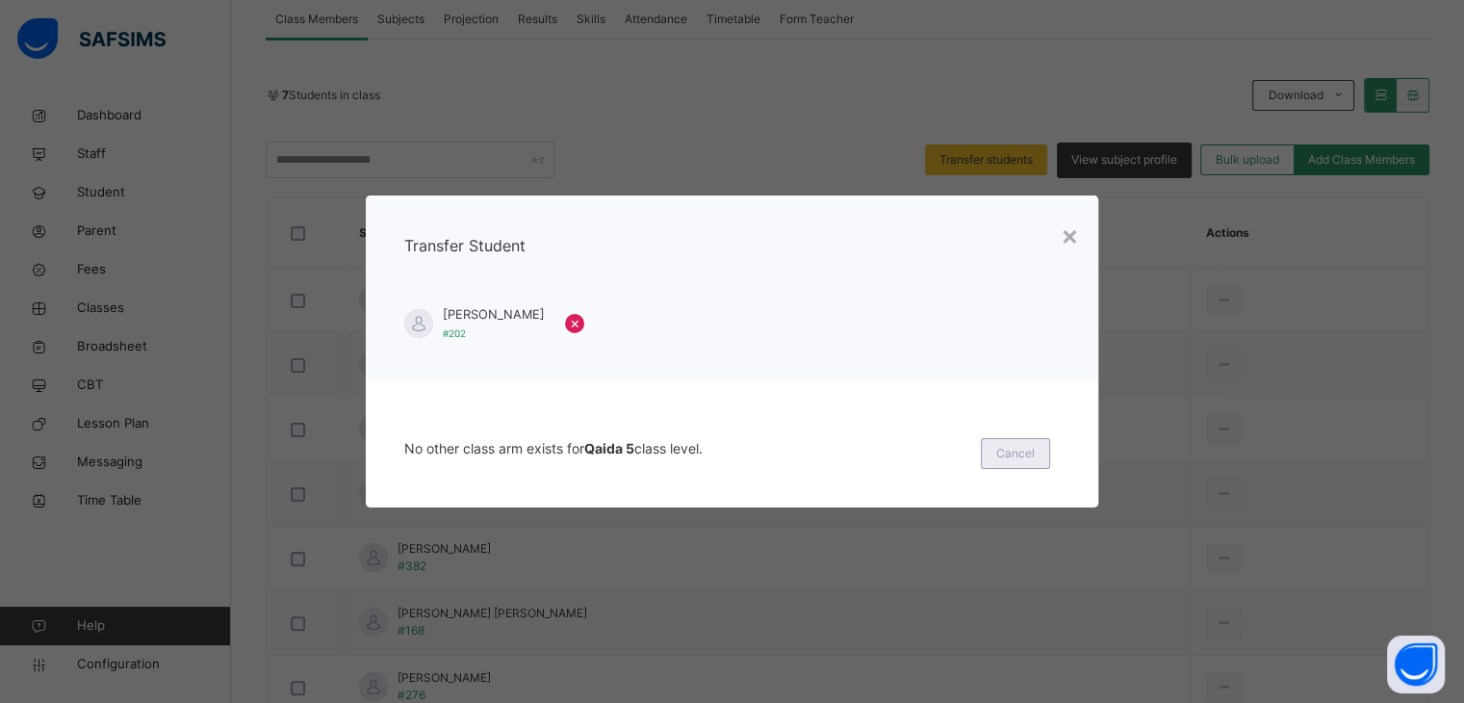
click at [1016, 449] on span "Cancel" at bounding box center [1015, 453] width 39 height 17
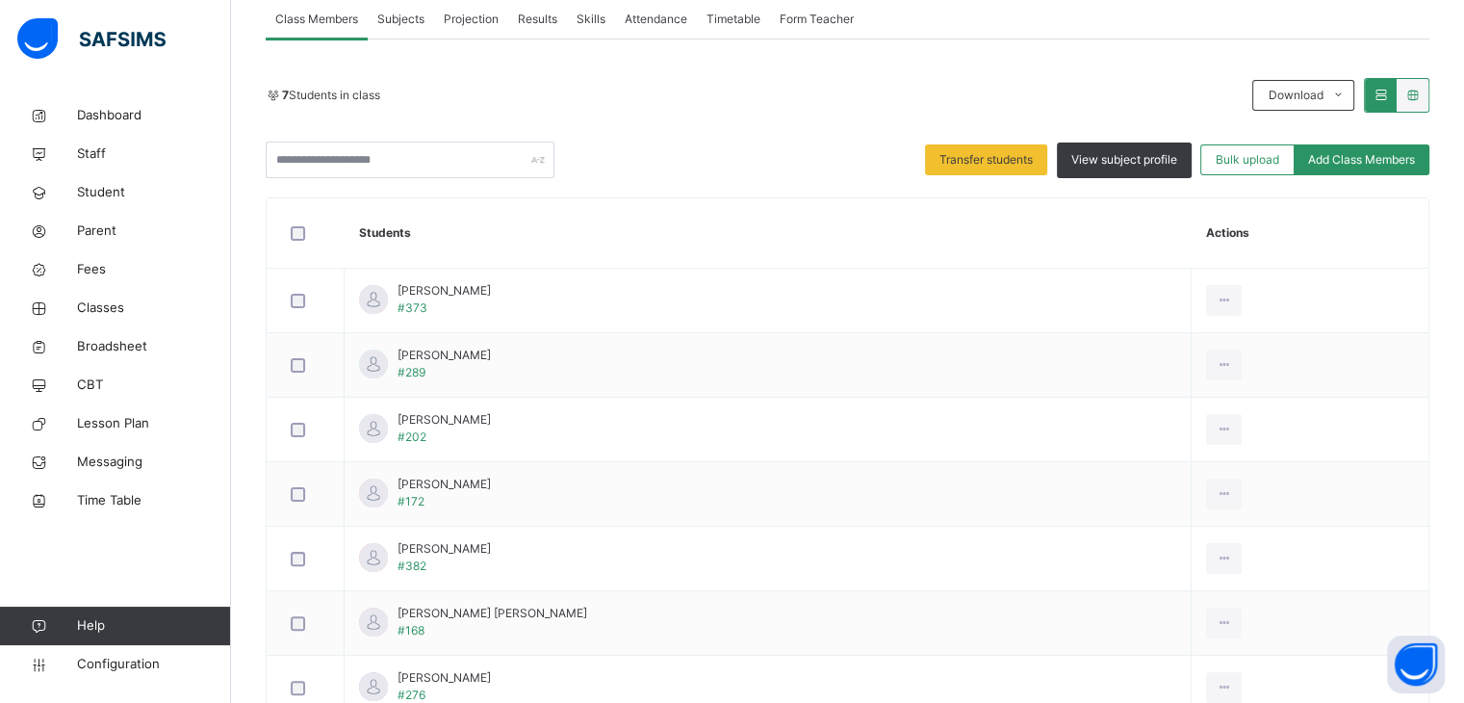
scroll to position [483, 0]
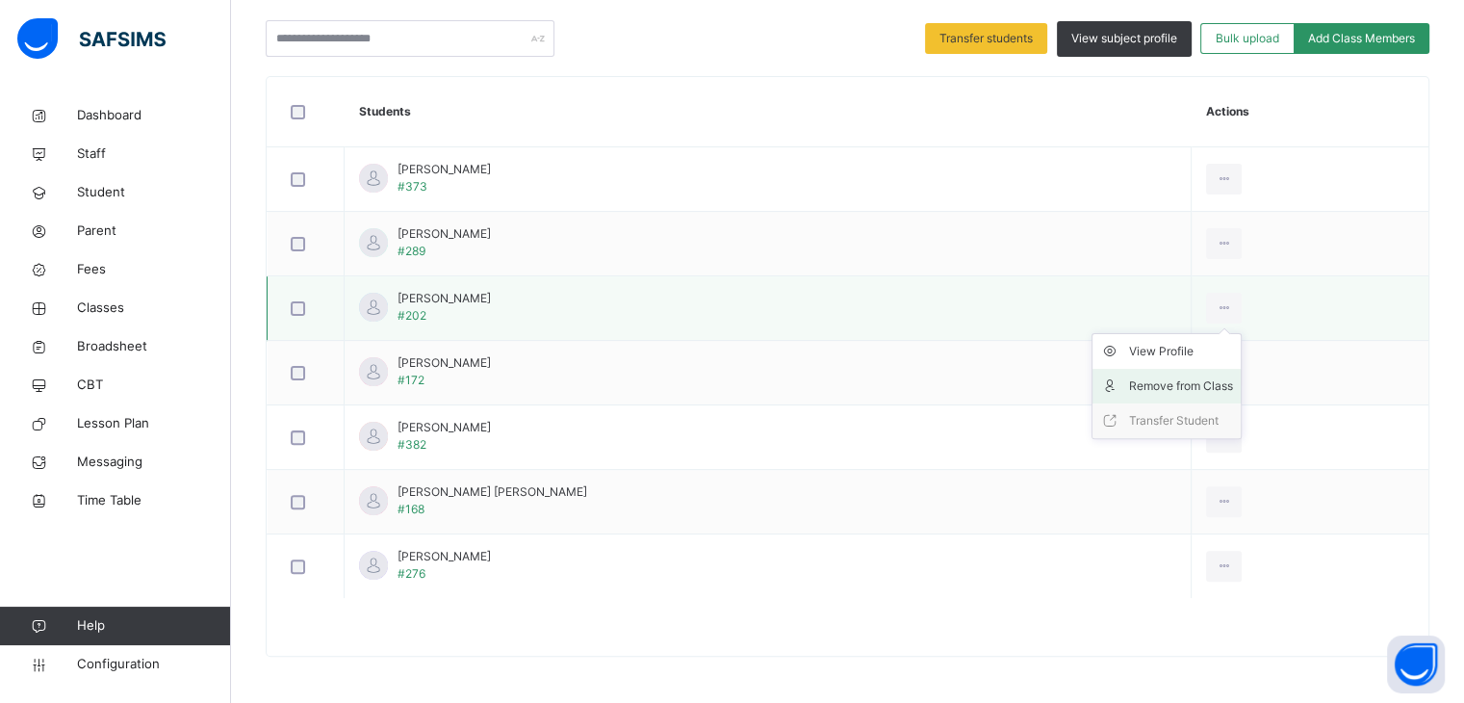
click at [1143, 384] on div "Remove from Class" at bounding box center [1181, 385] width 104 height 19
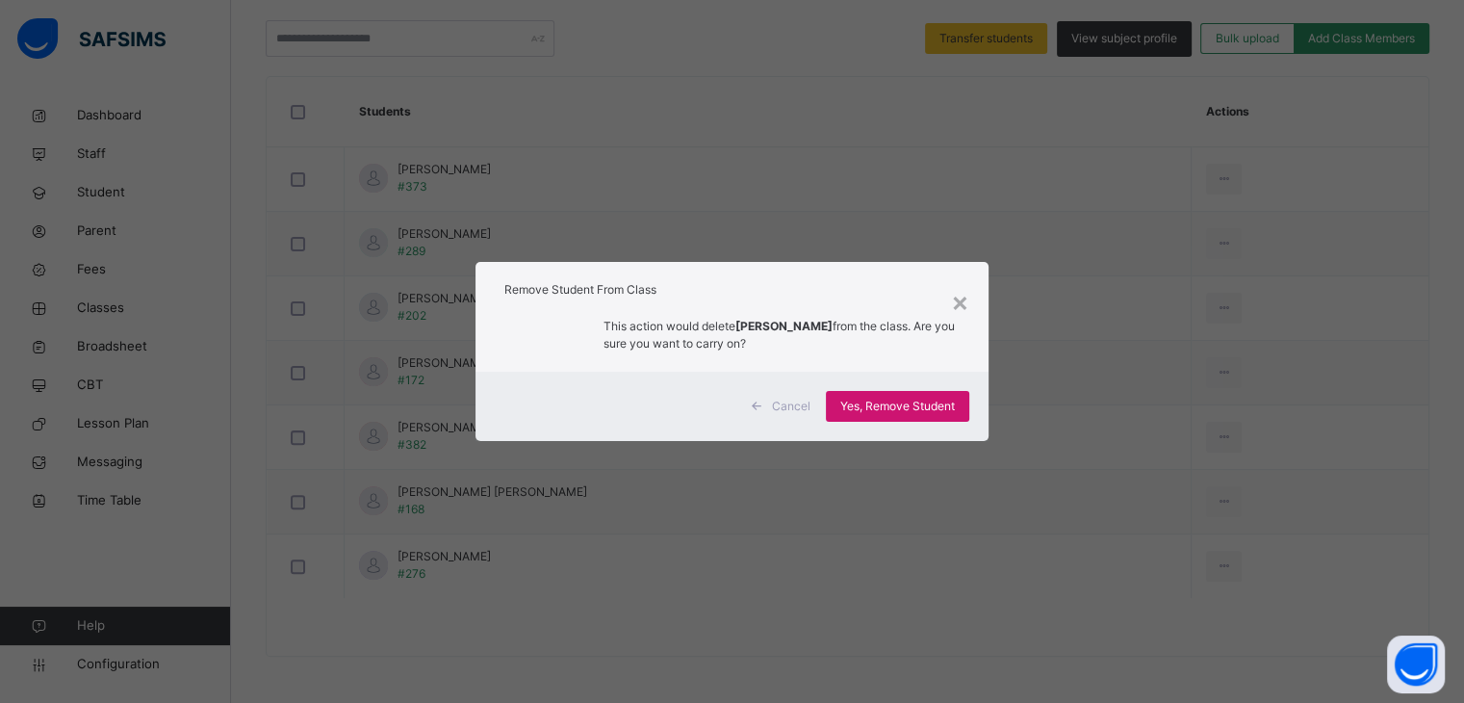
click at [901, 401] on span "Yes, Remove Student" at bounding box center [897, 406] width 115 height 17
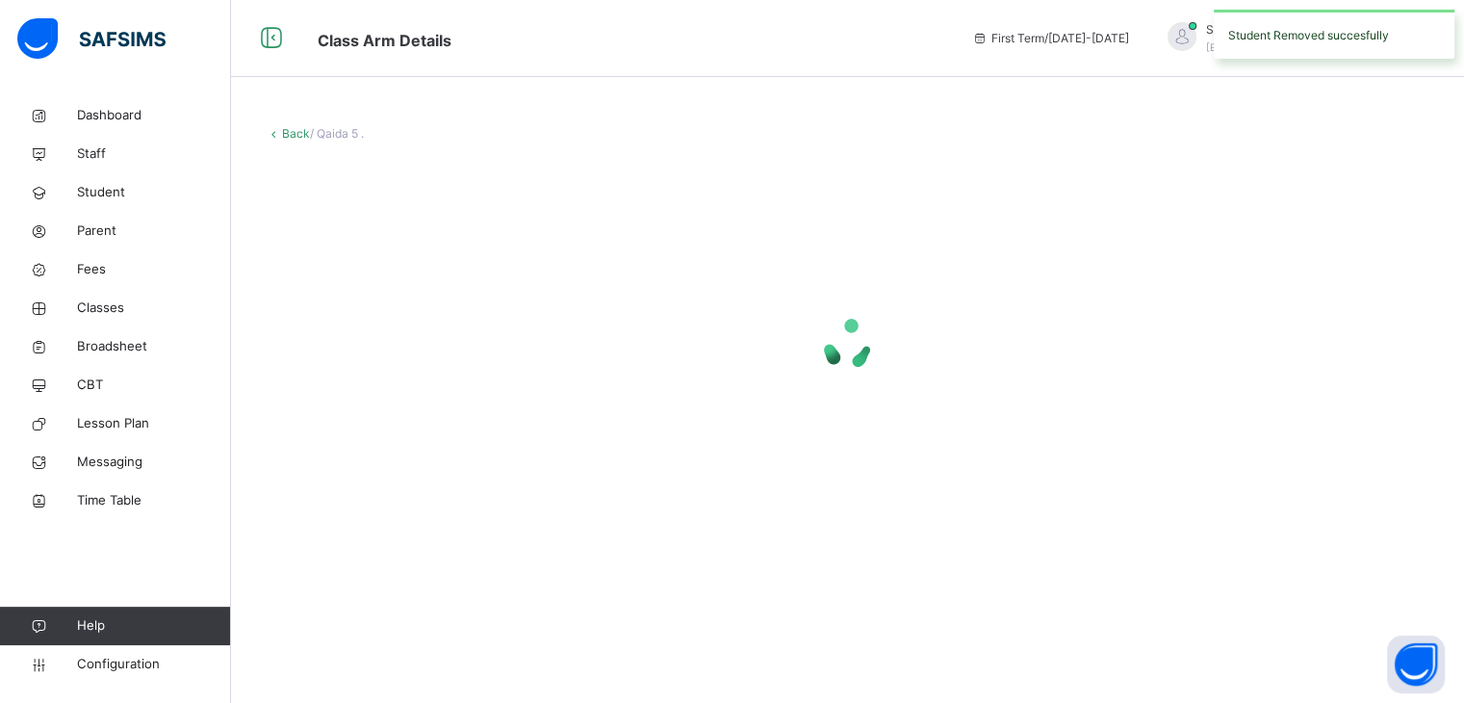
scroll to position [0, 0]
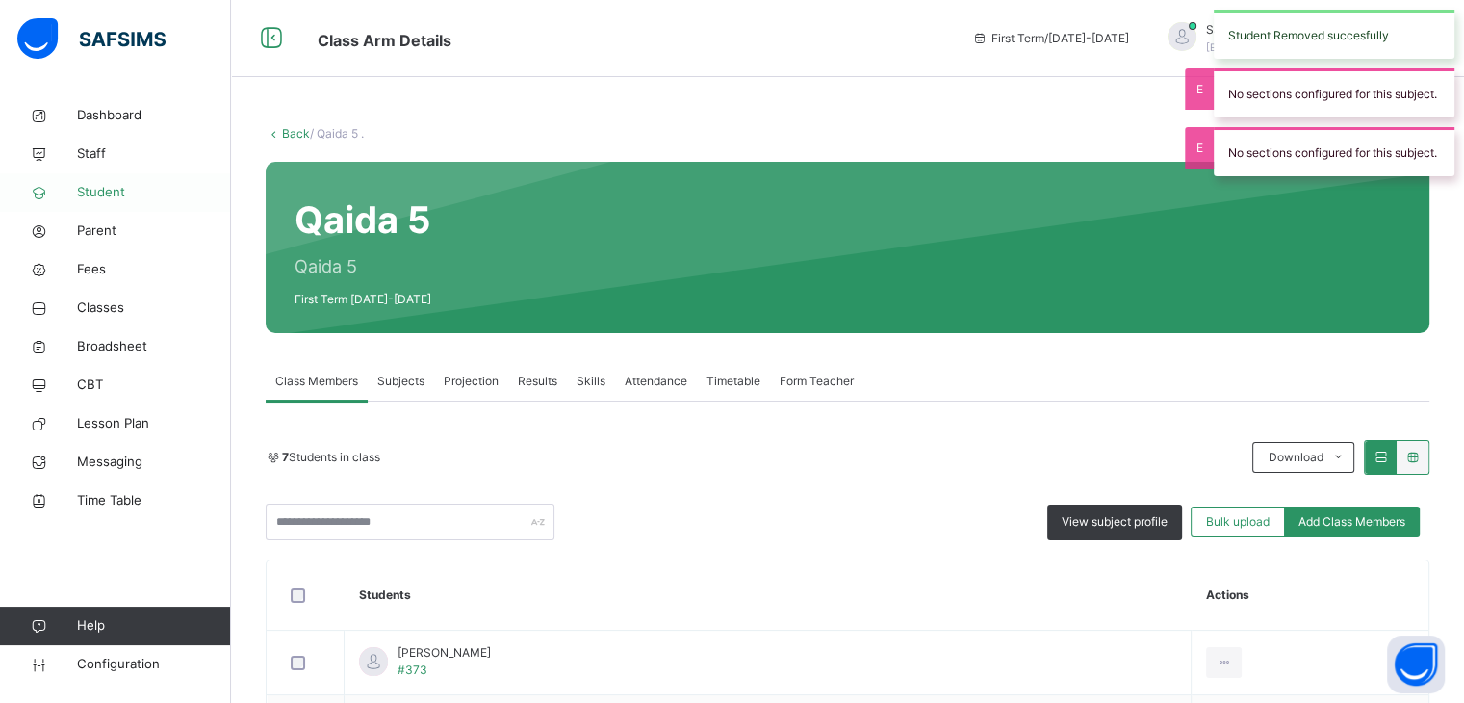
click at [123, 197] on span "Student" at bounding box center [154, 192] width 154 height 19
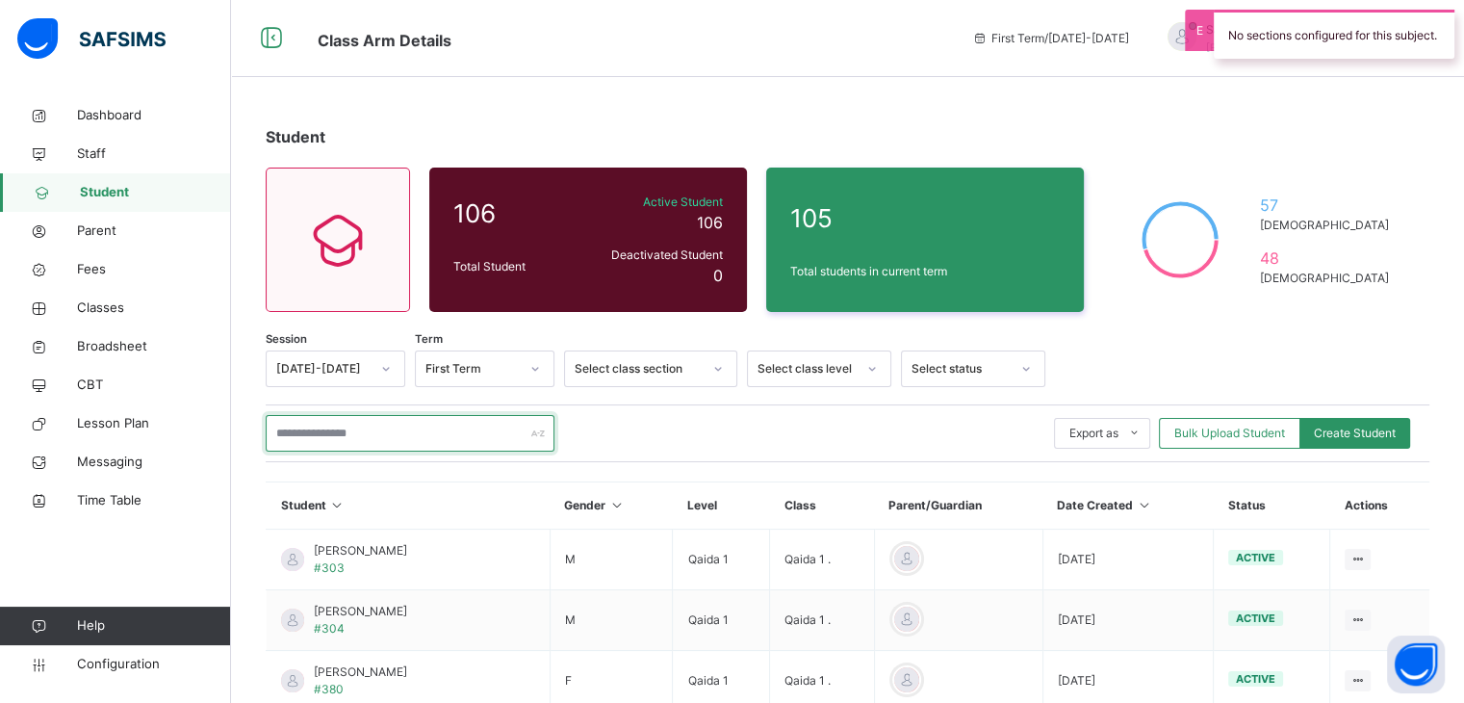
click at [362, 436] on input "text" at bounding box center [410, 433] width 289 height 37
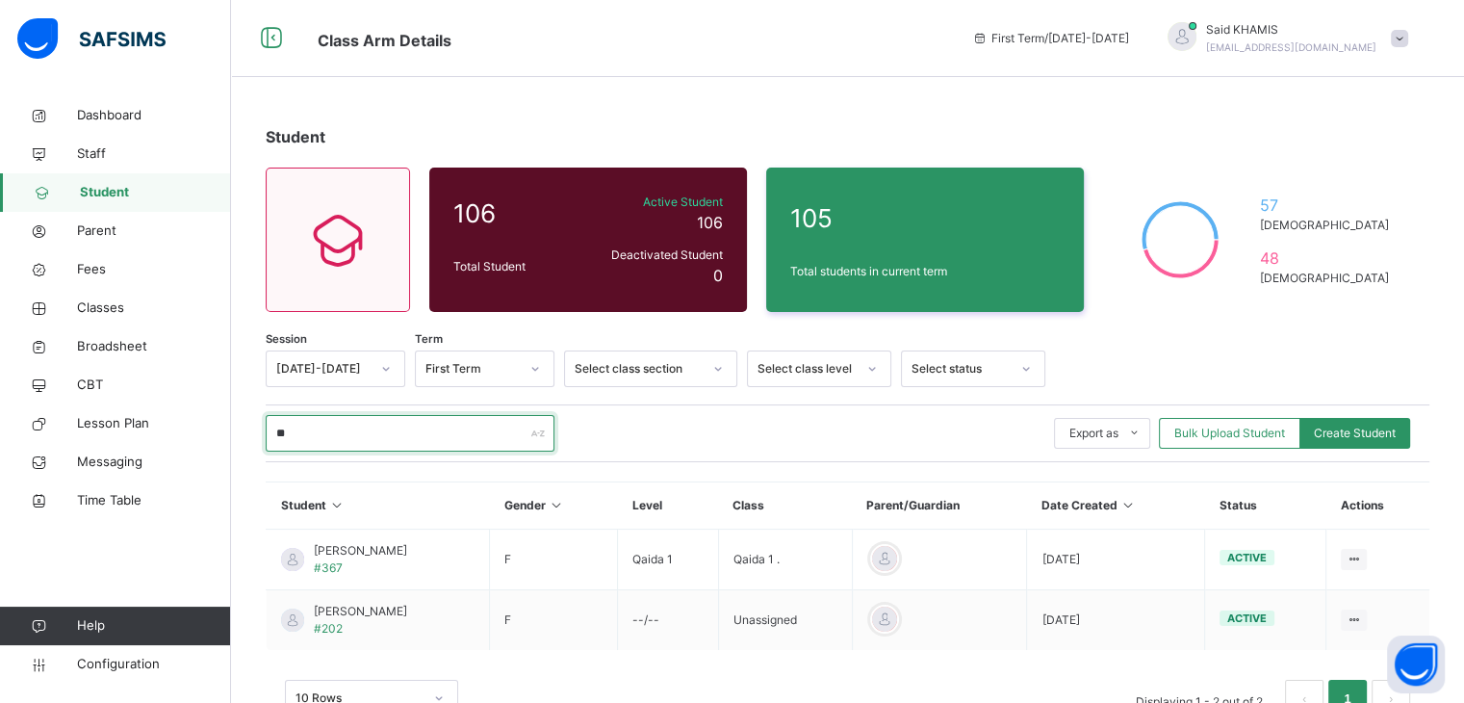
scroll to position [63, 0]
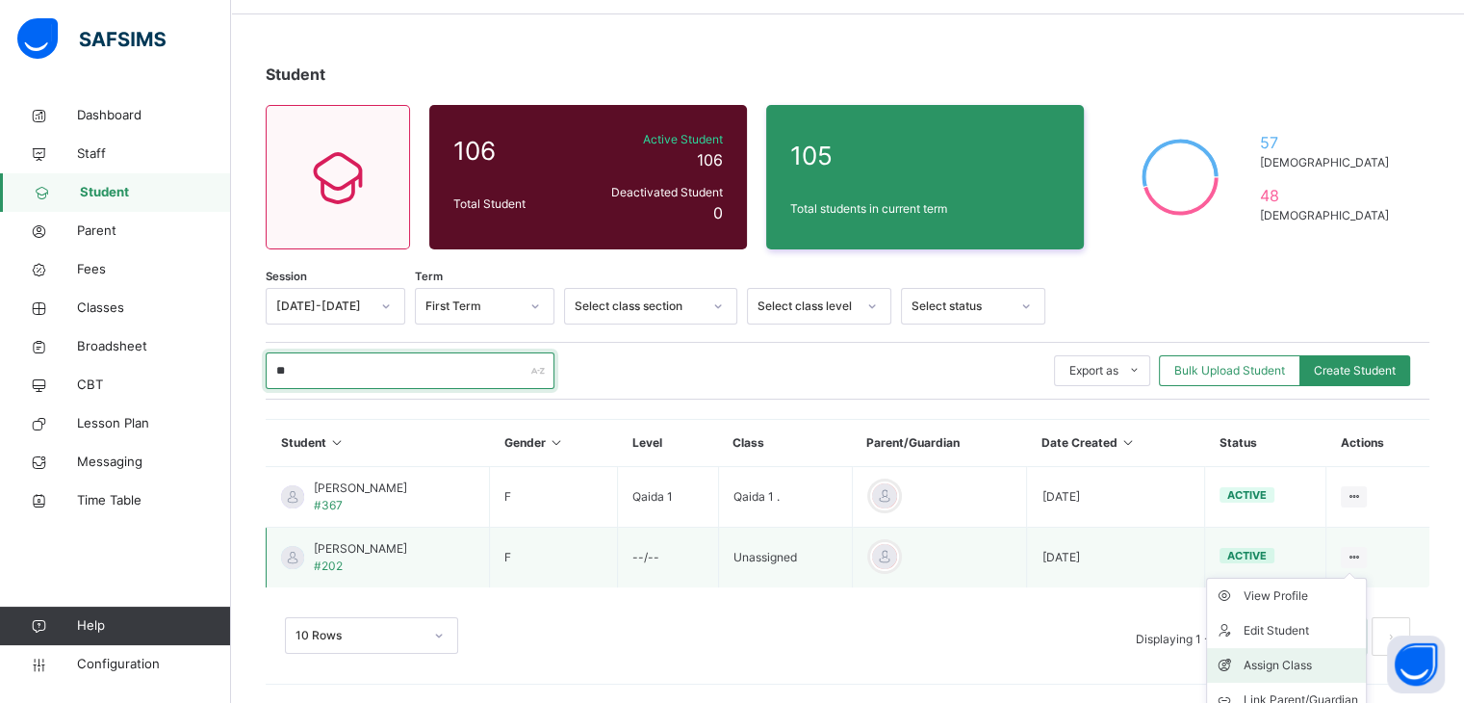
type input "**"
click at [1324, 659] on div "Assign Class" at bounding box center [1301, 665] width 115 height 19
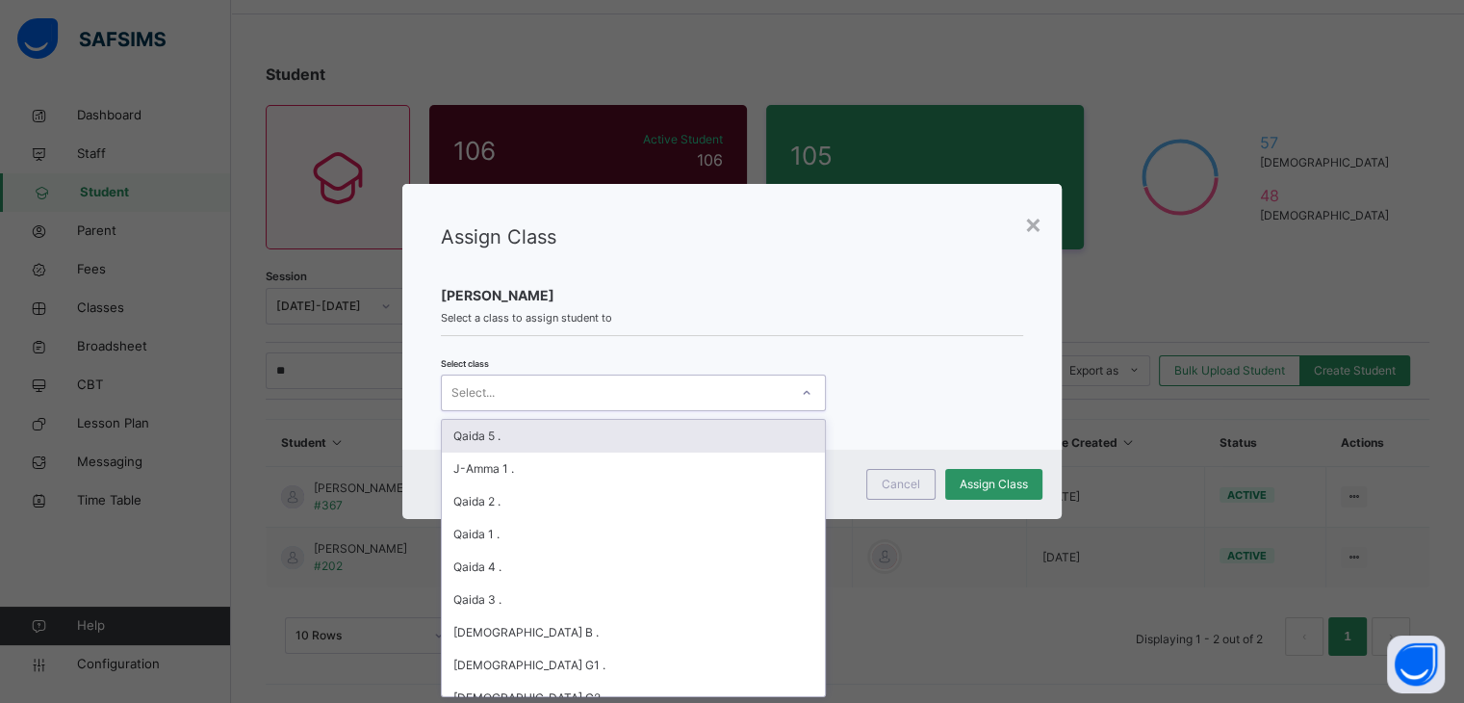
scroll to position [0, 0]
click at [804, 394] on icon at bounding box center [807, 393] width 7 height 4
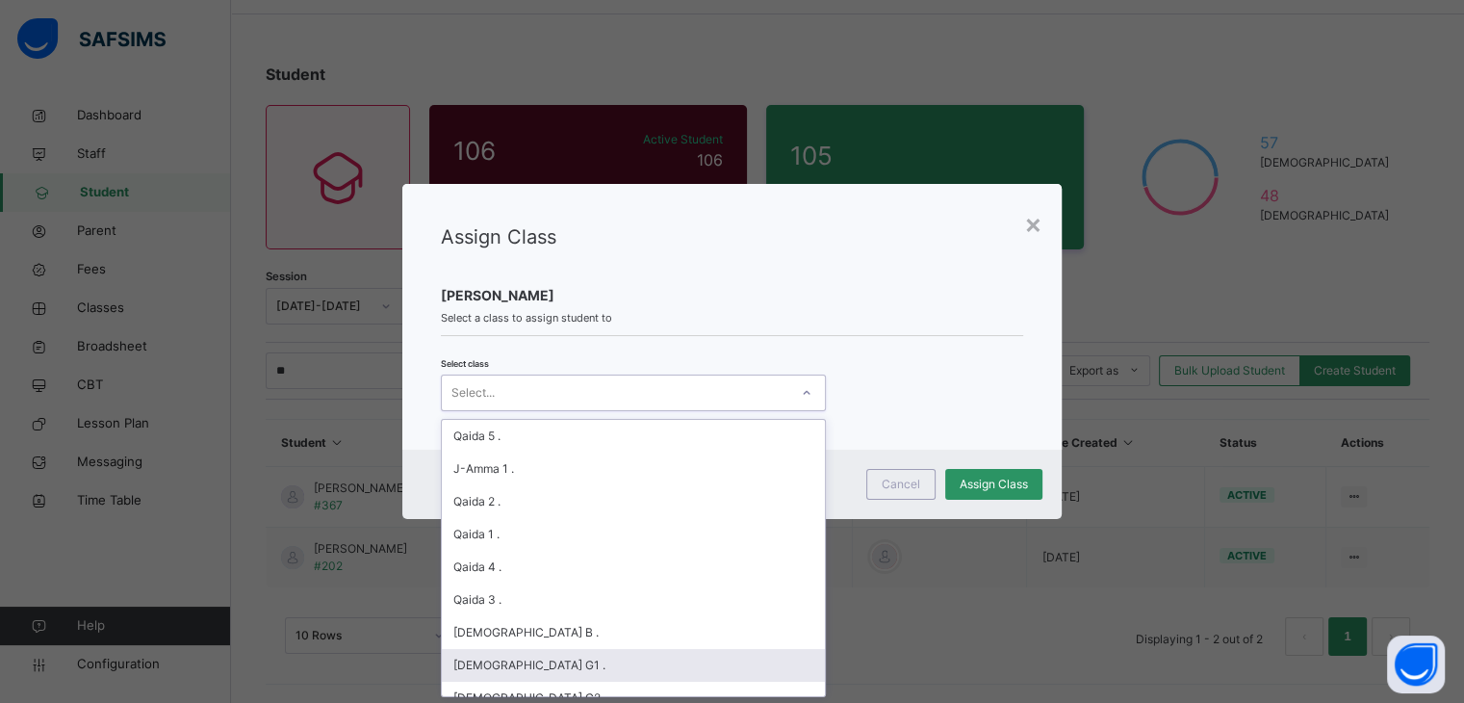
click at [570, 658] on div "[DEMOGRAPHIC_DATA] G1 ." at bounding box center [633, 665] width 383 height 33
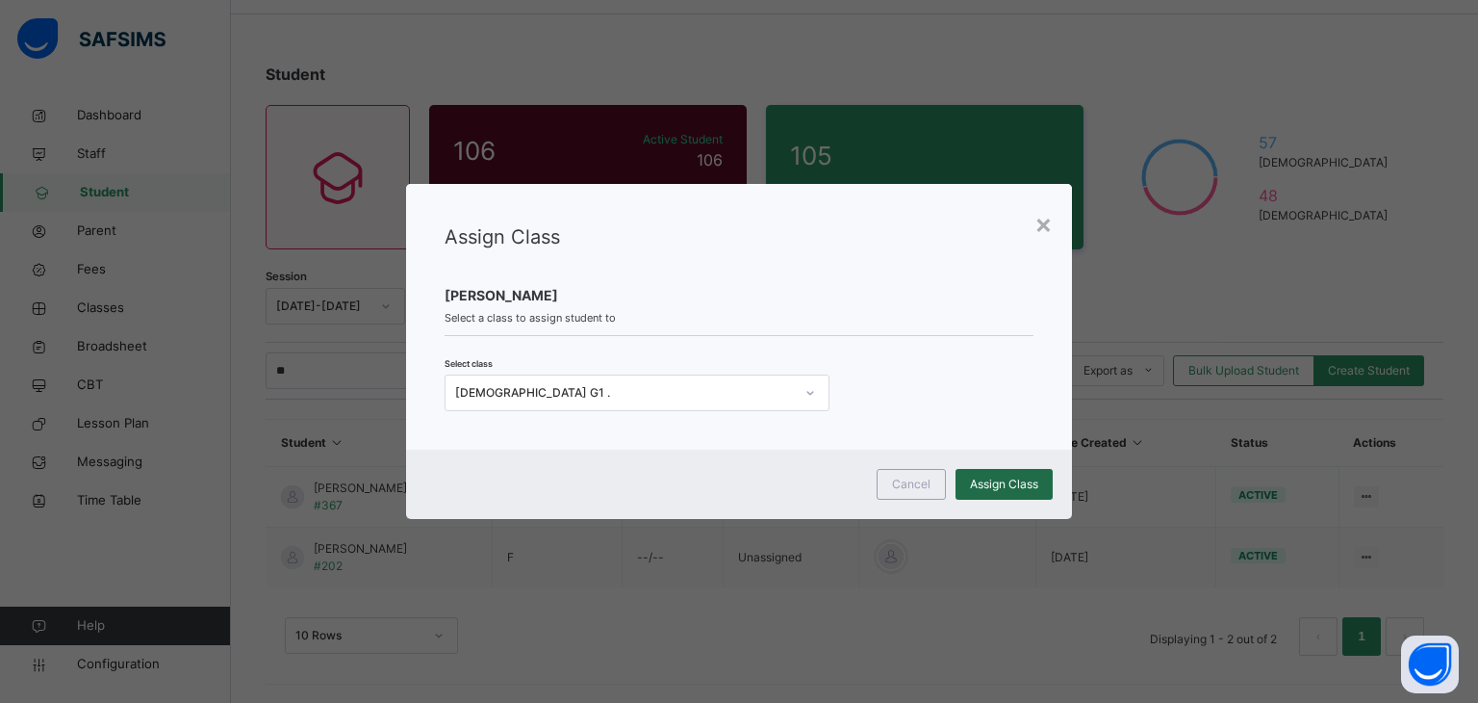
click at [1022, 487] on span "Assign Class" at bounding box center [1004, 484] width 68 height 17
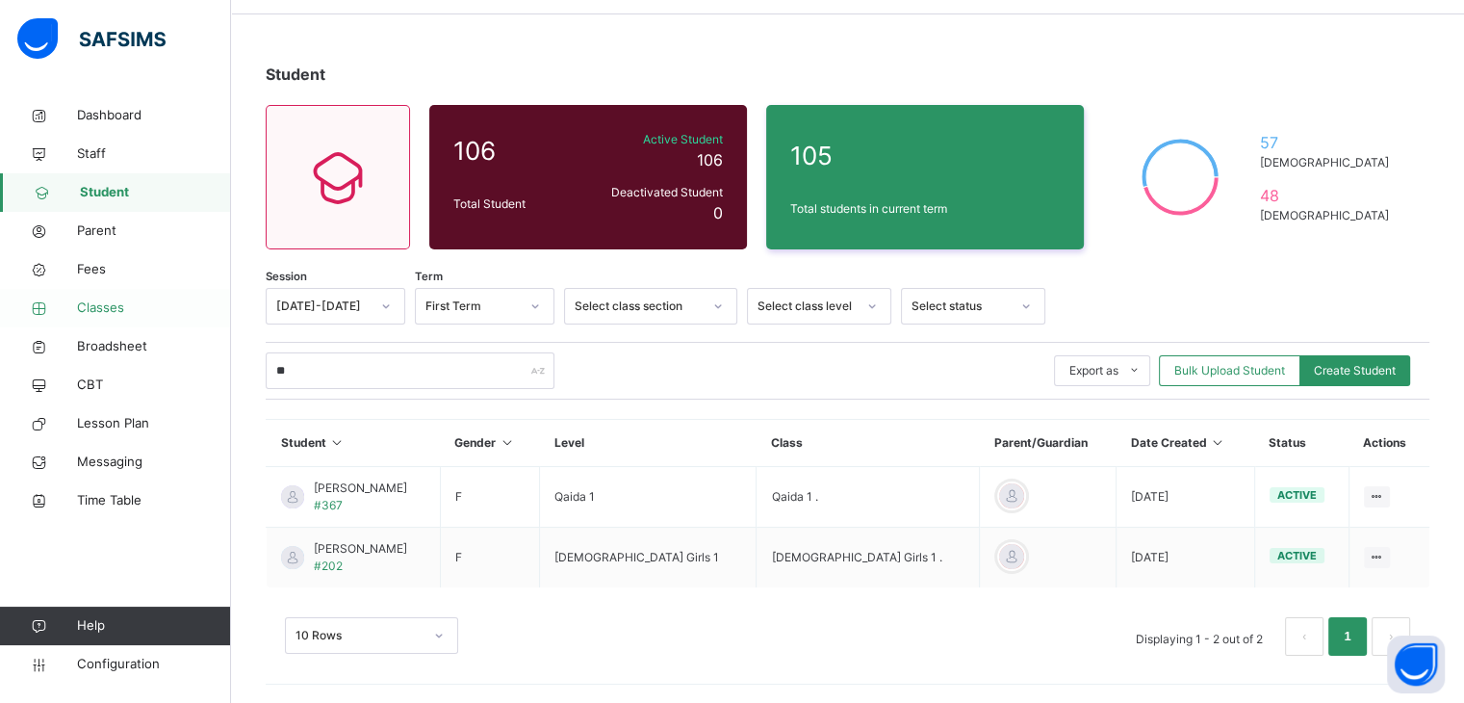
click at [126, 310] on span "Classes" at bounding box center [154, 307] width 154 height 19
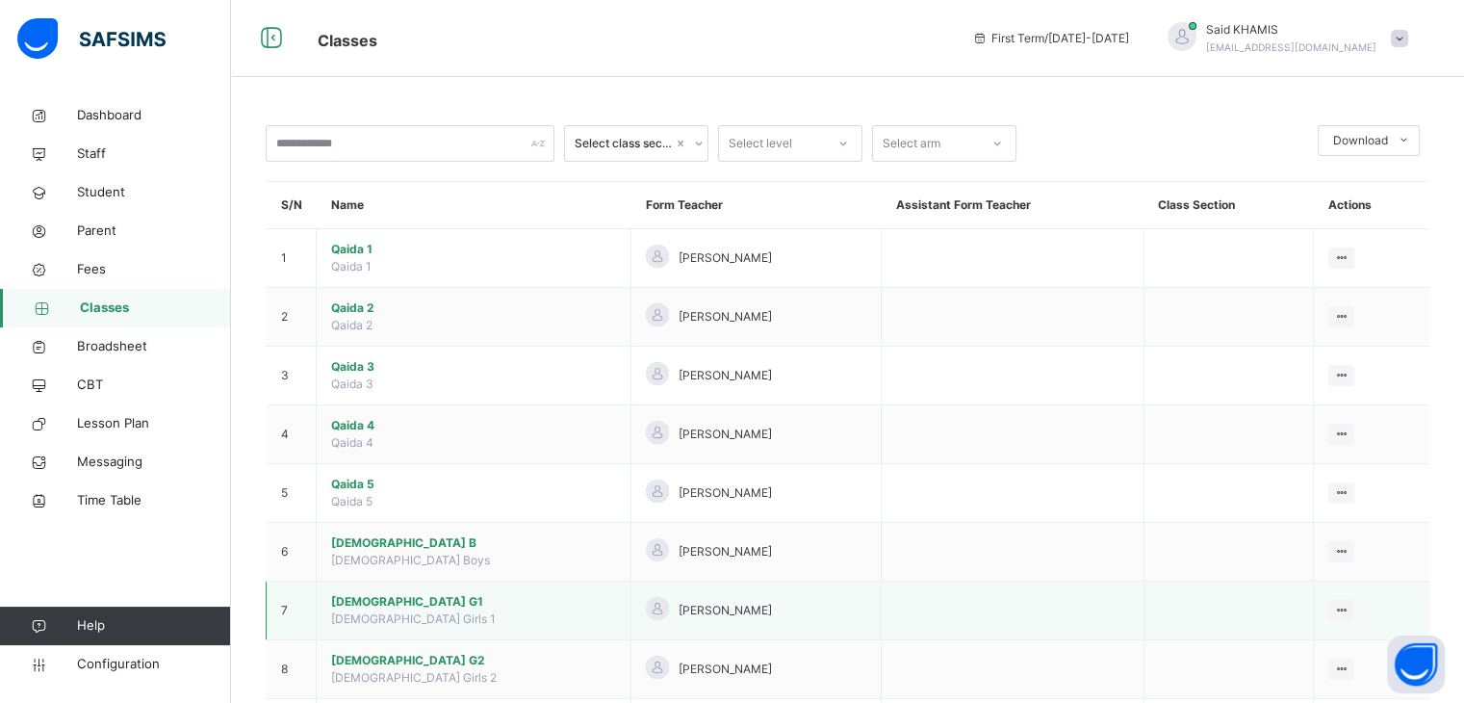
click at [363, 598] on span "[DEMOGRAPHIC_DATA] G1" at bounding box center [473, 601] width 285 height 17
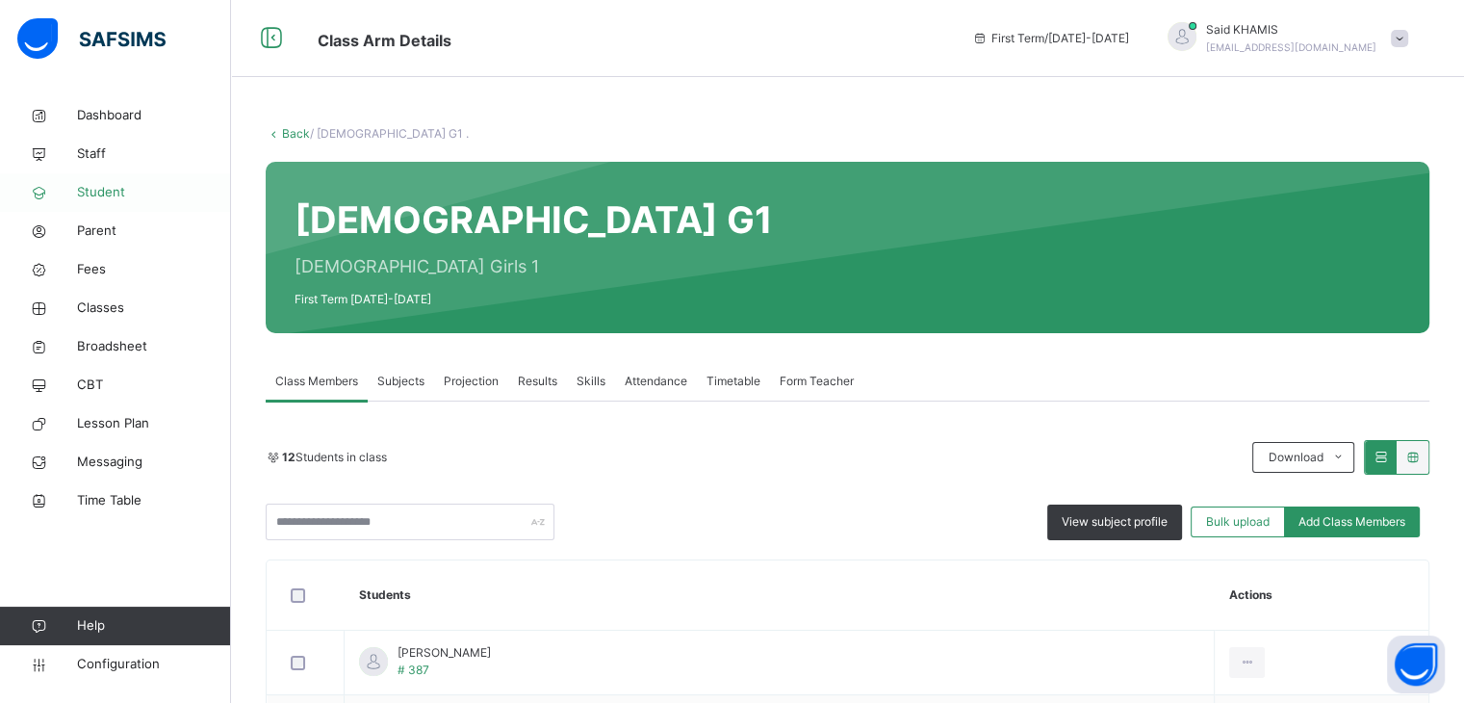
click at [99, 186] on span "Student" at bounding box center [154, 192] width 154 height 19
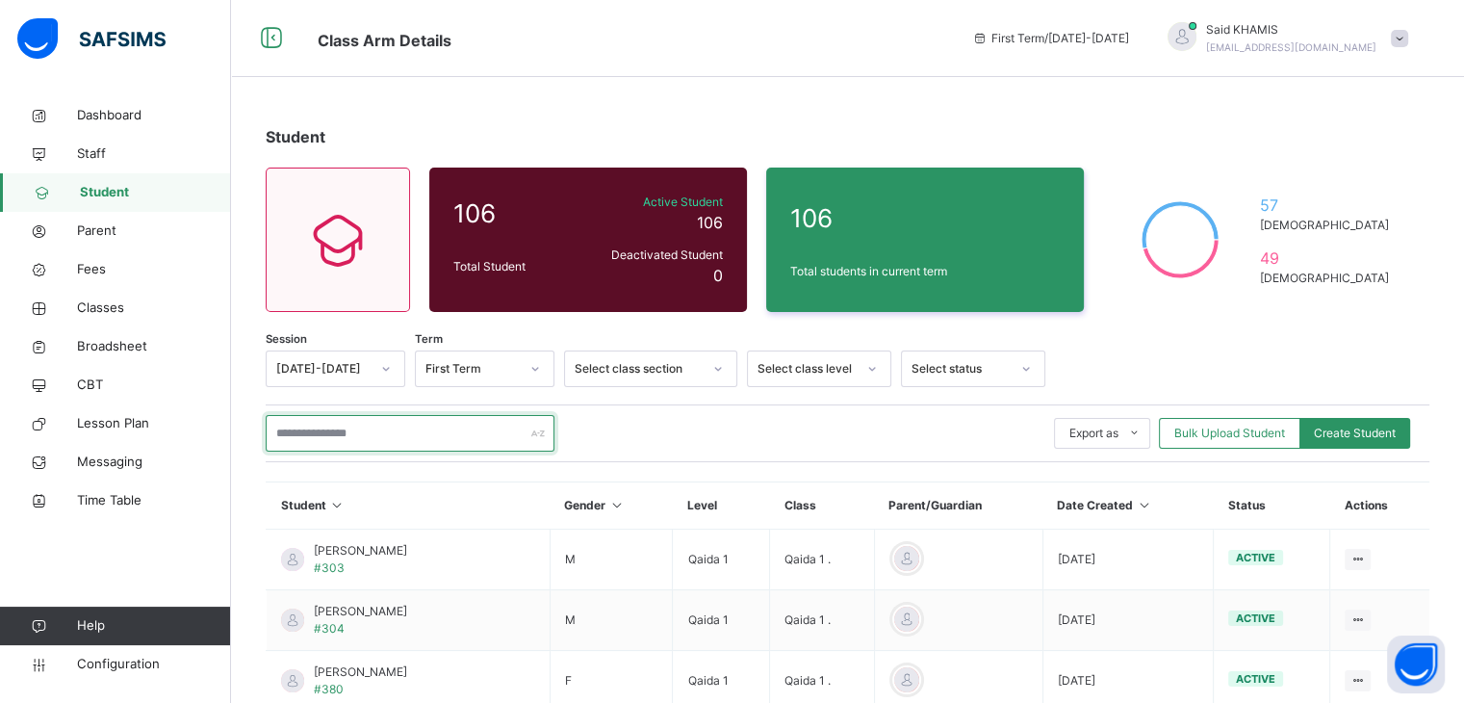
click at [377, 432] on input "text" at bounding box center [410, 433] width 289 height 37
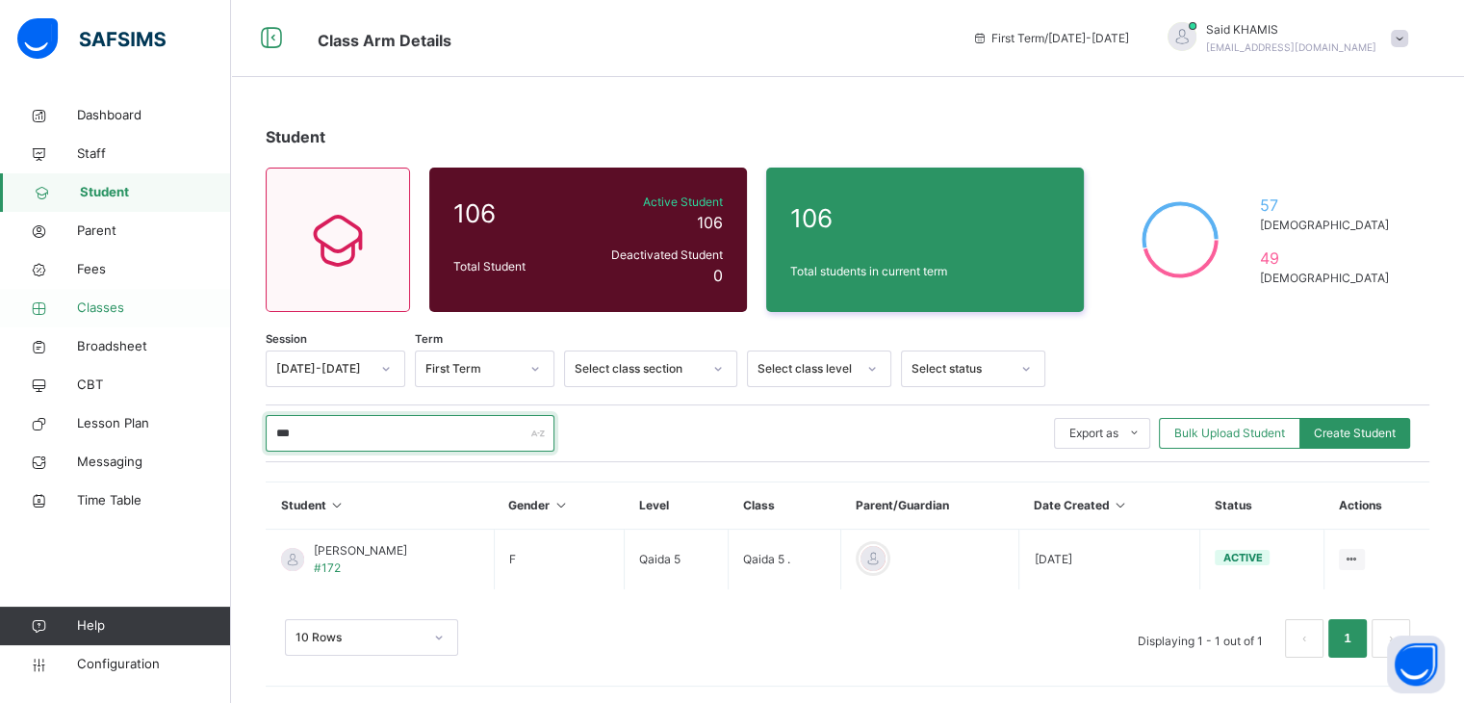
type input "***"
click at [103, 321] on link "Classes" at bounding box center [115, 308] width 231 height 39
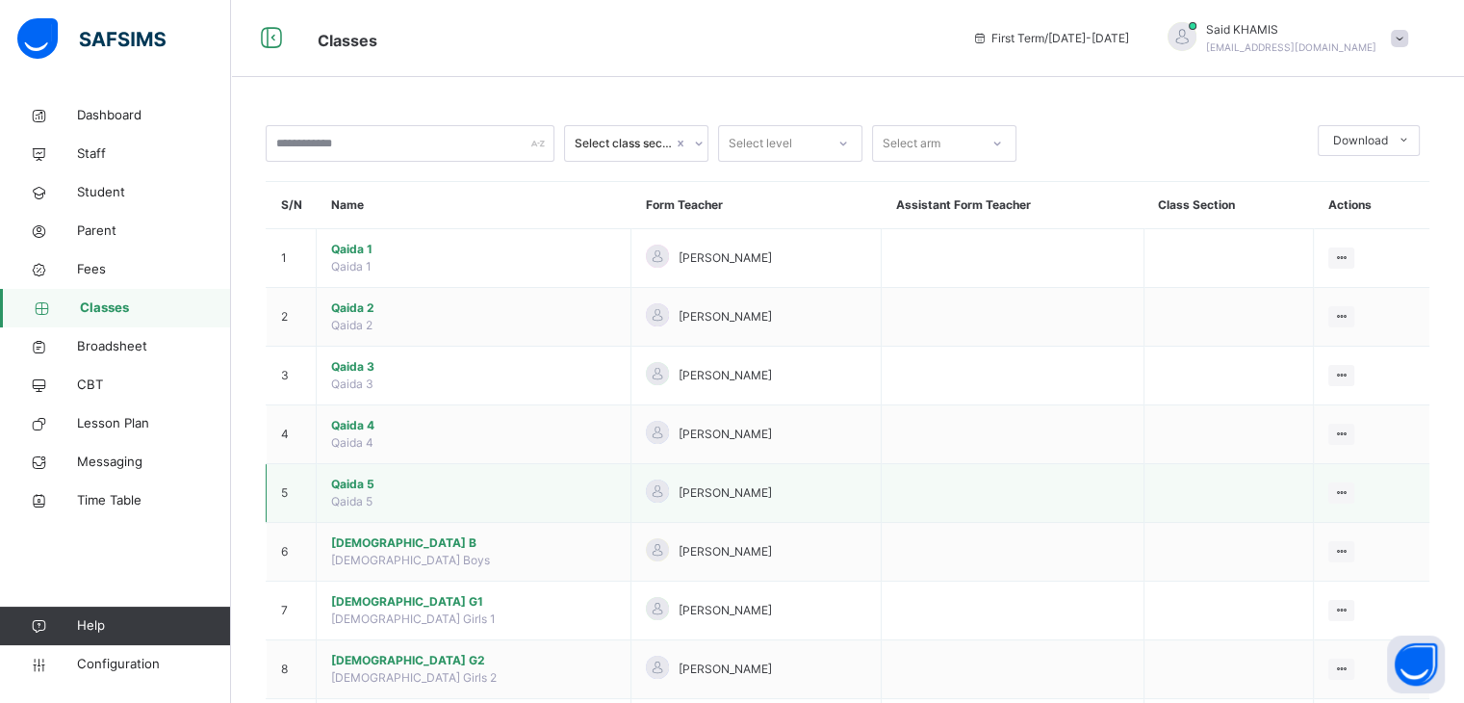
click at [363, 486] on span "Qaida 5" at bounding box center [473, 484] width 285 height 17
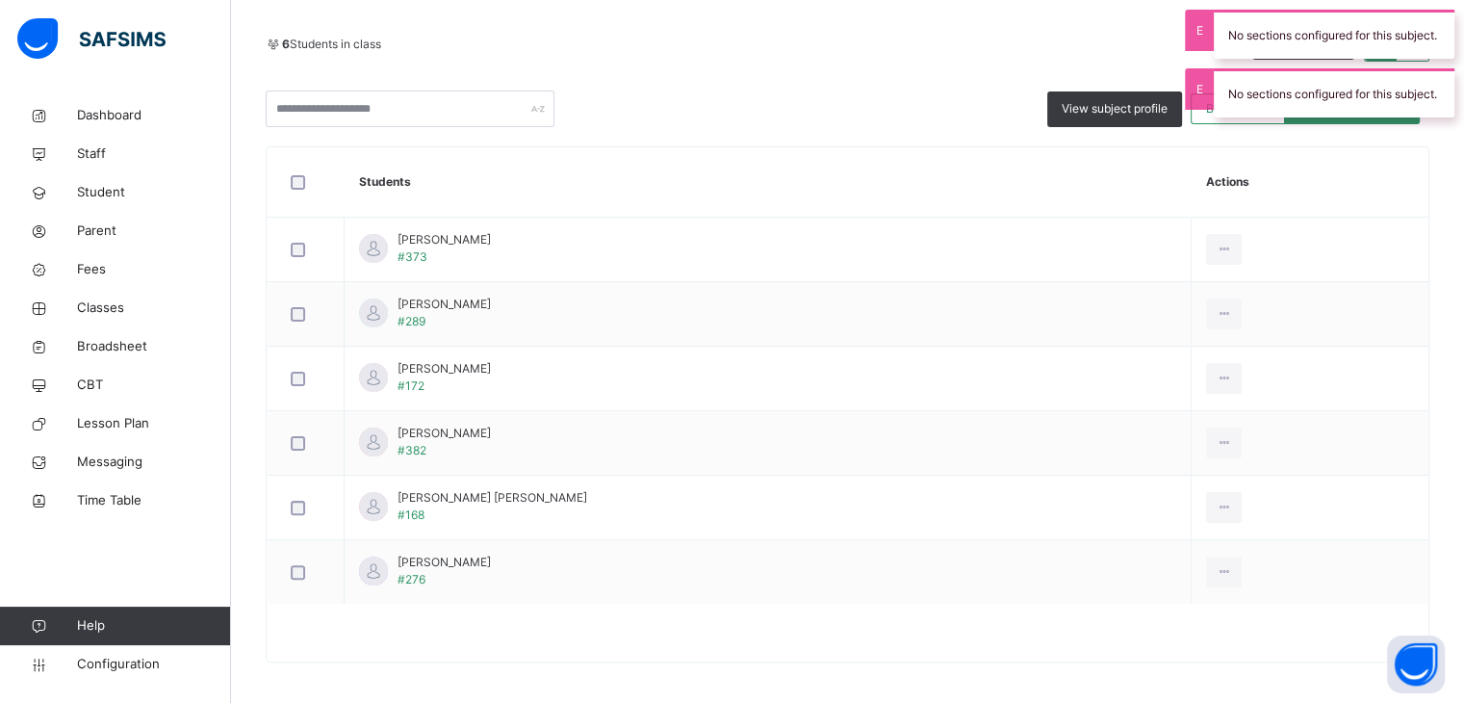
scroll to position [415, 0]
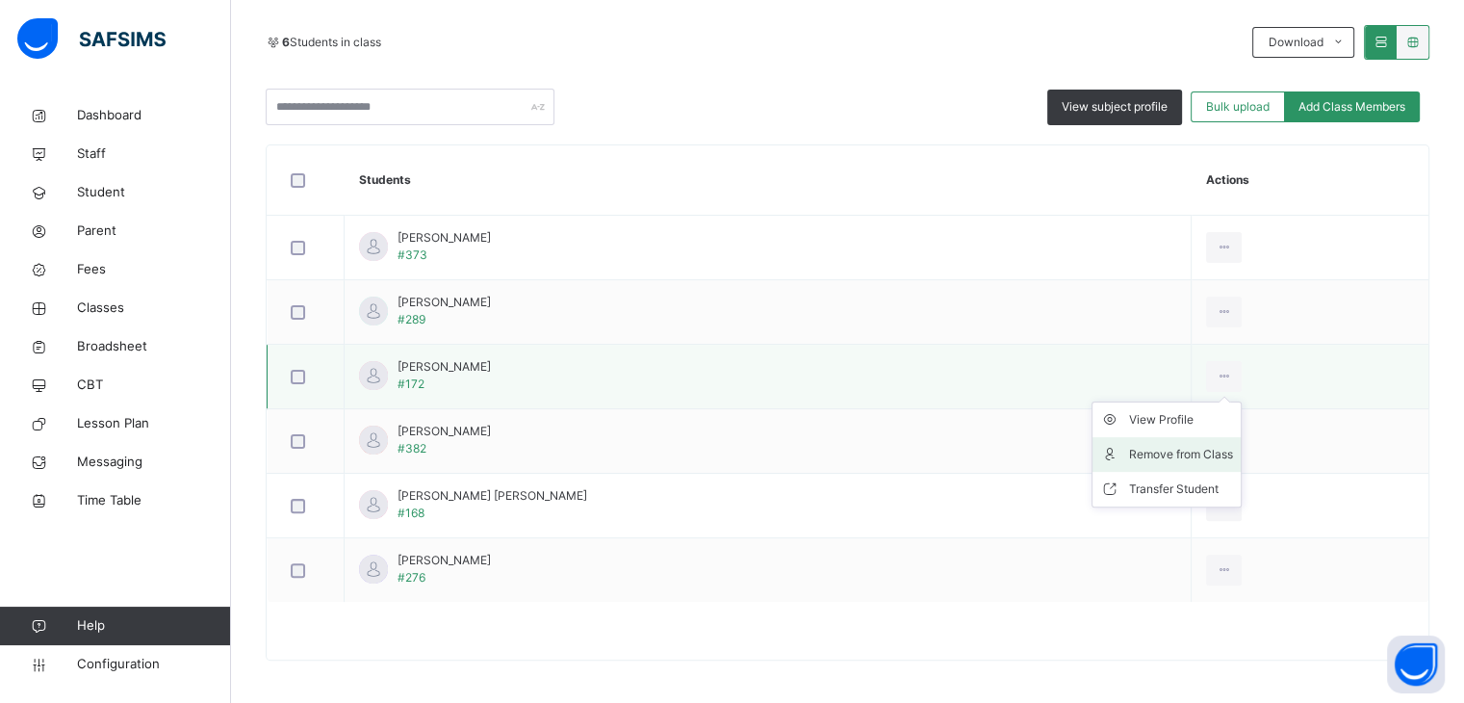
click at [1169, 459] on div "Remove from Class" at bounding box center [1181, 454] width 104 height 19
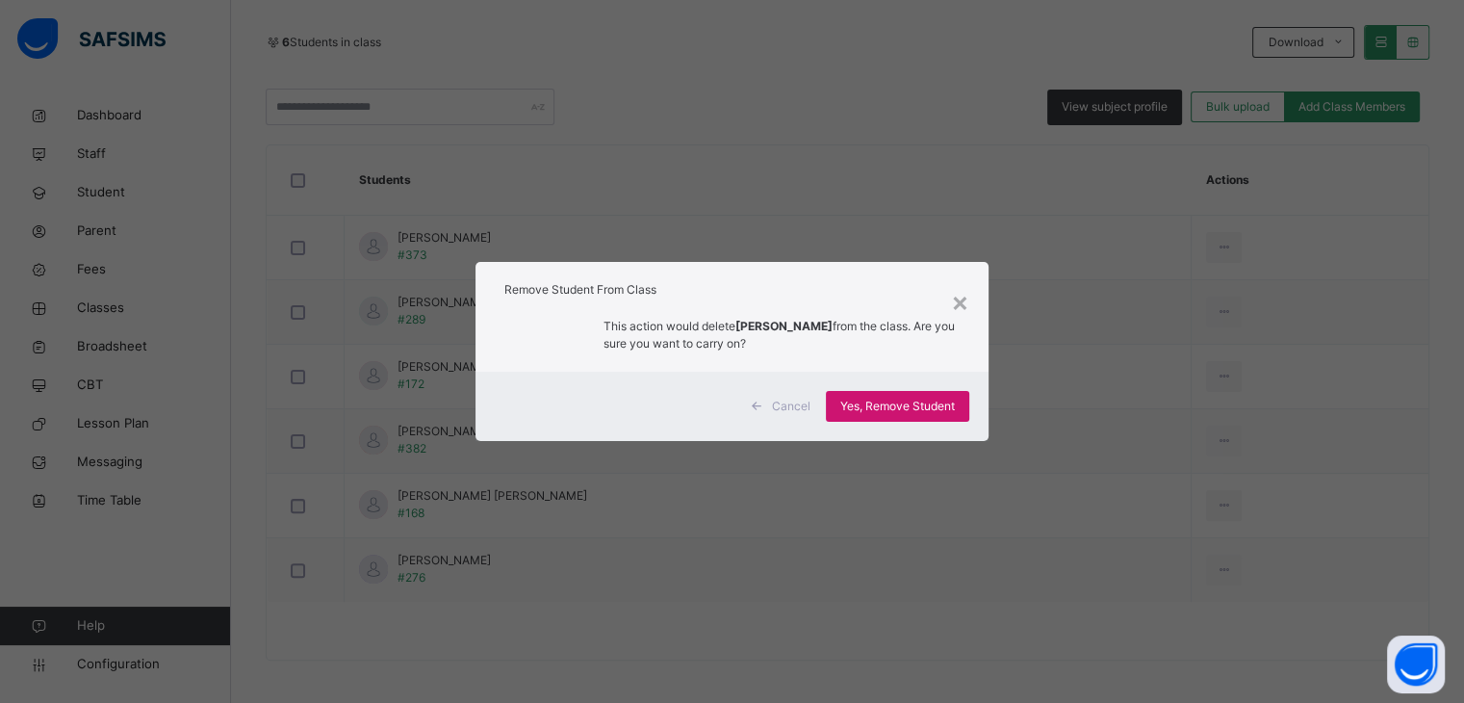
click at [940, 401] on span "Yes, Remove Student" at bounding box center [897, 406] width 115 height 17
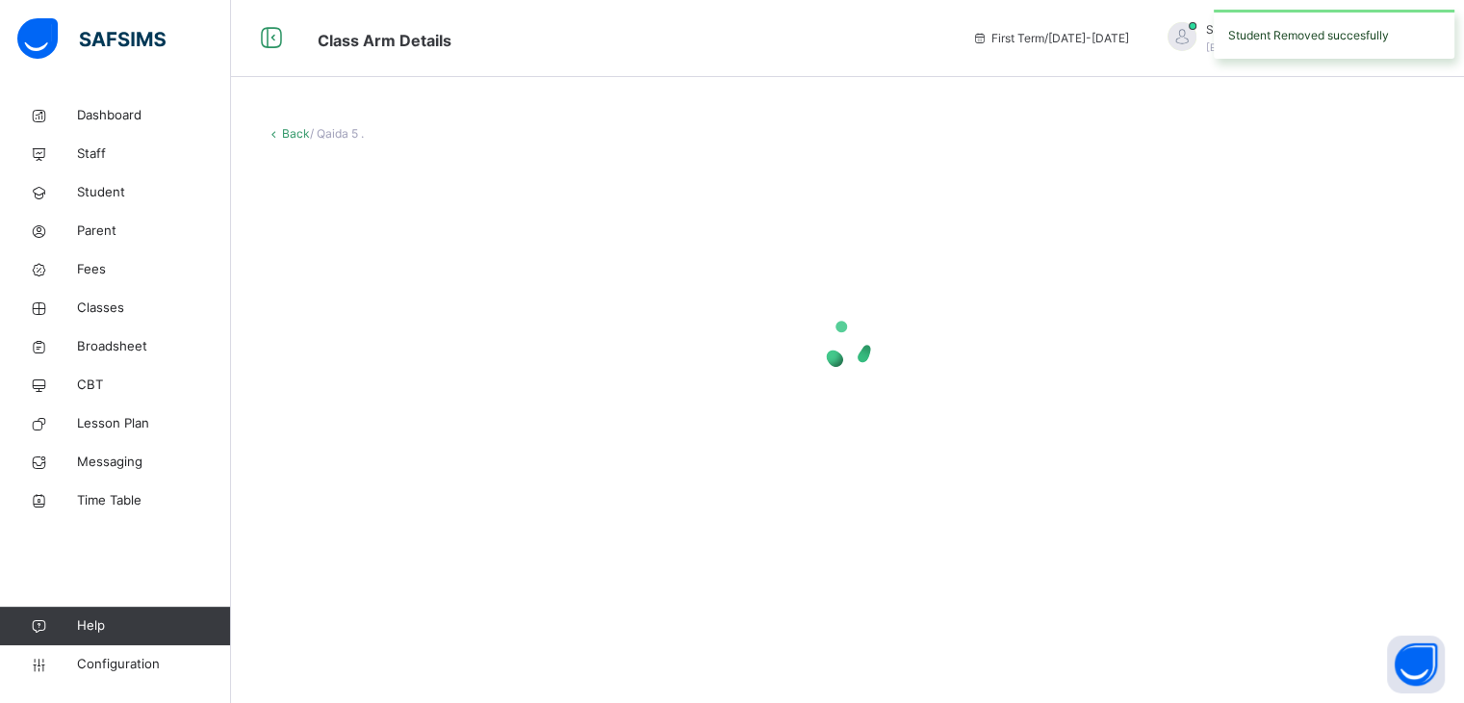
scroll to position [0, 0]
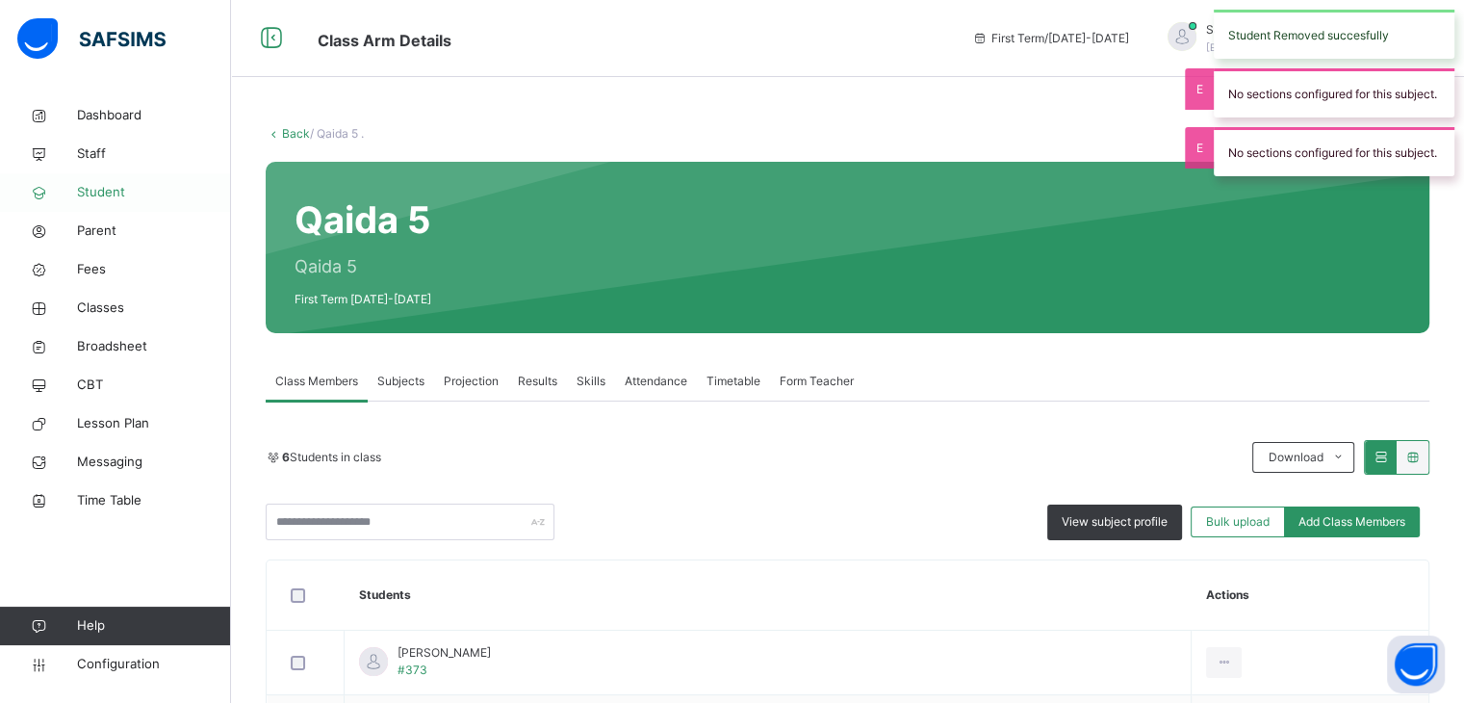
click at [98, 199] on span "Student" at bounding box center [154, 192] width 154 height 19
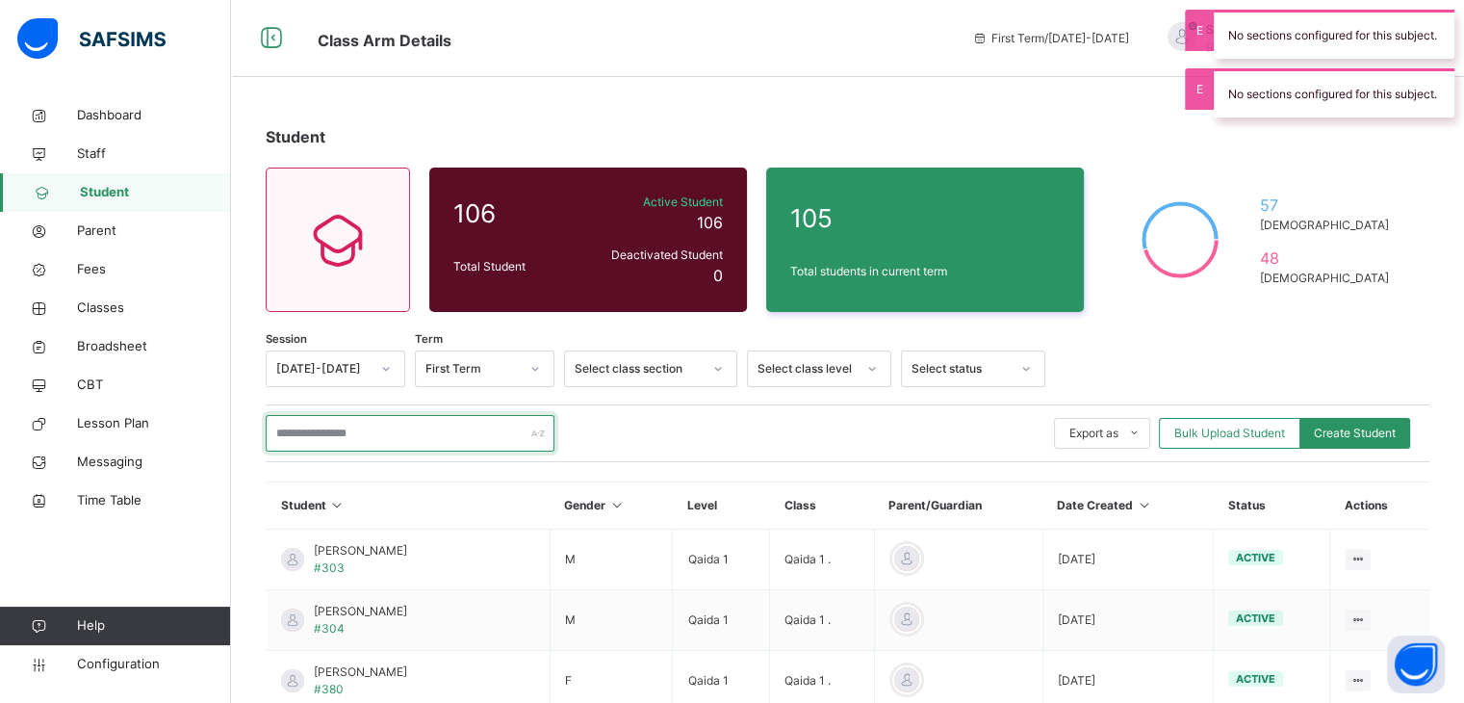
click at [407, 431] on input "text" at bounding box center [410, 433] width 289 height 37
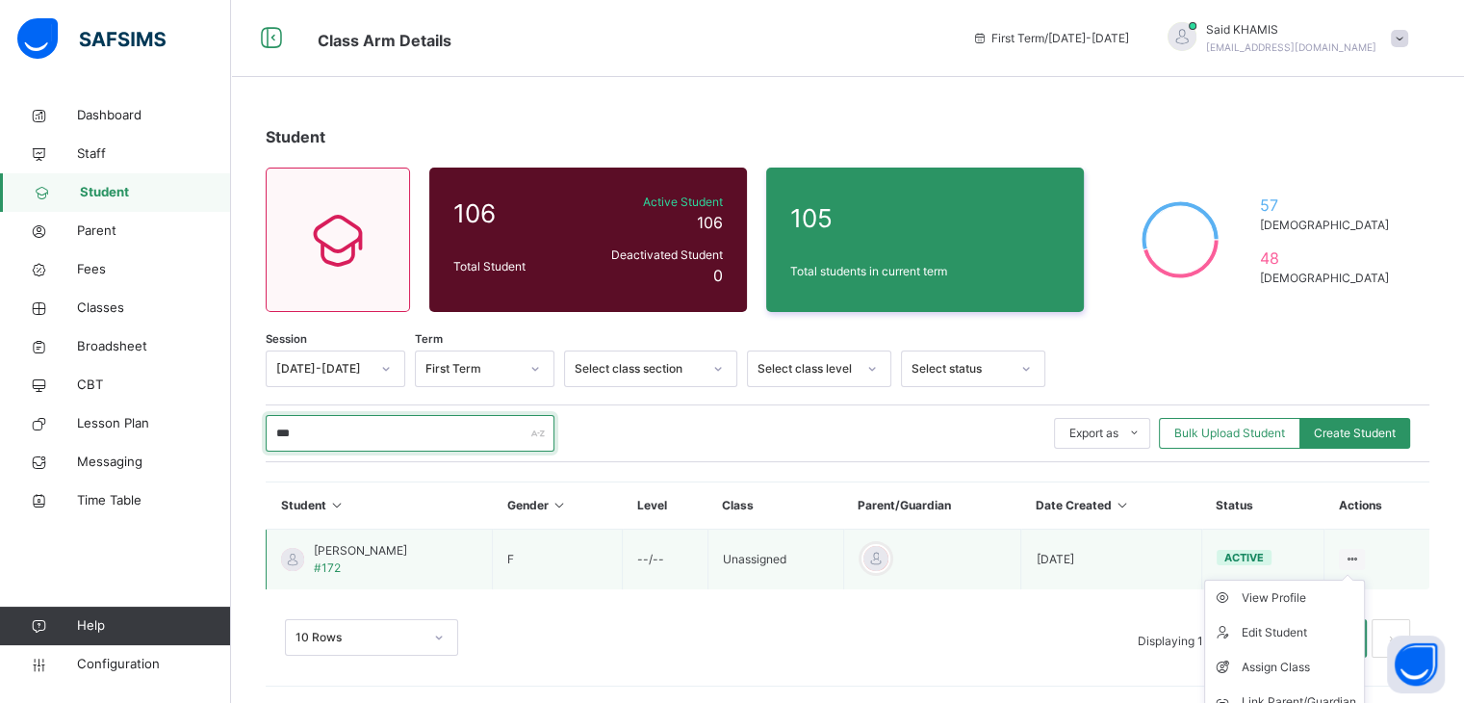
type input "***"
click at [1355, 579] on ul "View Profile Edit Student Assign Class Link Parent/Guardian Delete Student" at bounding box center [1284, 666] width 161 height 175
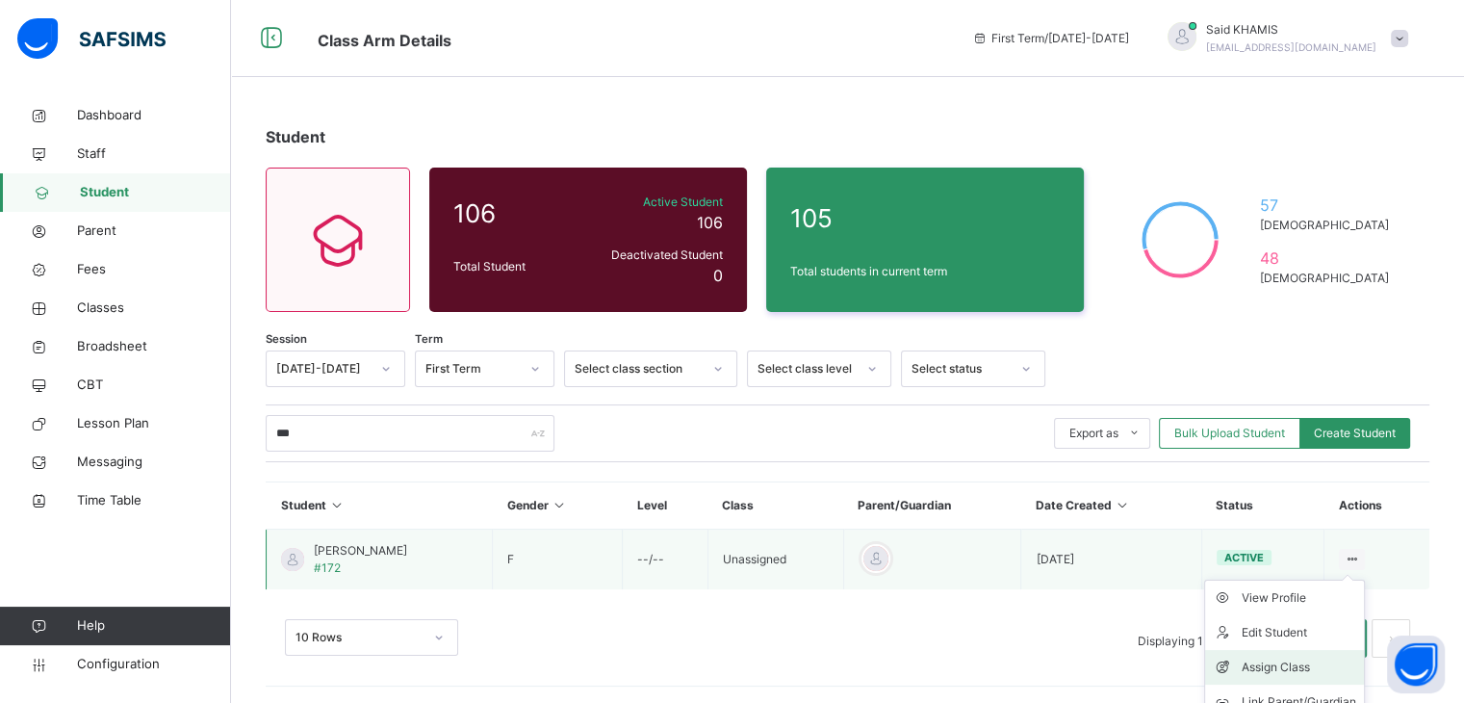
click at [1299, 671] on div "Assign Class" at bounding box center [1299, 666] width 115 height 19
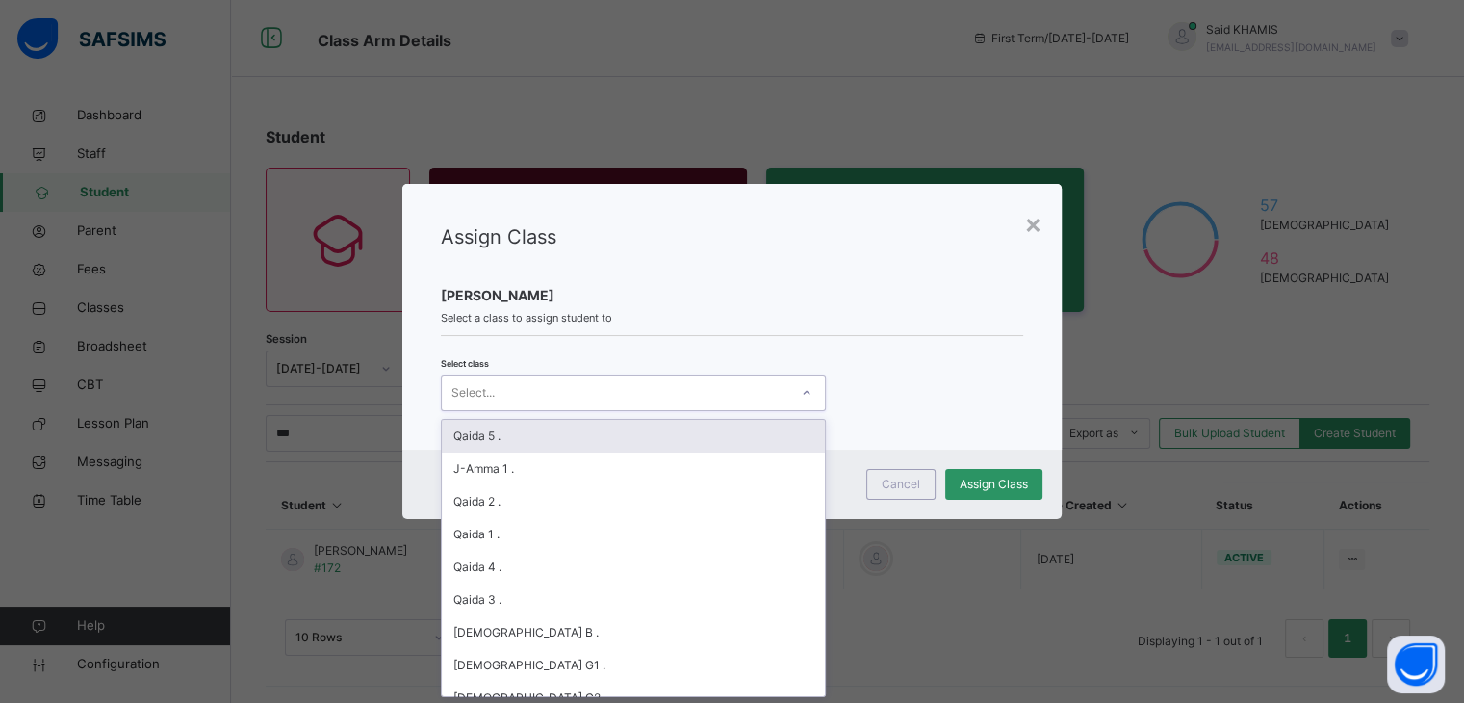
click at [801, 394] on icon at bounding box center [807, 392] width 12 height 19
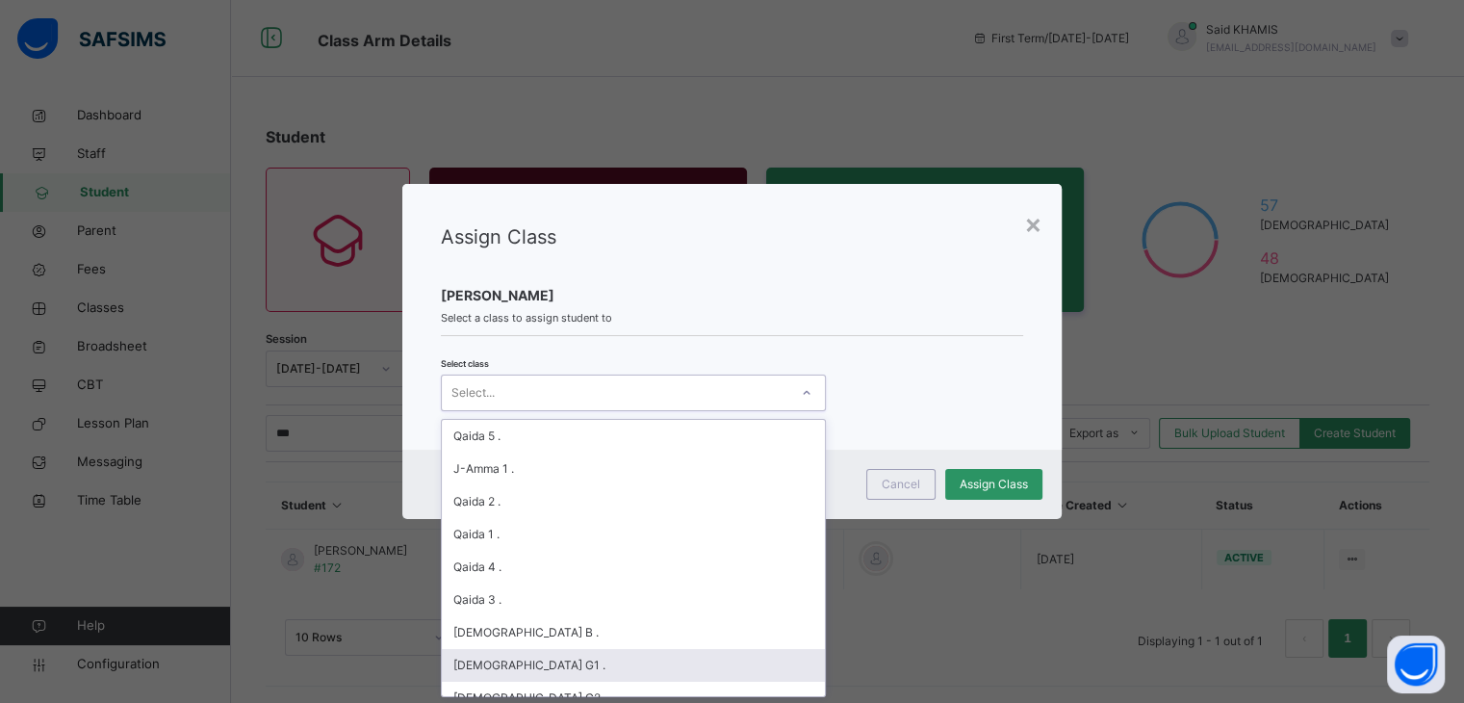
click at [623, 649] on div "[DEMOGRAPHIC_DATA] G1 ." at bounding box center [633, 665] width 383 height 33
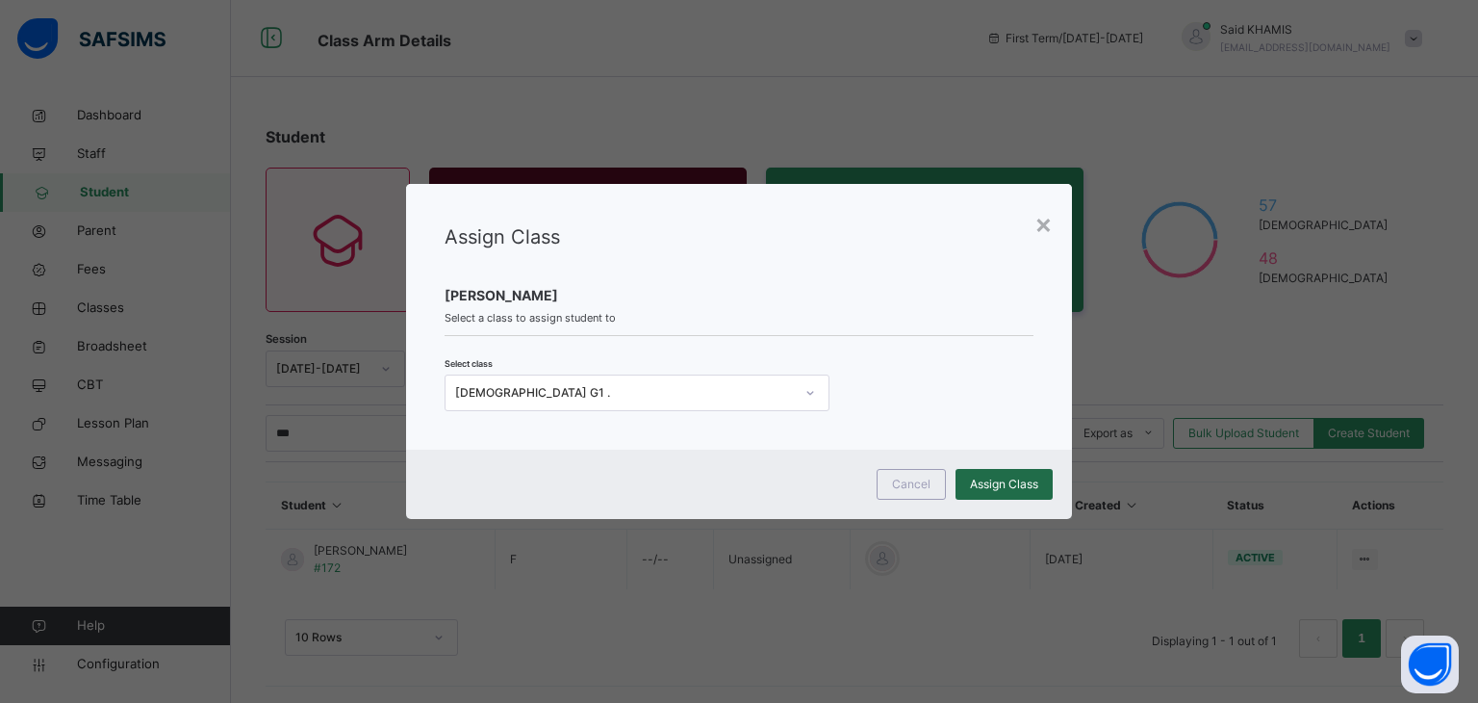
click at [1007, 484] on span "Assign Class" at bounding box center [1004, 484] width 68 height 17
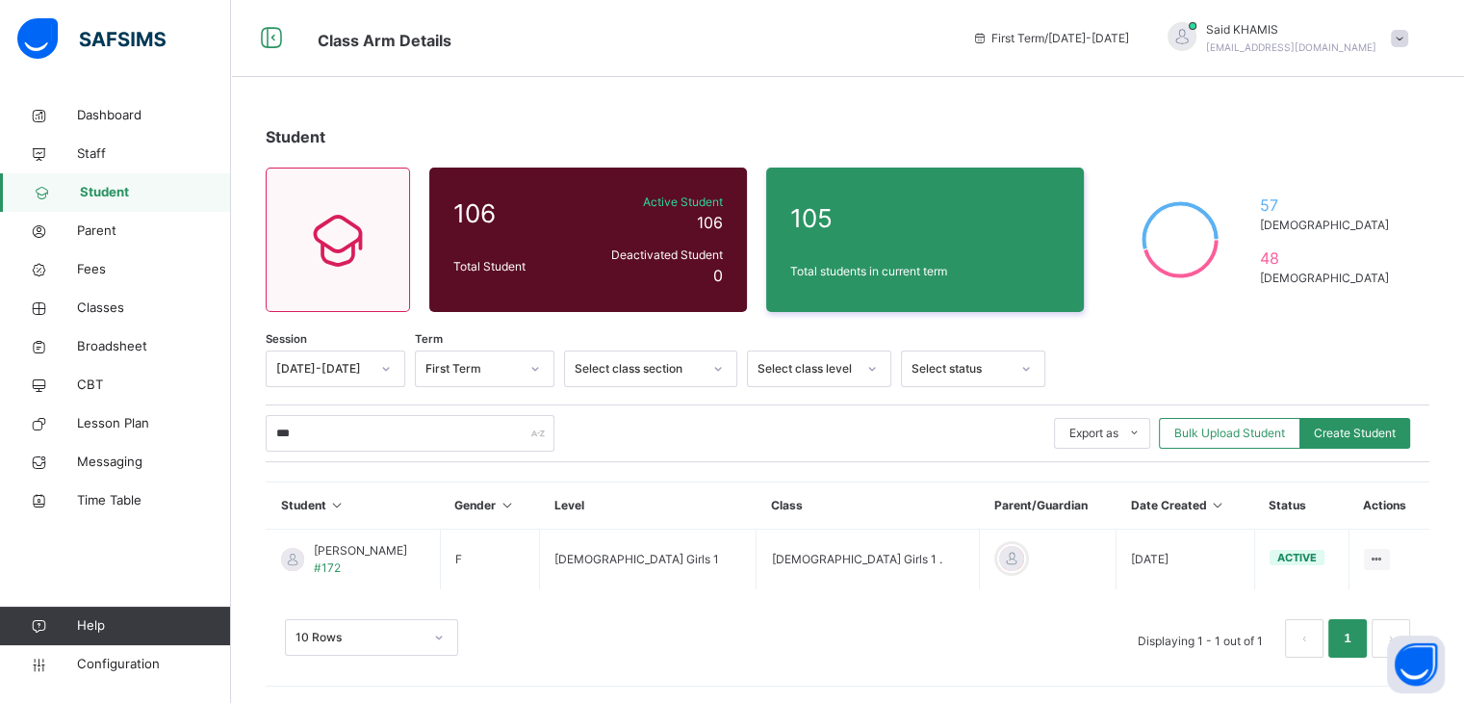
click at [104, 199] on span "Student" at bounding box center [155, 192] width 151 height 19
click at [115, 116] on span "Dashboard" at bounding box center [154, 115] width 154 height 19
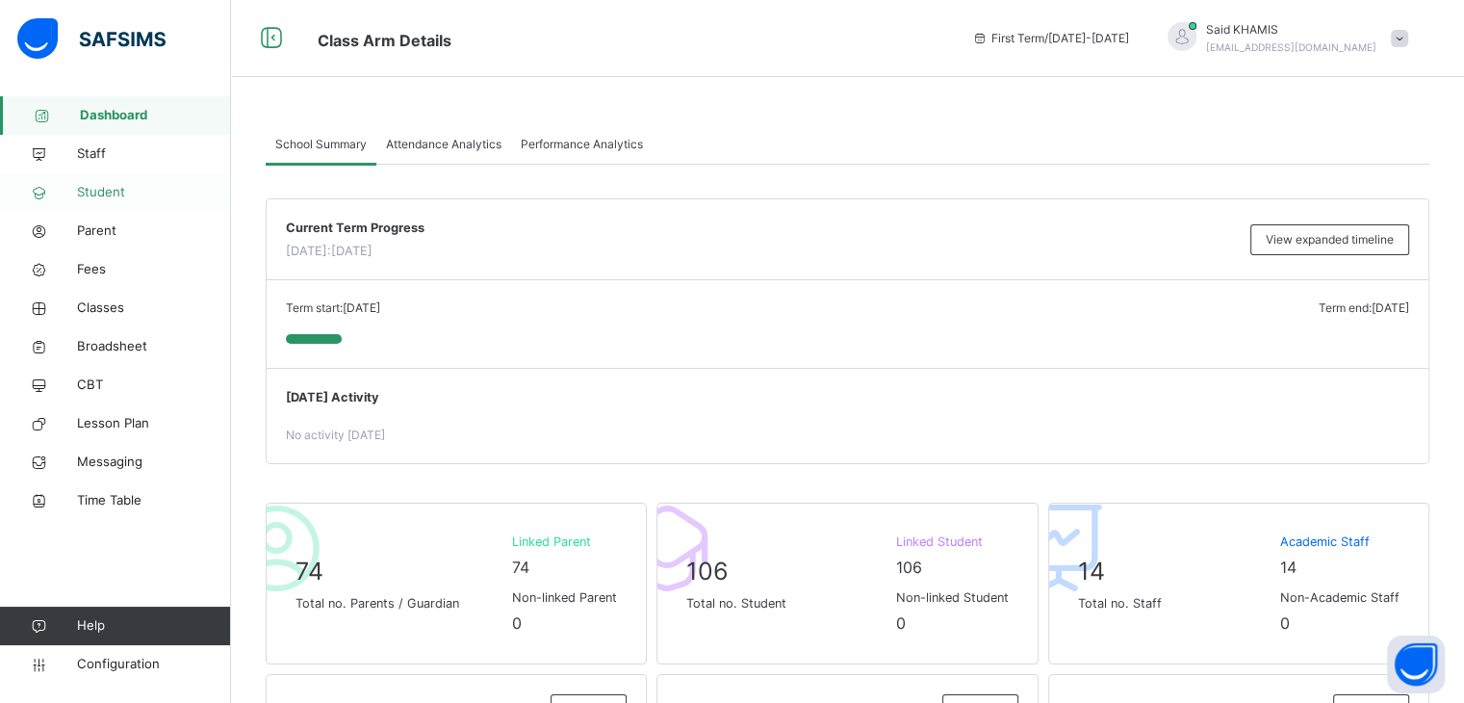
click at [113, 186] on span "Student" at bounding box center [154, 192] width 154 height 19
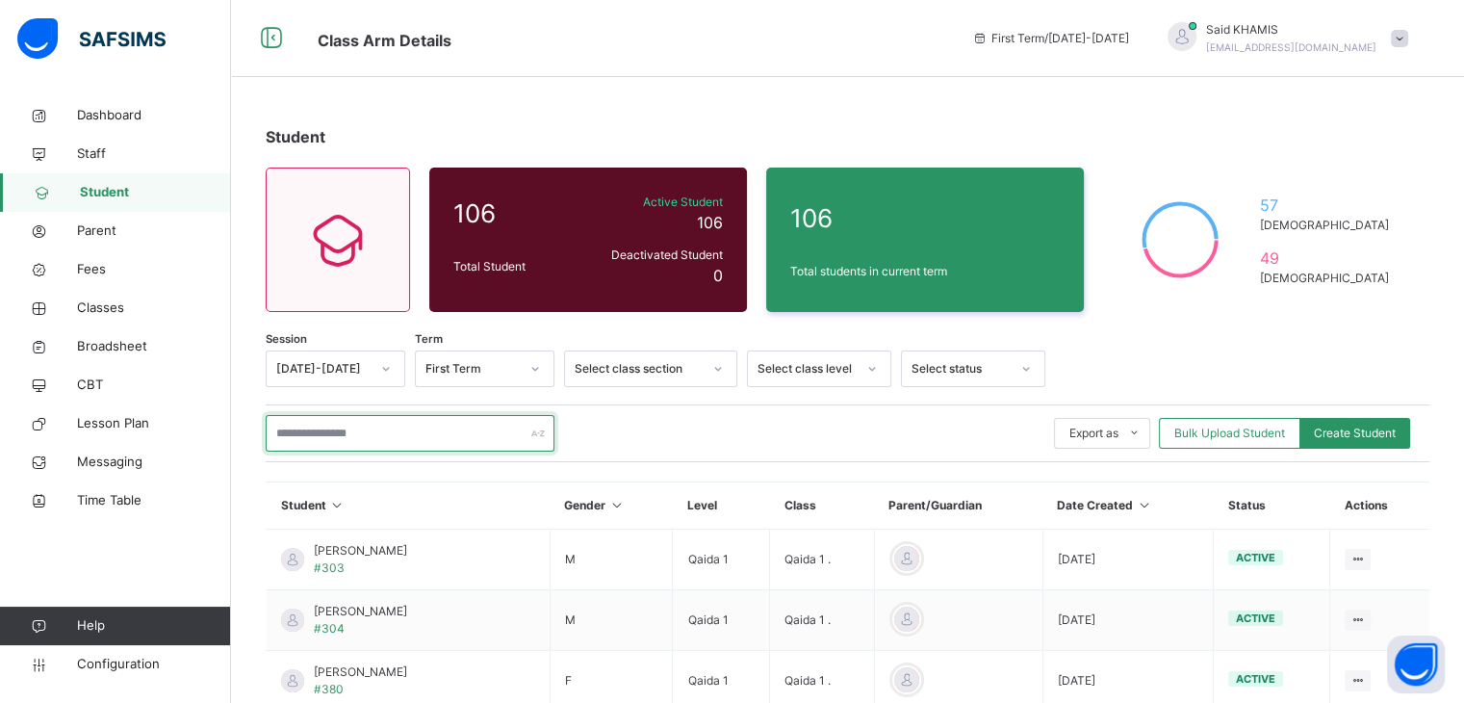
click at [399, 434] on input "text" at bounding box center [410, 433] width 289 height 37
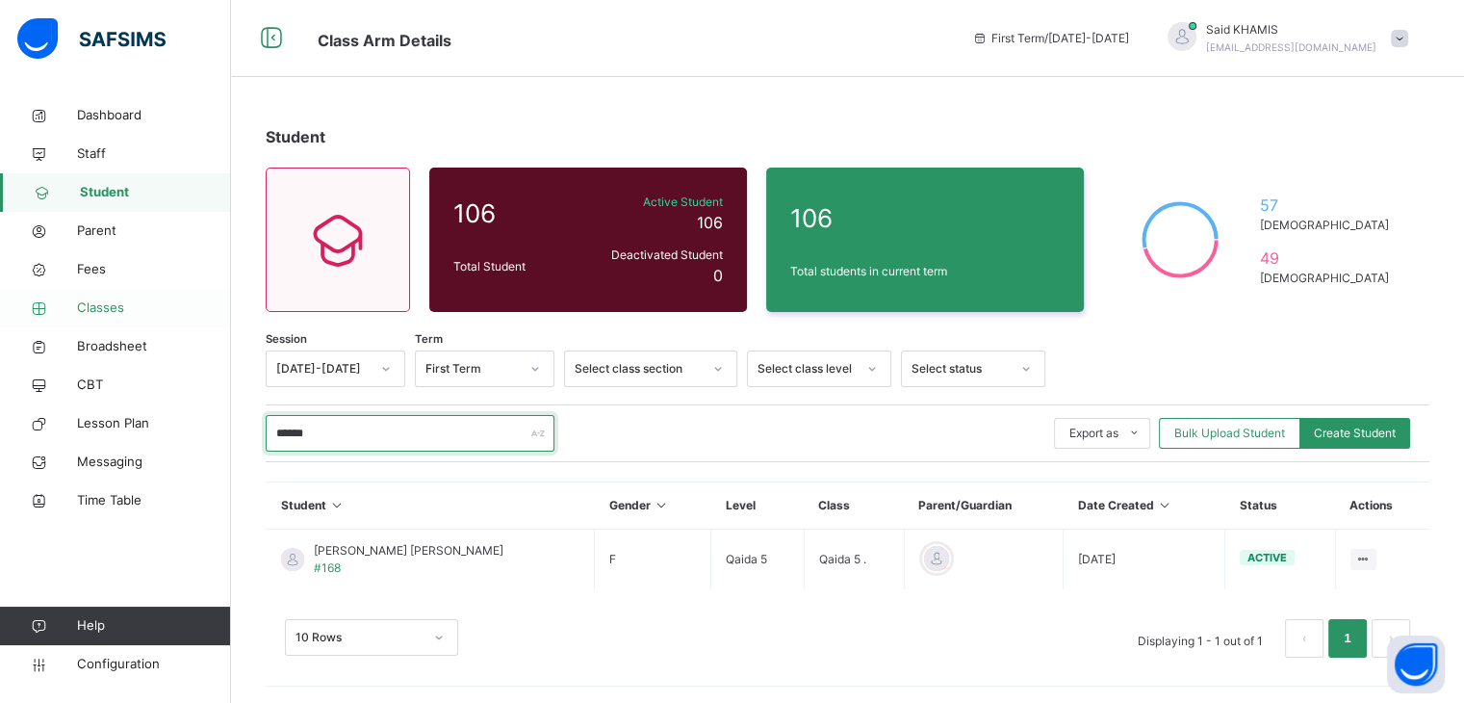
type input "******"
click at [100, 312] on span "Classes" at bounding box center [154, 307] width 154 height 19
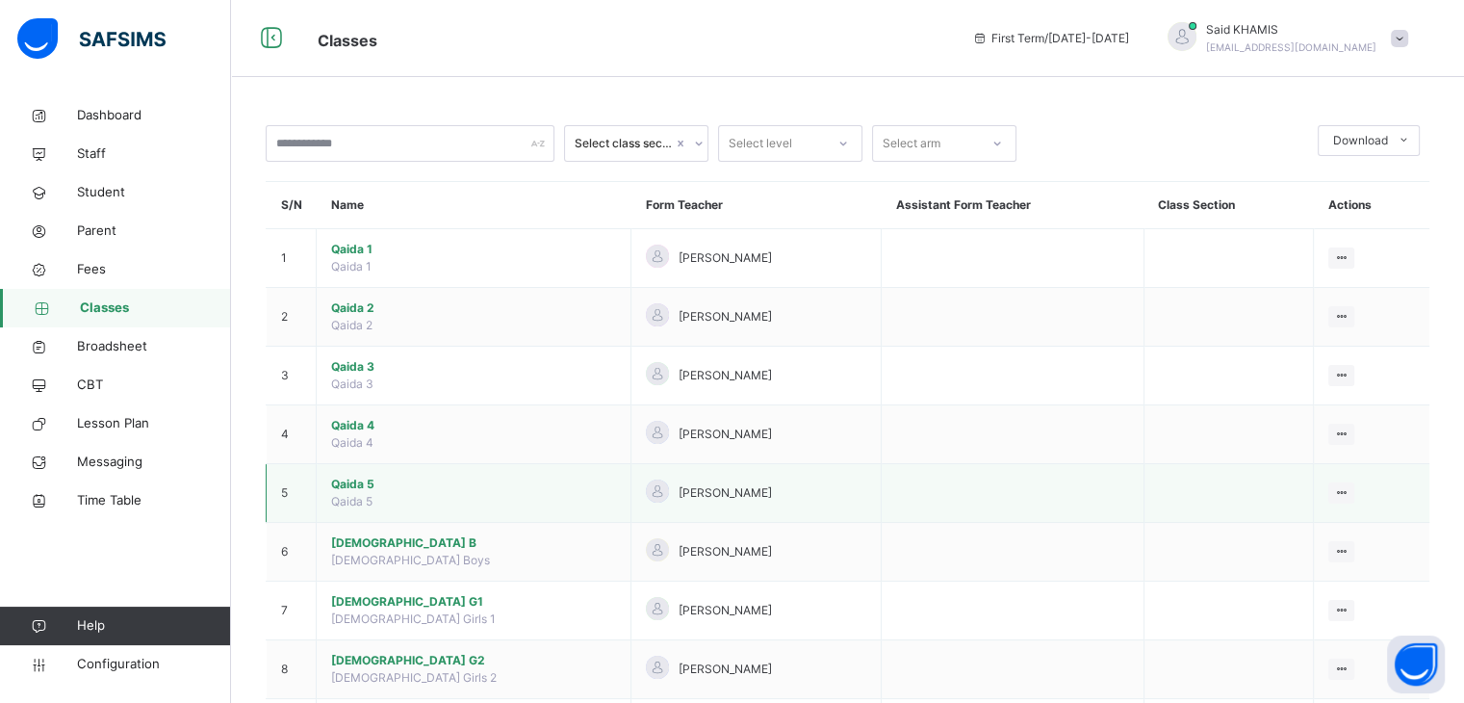
click at [357, 486] on span "Qaida 5" at bounding box center [473, 484] width 285 height 17
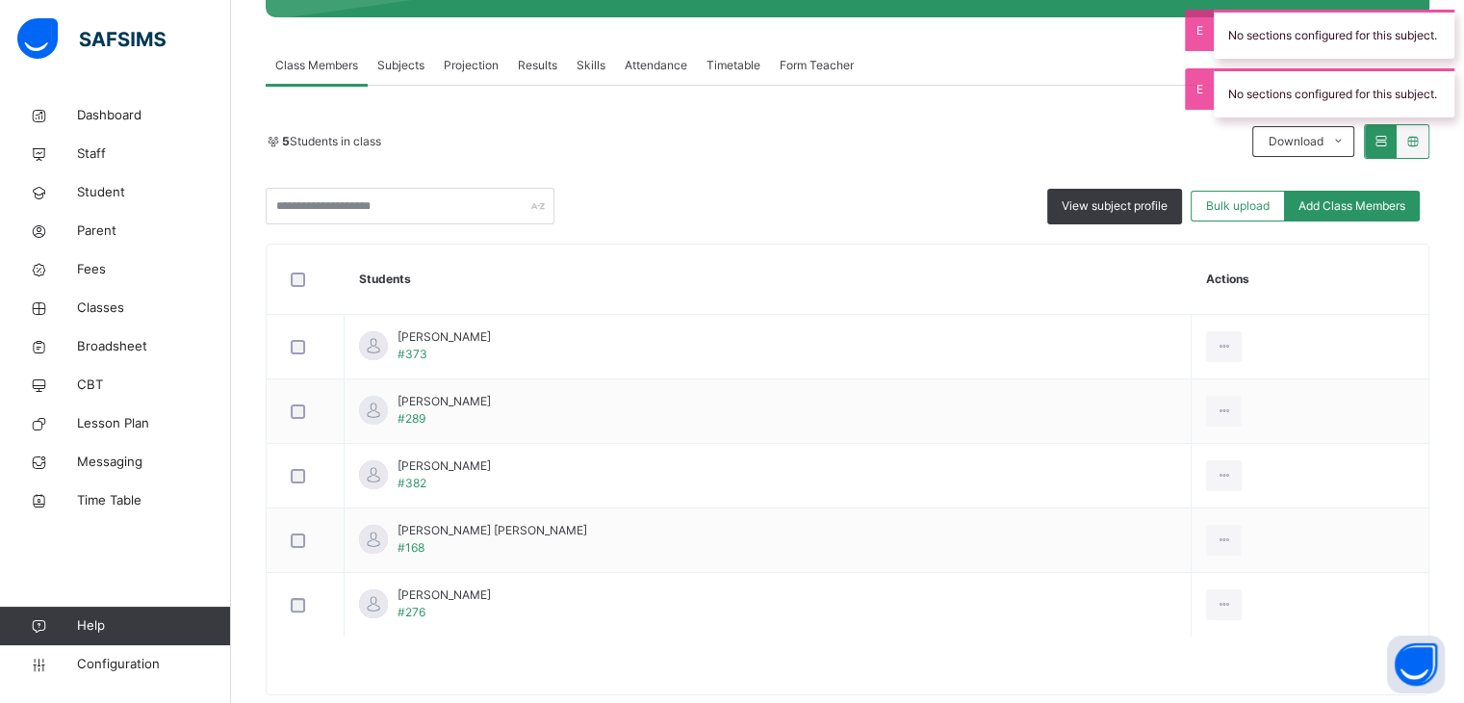
scroll to position [354, 0]
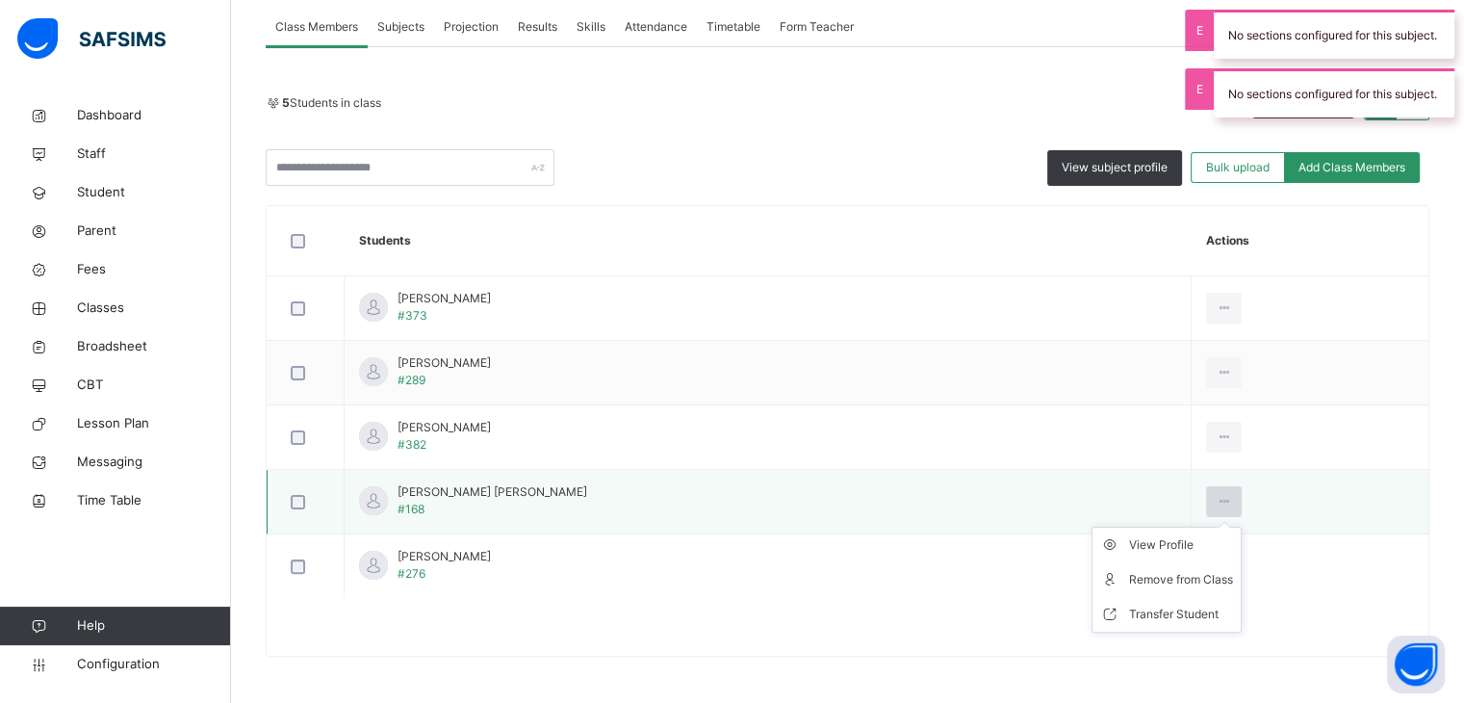
click at [1206, 498] on div at bounding box center [1224, 501] width 36 height 31
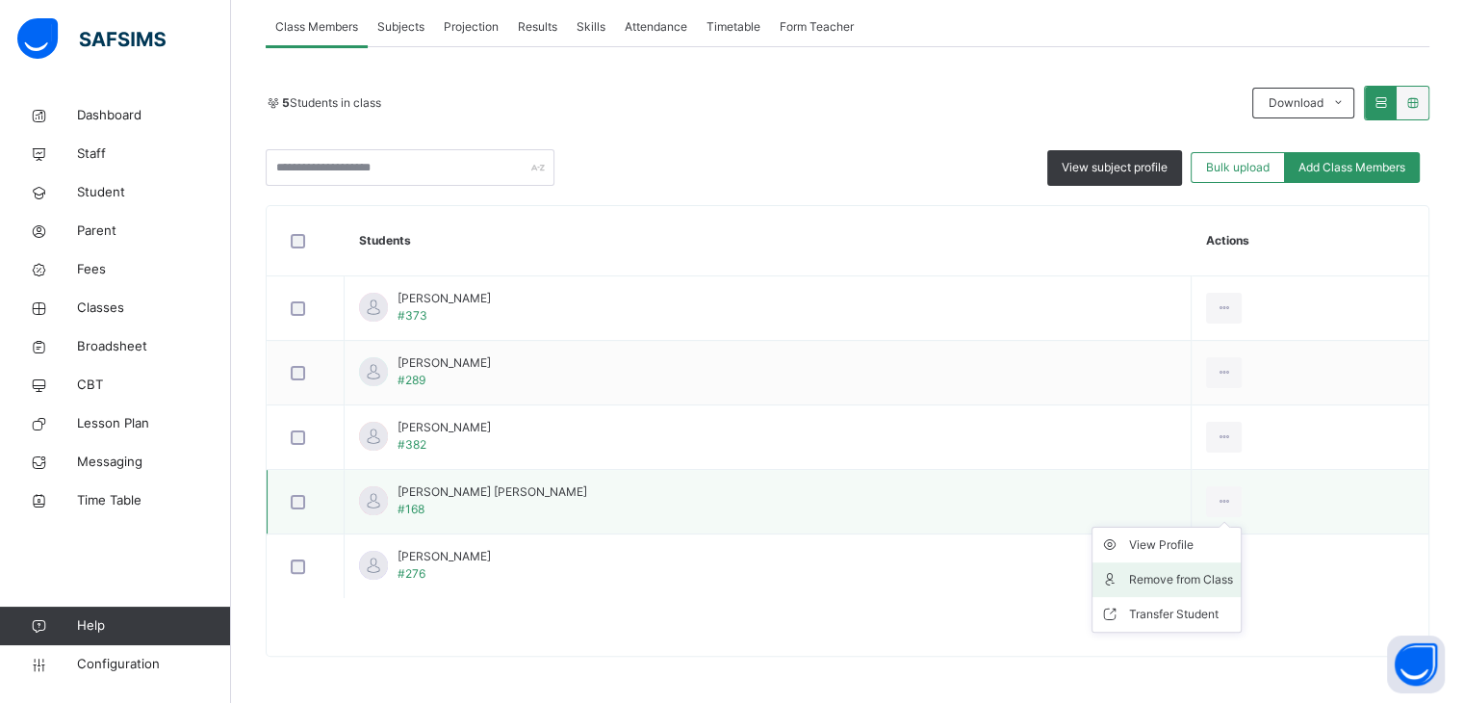
click at [1155, 578] on div "Remove from Class" at bounding box center [1181, 579] width 104 height 19
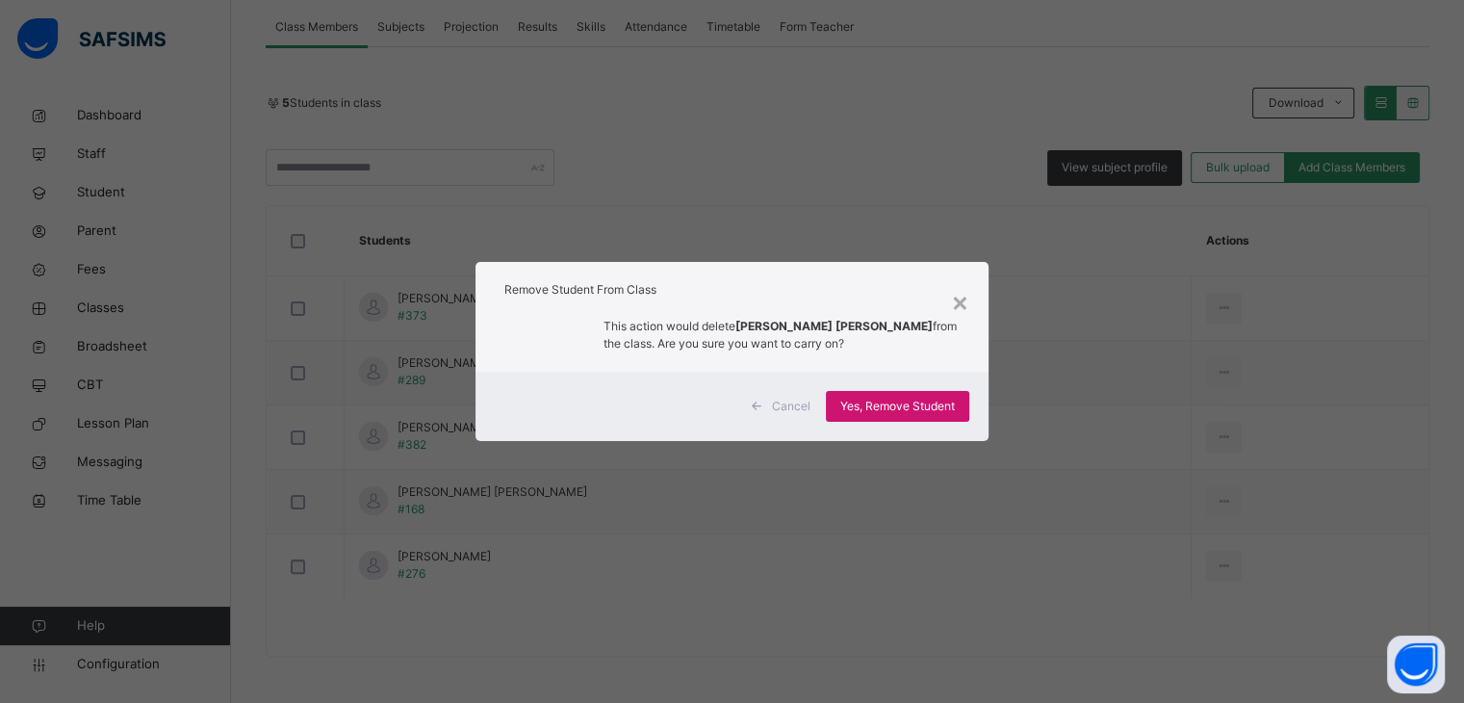
click at [905, 405] on span "Yes, Remove Student" at bounding box center [897, 406] width 115 height 17
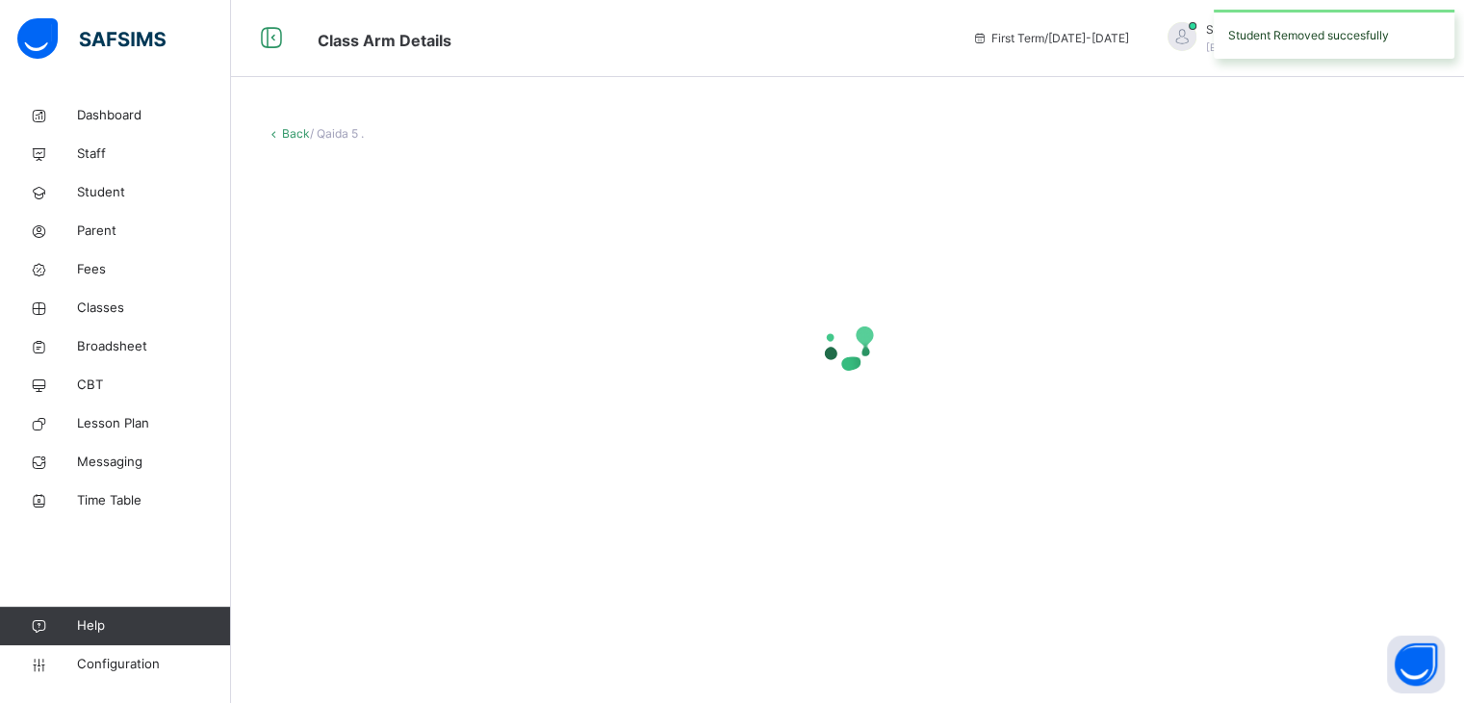
scroll to position [0, 0]
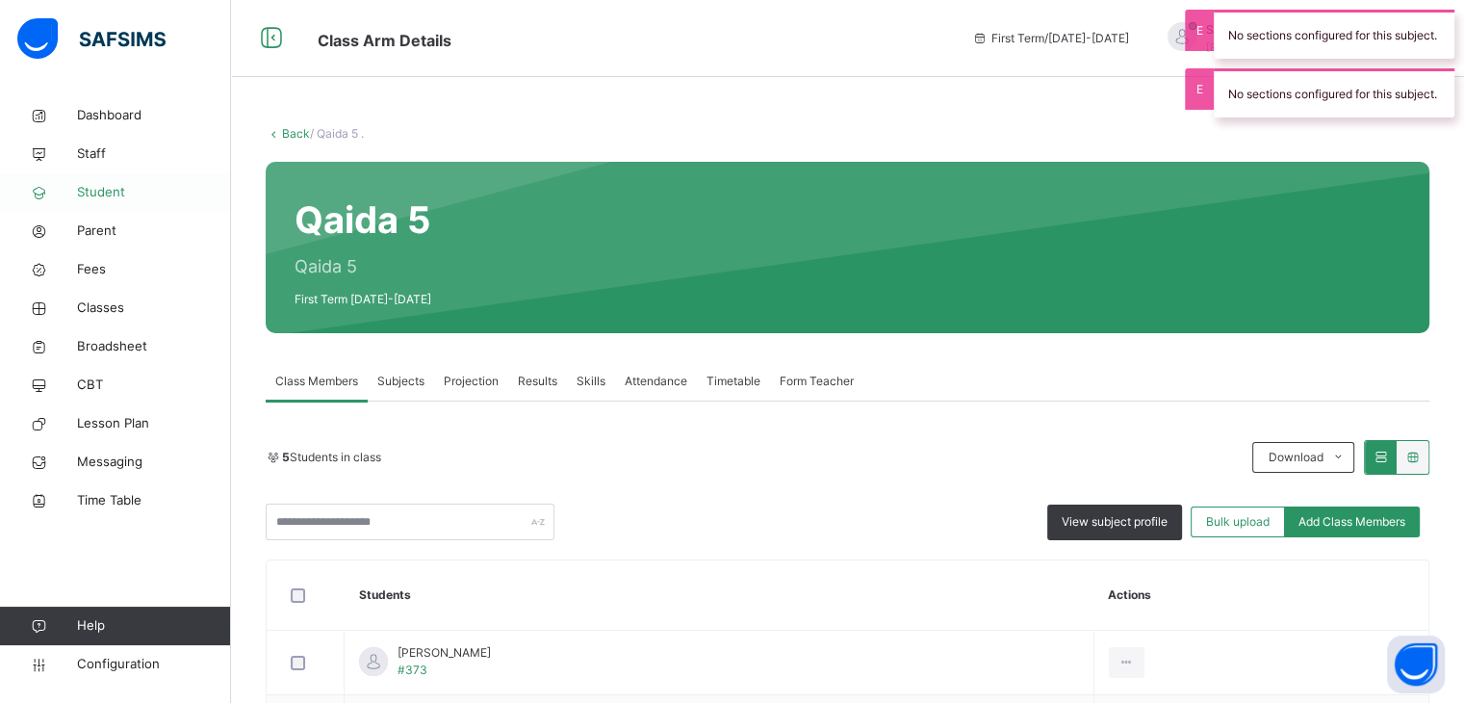
click at [101, 193] on span "Student" at bounding box center [154, 192] width 154 height 19
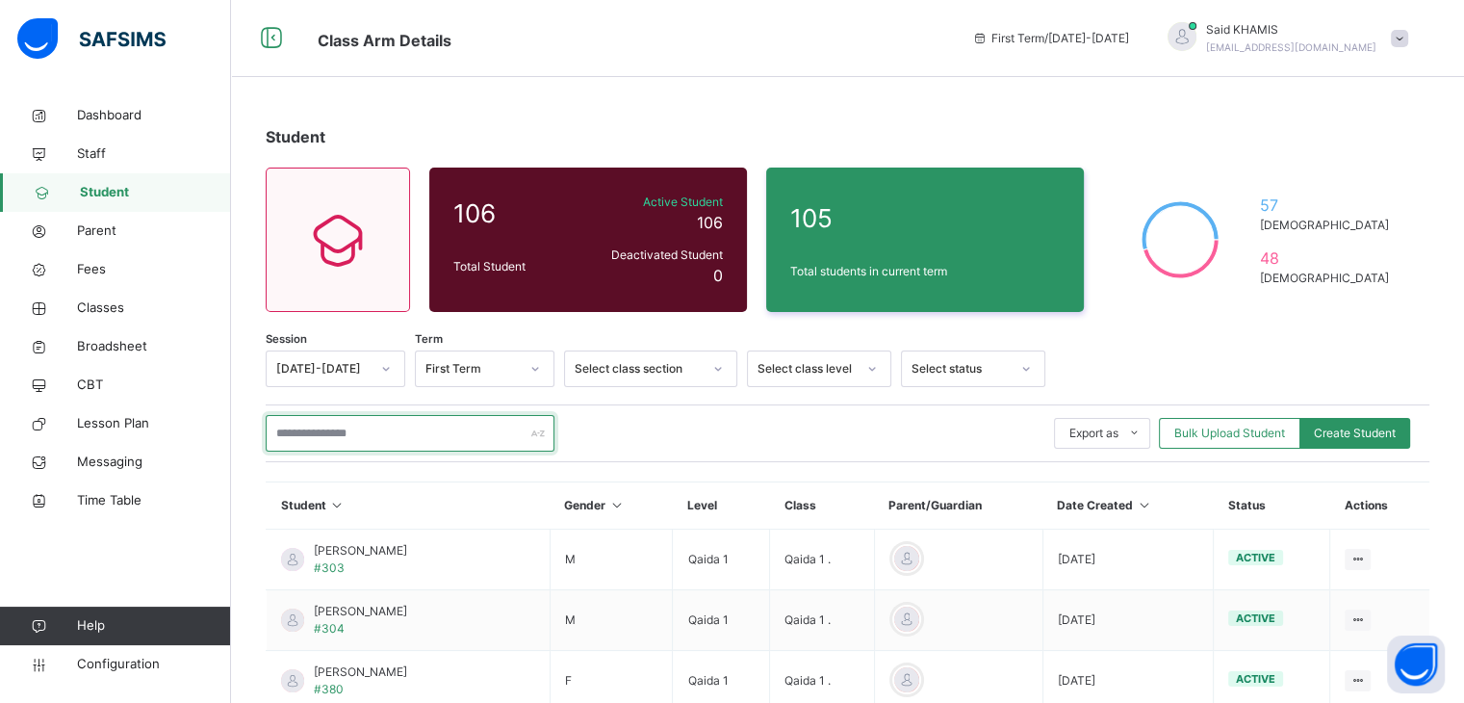
click at [402, 430] on input "text" at bounding box center [410, 433] width 289 height 37
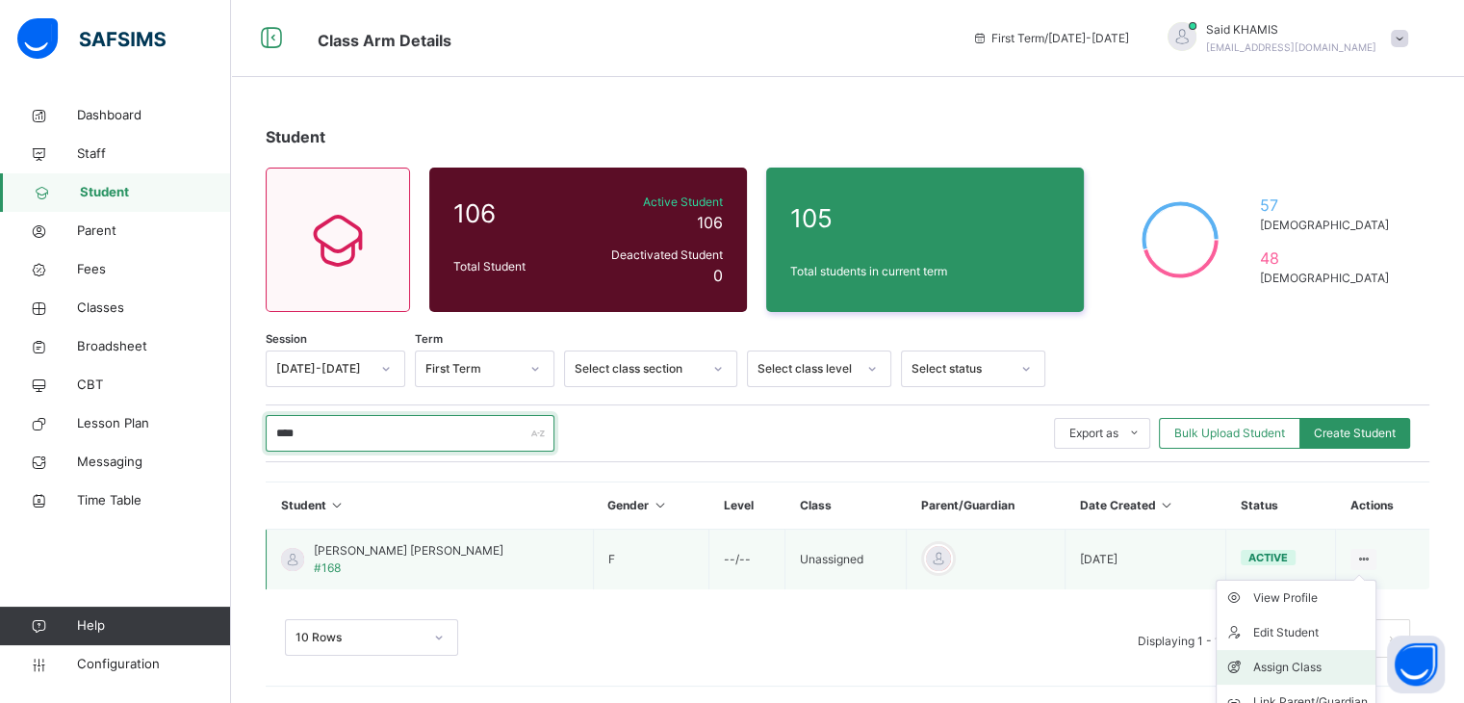
type input "****"
click at [1321, 663] on div "Assign Class" at bounding box center [1310, 666] width 115 height 19
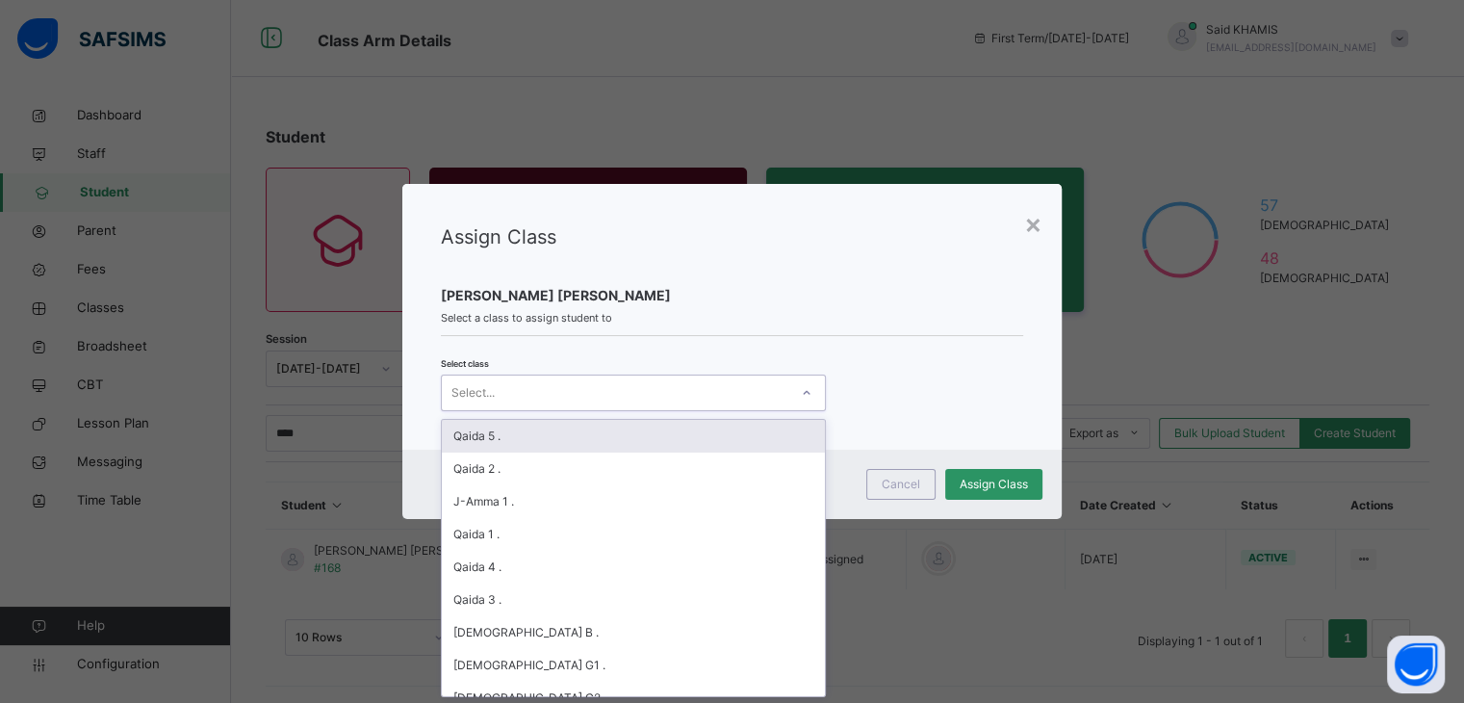
click at [765, 385] on div "Select..." at bounding box center [615, 393] width 347 height 30
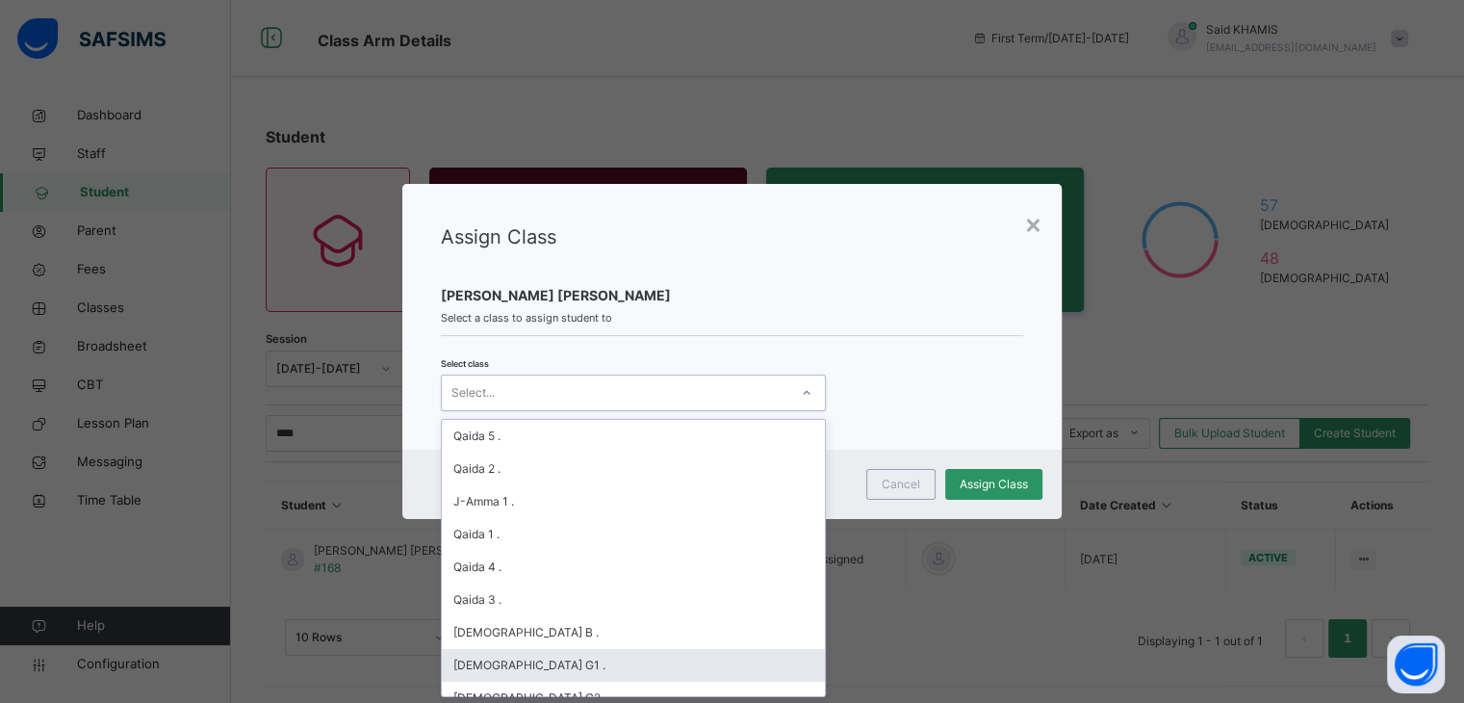
click at [586, 670] on div "[DEMOGRAPHIC_DATA] G1 ." at bounding box center [633, 665] width 383 height 33
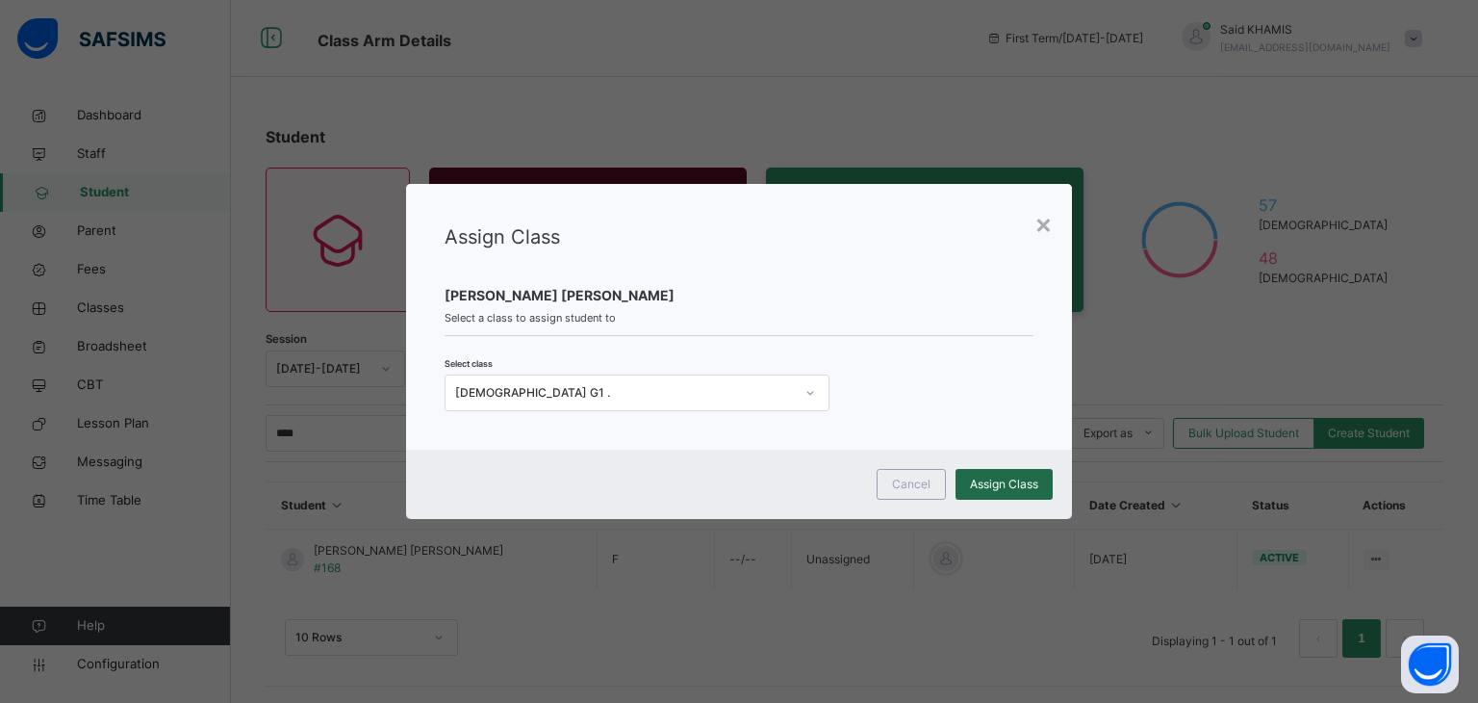
click at [1014, 484] on span "Assign Class" at bounding box center [1004, 484] width 68 height 17
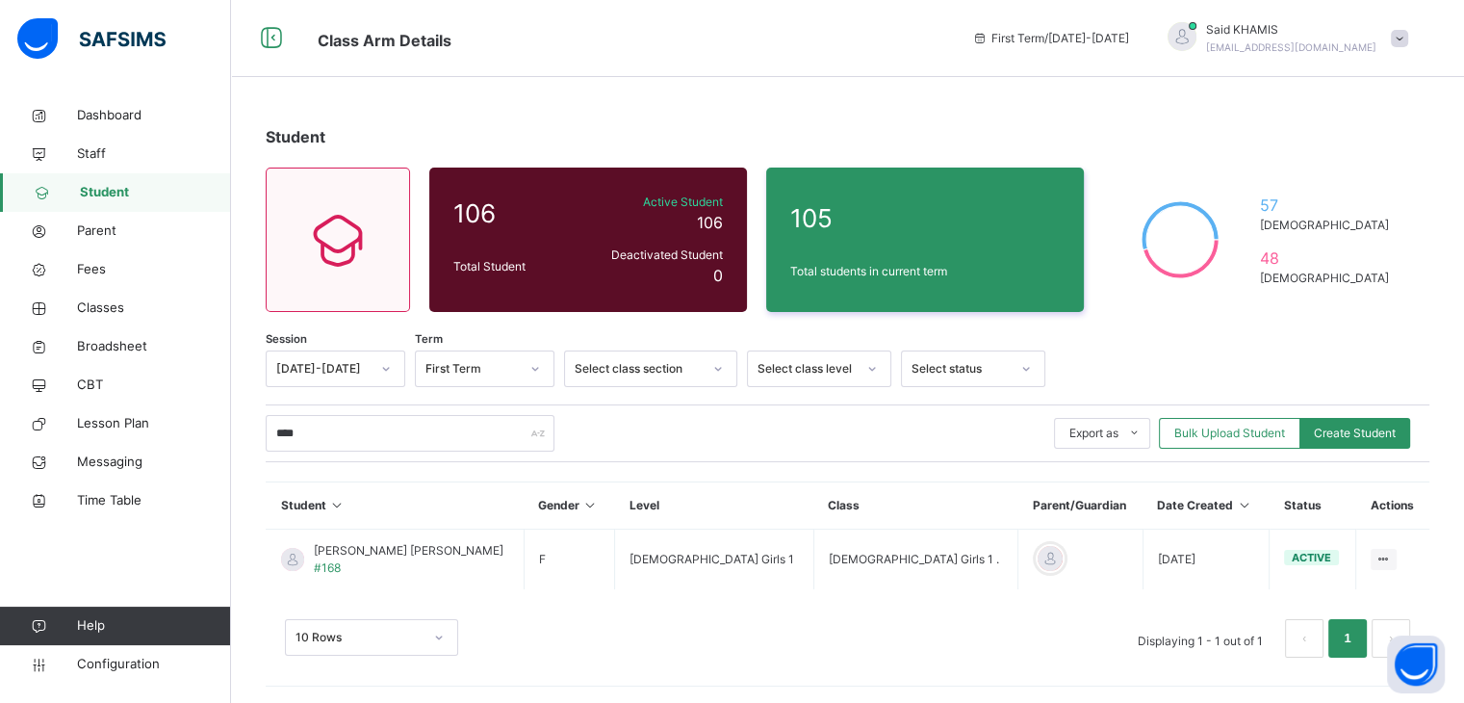
scroll to position [2, 0]
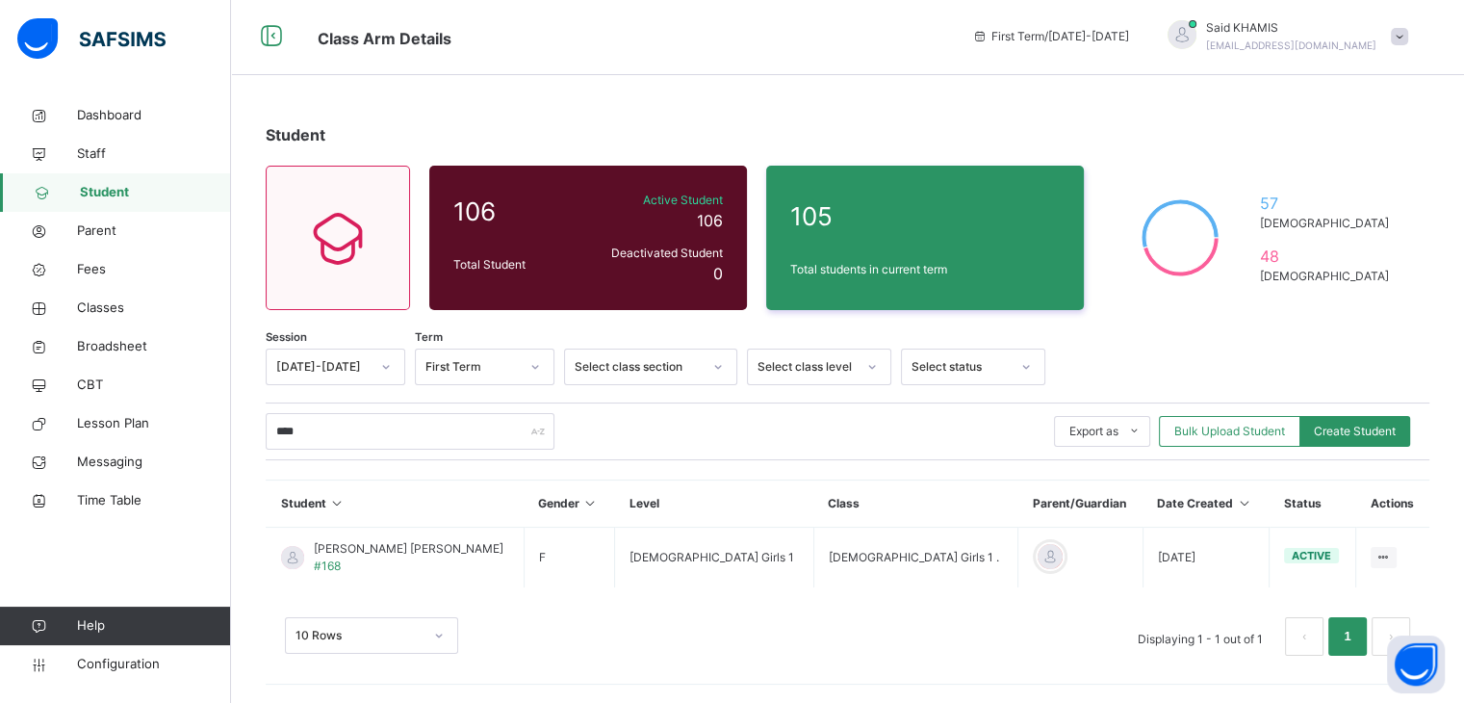
click at [530, 68] on div "Class Arm Details First Term / [DATE]-[DATE] Said KHAMIS [EMAIL_ADDRESS][DOMAIN…" at bounding box center [732, 36] width 1464 height 77
